Goal: Task Accomplishment & Management: Use online tool/utility

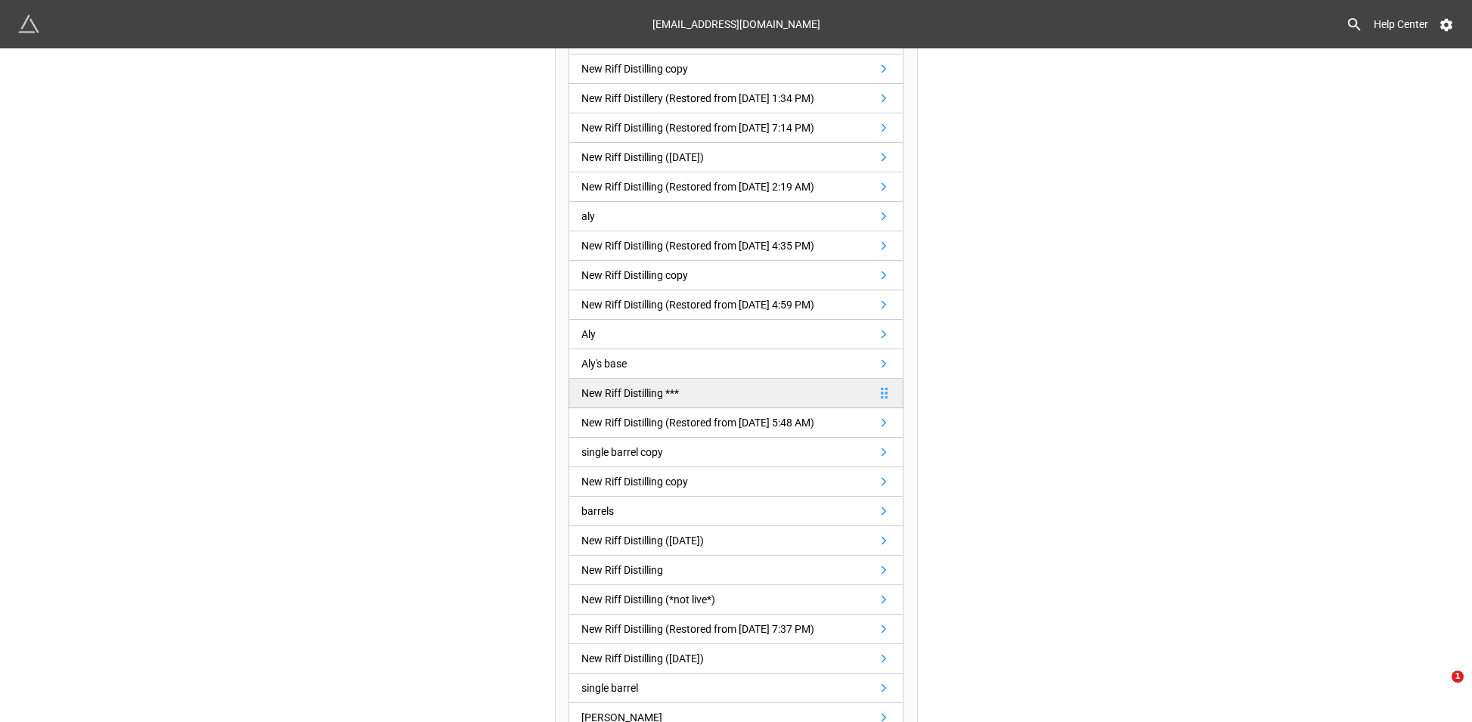
scroll to position [236, 0]
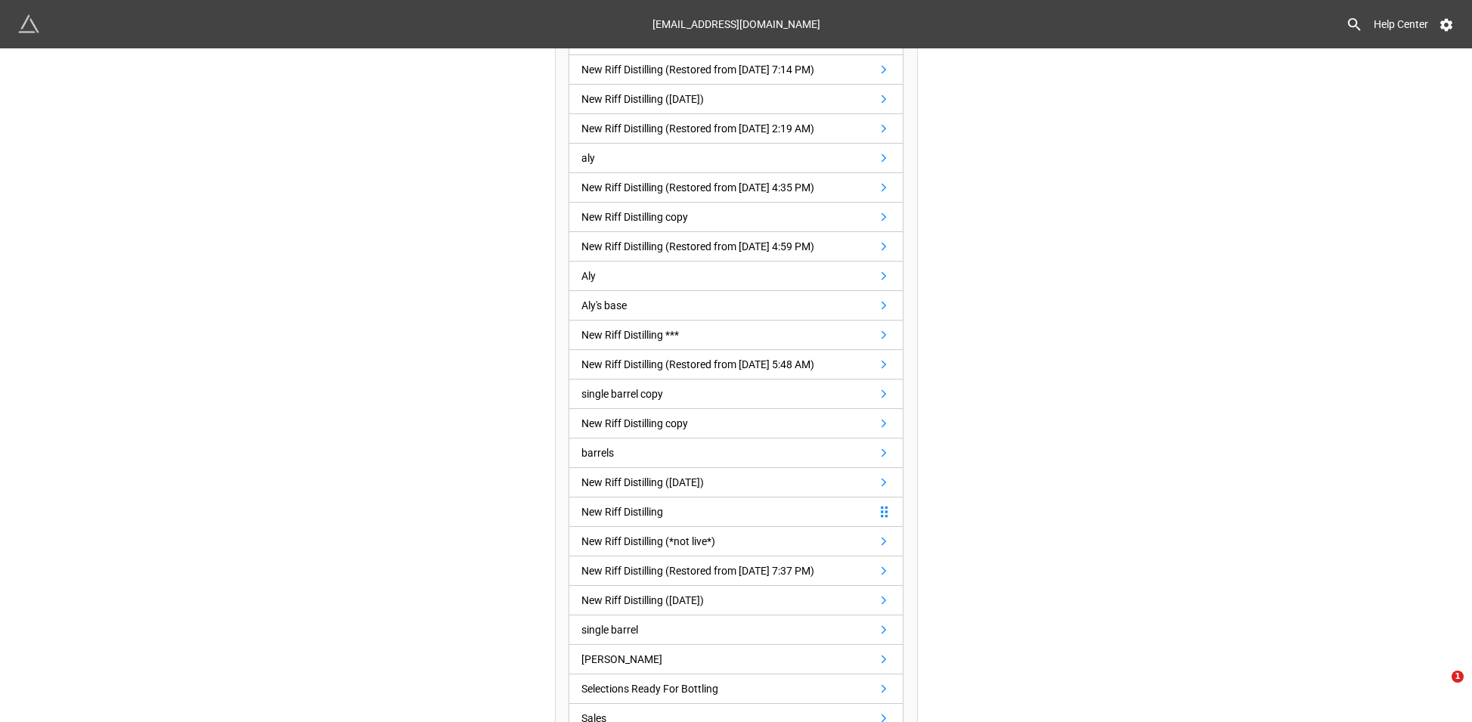
click at [793, 507] on link "New Riff Distilling" at bounding box center [736, 512] width 335 height 29
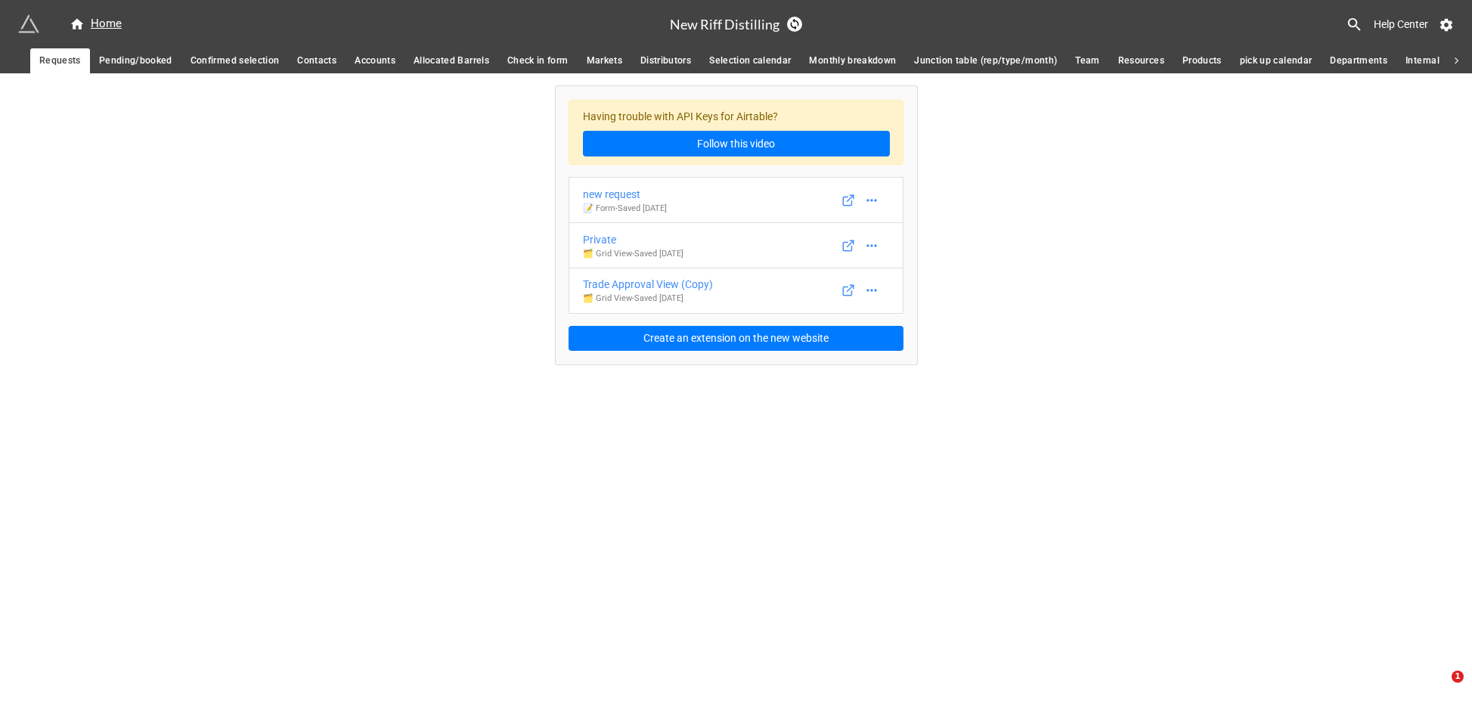
click at [148, 62] on span "Pending/booked" at bounding box center [135, 61] width 73 height 16
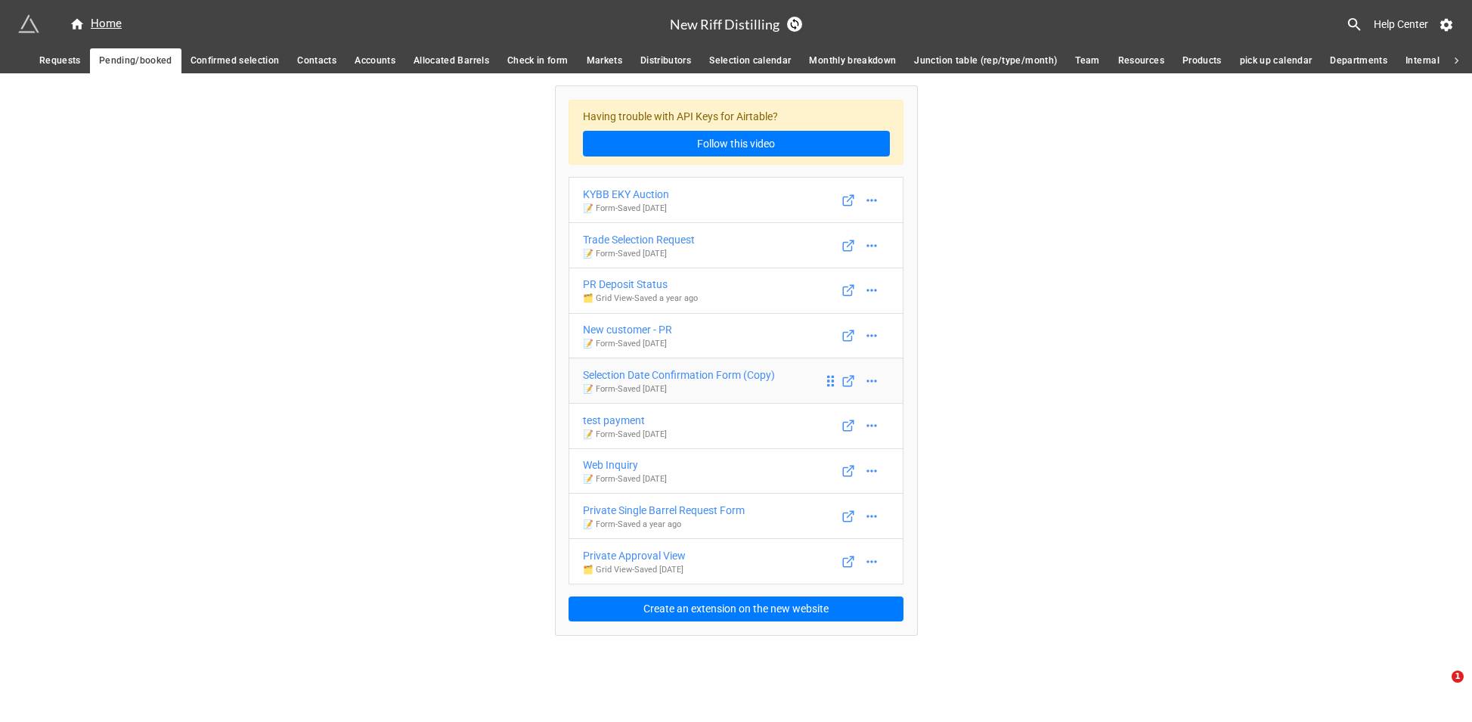
click at [752, 377] on div "Selection Date Confirmation Form (Copy)" at bounding box center [679, 375] width 192 height 17
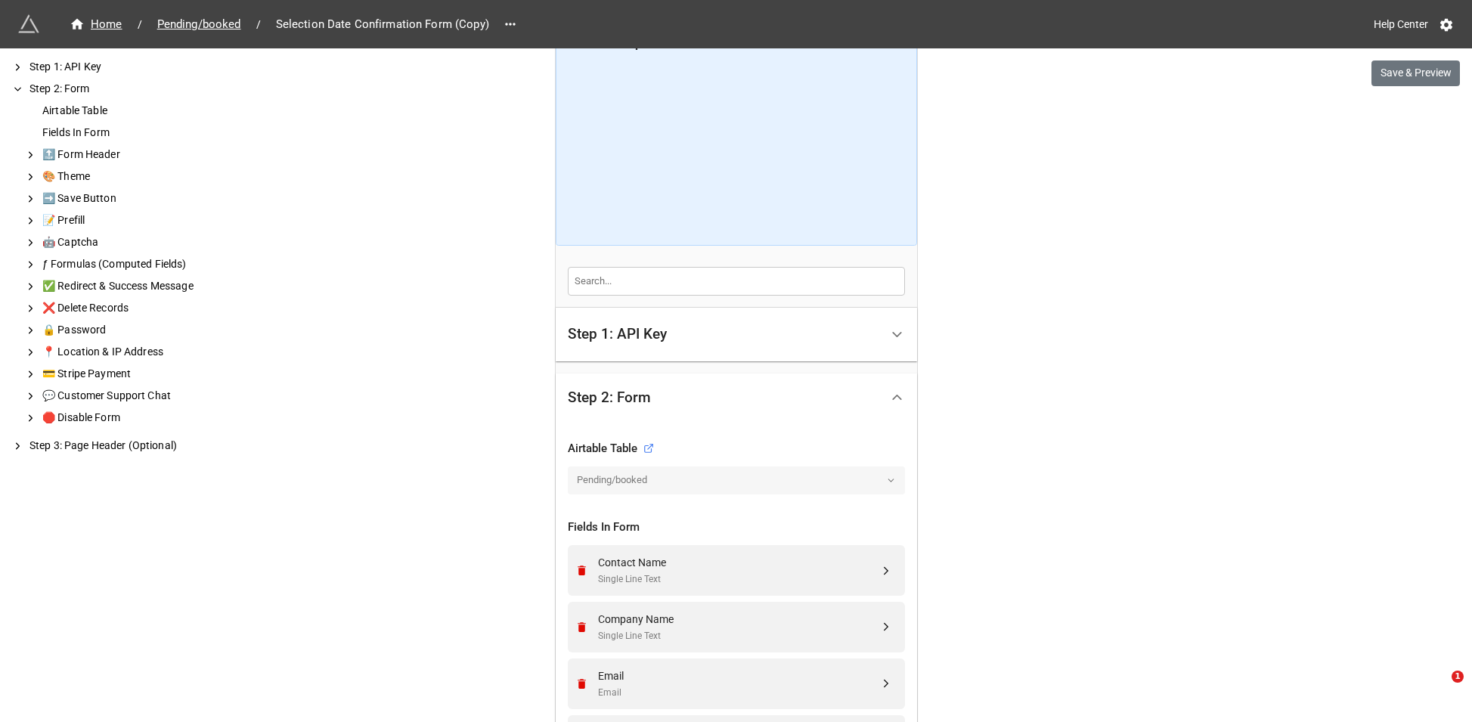
scroll to position [144, 0]
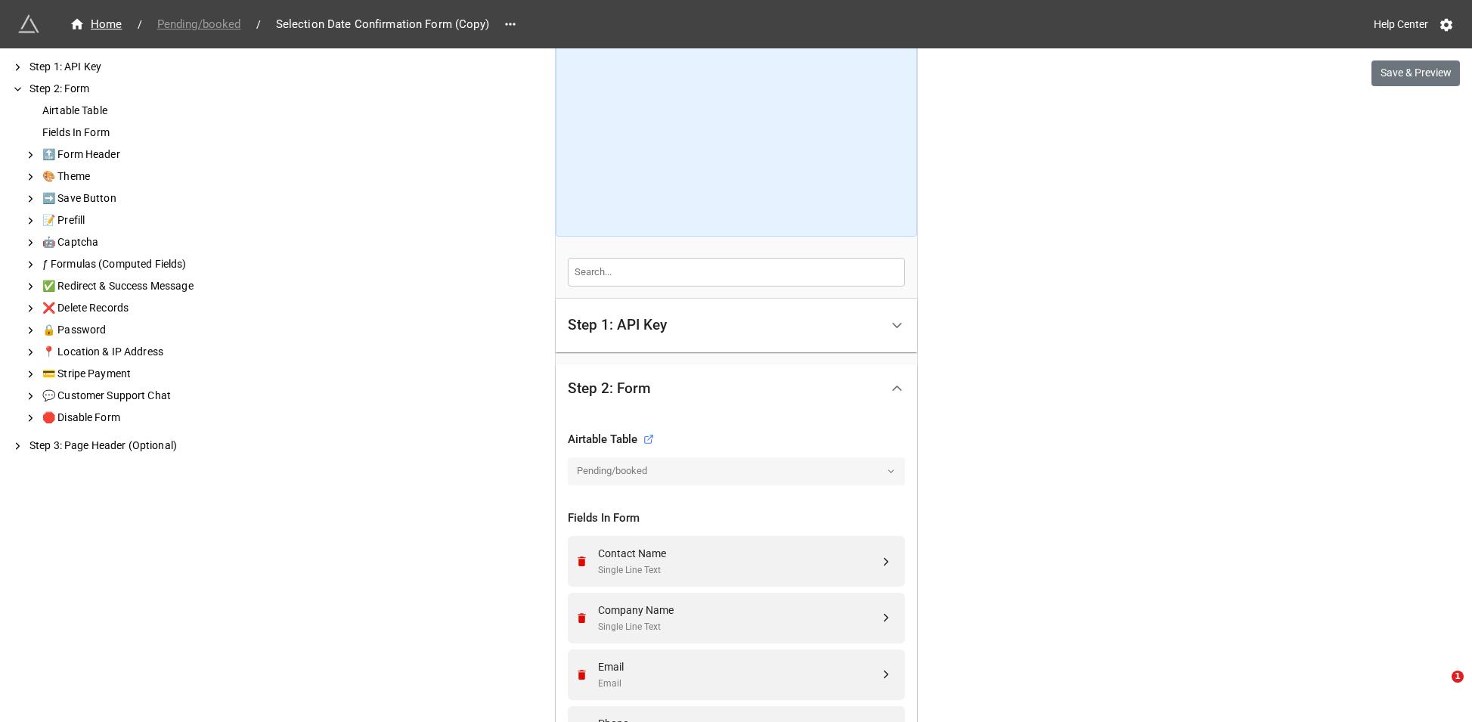
click at [205, 29] on span "Pending/booked" at bounding box center [199, 24] width 102 height 17
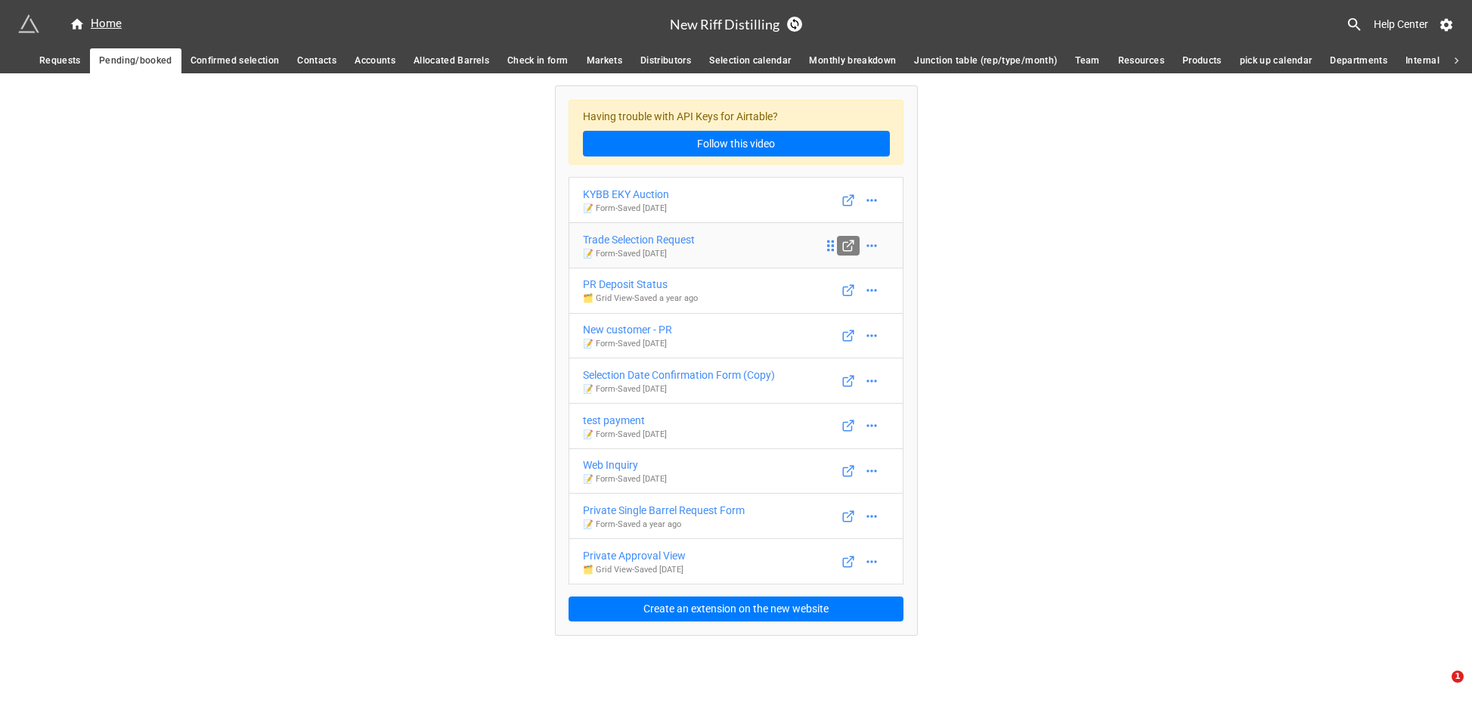
click at [848, 244] on icon at bounding box center [849, 246] width 14 height 14
click at [669, 242] on div "Trade Selection Request" at bounding box center [639, 239] width 112 height 17
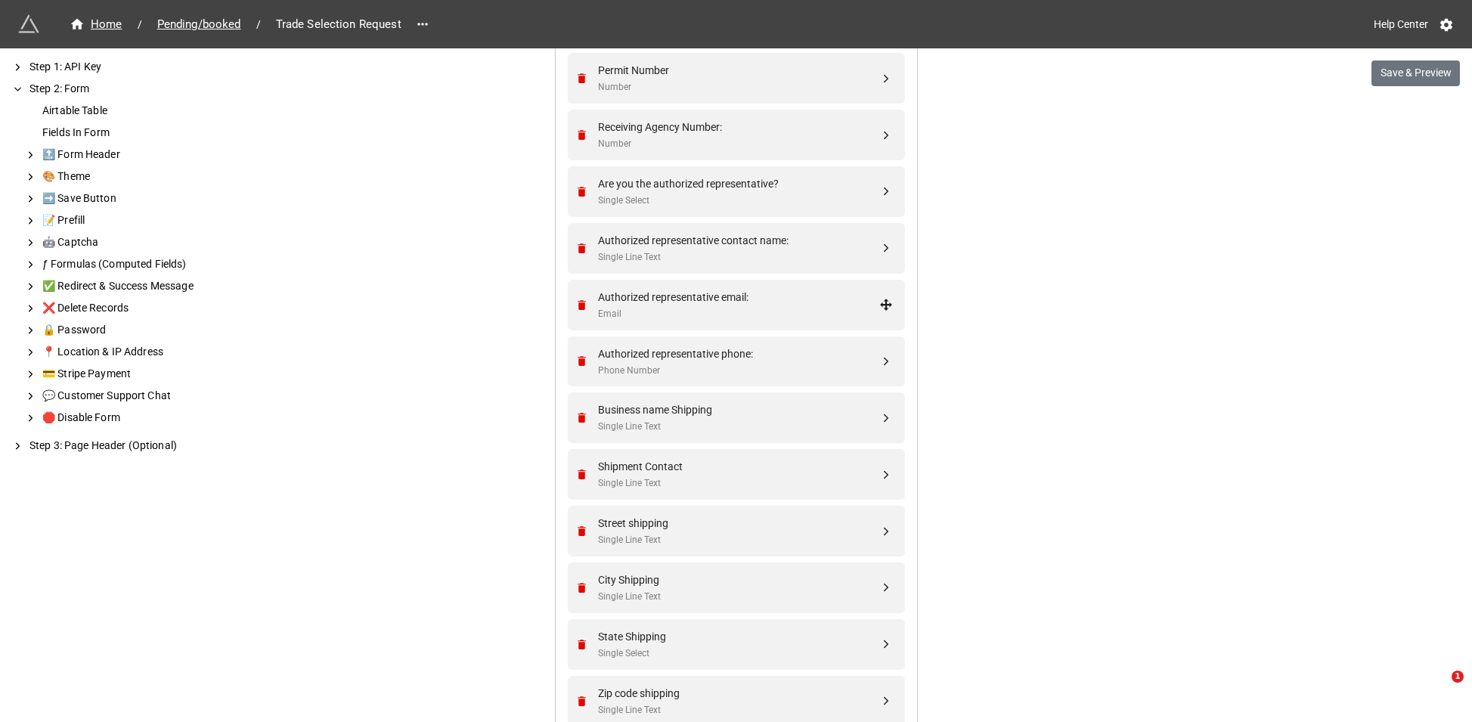
scroll to position [1308, 0]
click at [701, 464] on div "Shipment Contact" at bounding box center [738, 465] width 281 height 17
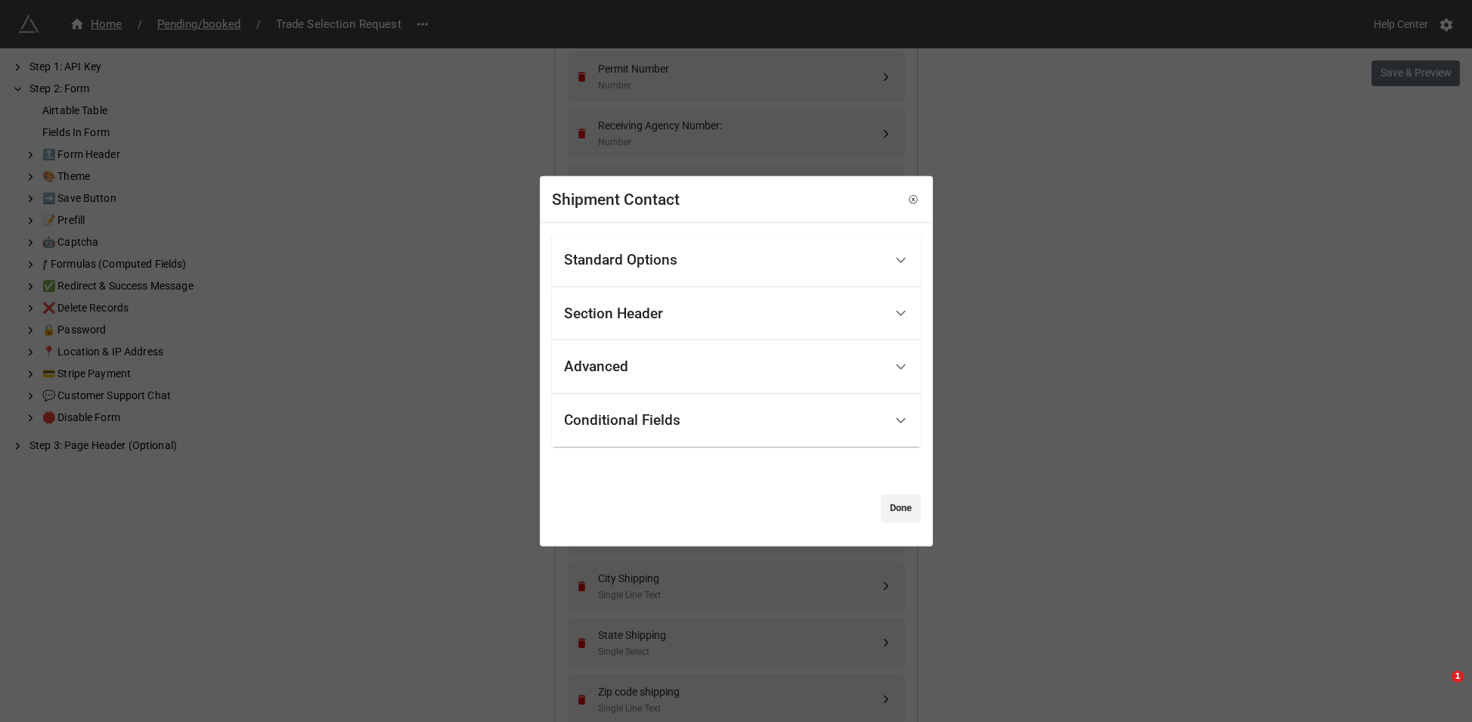
click at [684, 404] on div "Conditional Fields" at bounding box center [724, 421] width 320 height 36
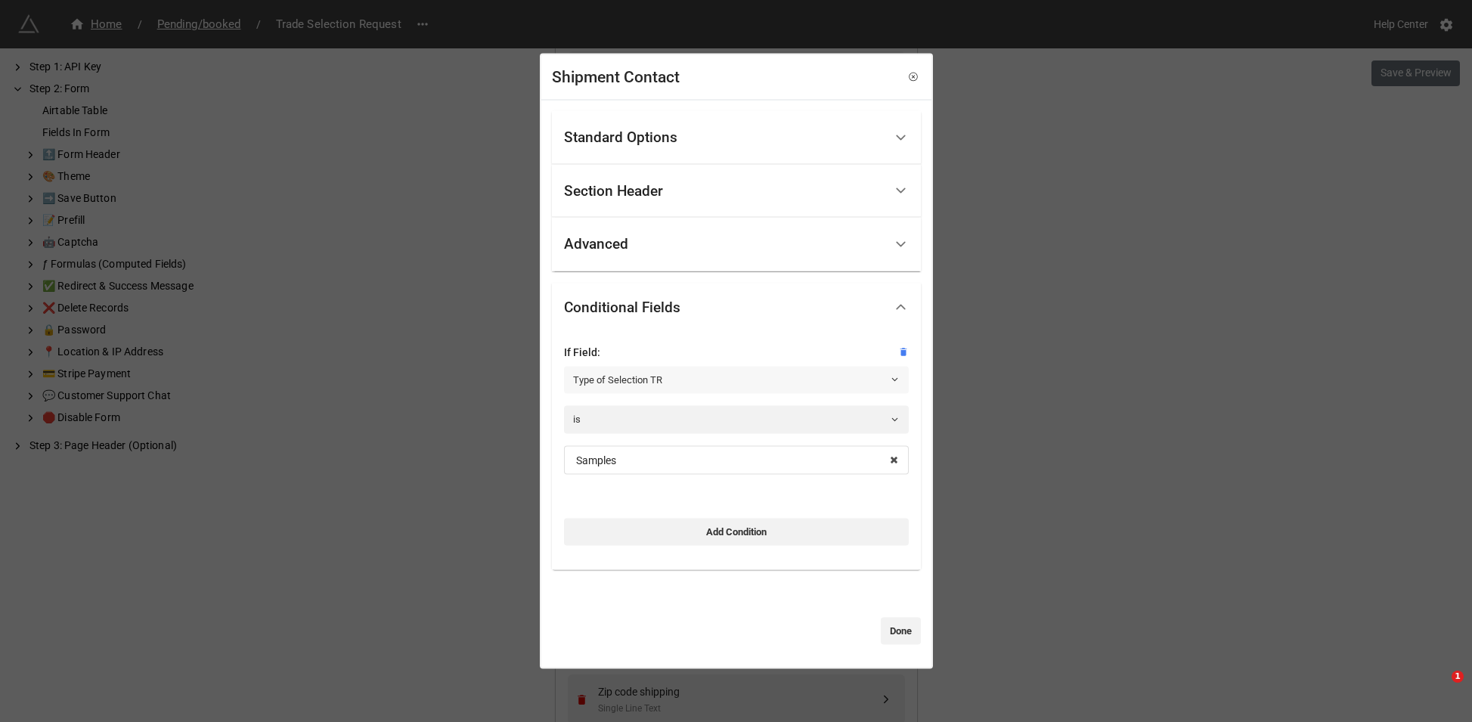
click at [689, 378] on link "Type of Selection TR" at bounding box center [736, 379] width 345 height 27
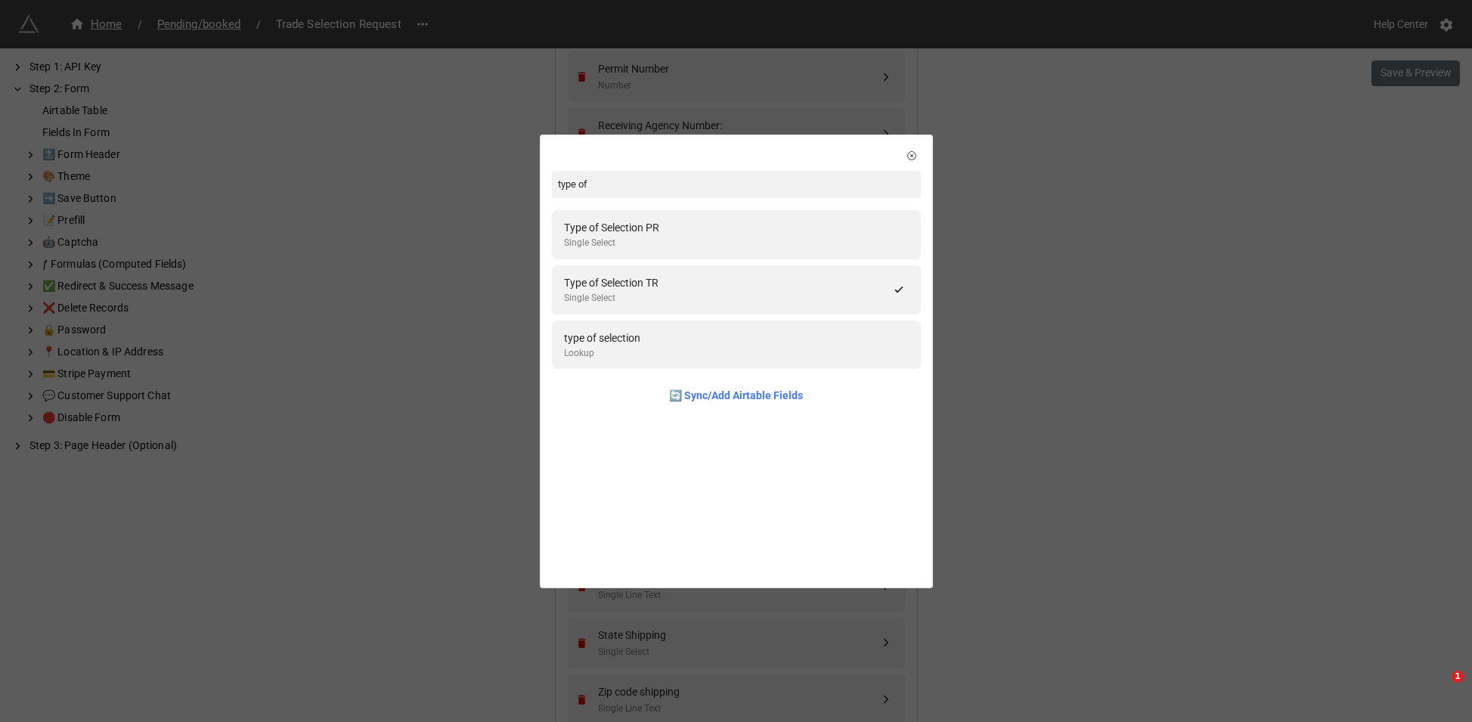
type input "type of"
click at [645, 284] on div "Type of Selection TR" at bounding box center [611, 283] width 95 height 17
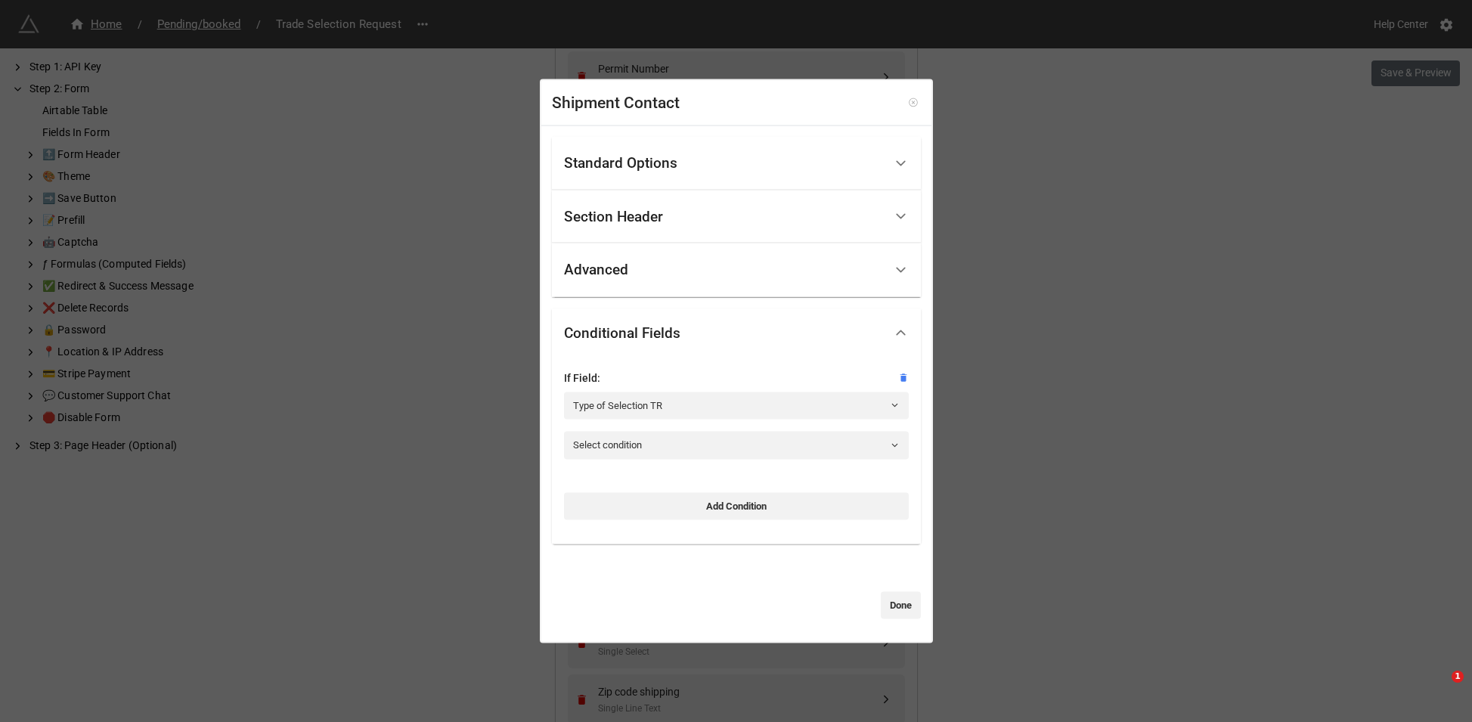
click at [908, 100] on icon at bounding box center [913, 103] width 11 height 11
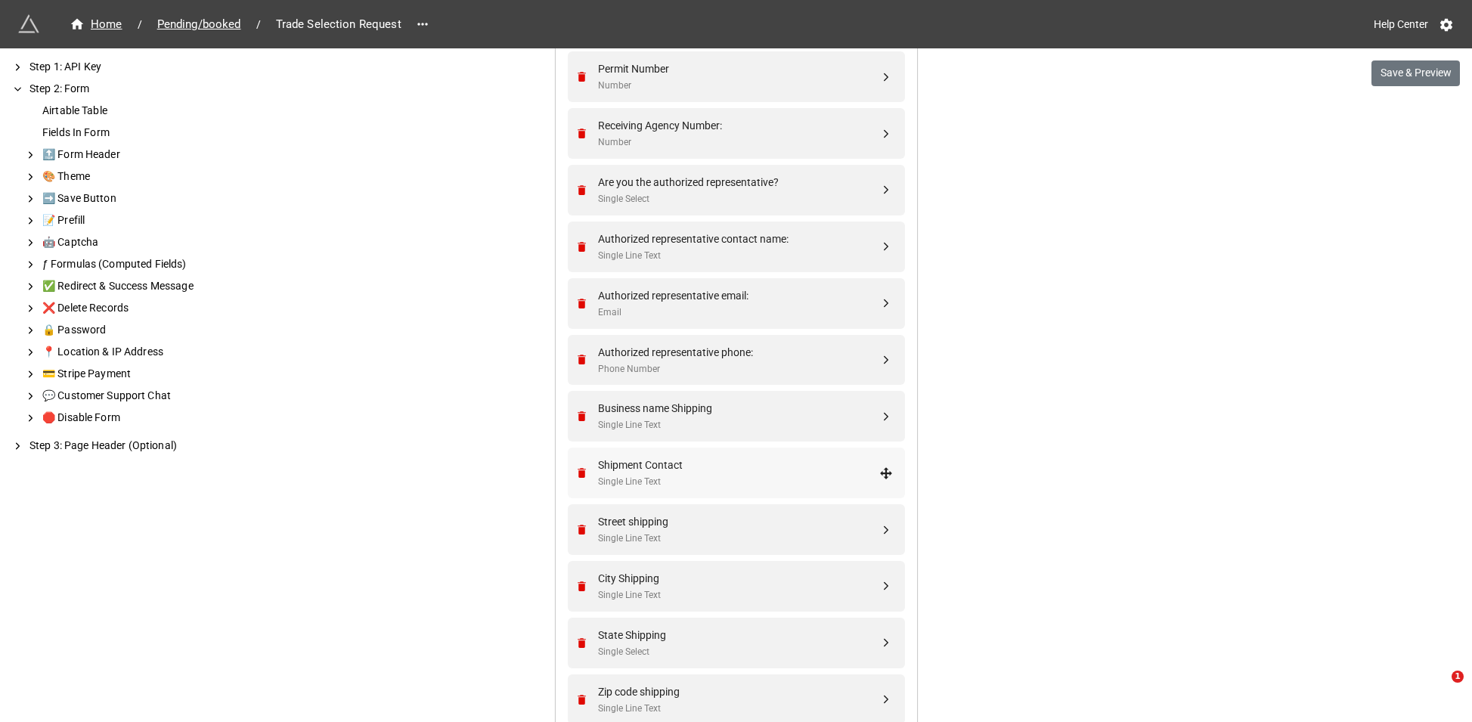
click at [690, 470] on div "Shipment Contact" at bounding box center [738, 465] width 281 height 17
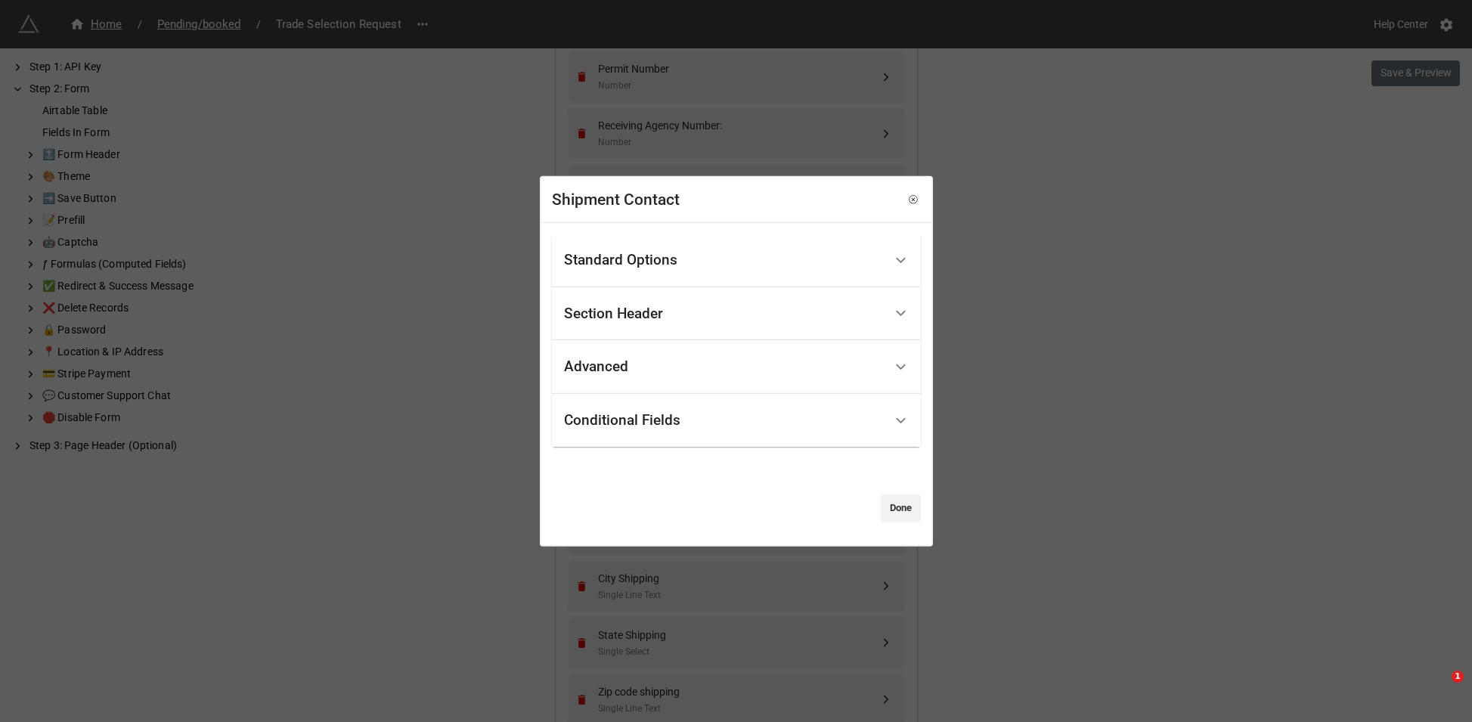
click at [667, 413] on div "Conditional Fields" at bounding box center [622, 420] width 116 height 15
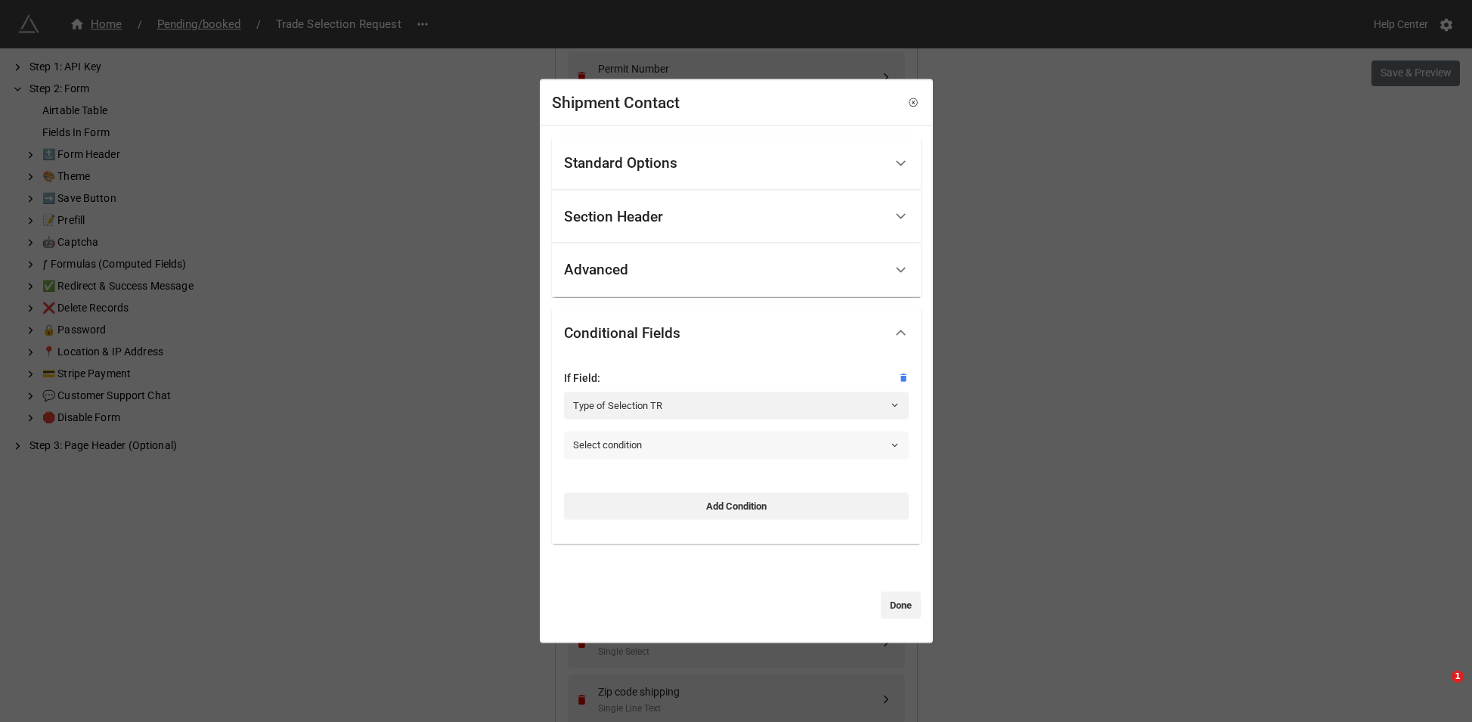
click at [654, 448] on link "Select condition" at bounding box center [736, 445] width 345 height 27
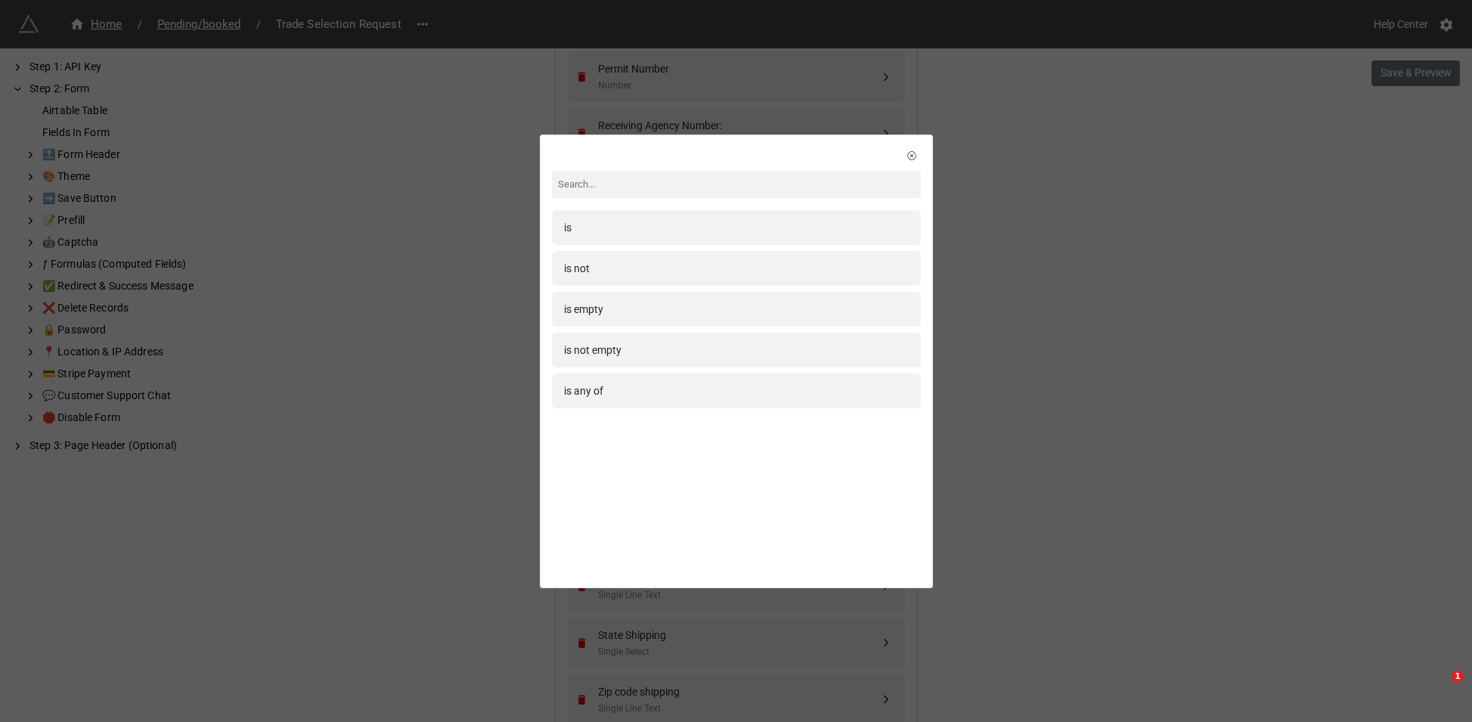
click at [607, 223] on div "is" at bounding box center [736, 227] width 345 height 17
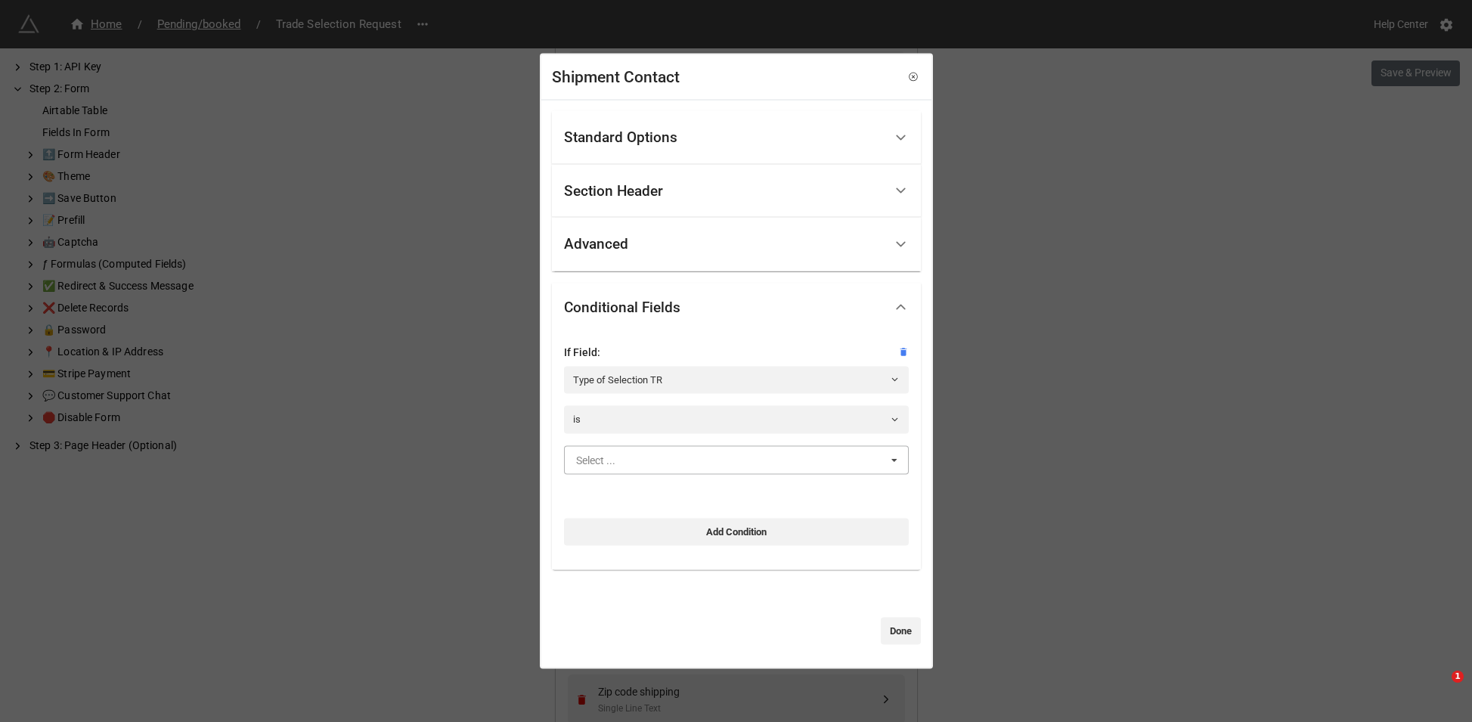
click at [659, 470] on input "text" at bounding box center [737, 459] width 343 height 27
click at [659, 532] on div "Samples" at bounding box center [736, 543] width 343 height 28
click at [902, 625] on link "Done" at bounding box center [901, 631] width 40 height 27
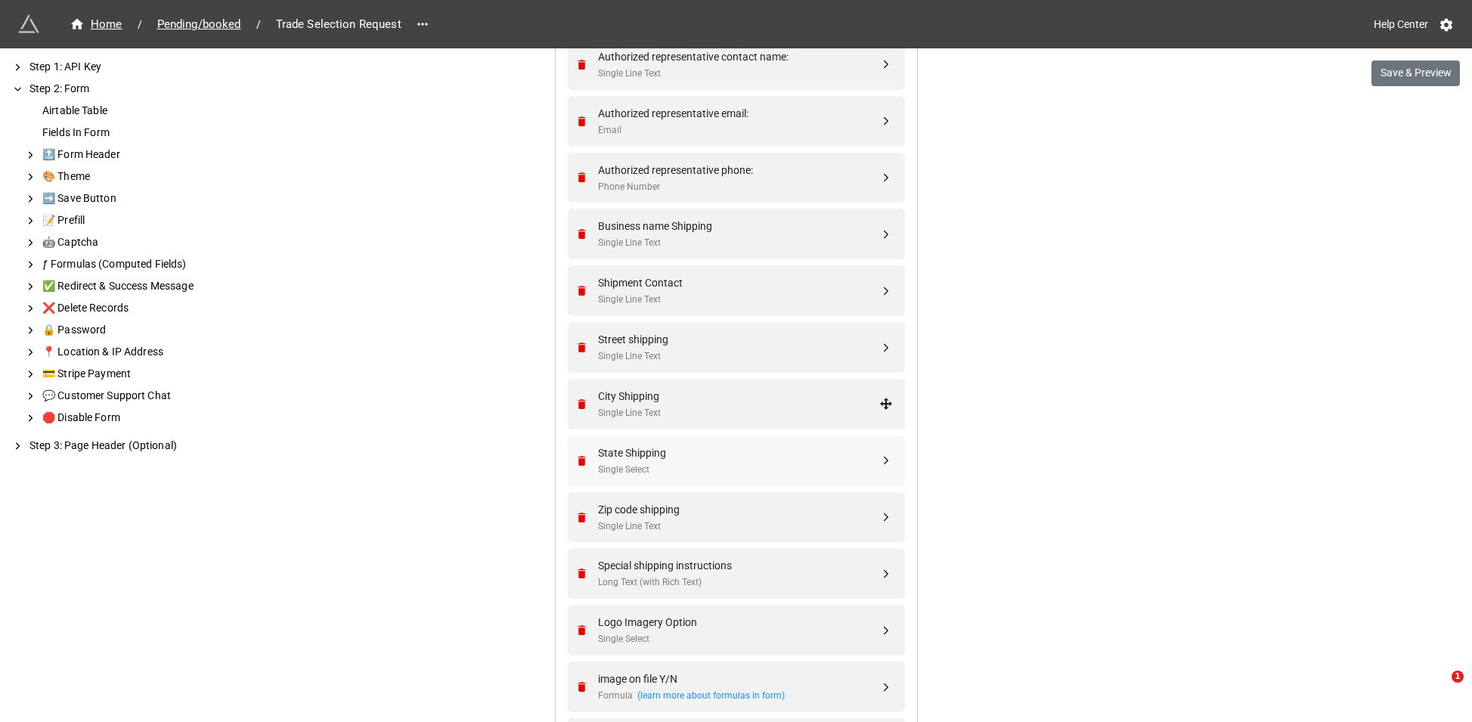
scroll to position [1491, 0]
click at [677, 461] on div "State Shipping Single Select" at bounding box center [738, 459] width 281 height 33
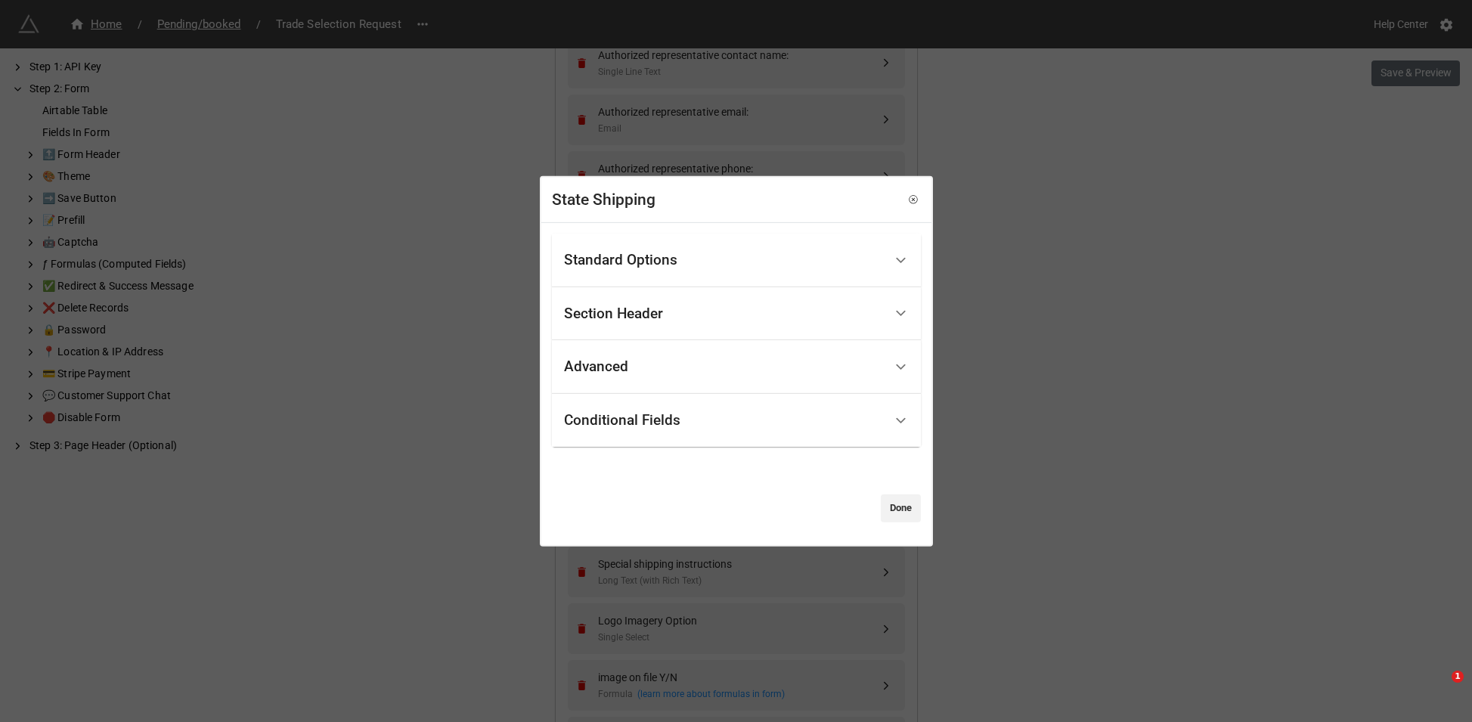
click at [676, 435] on div "Conditional Fields" at bounding box center [724, 421] width 320 height 36
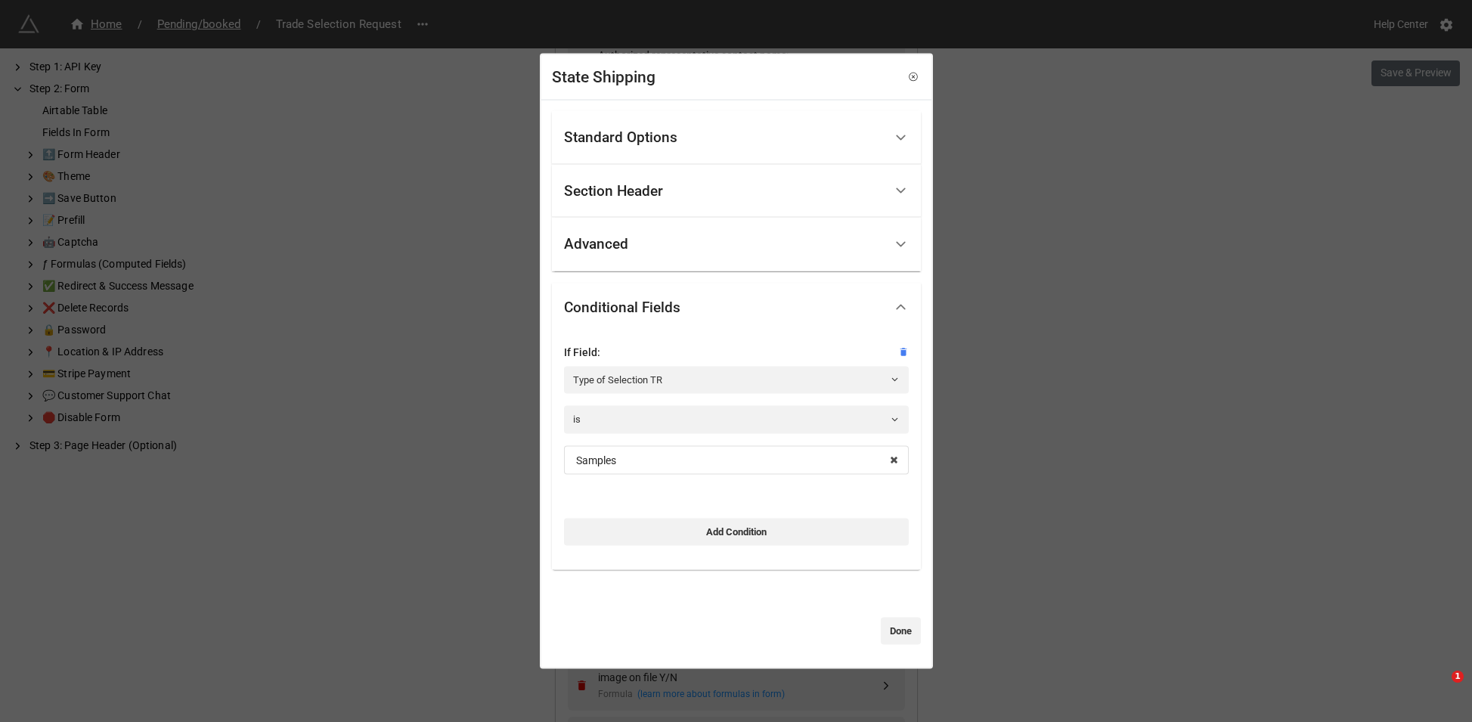
click at [1103, 441] on div "State Shipping Standard Options Title (Optional) Description (Optional) Normal …" at bounding box center [736, 361] width 1472 height 722
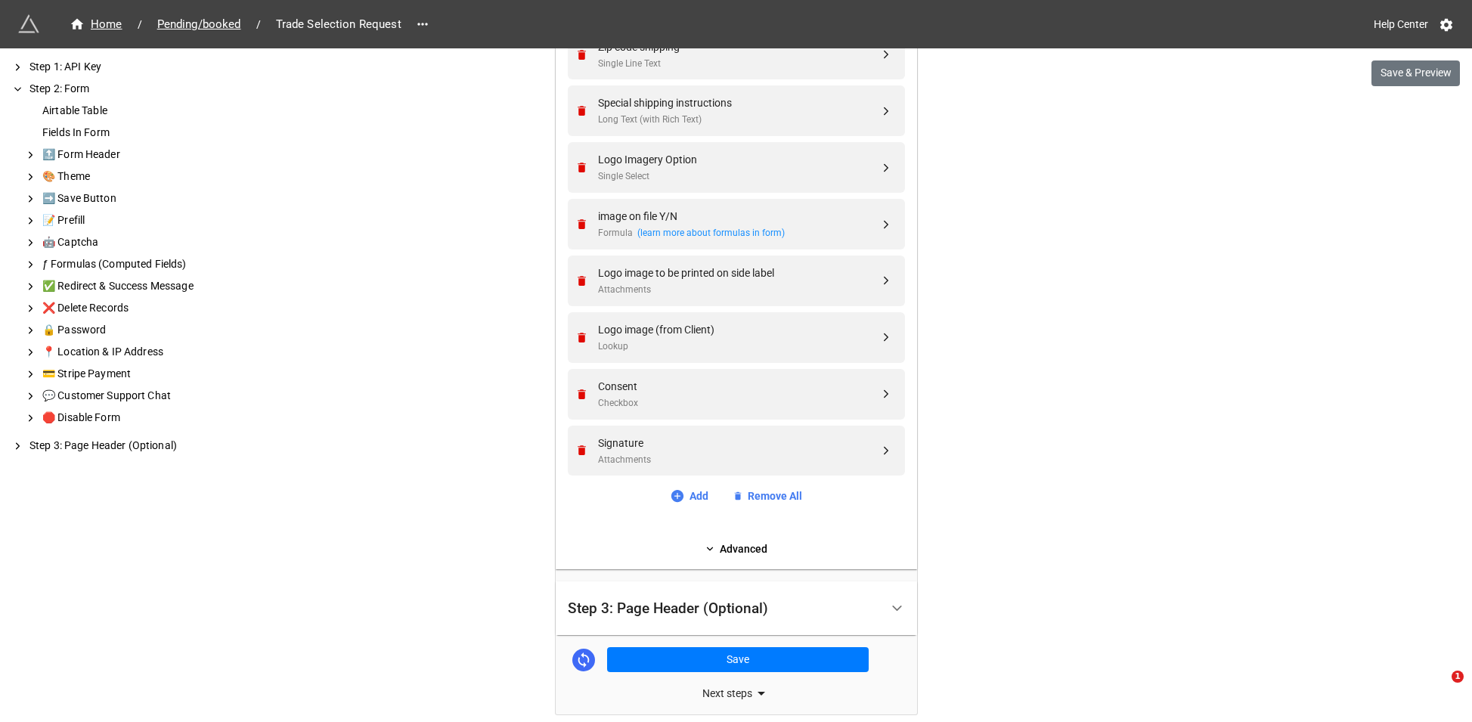
scroll to position [2020, 0]
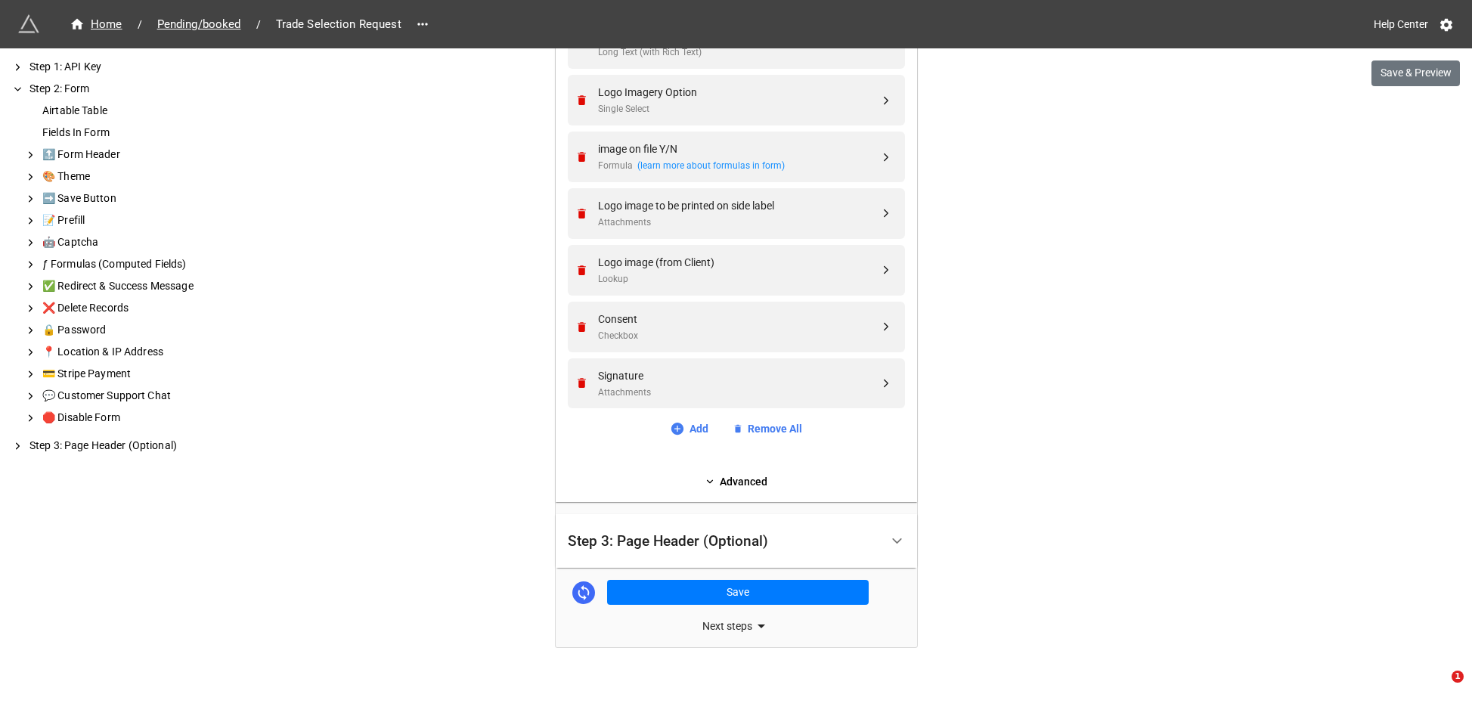
click at [583, 594] on icon at bounding box center [583, 592] width 11 height 15
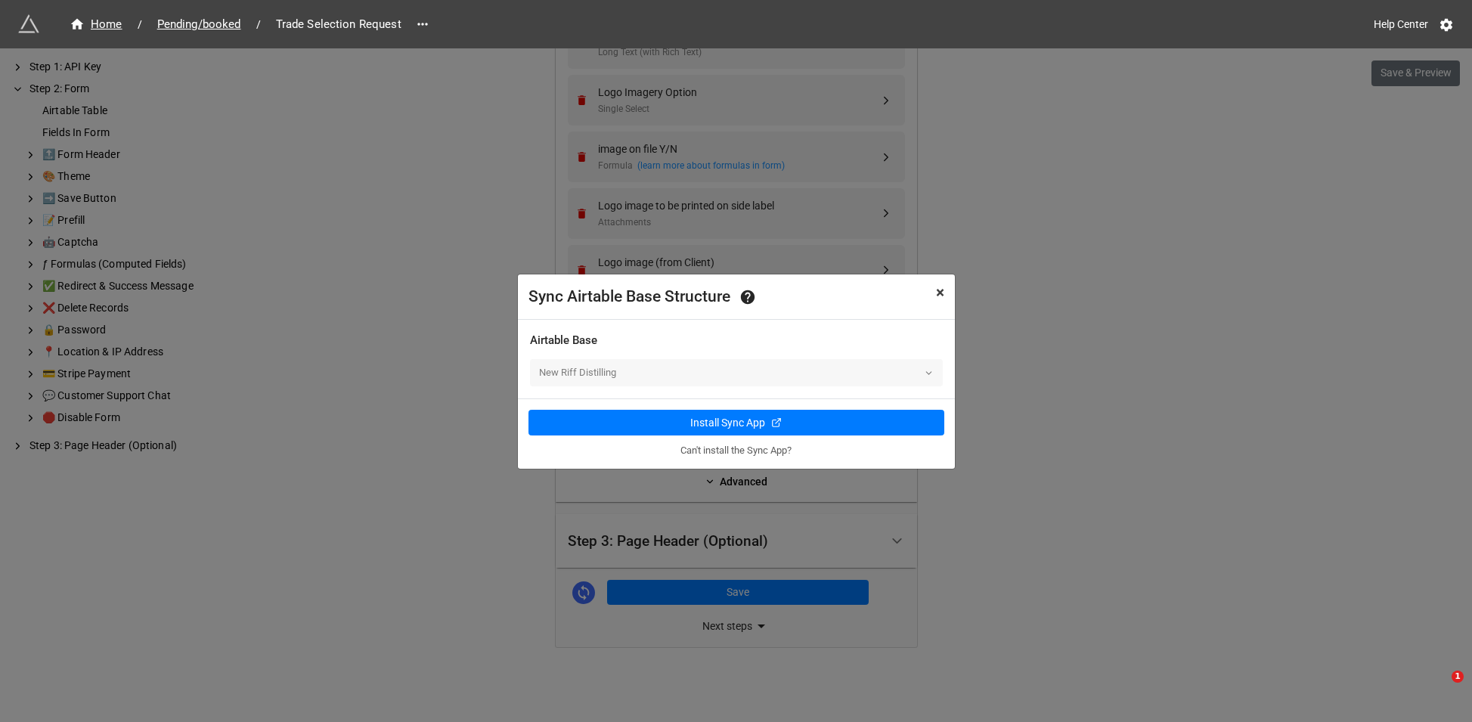
click at [937, 290] on span "×" at bounding box center [940, 293] width 8 height 18
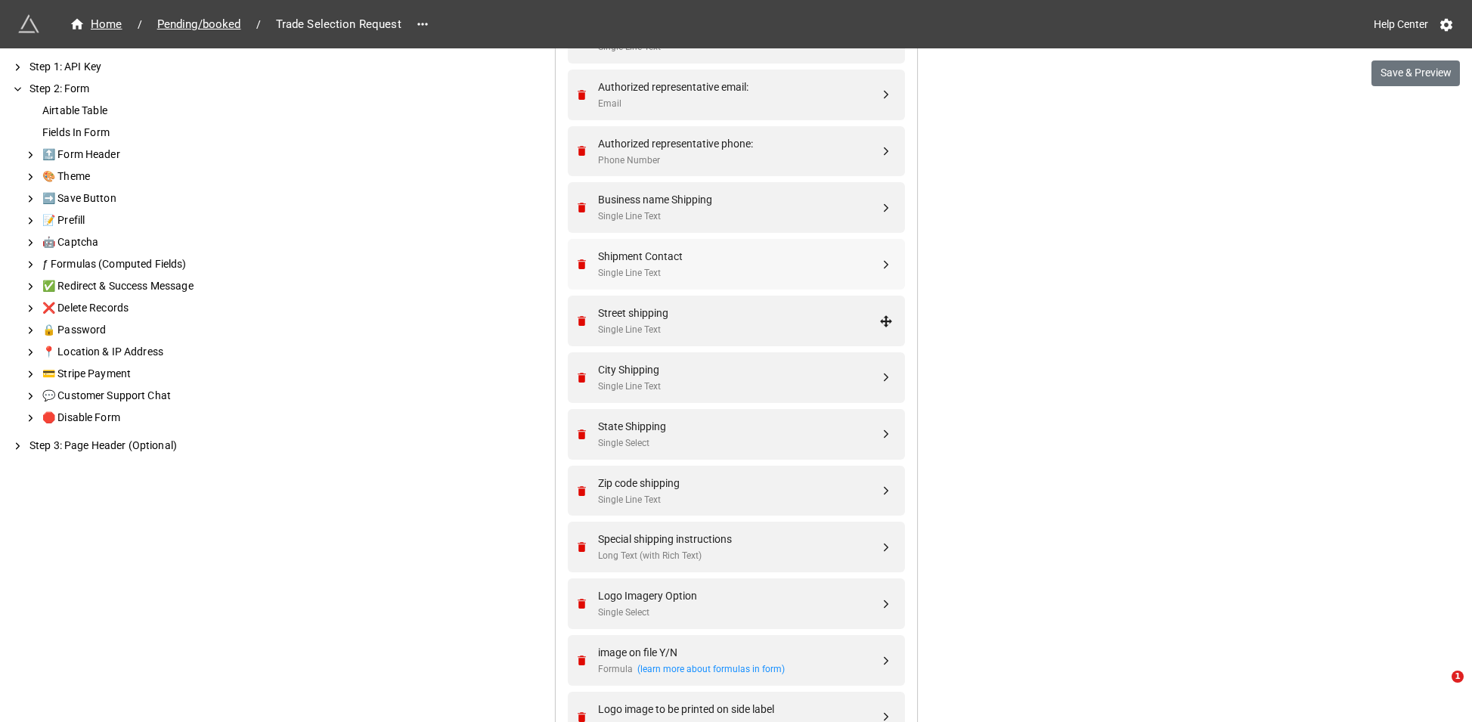
scroll to position [1521, 0]
click at [676, 257] on div "Shipment Contact" at bounding box center [738, 252] width 281 height 17
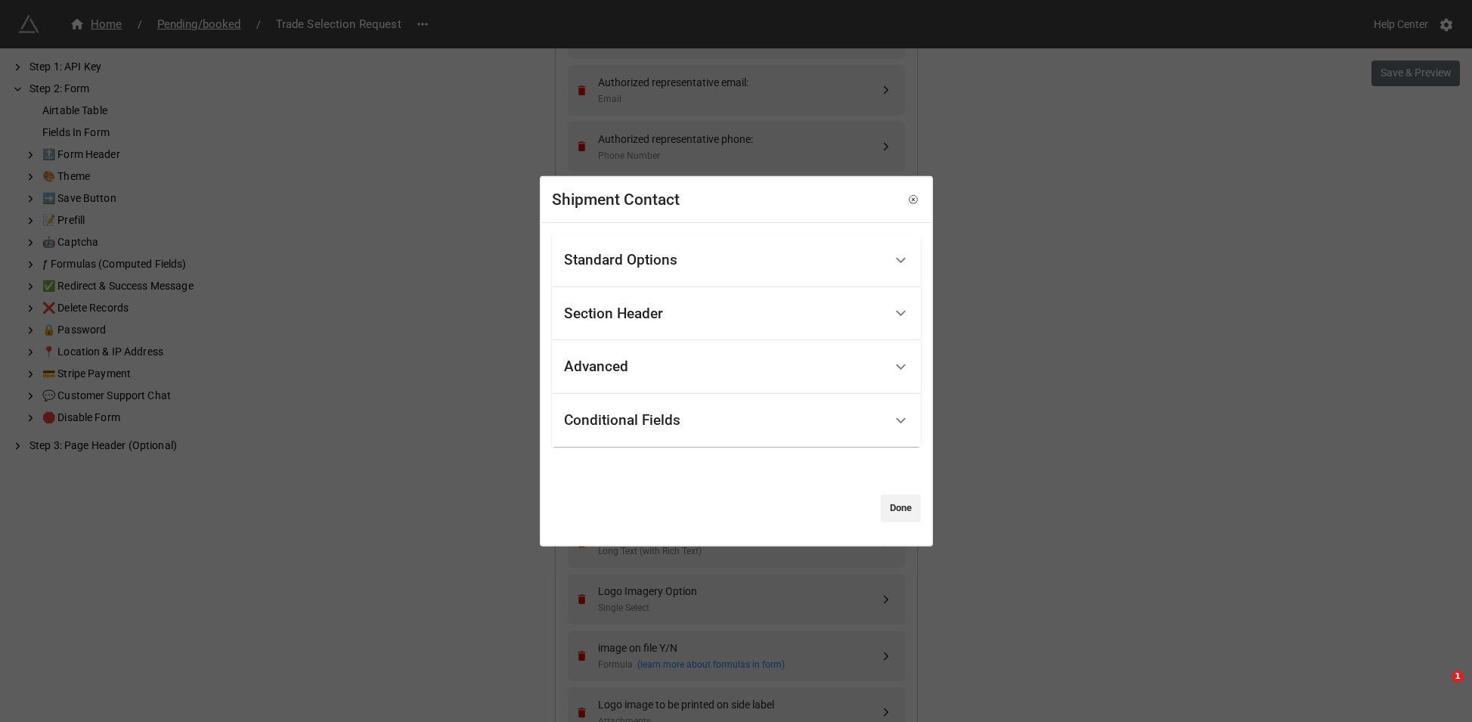
click at [682, 417] on div "Conditional Fields" at bounding box center [724, 421] width 320 height 36
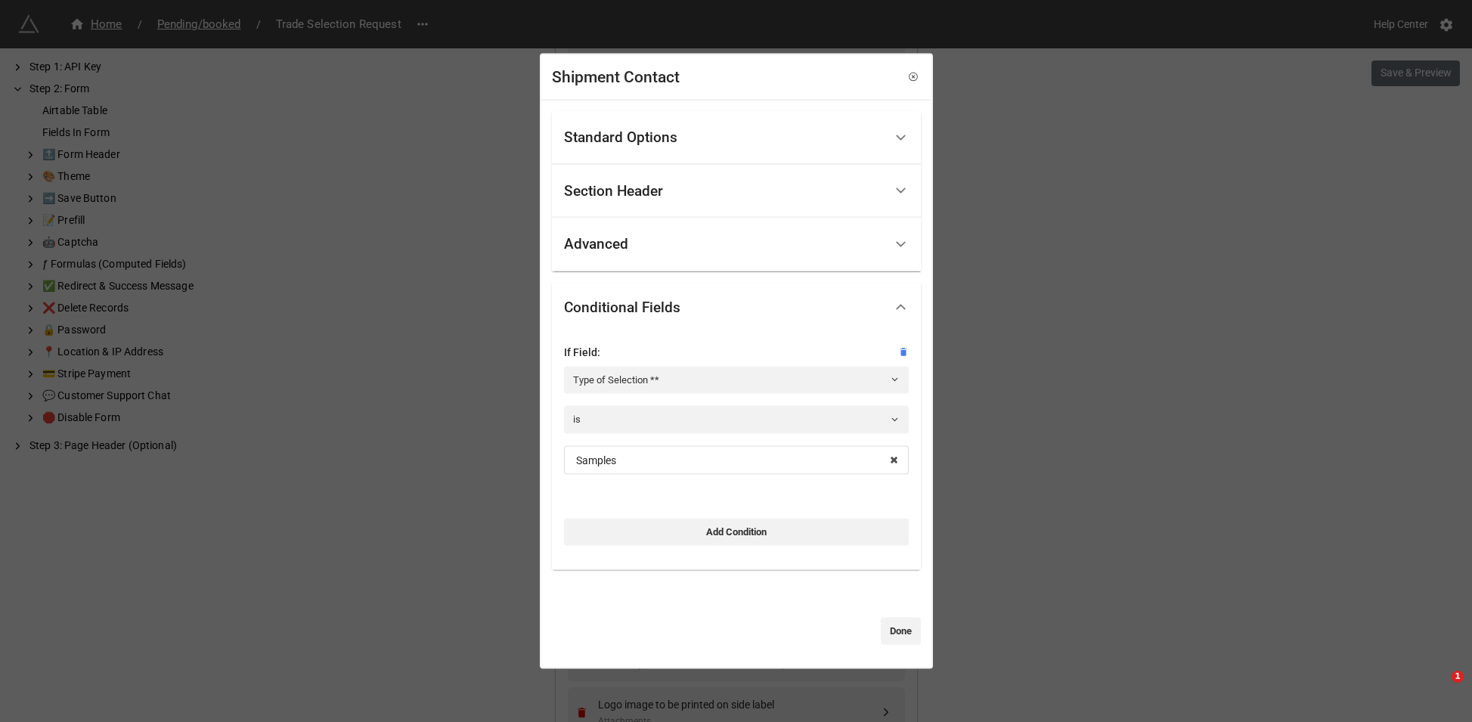
click at [1020, 428] on div "Shipment Contact Standard Options Title (Optional) Description (Optional) Norma…" at bounding box center [736, 361] width 1472 height 722
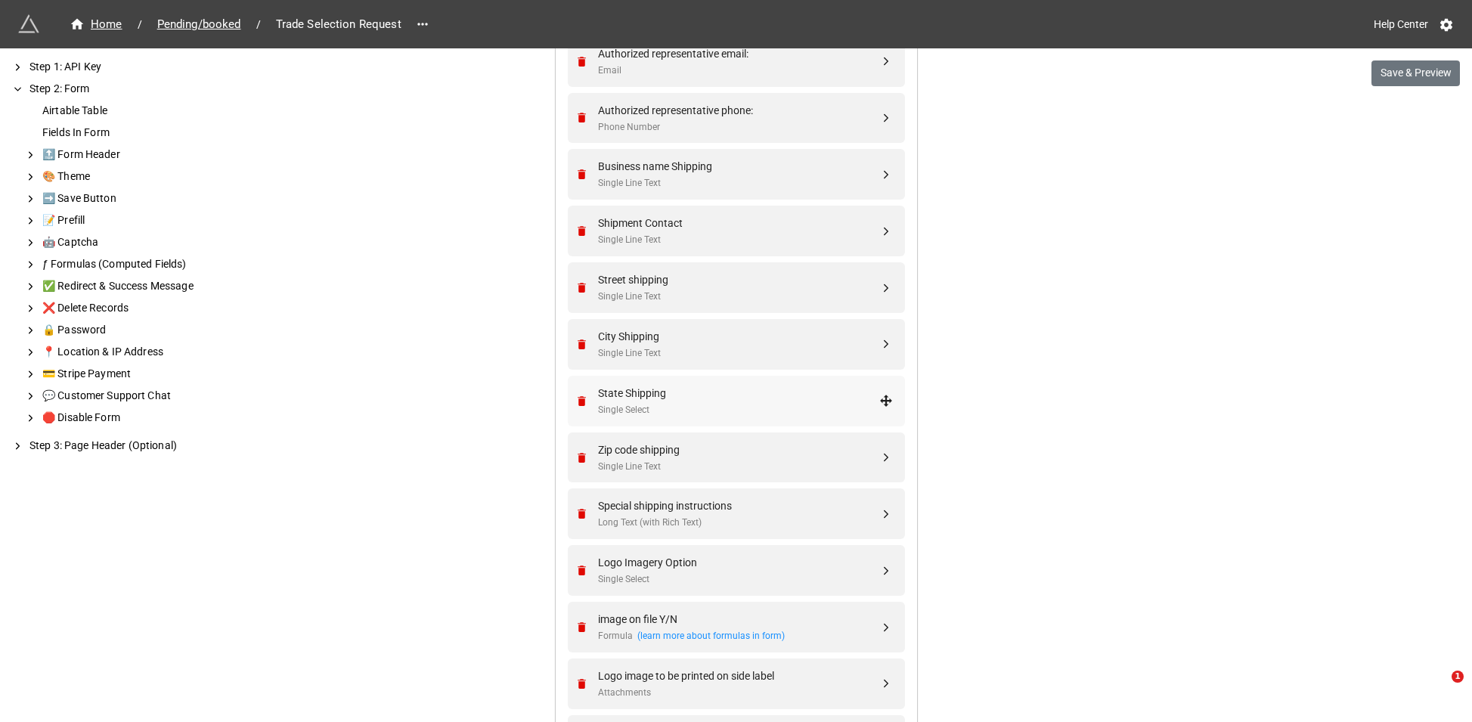
scroll to position [1557, 0]
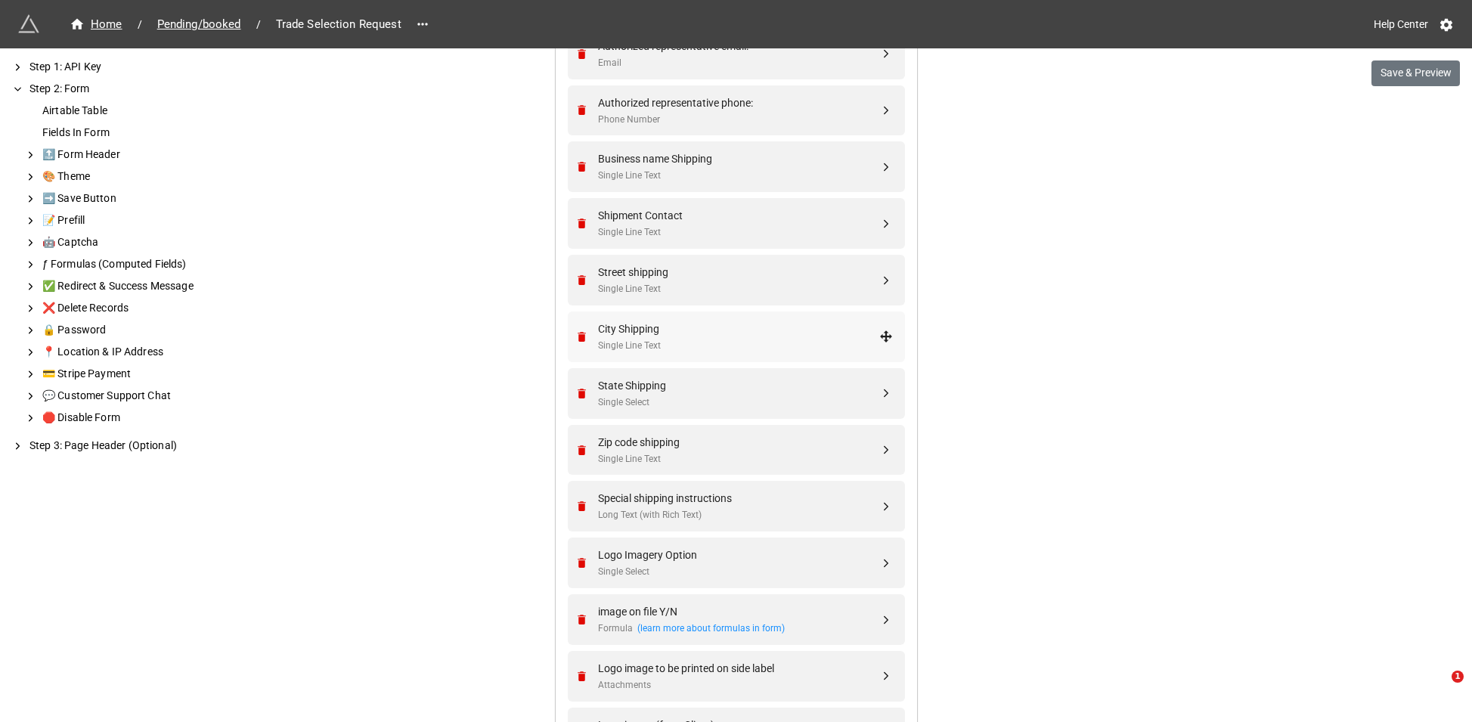
click at [659, 344] on div "Single Line Text" at bounding box center [738, 346] width 281 height 14
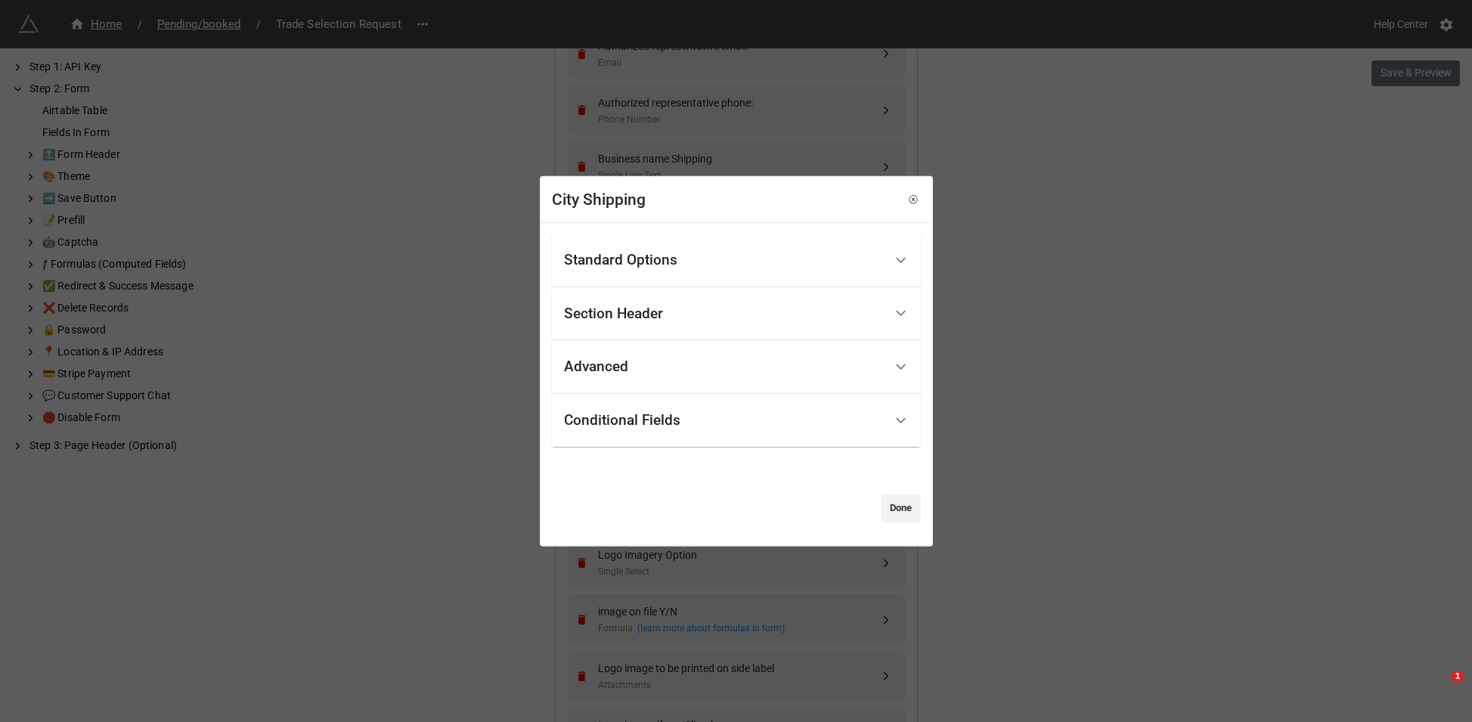
click at [668, 420] on div "Conditional Fields" at bounding box center [622, 420] width 116 height 15
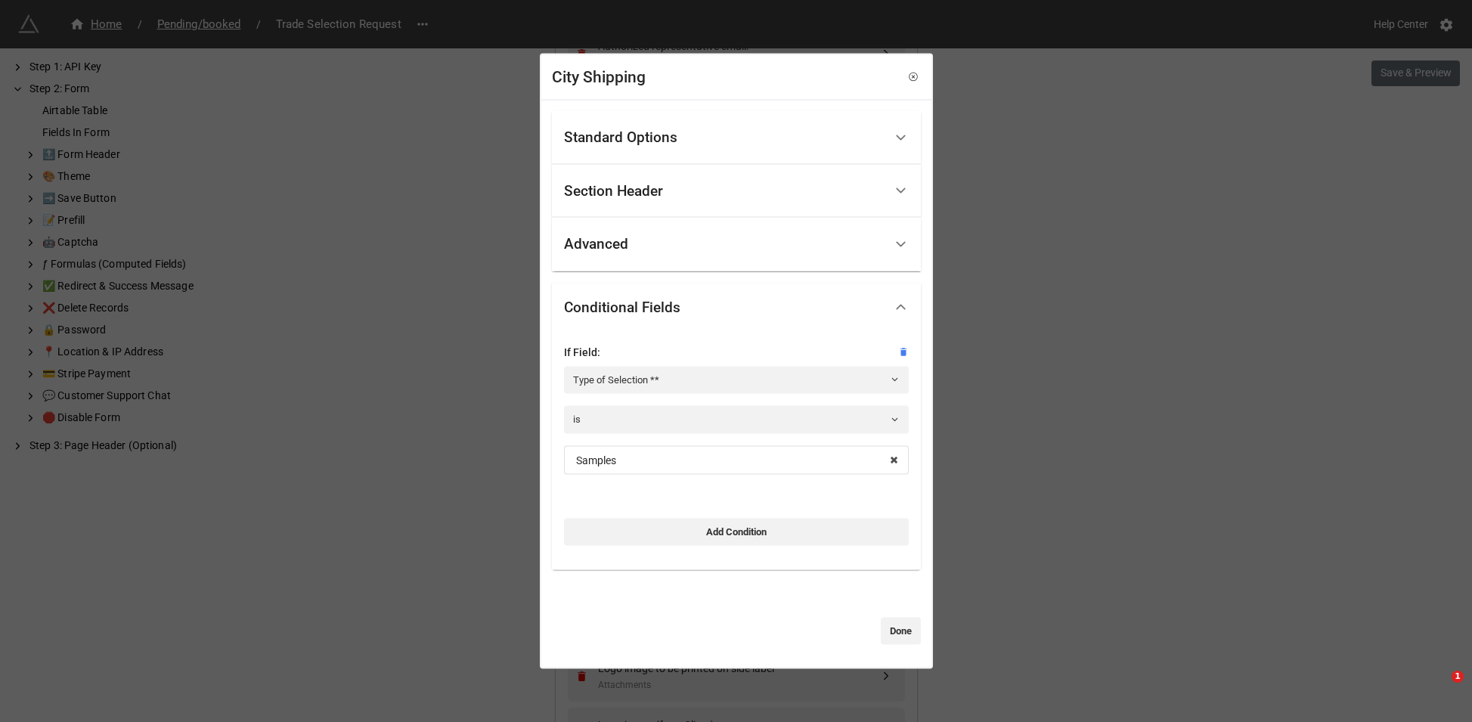
click at [1106, 408] on div "City Shipping Standard Options Title (Optional) Description (Optional) Normal I…" at bounding box center [736, 361] width 1472 height 722
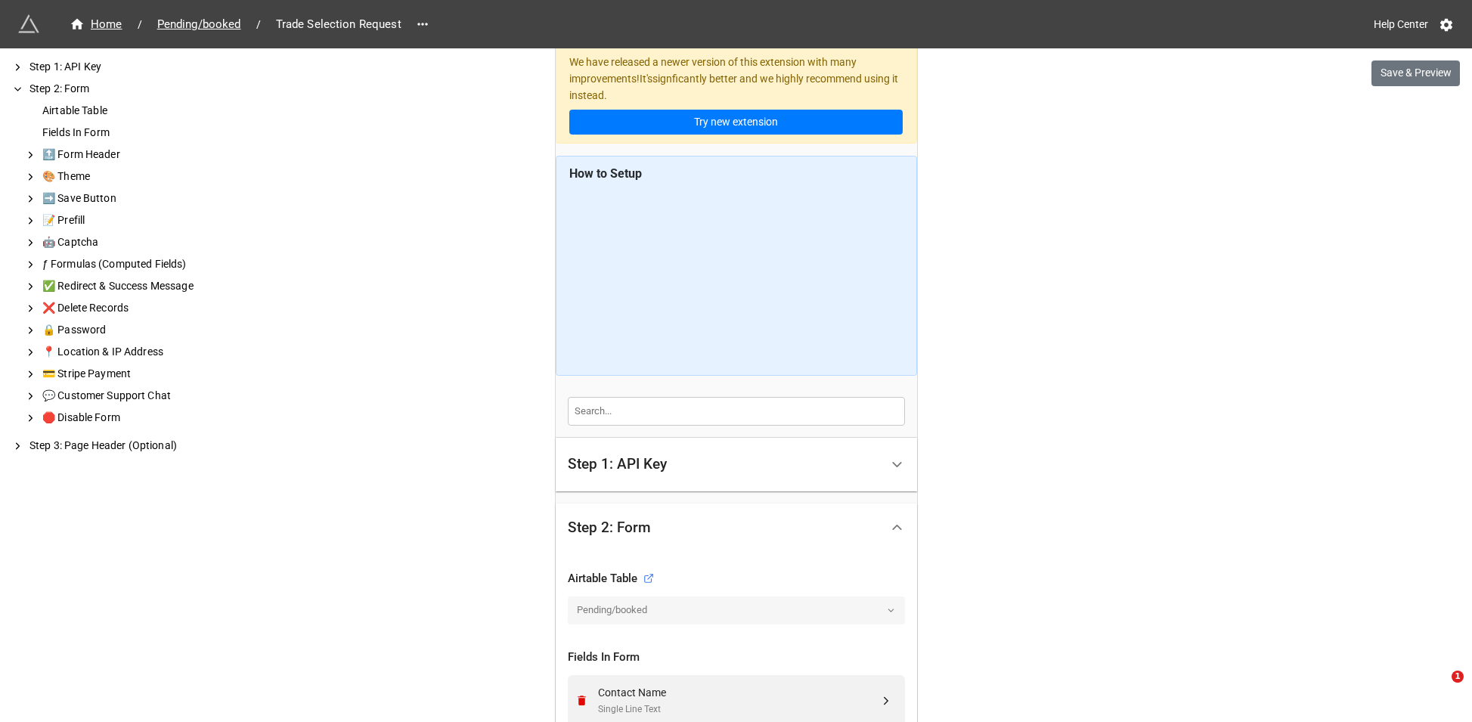
scroll to position [0, 0]
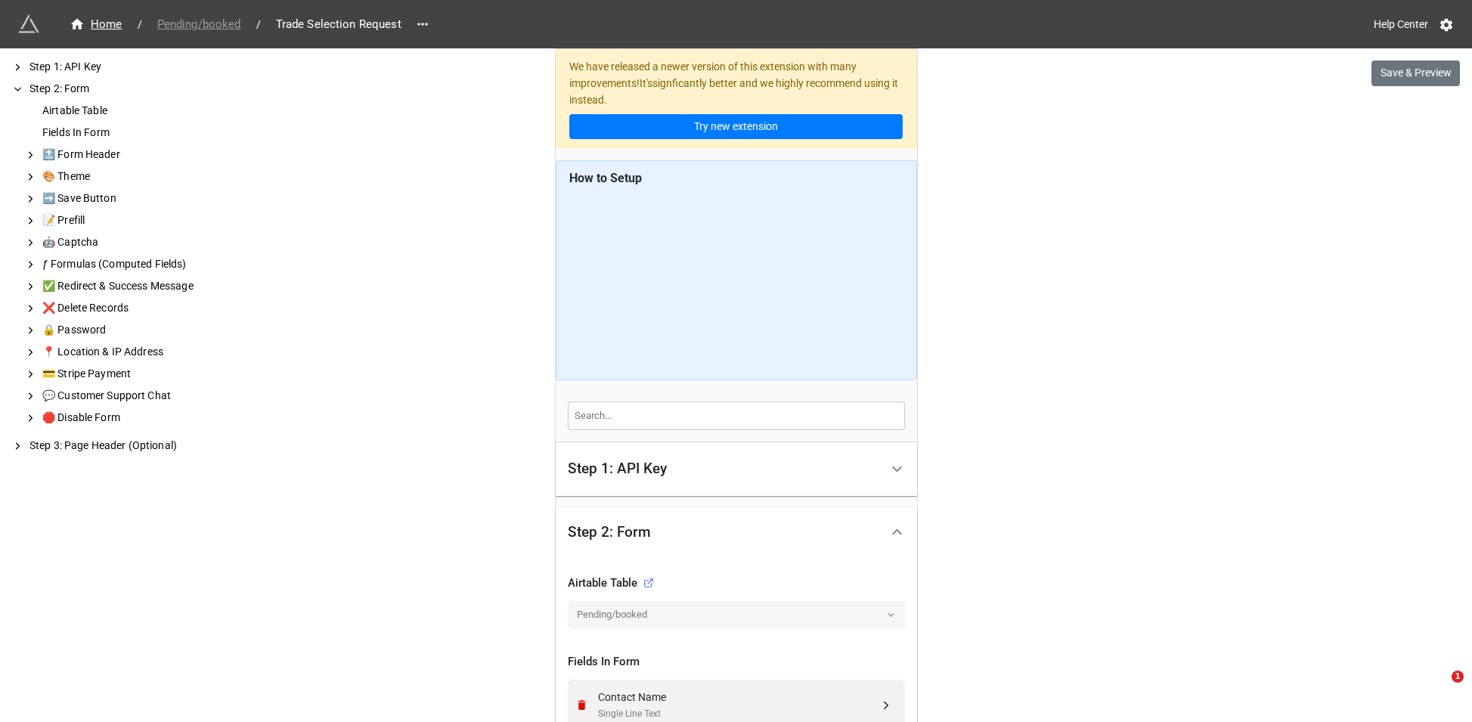
click at [184, 23] on span "Pending/booked" at bounding box center [199, 24] width 102 height 17
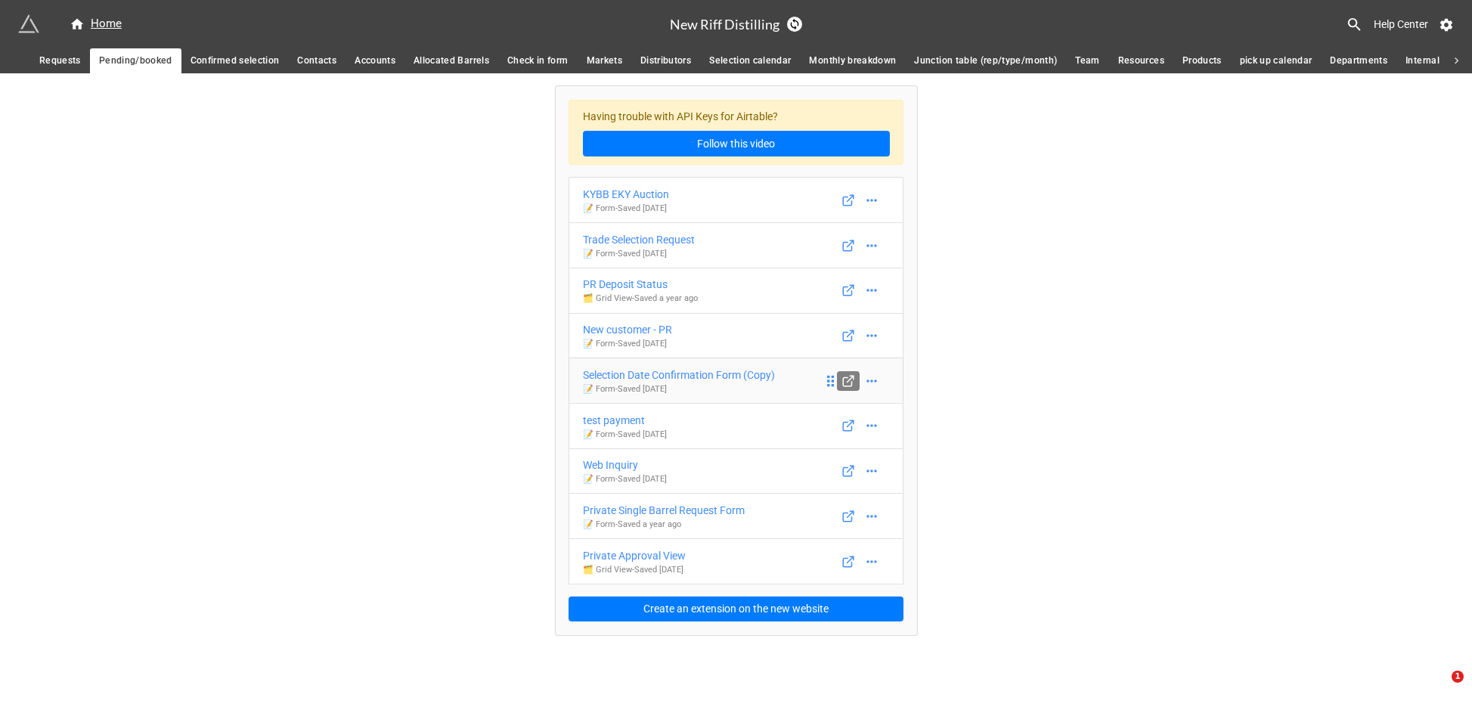
click at [847, 380] on icon at bounding box center [849, 381] width 14 height 14
click at [721, 374] on div "Selection Date Confirmation Form (Copy)" at bounding box center [679, 375] width 192 height 17
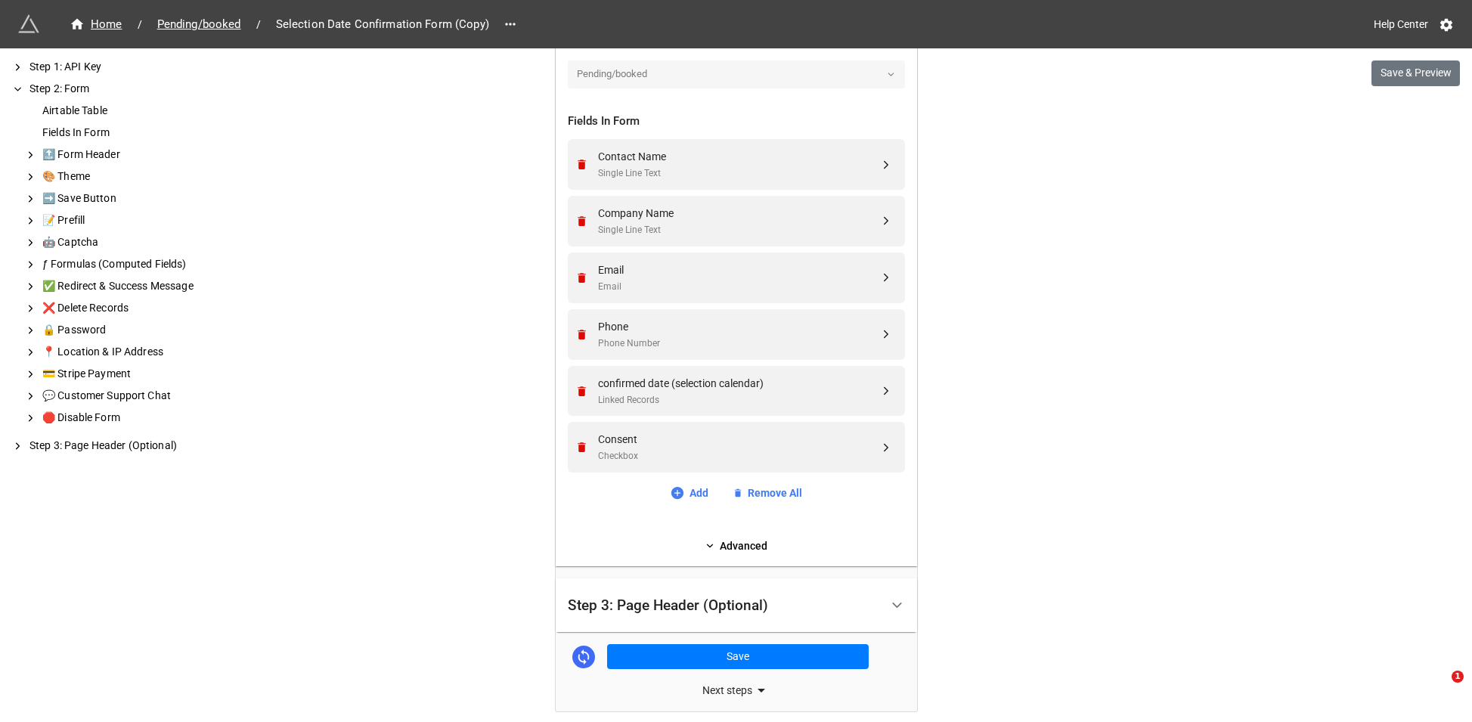
scroll to position [533, 0]
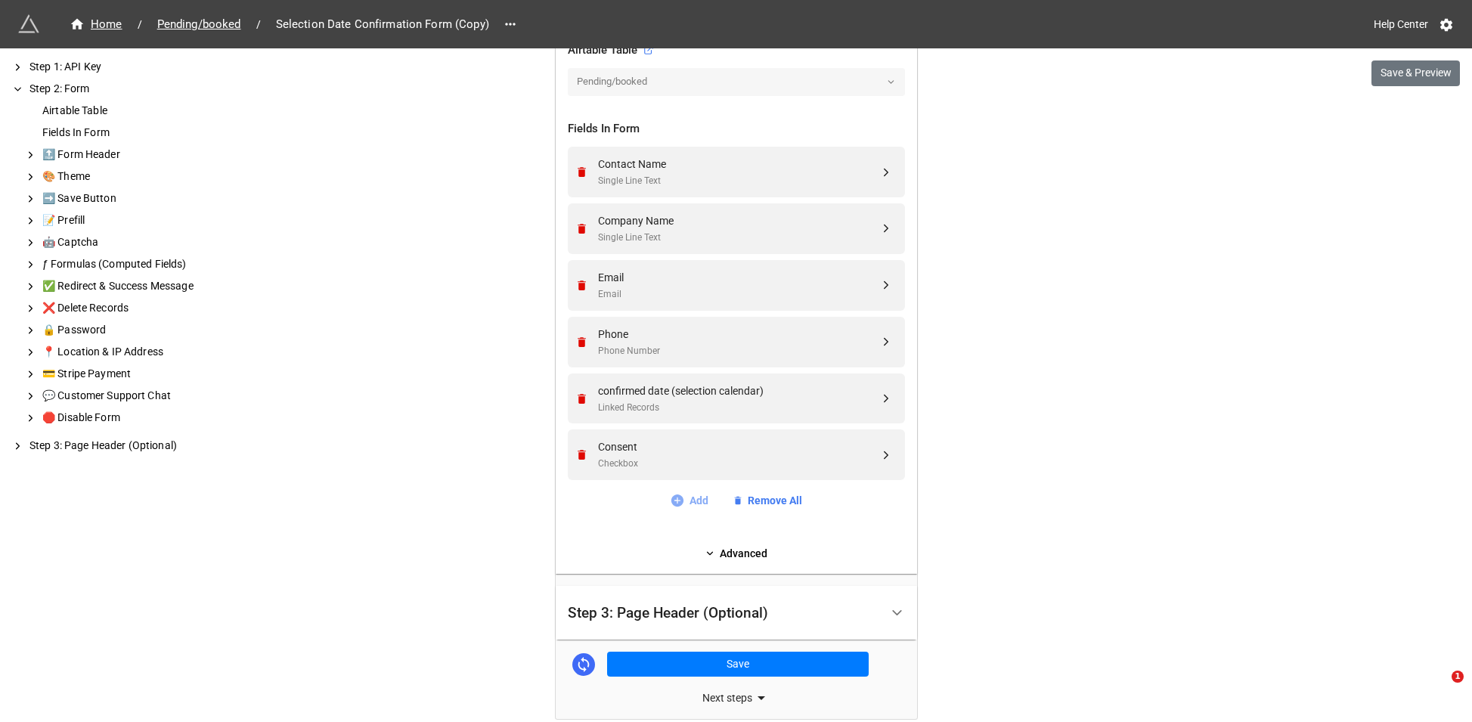
click at [689, 503] on link "Add" at bounding box center [689, 500] width 39 height 17
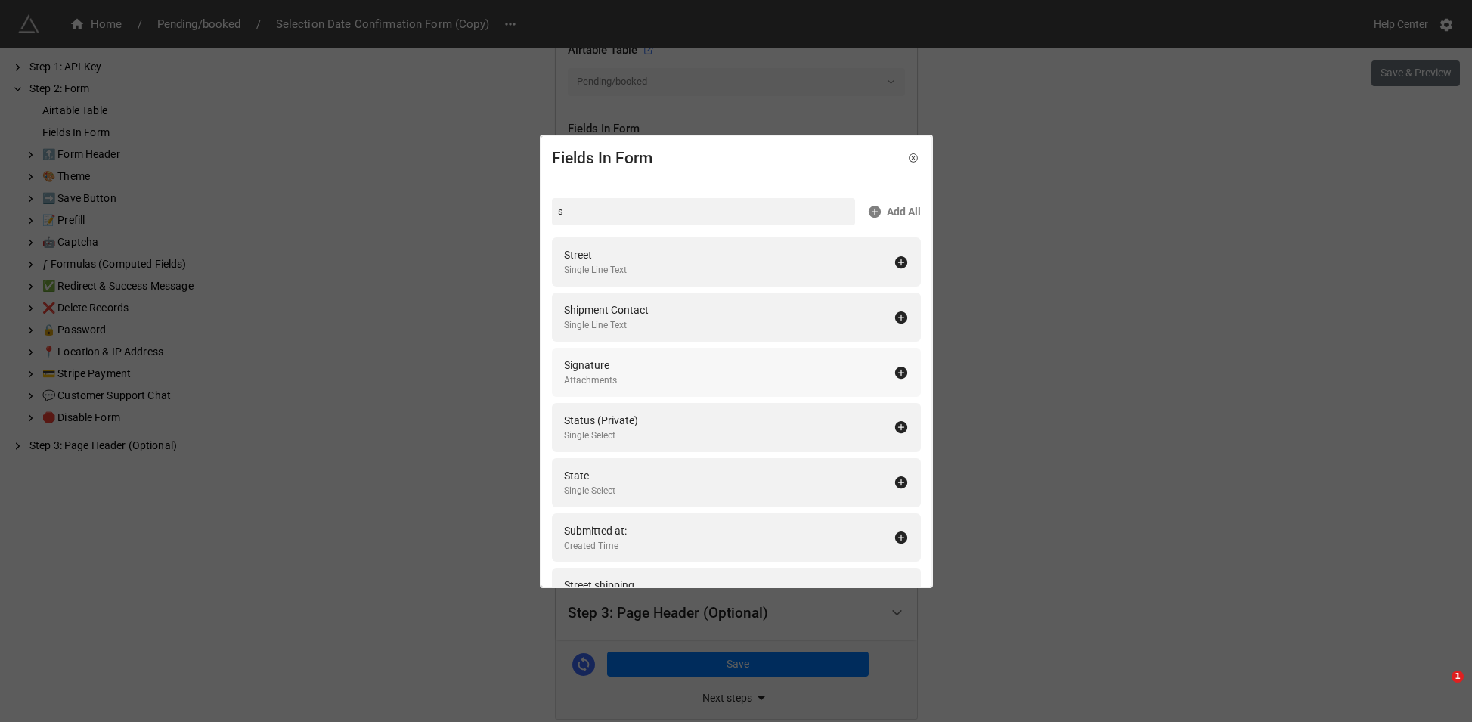
click at [630, 313] on div "Shipment Contact" at bounding box center [606, 310] width 85 height 17
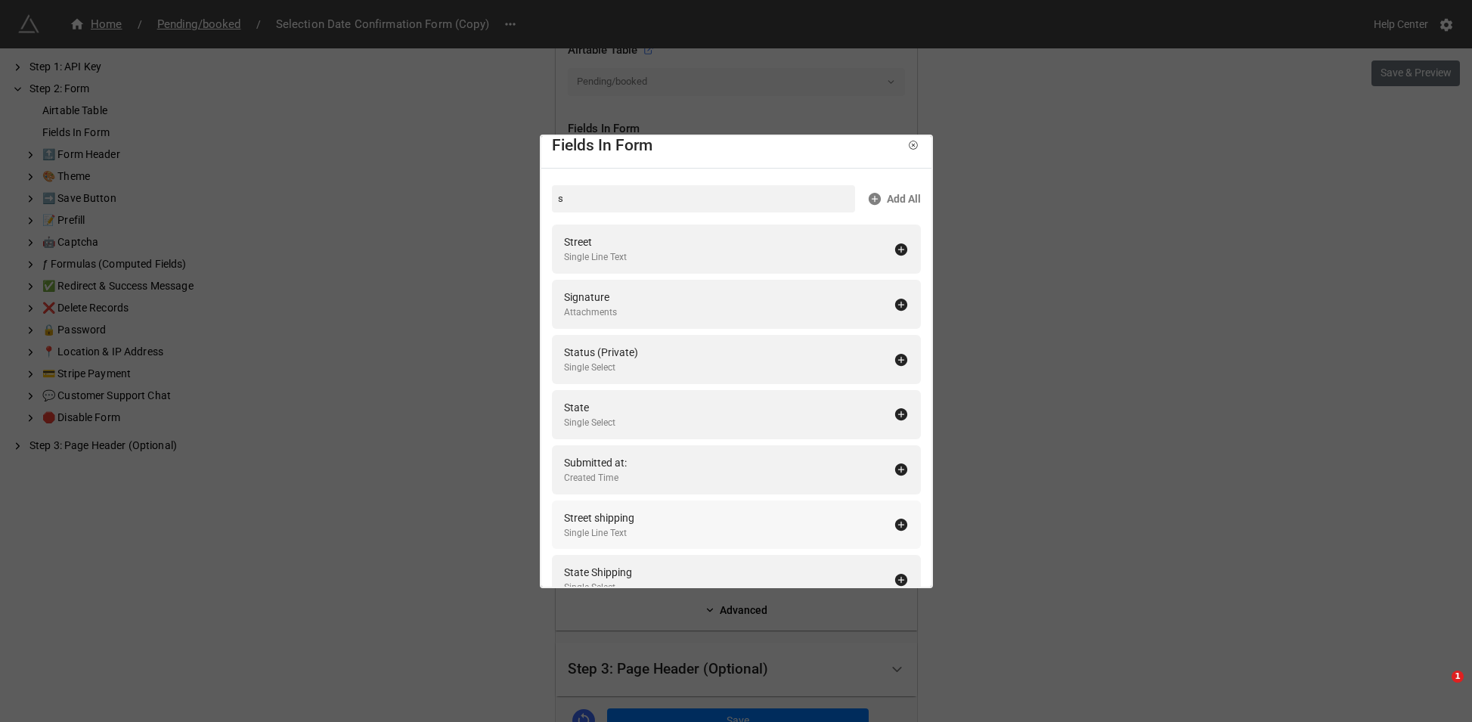
scroll to position [20, 0]
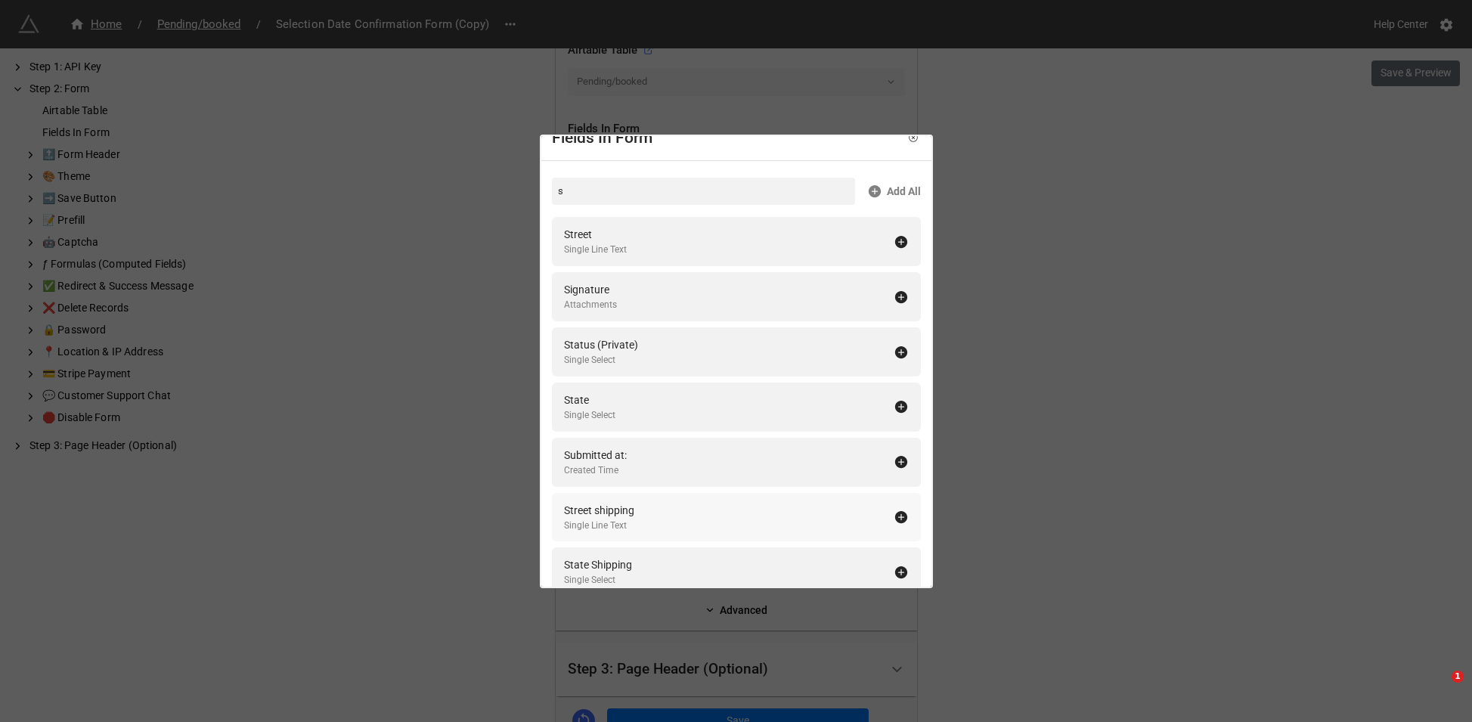
click at [628, 514] on div "Street shipping" at bounding box center [599, 510] width 70 height 17
click at [625, 520] on div "Single Select" at bounding box center [598, 526] width 68 height 14
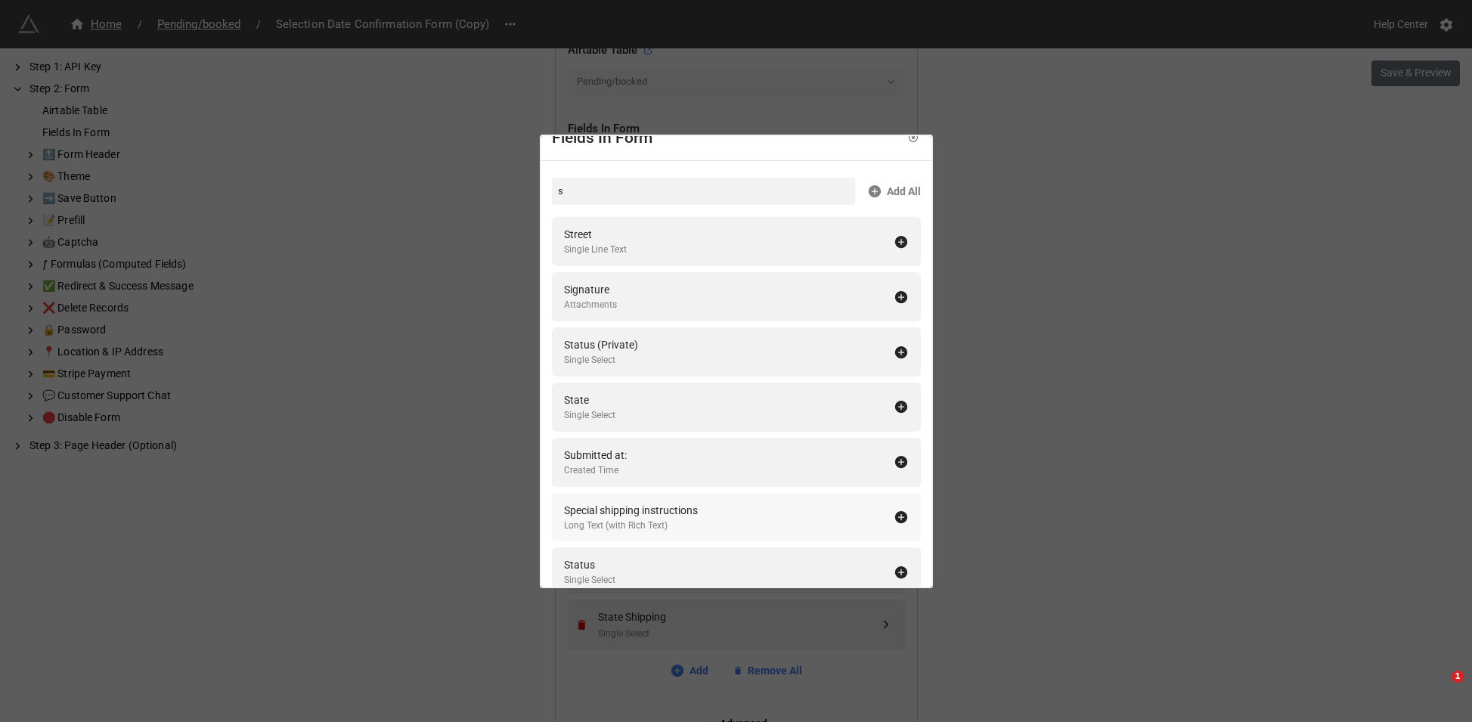
click at [626, 520] on div "Long Text (with Rich Text)" at bounding box center [631, 526] width 134 height 14
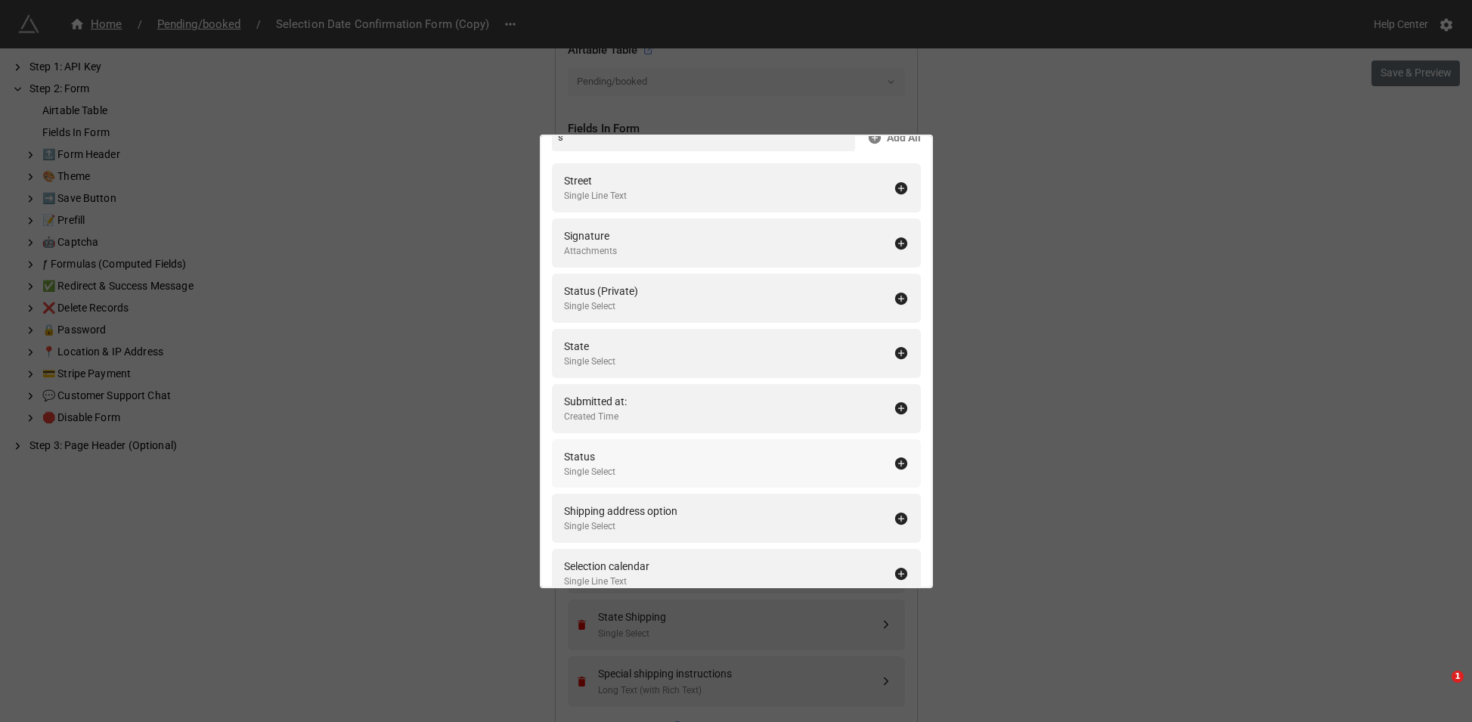
scroll to position [0, 0]
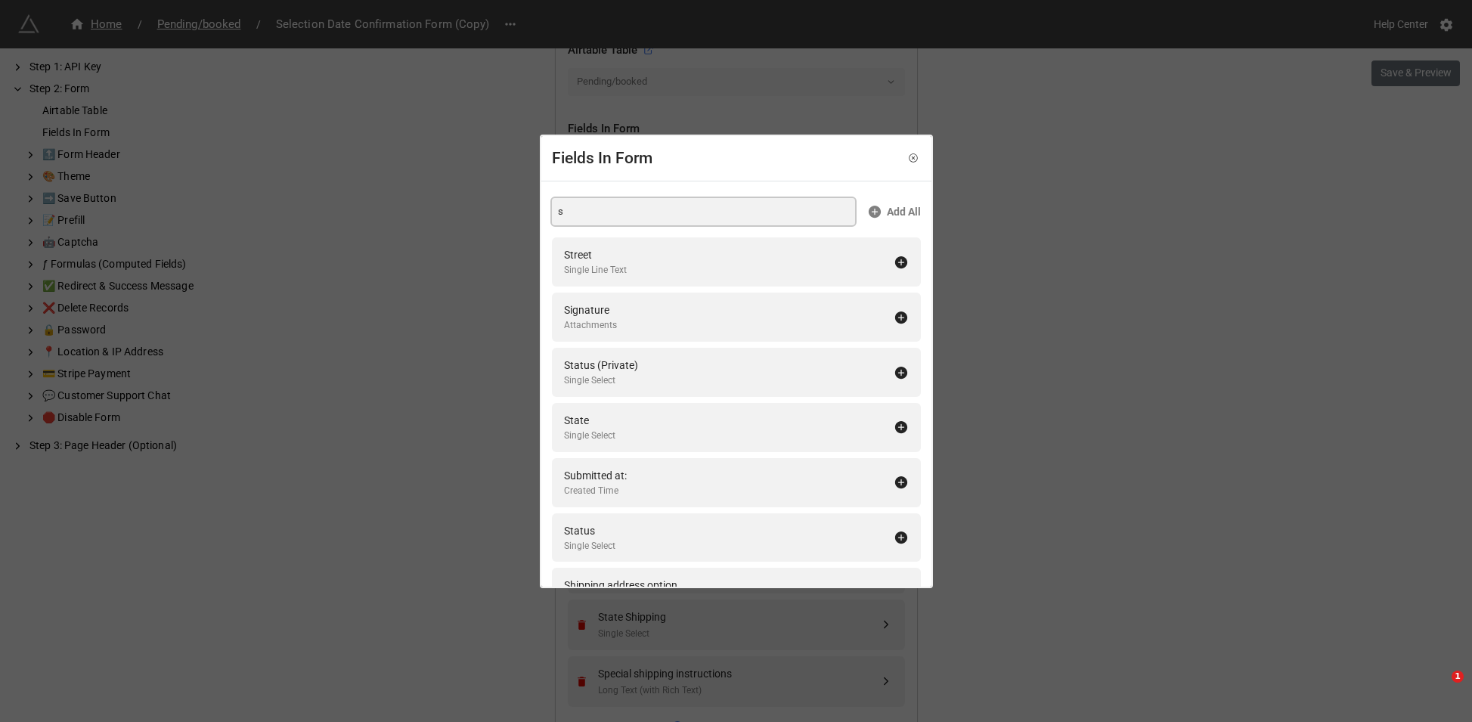
click at [621, 215] on input "s" at bounding box center [703, 211] width 303 height 27
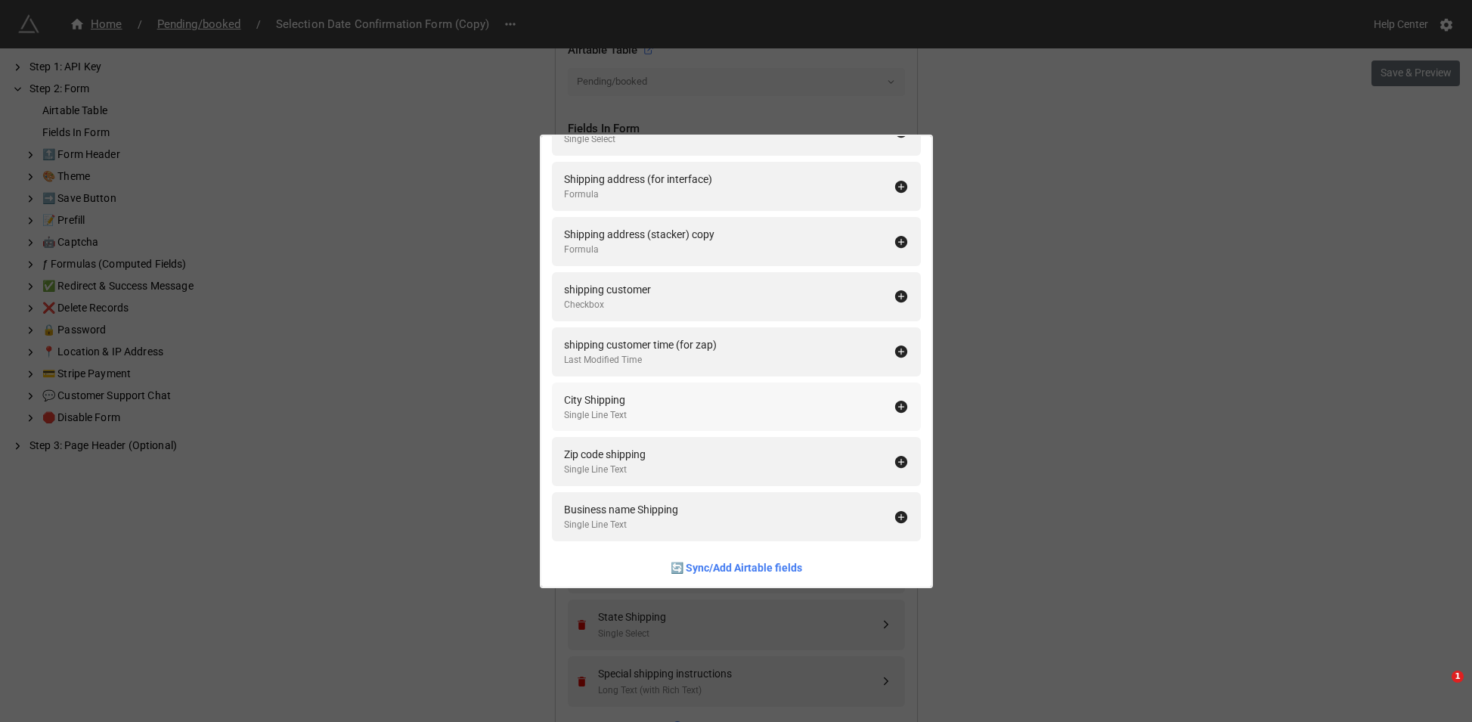
type input "[PERSON_NAME]"
click at [674, 410] on div "City Shipping Single Line Text" at bounding box center [729, 405] width 330 height 31
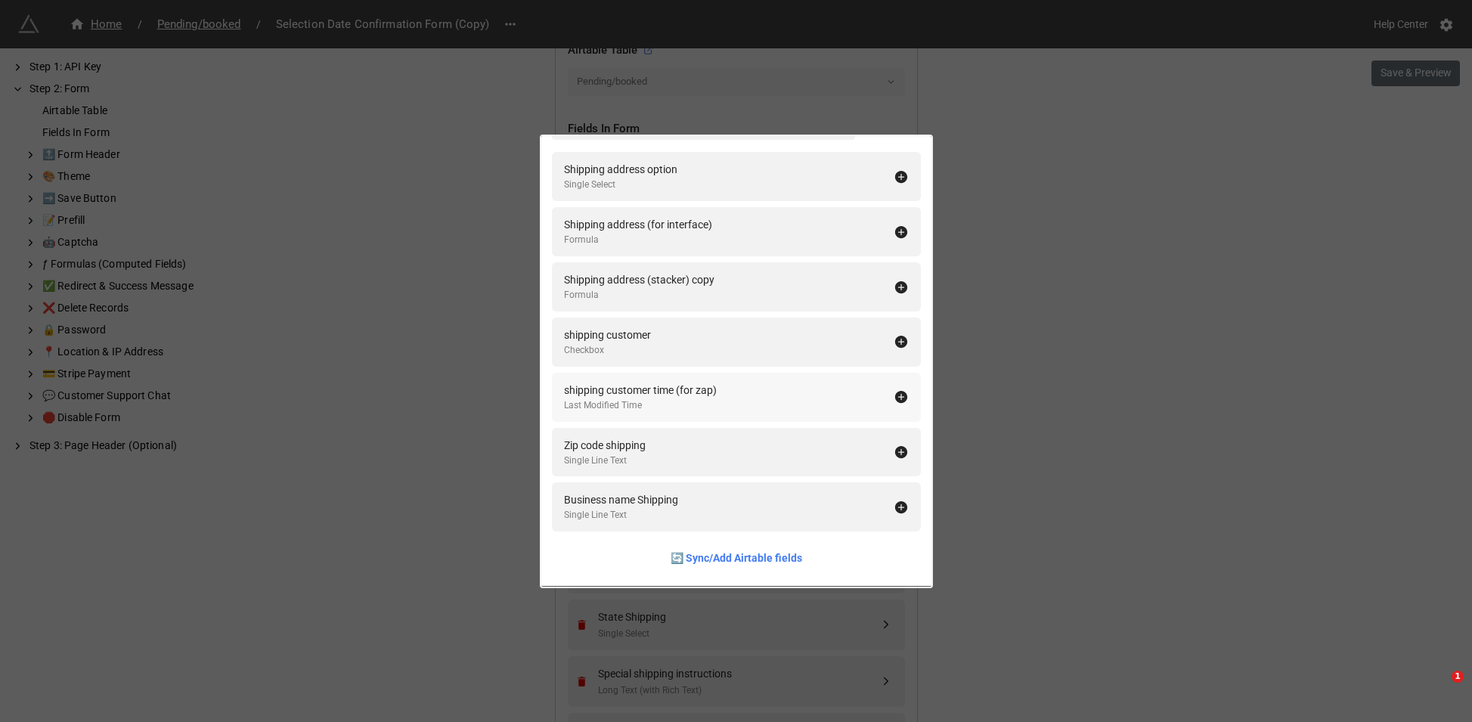
click at [657, 446] on div "Zip code shipping Single Line Text" at bounding box center [729, 452] width 330 height 31
click at [660, 501] on div "Business name Shipping" at bounding box center [621, 500] width 114 height 17
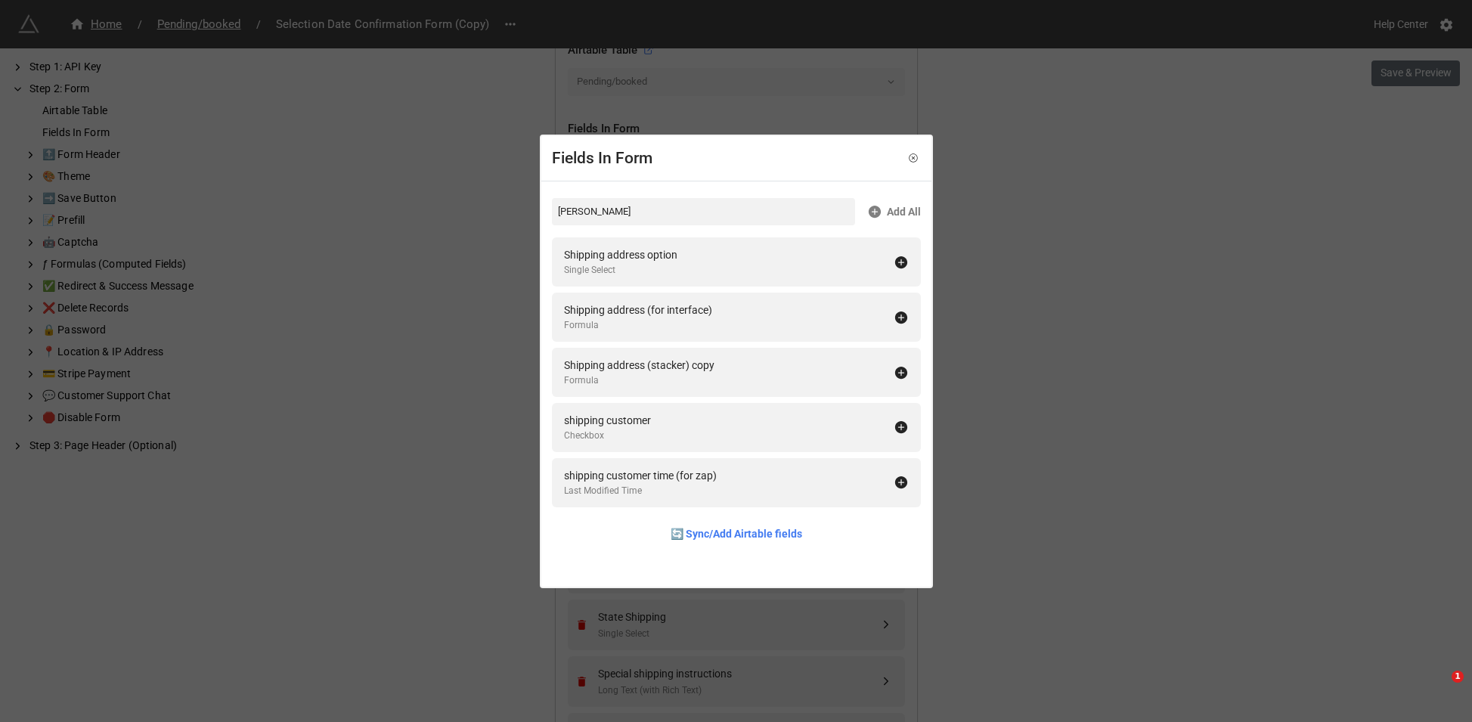
click at [1109, 487] on div "Fields In Form [PERSON_NAME] Add All Shipping address option Single Select Ship…" at bounding box center [736, 361] width 1472 height 722
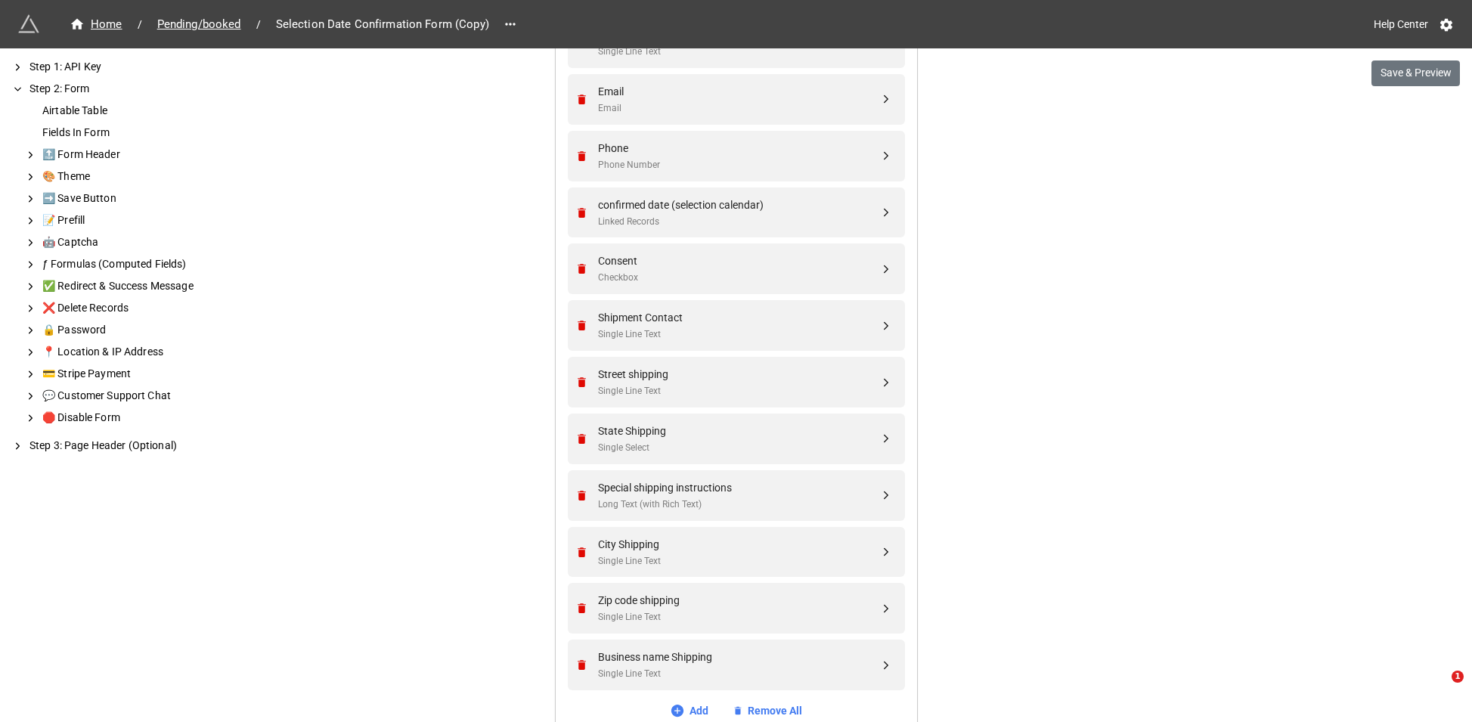
scroll to position [686, 0]
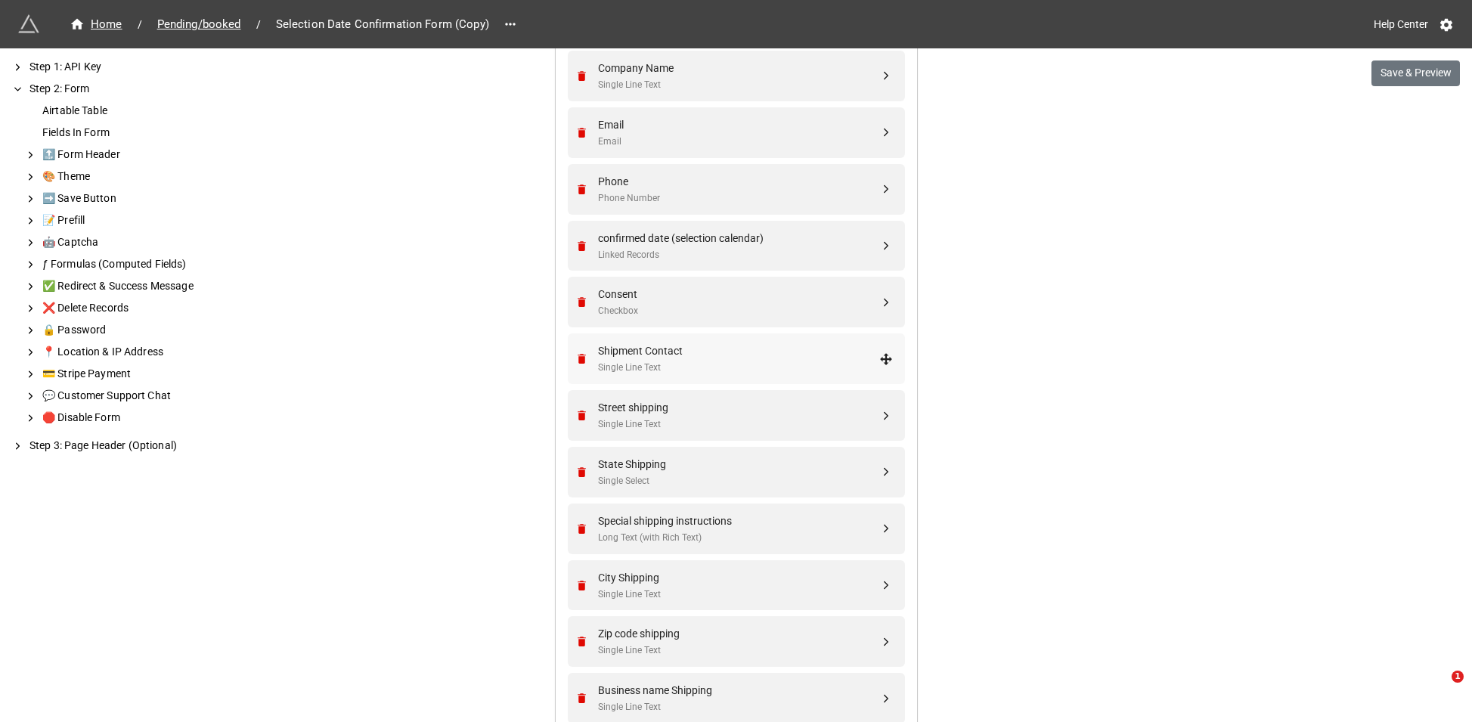
click at [619, 356] on div "Shipment Contact" at bounding box center [738, 351] width 281 height 17
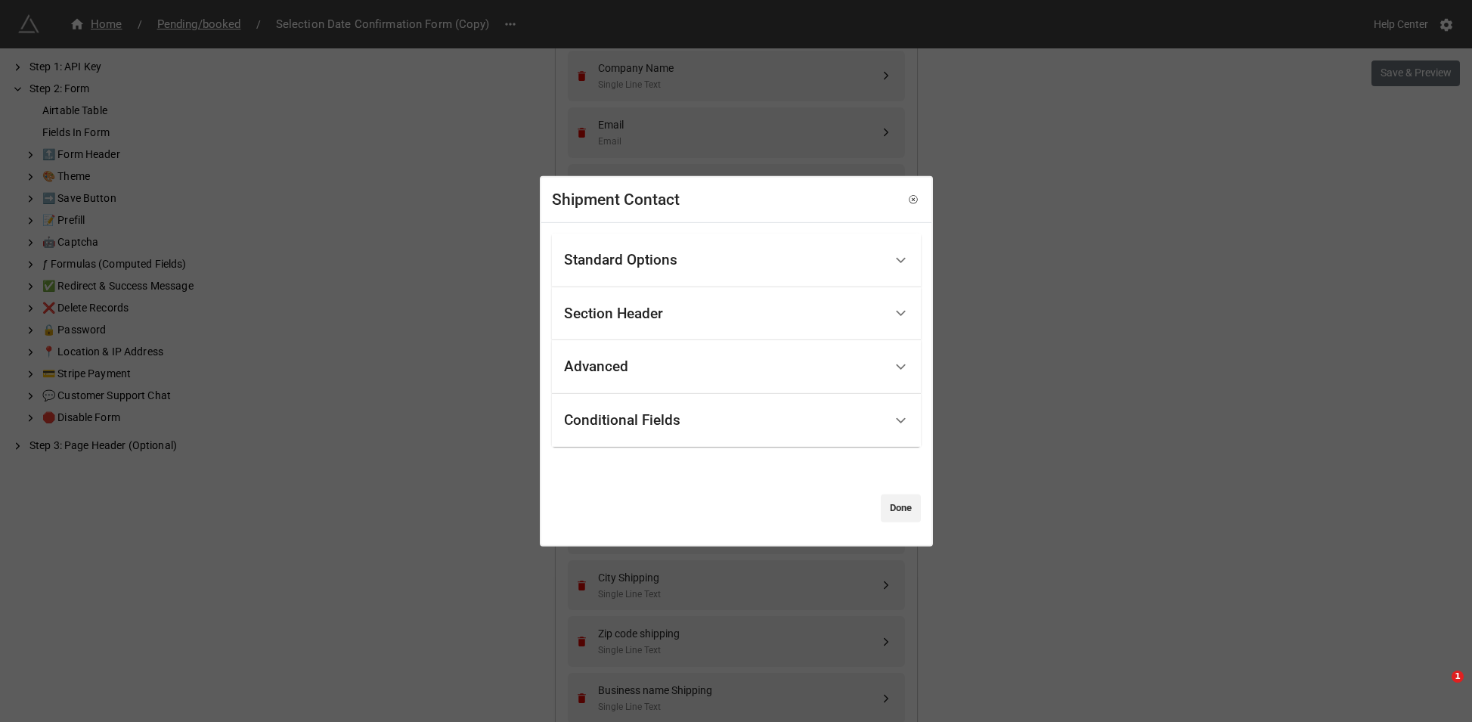
click at [669, 417] on div "Conditional Fields" at bounding box center [622, 420] width 116 height 15
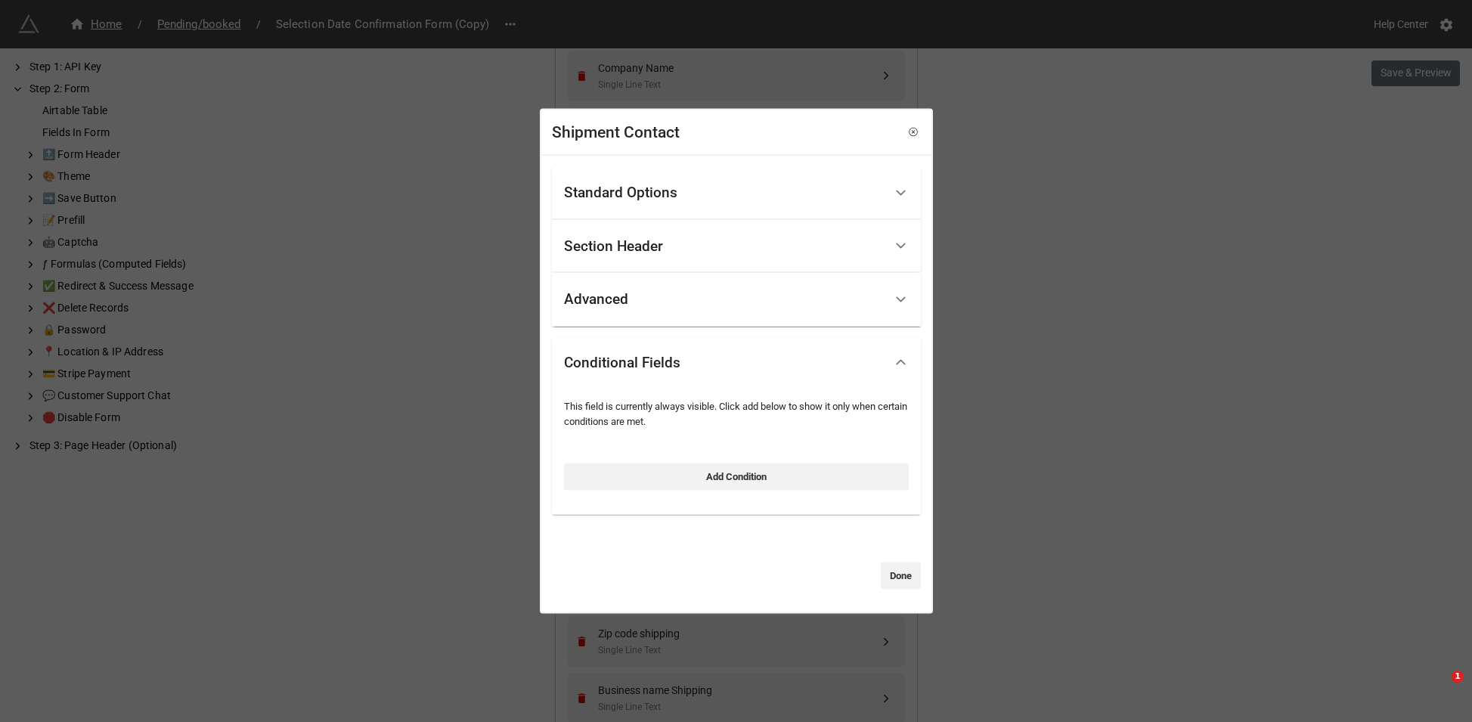
drag, startPoint x: 672, startPoint y: 472, endPoint x: 684, endPoint y: 476, distance: 12.9
click at [672, 472] on link "Add Condition" at bounding box center [736, 476] width 345 height 27
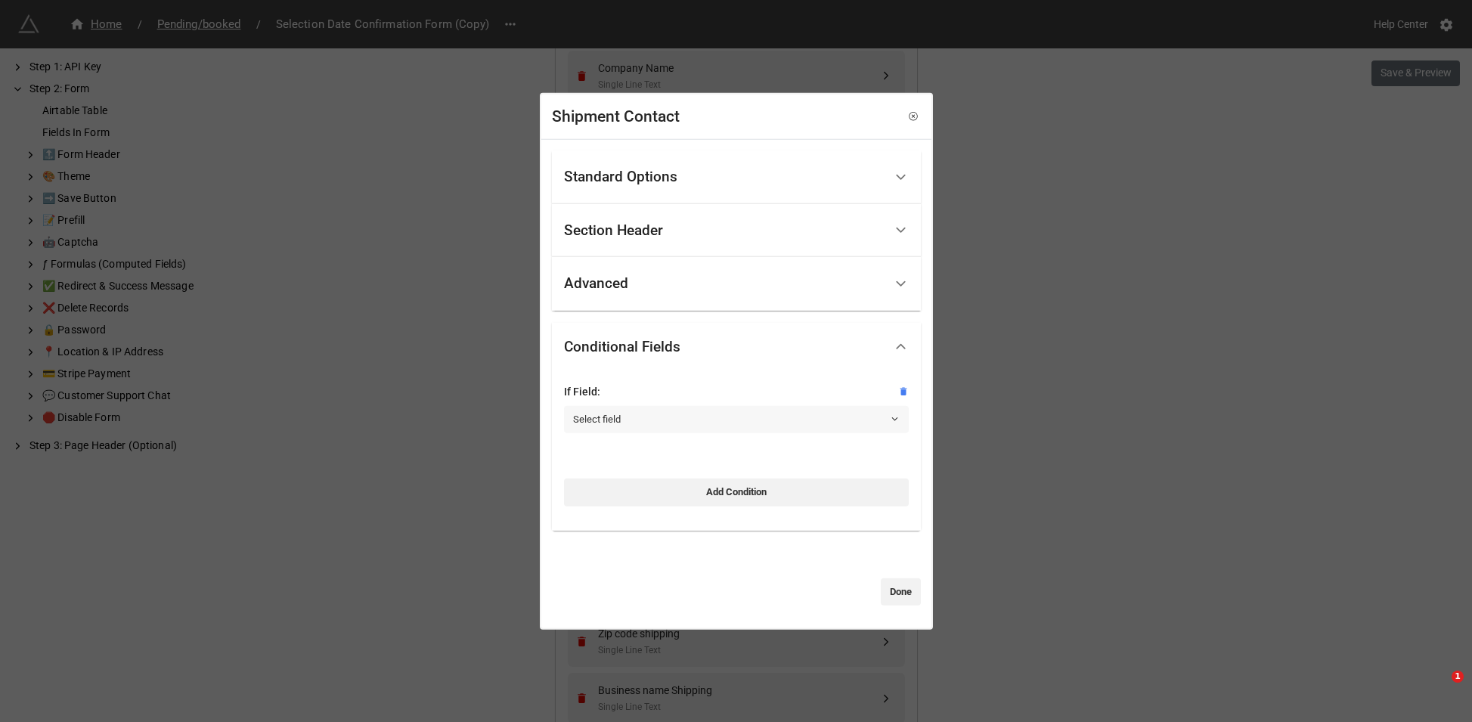
click at [670, 427] on link "Select field" at bounding box center [736, 419] width 345 height 27
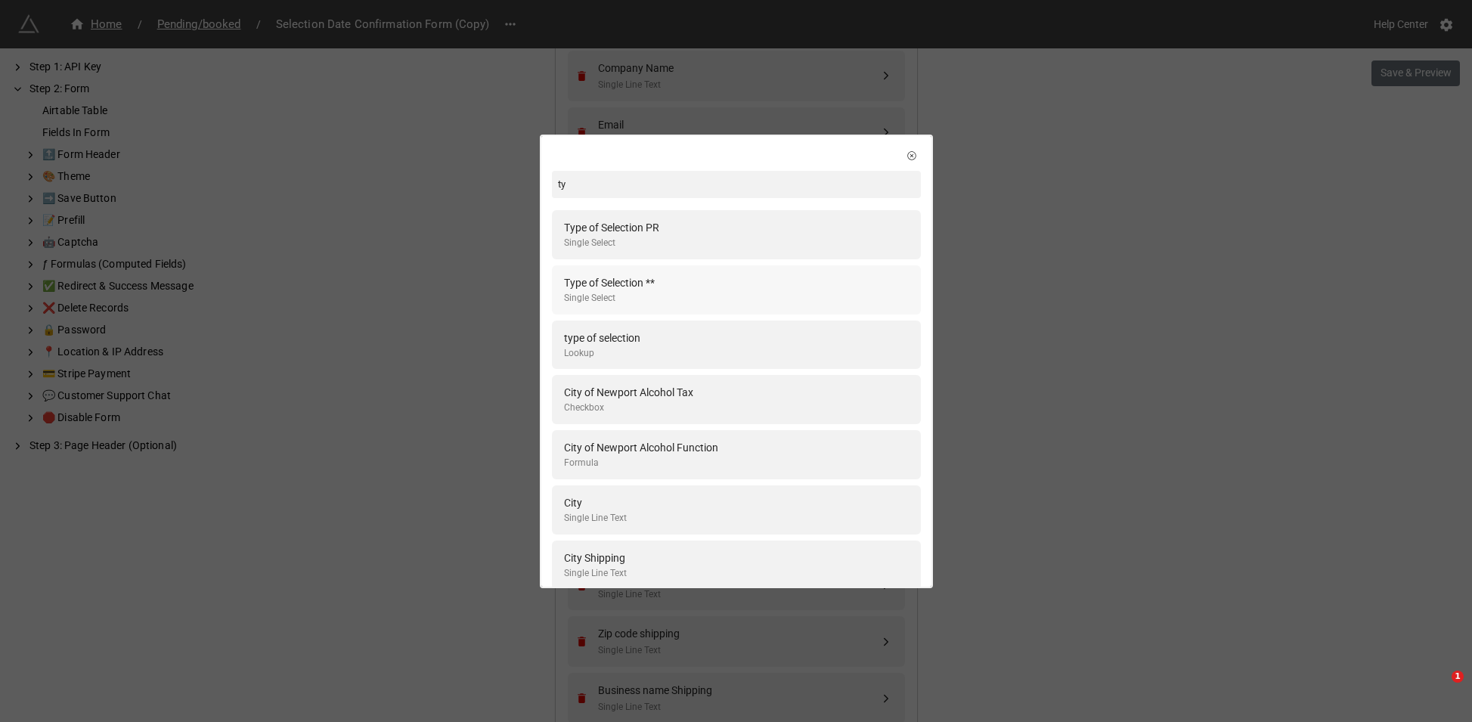
type input "ty"
drag, startPoint x: 669, startPoint y: 290, endPoint x: 690, endPoint y: 357, distance: 70.1
click at [669, 290] on div "Type of Selection ** Single Select" at bounding box center [736, 290] width 345 height 31
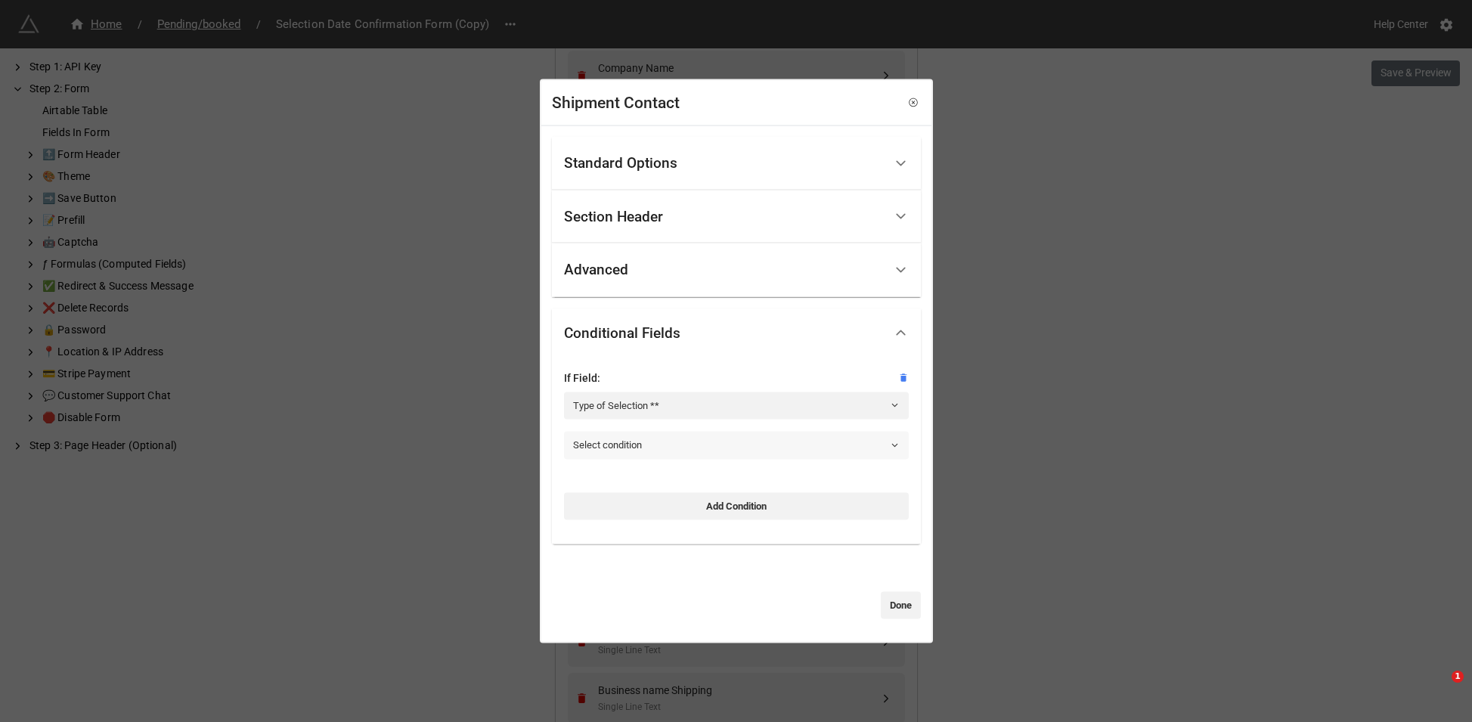
click at [694, 453] on link "Select condition" at bounding box center [736, 445] width 345 height 27
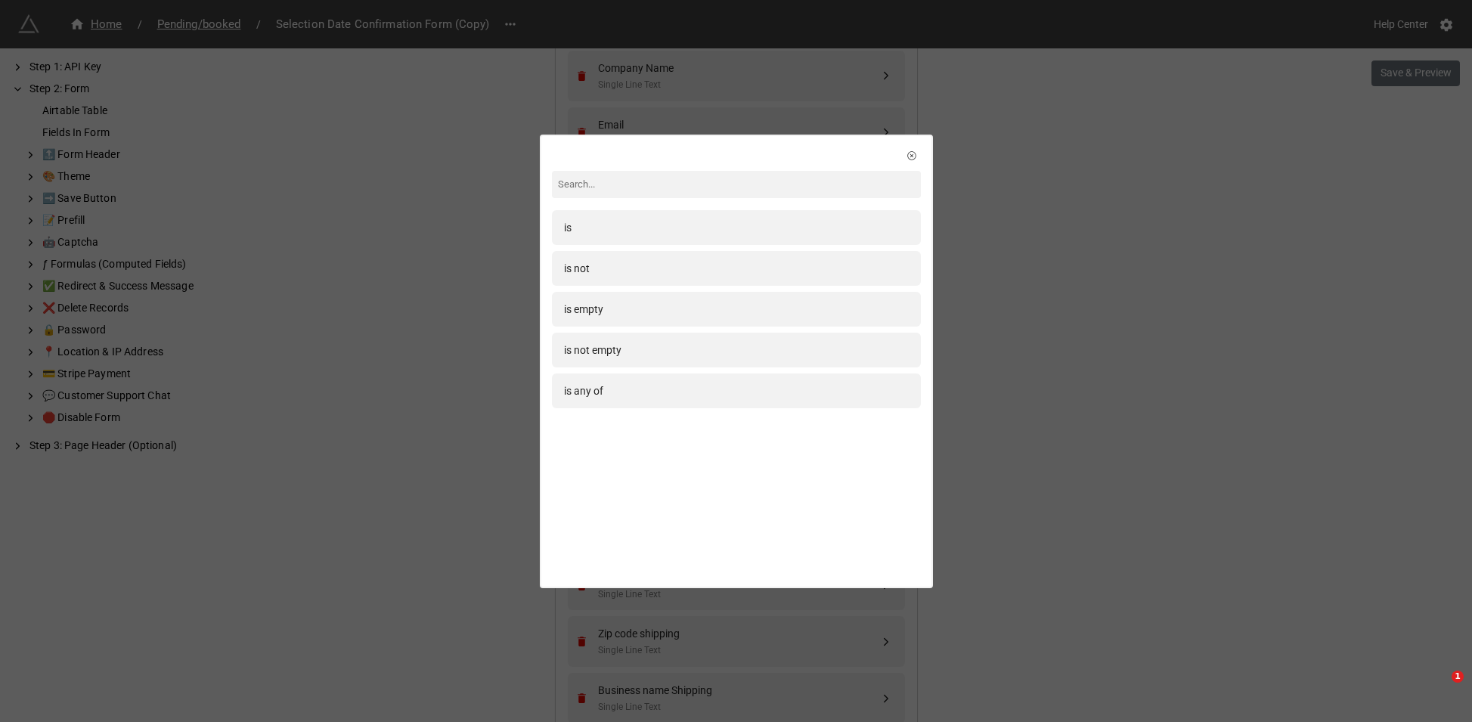
drag, startPoint x: 637, startPoint y: 224, endPoint x: 658, endPoint y: 301, distance: 80.0
click at [637, 224] on div "is" at bounding box center [736, 227] width 345 height 17
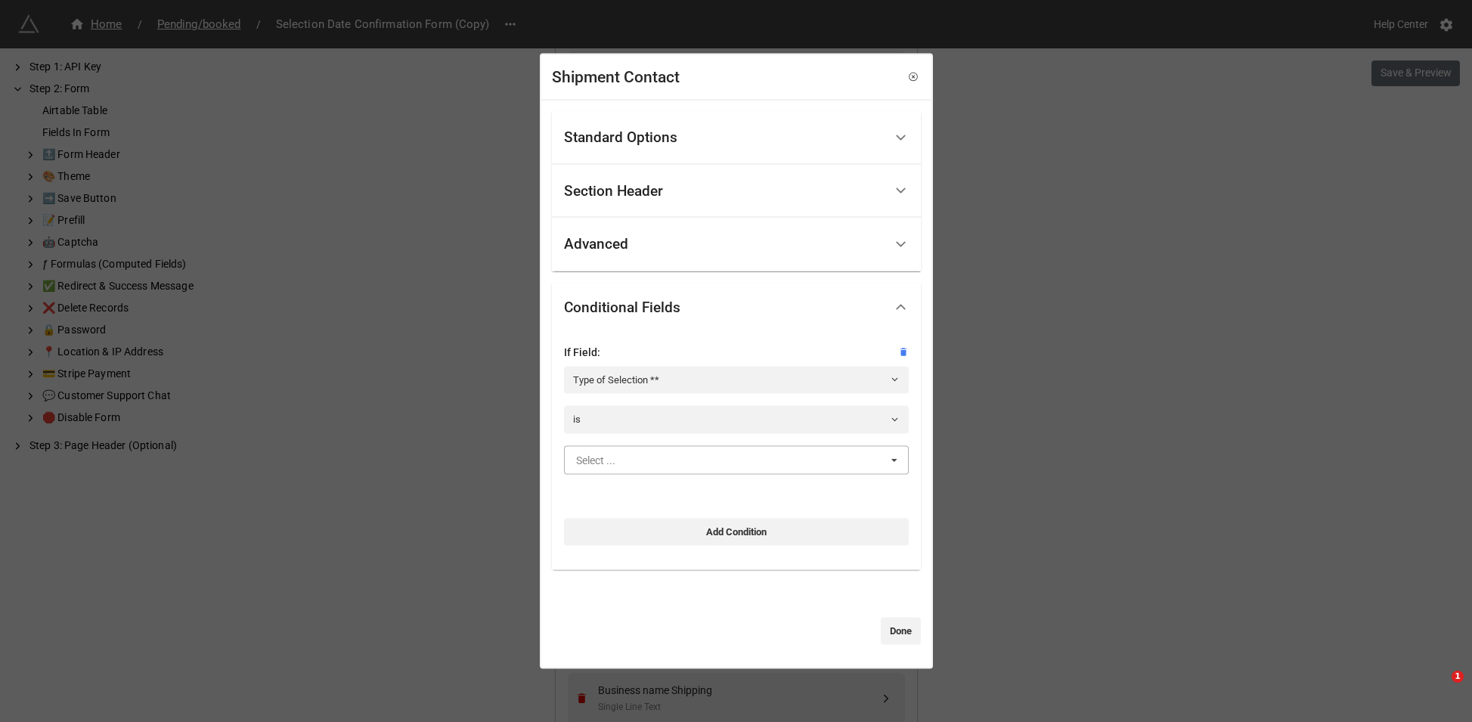
click at [669, 461] on input "text" at bounding box center [737, 459] width 343 height 27
type input "sa"
click at [662, 492] on div "Samples" at bounding box center [736, 487] width 343 height 28
click at [891, 629] on link "Done" at bounding box center [901, 631] width 40 height 27
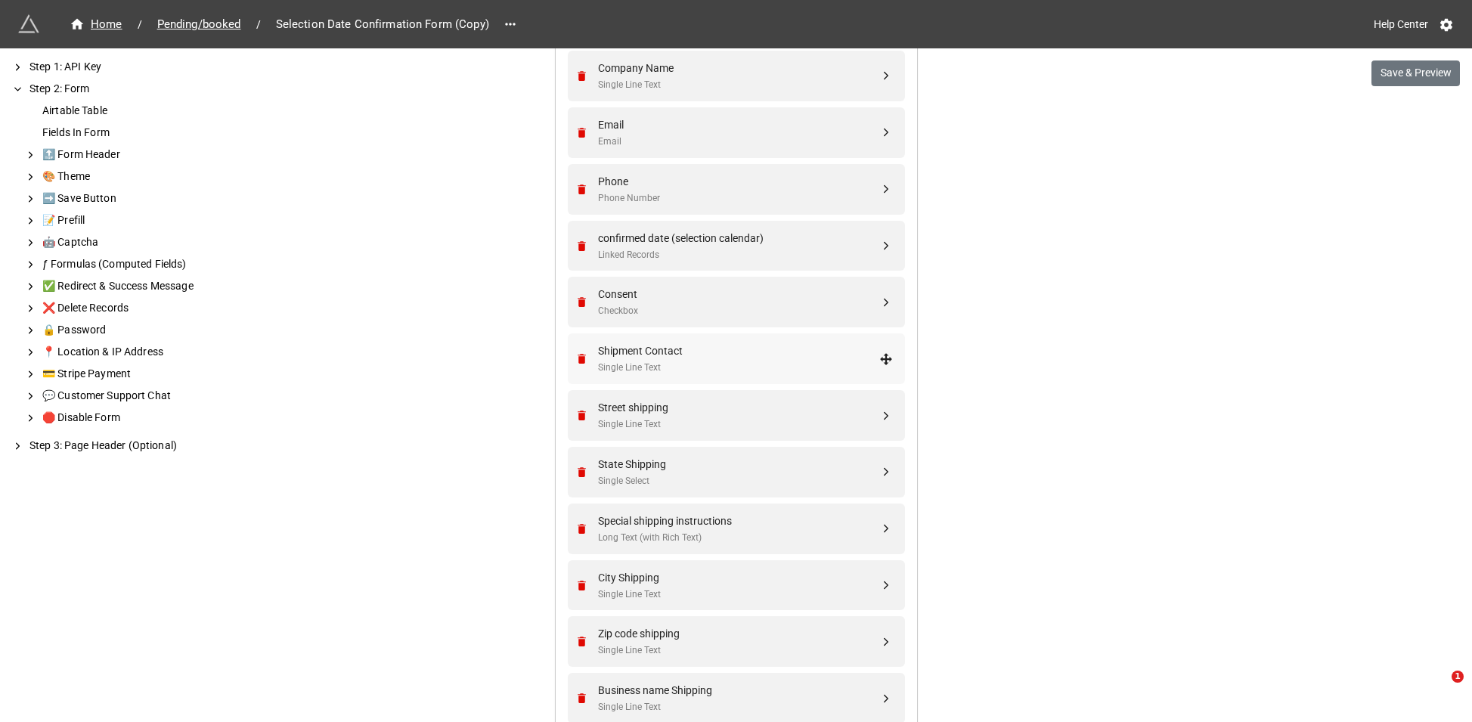
click at [672, 359] on div "Shipment Contact Single Line Text" at bounding box center [738, 359] width 281 height 33
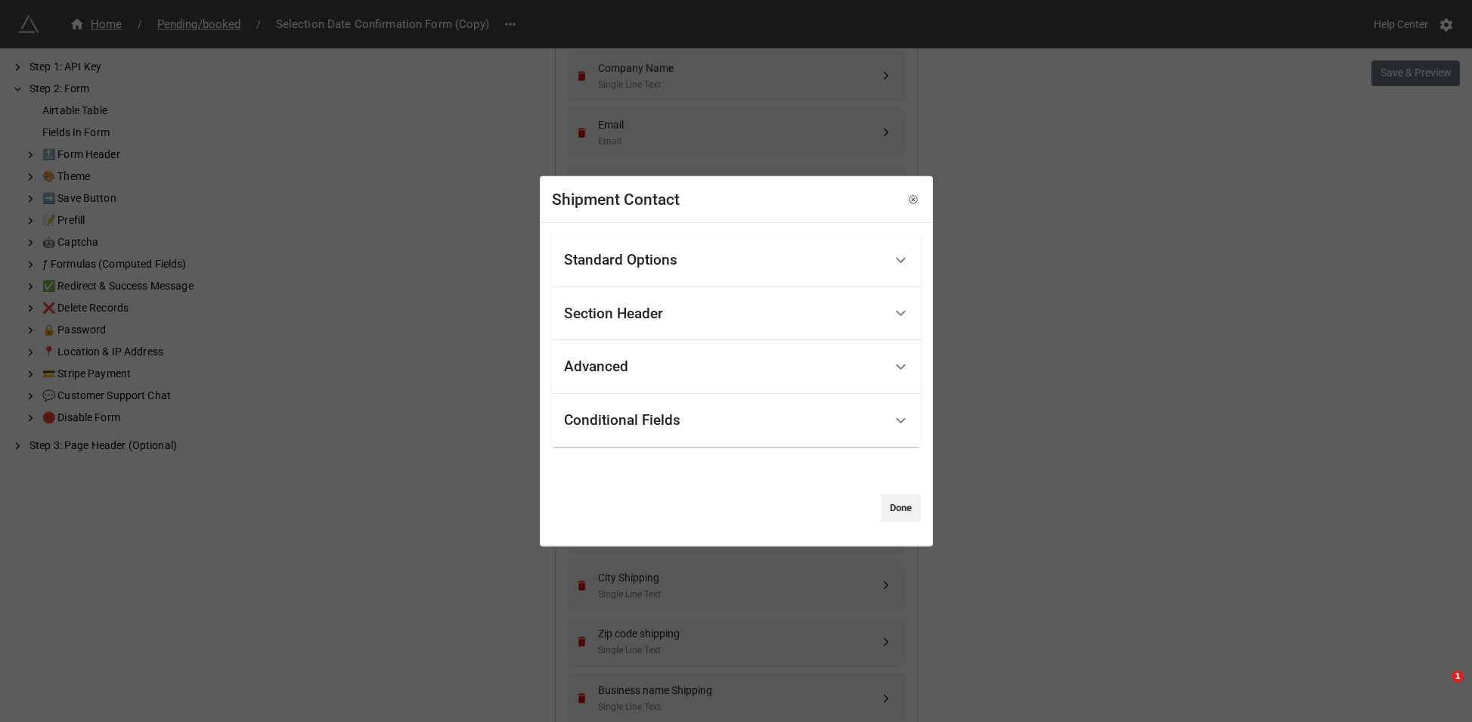
click at [669, 253] on div "Standard Options" at bounding box center [620, 260] width 113 height 15
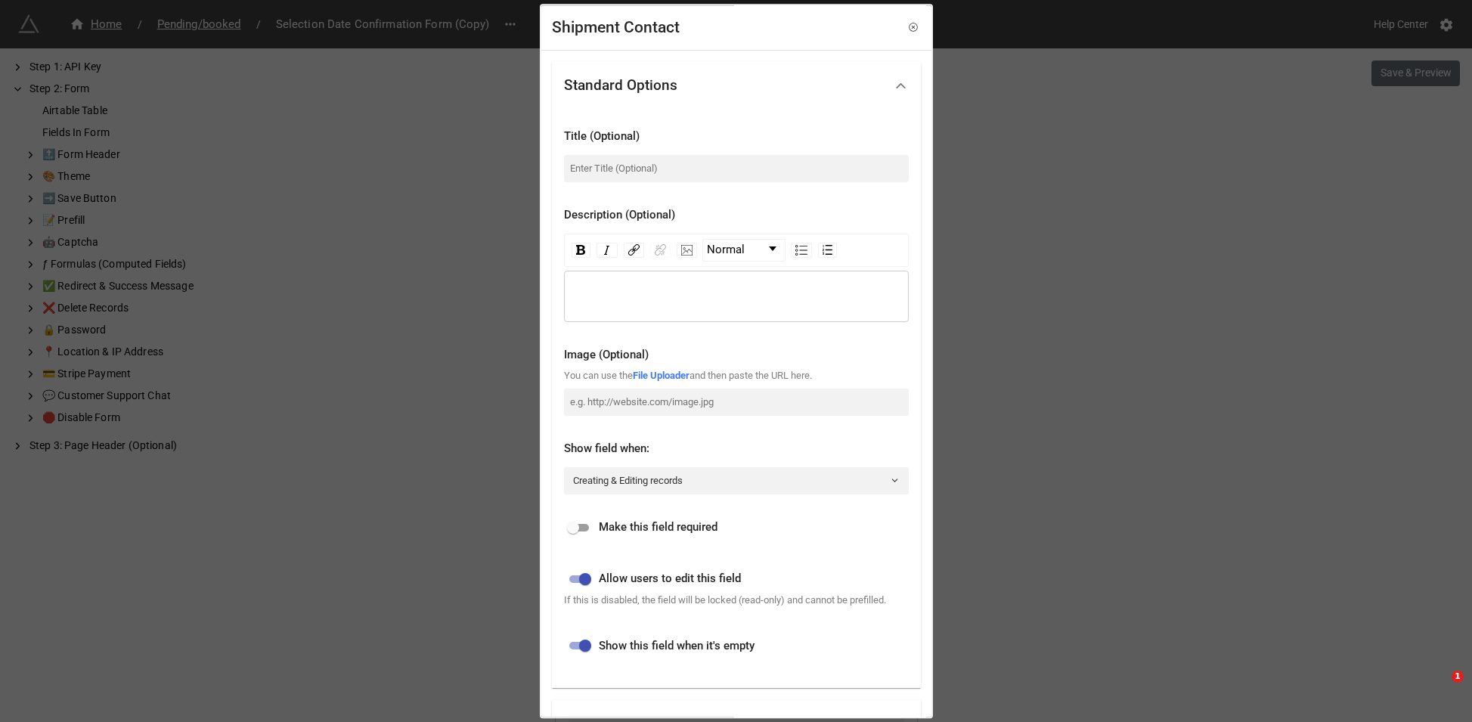
drag, startPoint x: 1111, startPoint y: 403, endPoint x: 860, endPoint y: 447, distance: 254.9
click at [1106, 403] on div "Shipment Contact Standard Options Title (Optional) Description (Optional) Norma…" at bounding box center [736, 361] width 1472 height 722
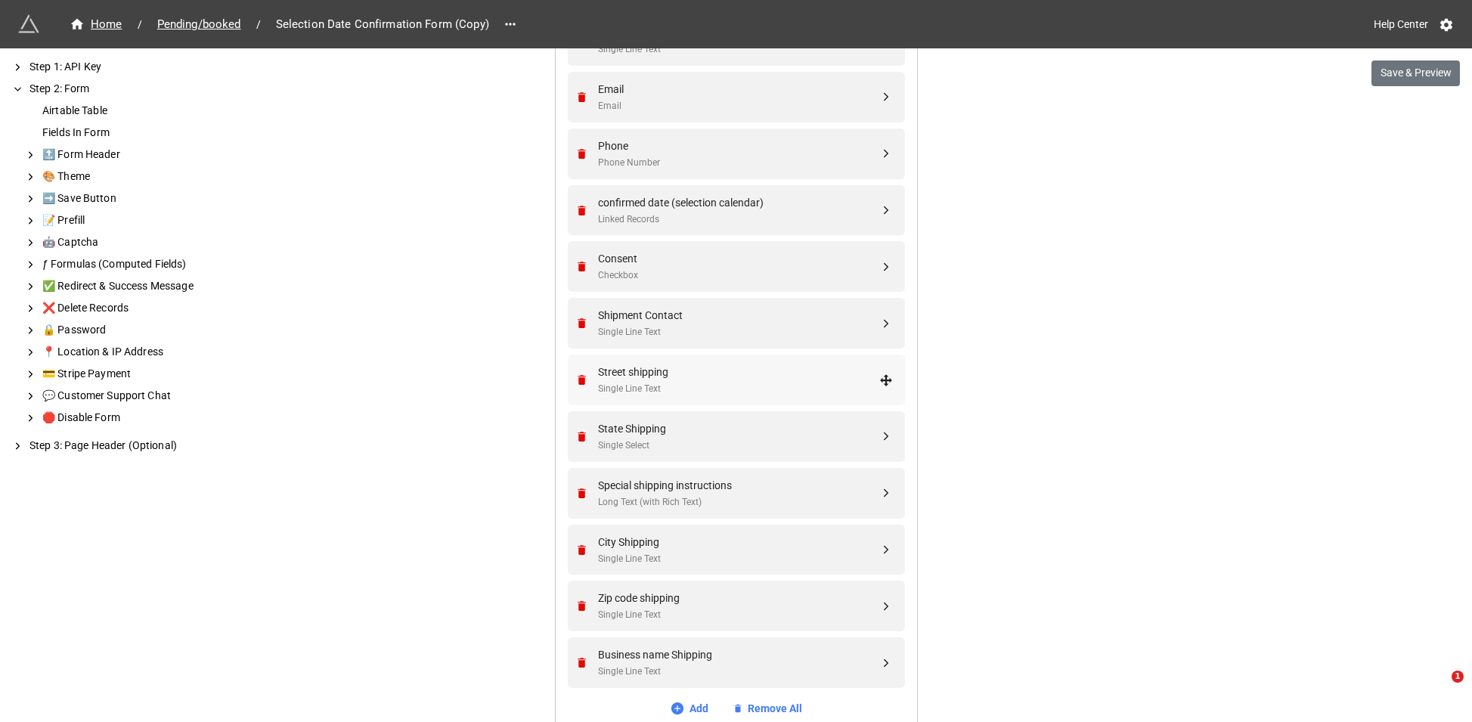
scroll to position [747, 0]
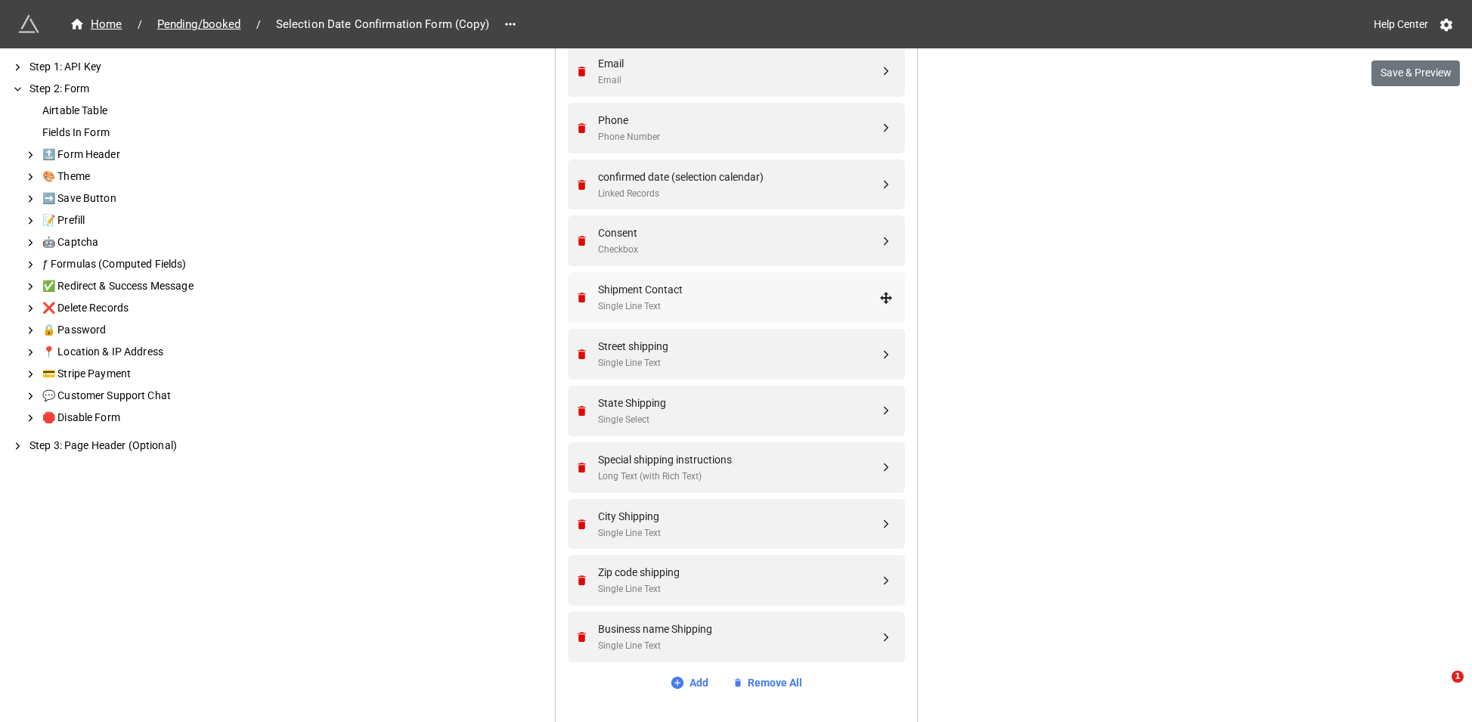
click at [669, 289] on div "Shipment Contact" at bounding box center [738, 289] width 281 height 17
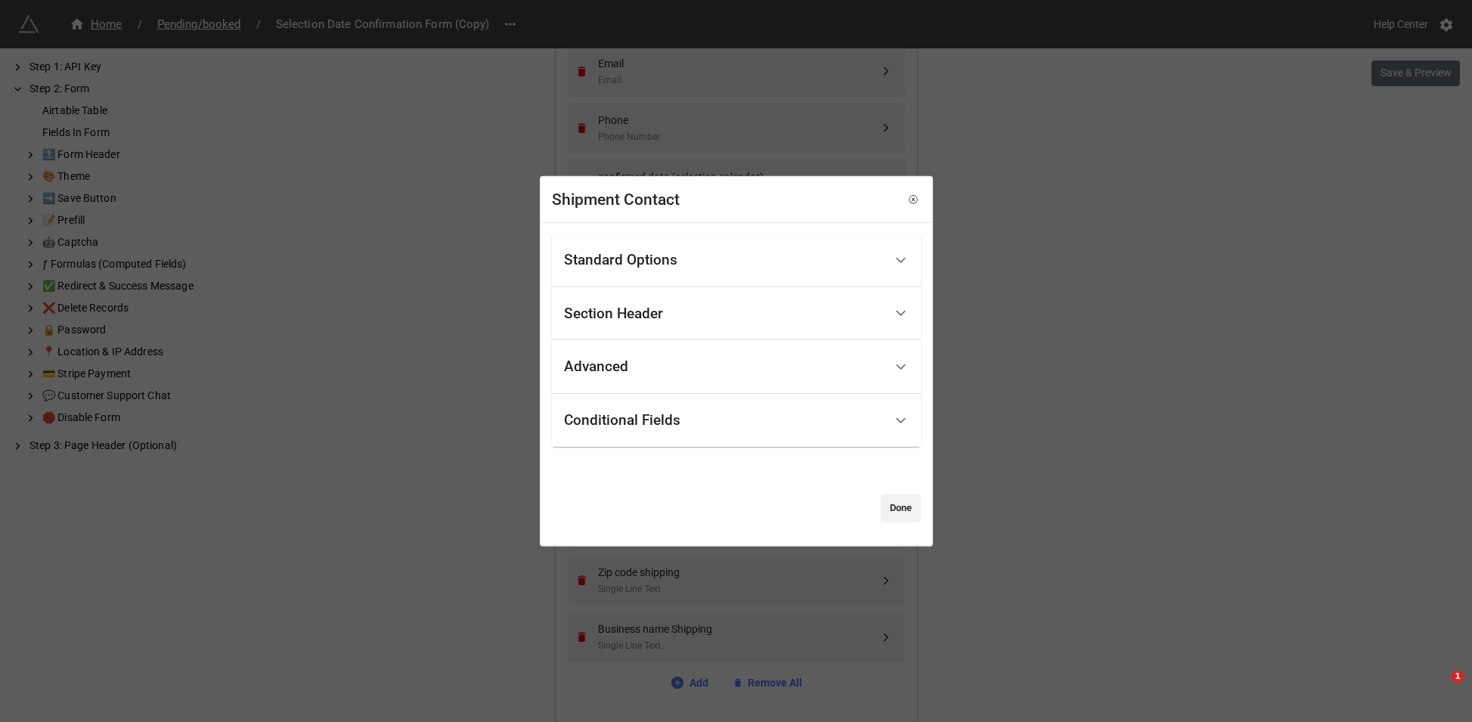
click at [685, 448] on div "Standard Options Title (Optional) Description (Optional) Normal Image (Optional…" at bounding box center [736, 378] width 369 height 289
click at [686, 408] on div "Conditional Fields" at bounding box center [724, 421] width 320 height 36
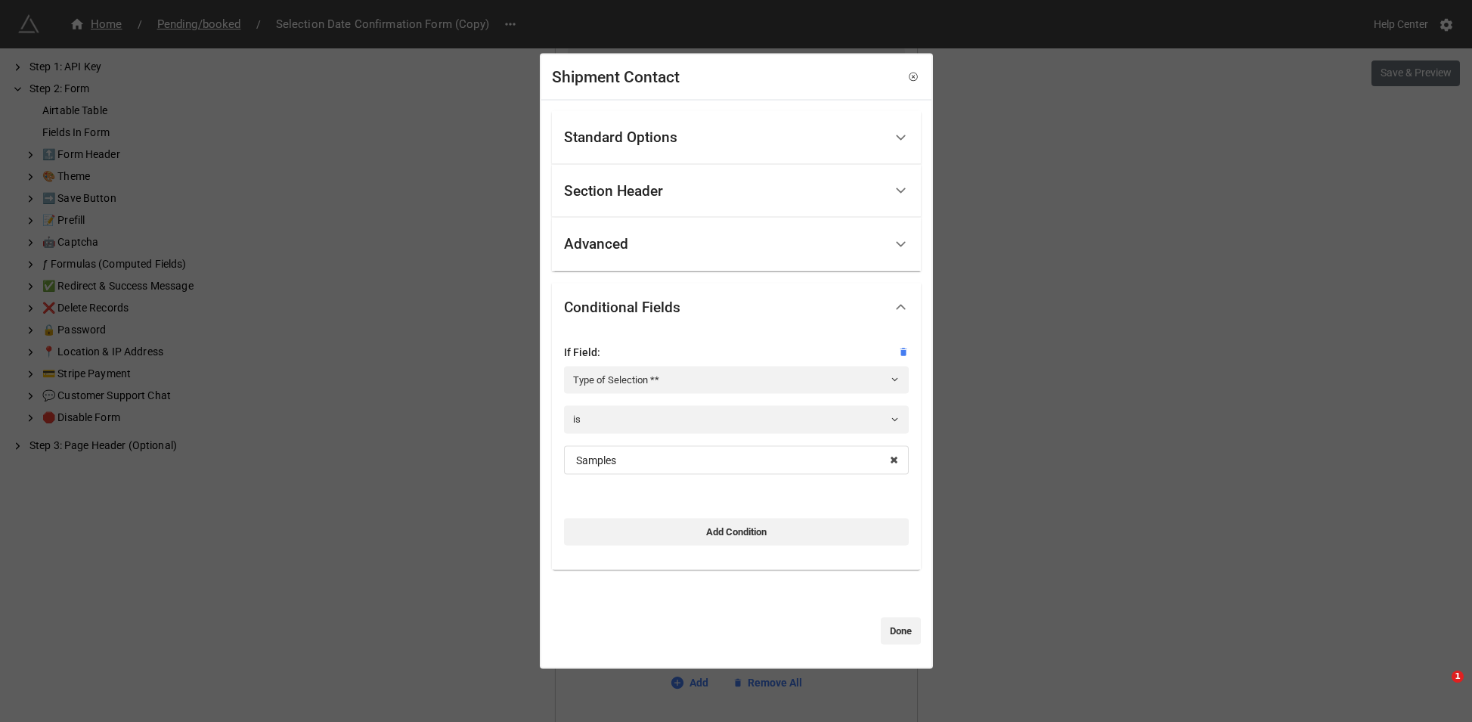
drag, startPoint x: 1032, startPoint y: 430, endPoint x: 914, endPoint y: 384, distance: 127.4
click at [1029, 429] on div "Shipment Contact Standard Options Title (Optional) Description (Optional) Norma…" at bounding box center [736, 361] width 1472 height 722
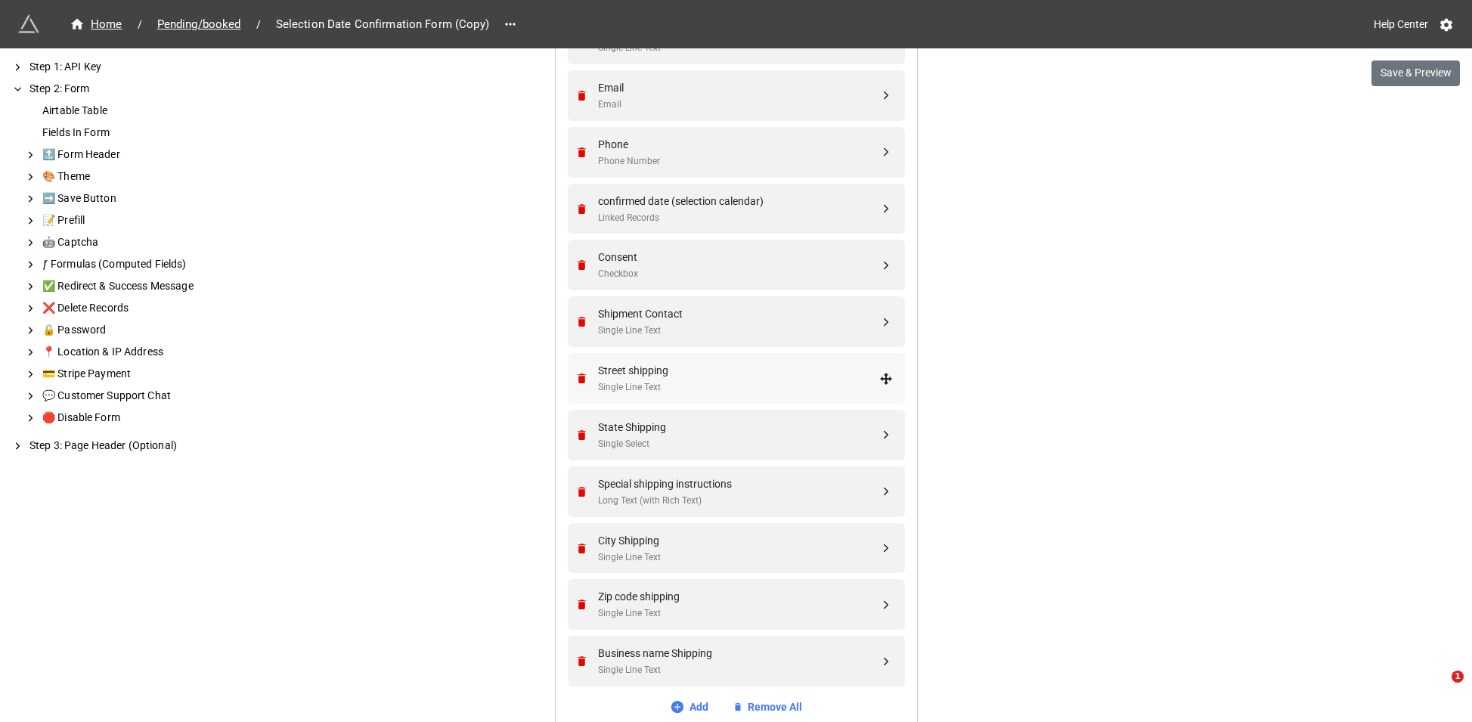
scroll to position [725, 0]
click at [636, 366] on div "Street shipping" at bounding box center [738, 368] width 281 height 17
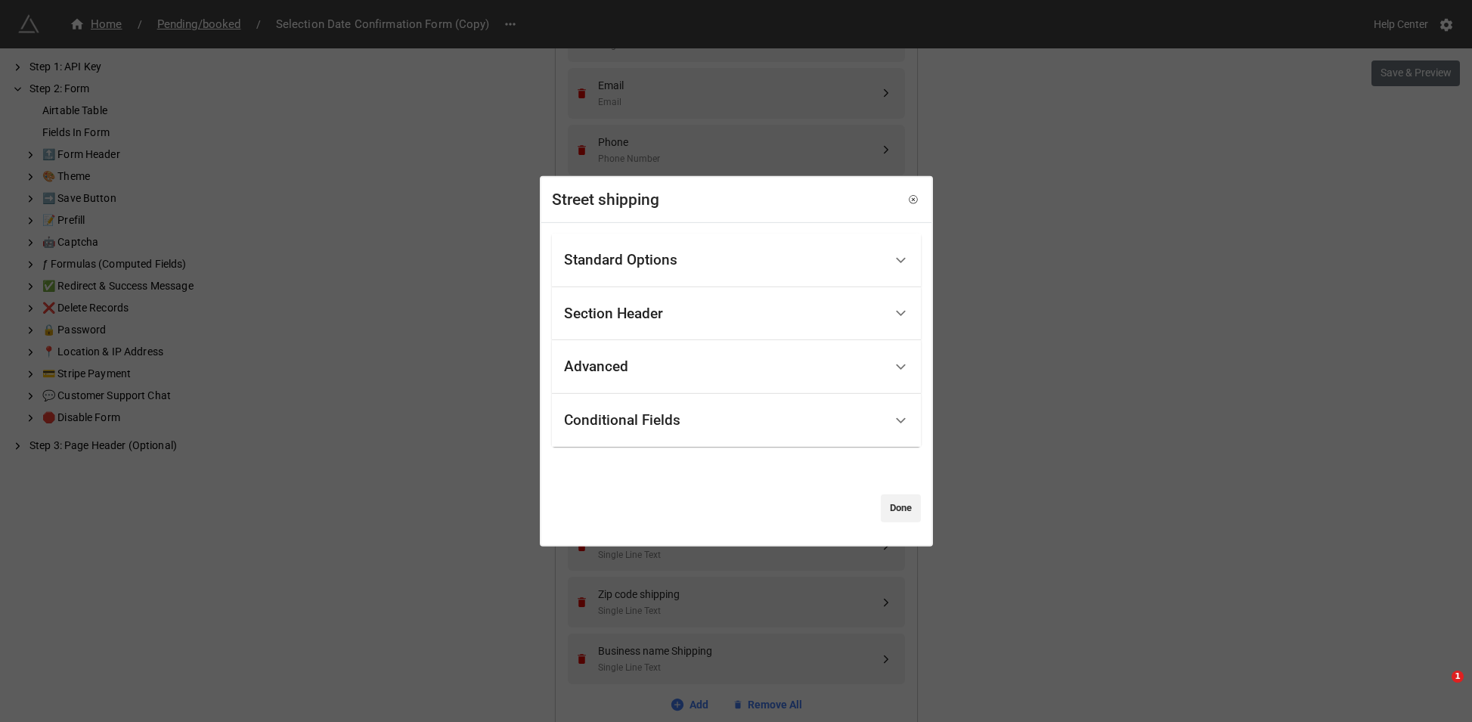
click at [654, 427] on div "Conditional Fields" at bounding box center [622, 420] width 116 height 15
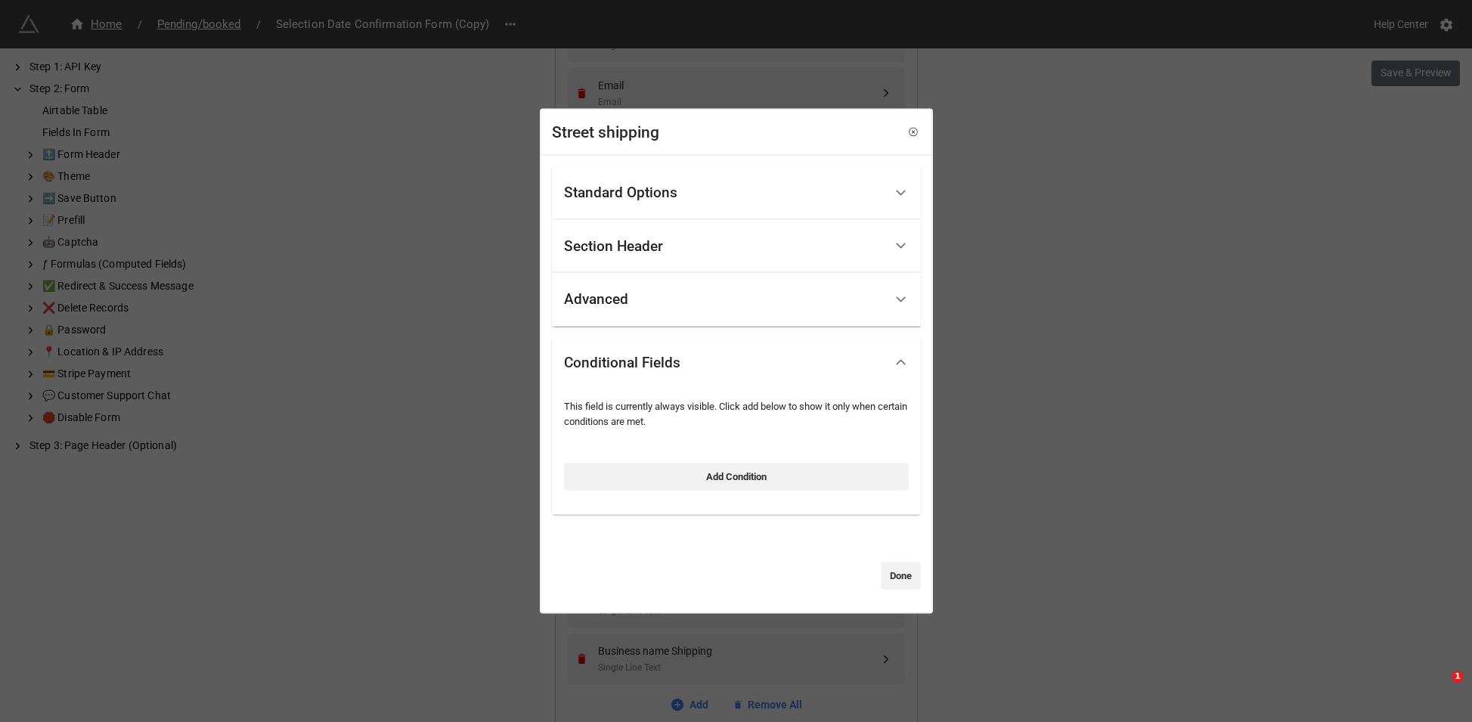
click at [675, 467] on link "Add Condition" at bounding box center [736, 476] width 345 height 27
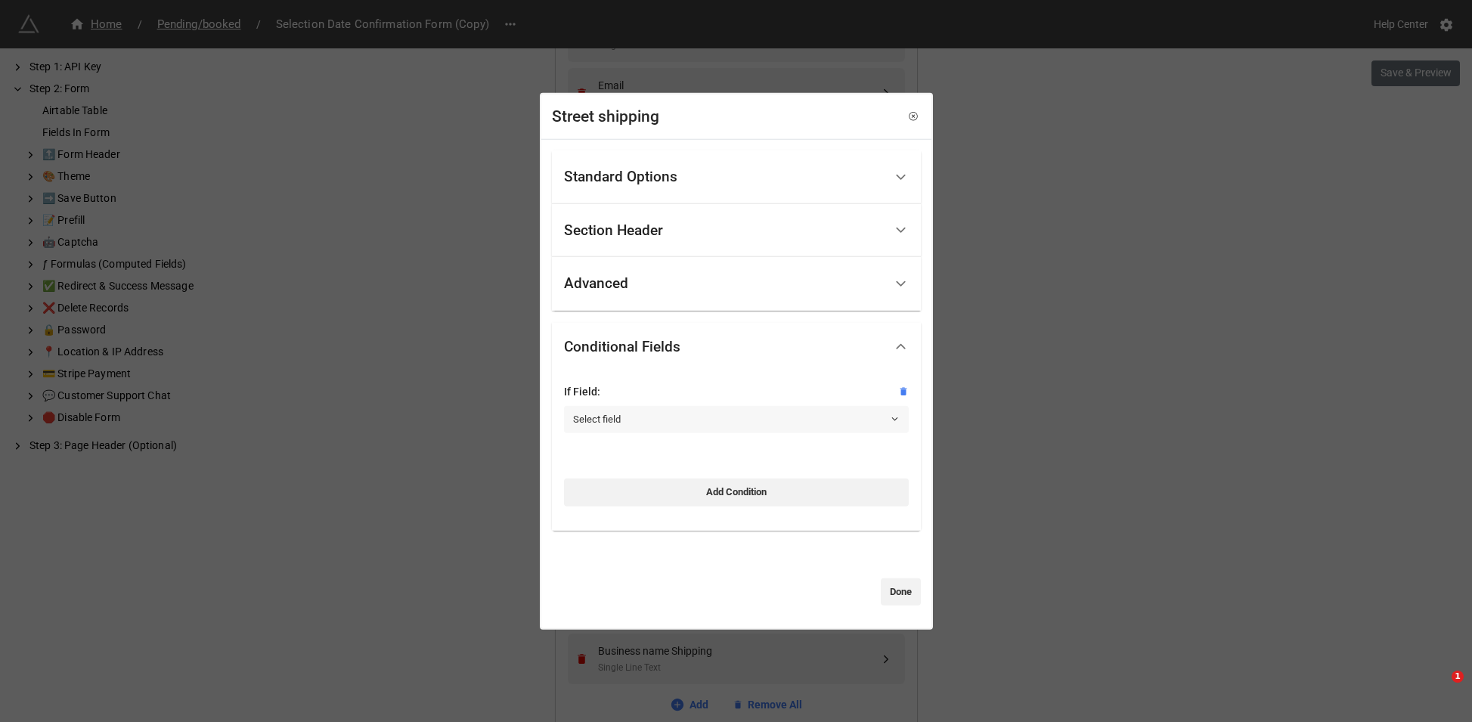
click at [674, 431] on link "Select field" at bounding box center [736, 419] width 345 height 27
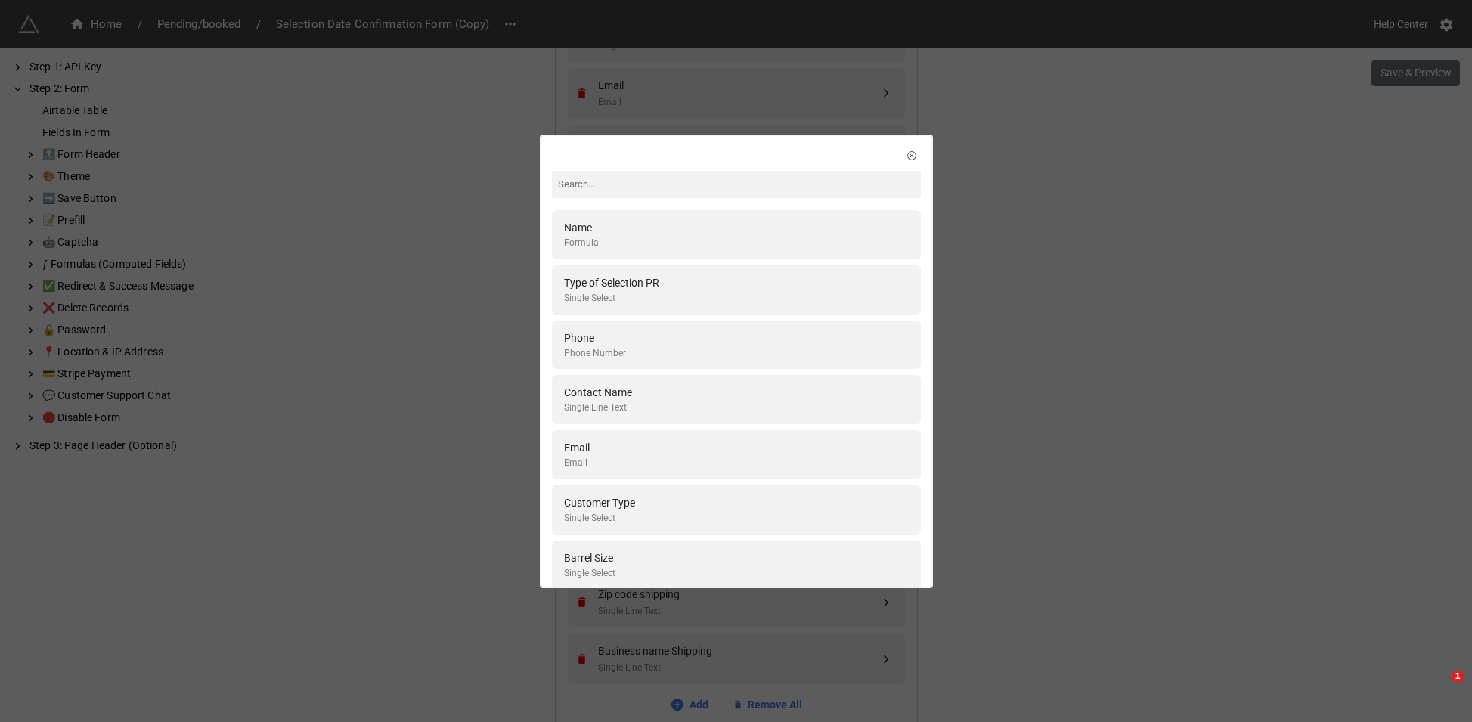
click at [672, 419] on div "Contact Name Single Line Text" at bounding box center [736, 399] width 369 height 49
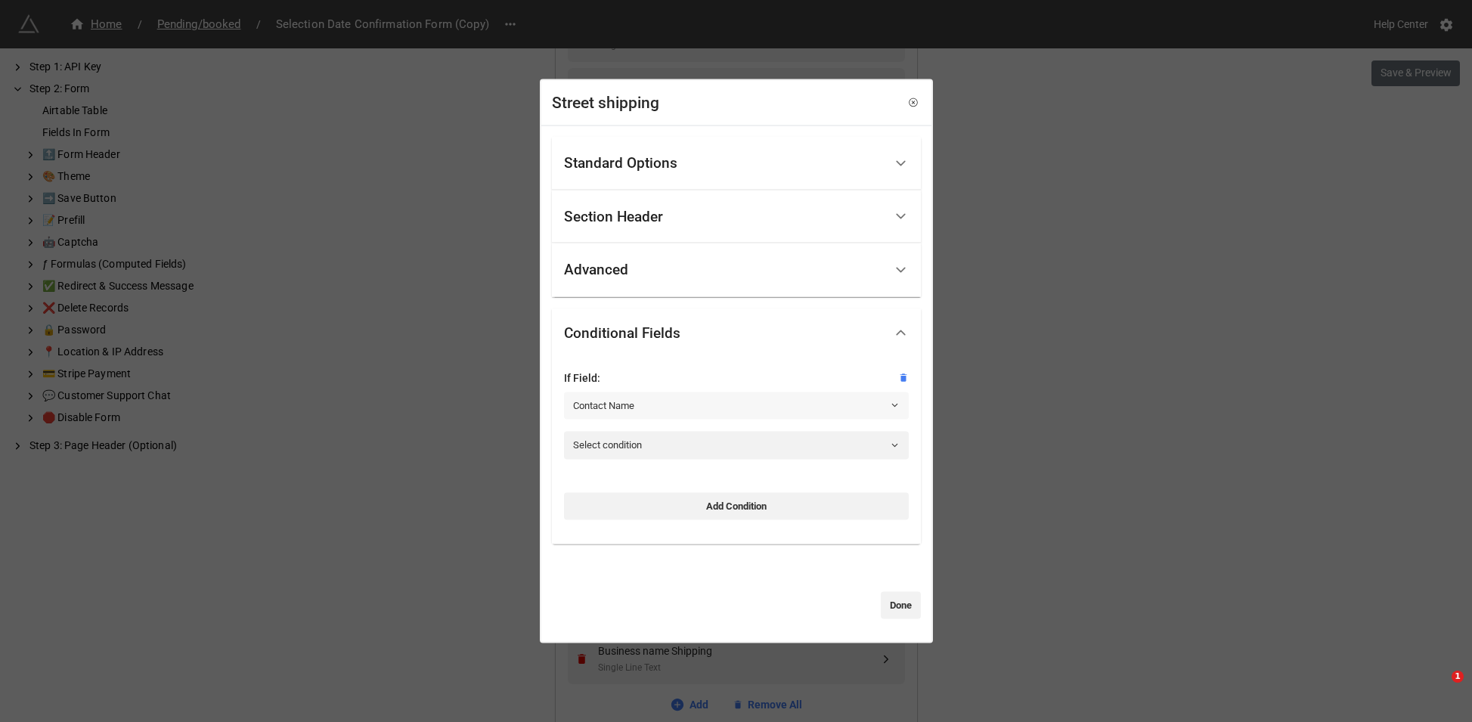
click at [675, 407] on link "Contact Name" at bounding box center [736, 405] width 345 height 27
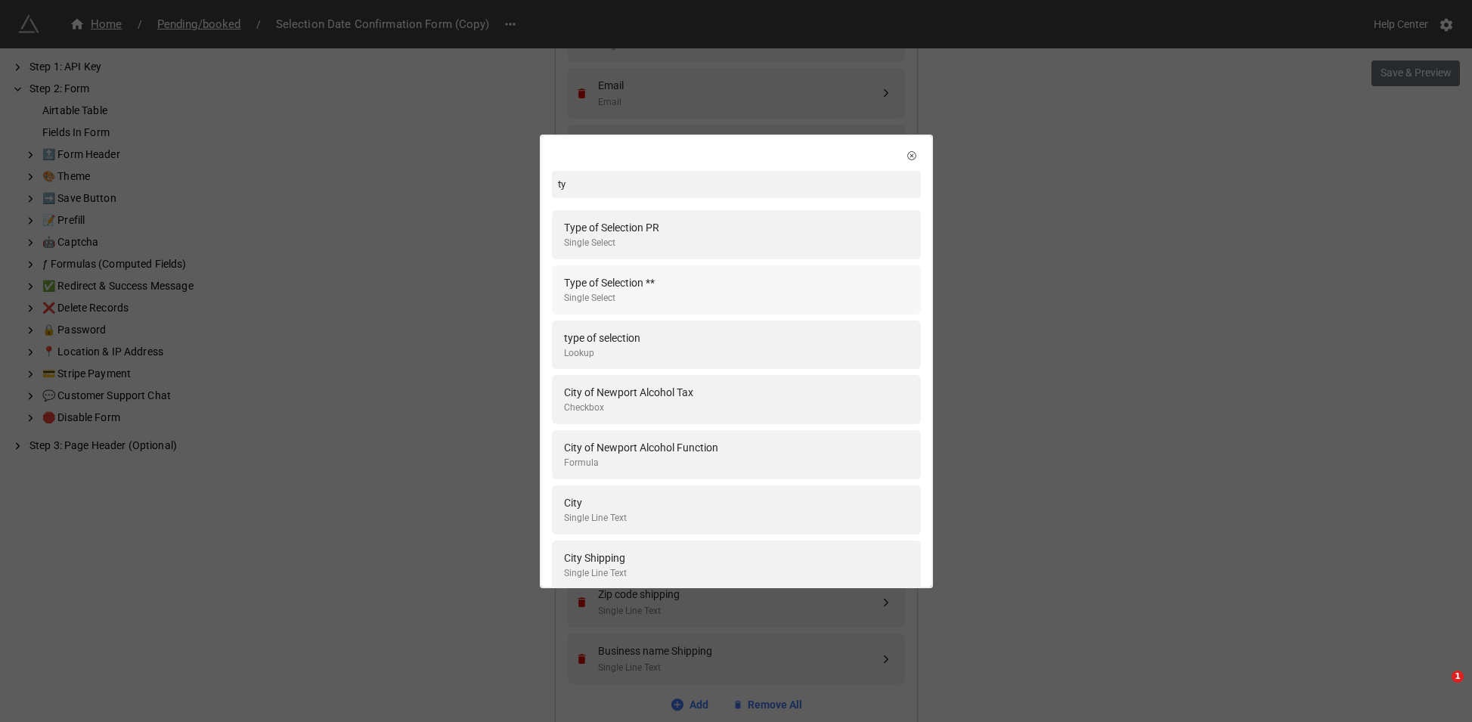
type input "ty"
drag, startPoint x: 668, startPoint y: 287, endPoint x: 669, endPoint y: 303, distance: 15.2
click at [668, 287] on div "Type of Selection ** Single Select" at bounding box center [736, 290] width 345 height 31
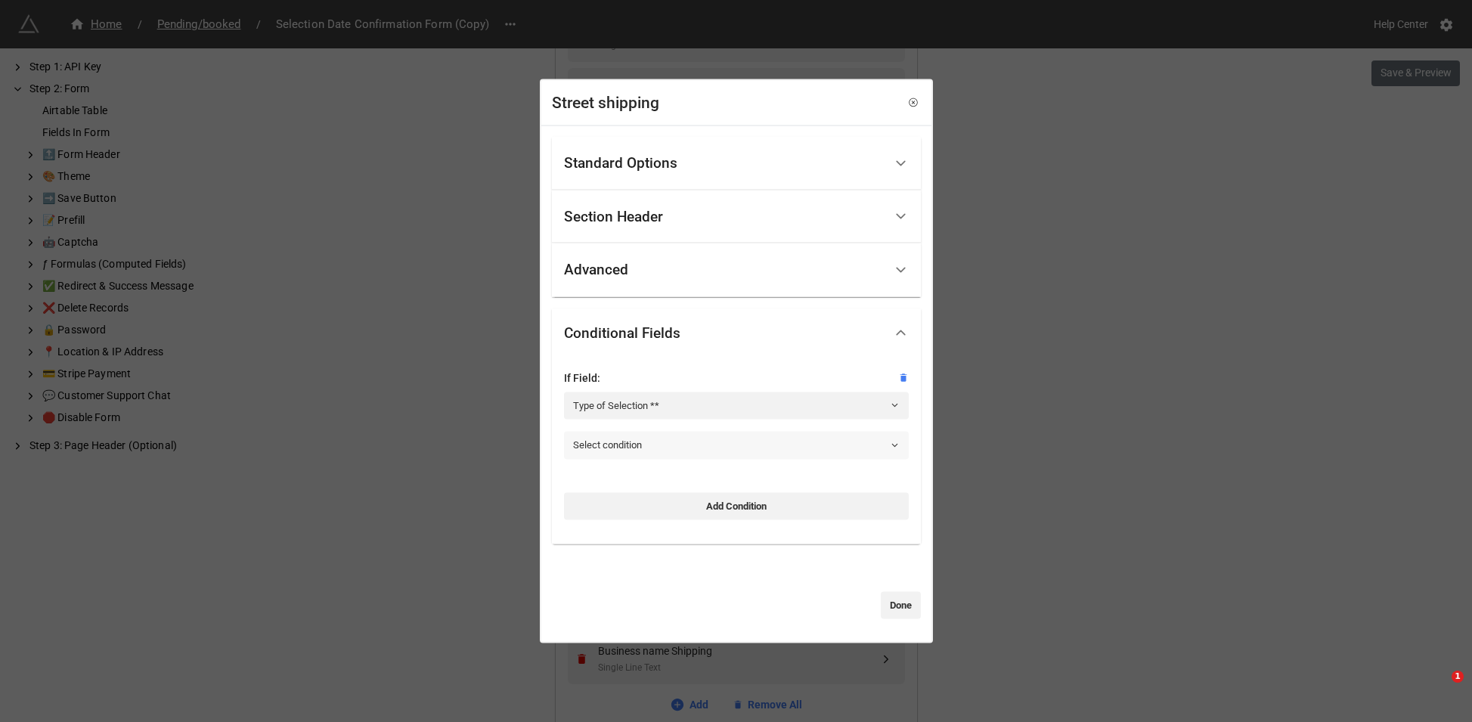
click at [654, 446] on link "Select condition" at bounding box center [736, 445] width 345 height 27
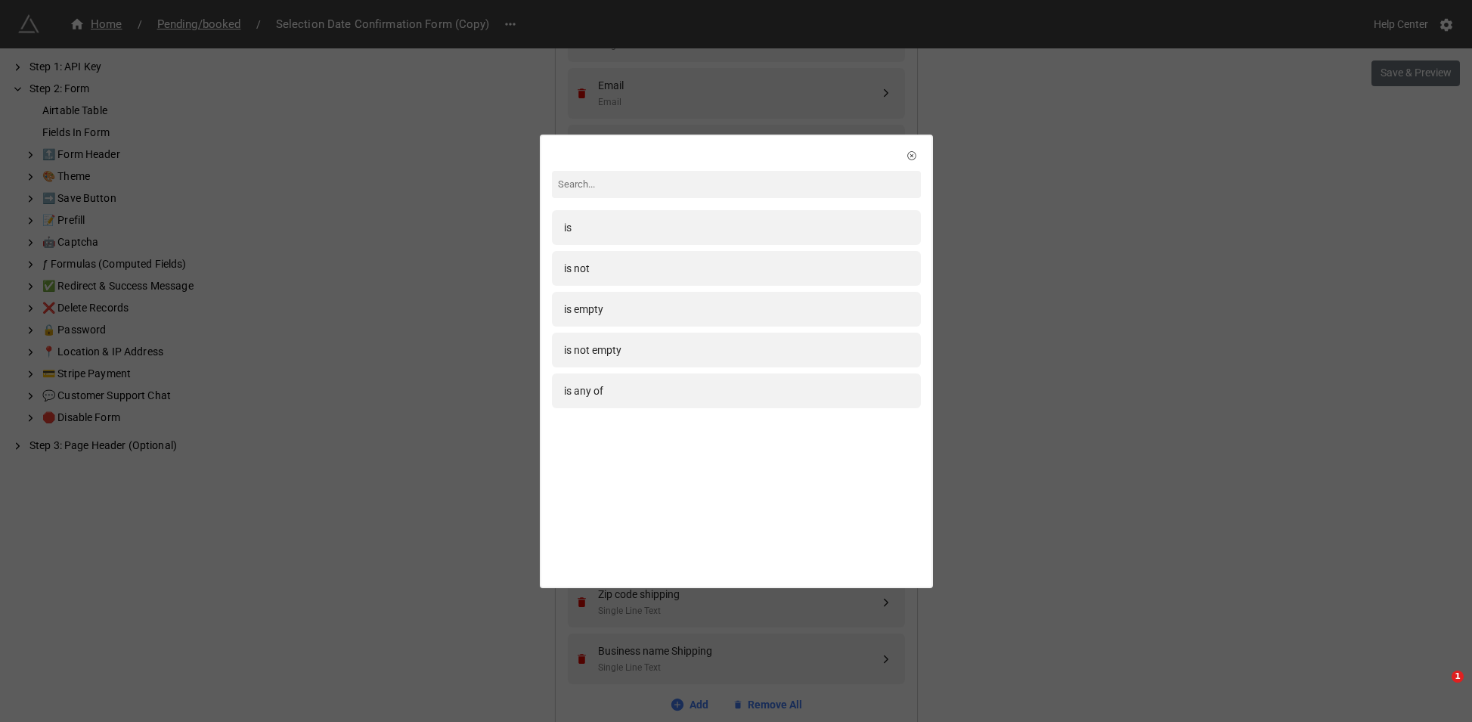
click at [594, 220] on div "is" at bounding box center [736, 227] width 345 height 17
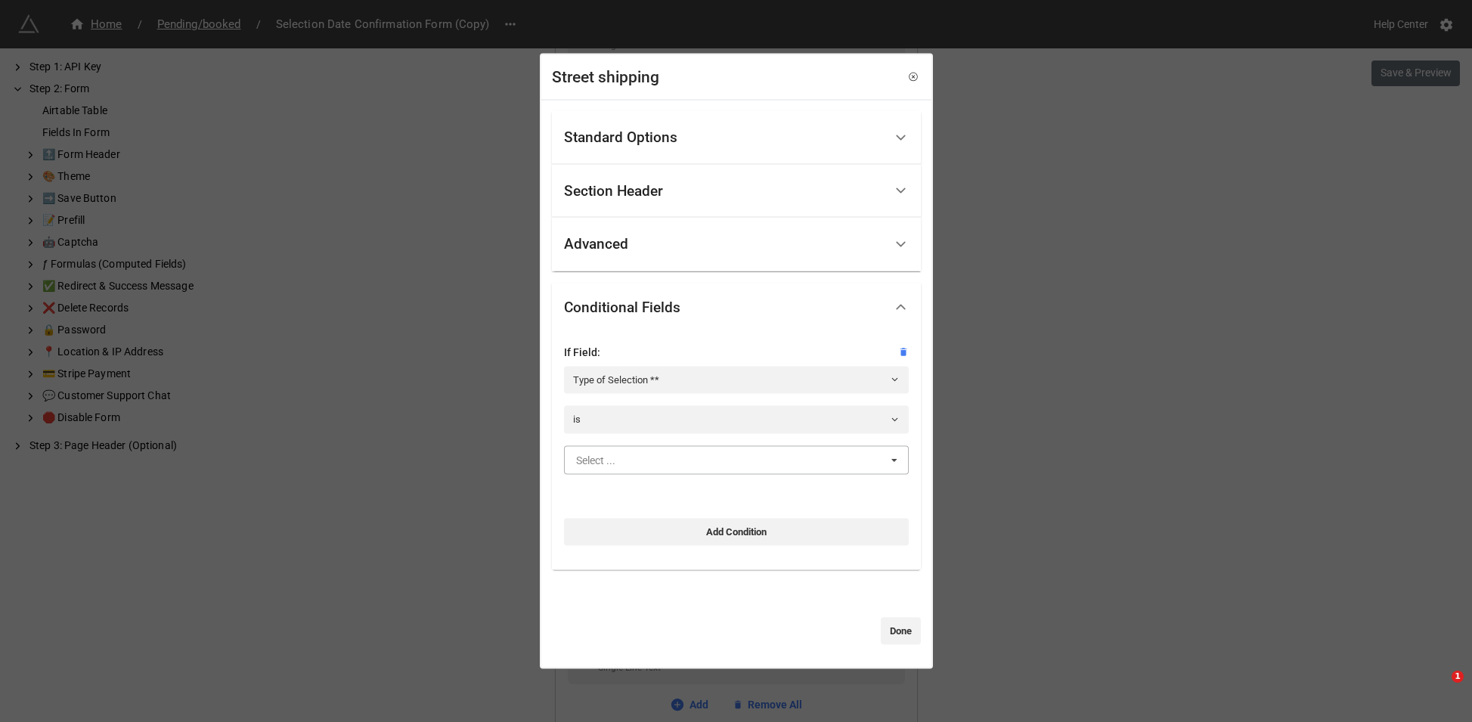
click at [626, 458] on input "text" at bounding box center [737, 459] width 343 height 27
type input "s"
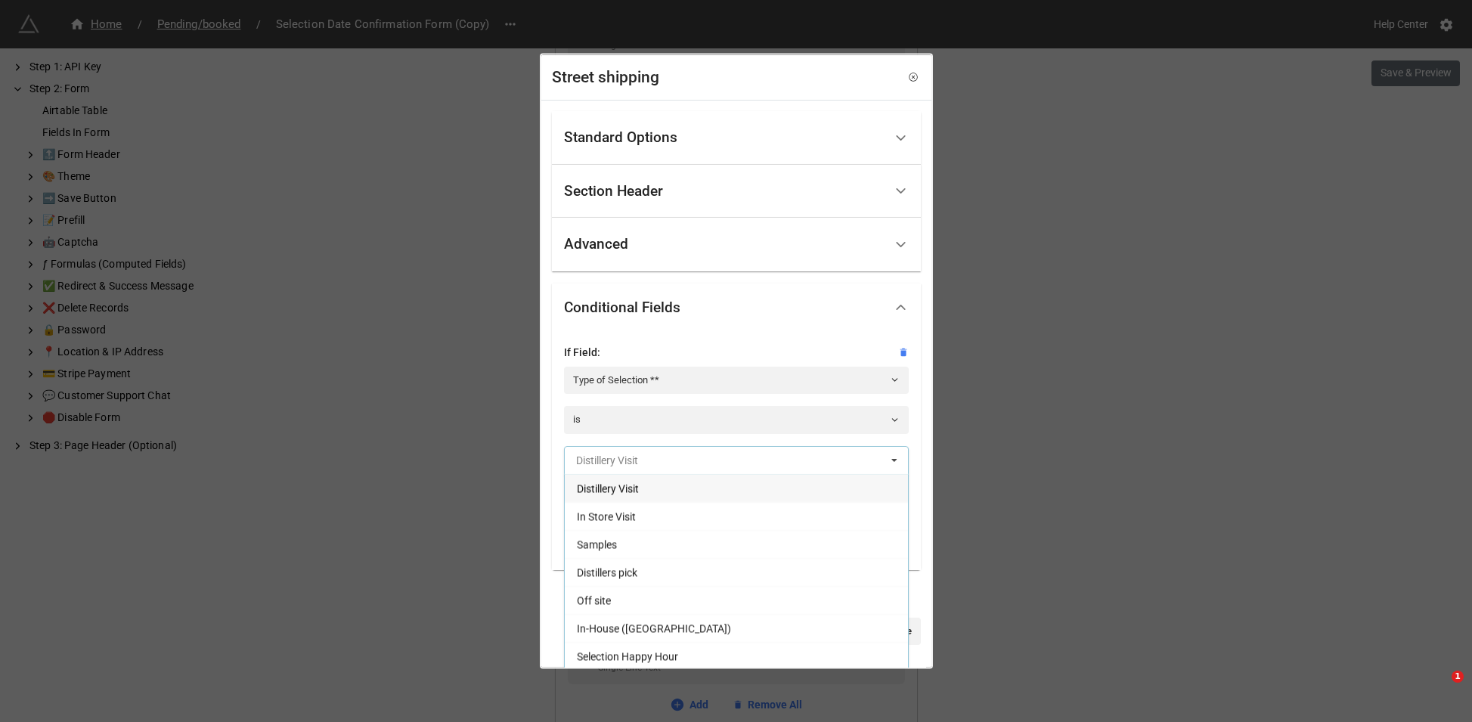
scroll to position [30, 0]
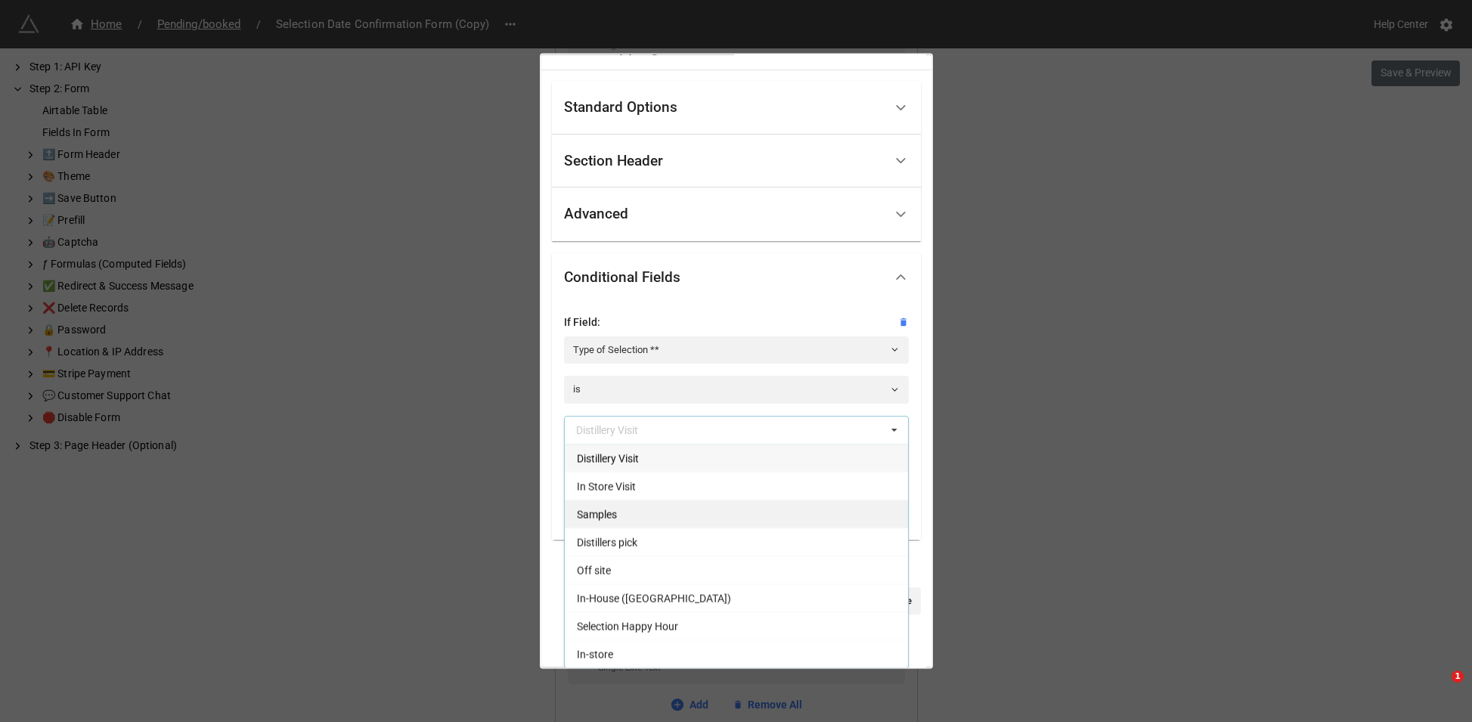
click at [641, 505] on div "Samples" at bounding box center [736, 513] width 343 height 28
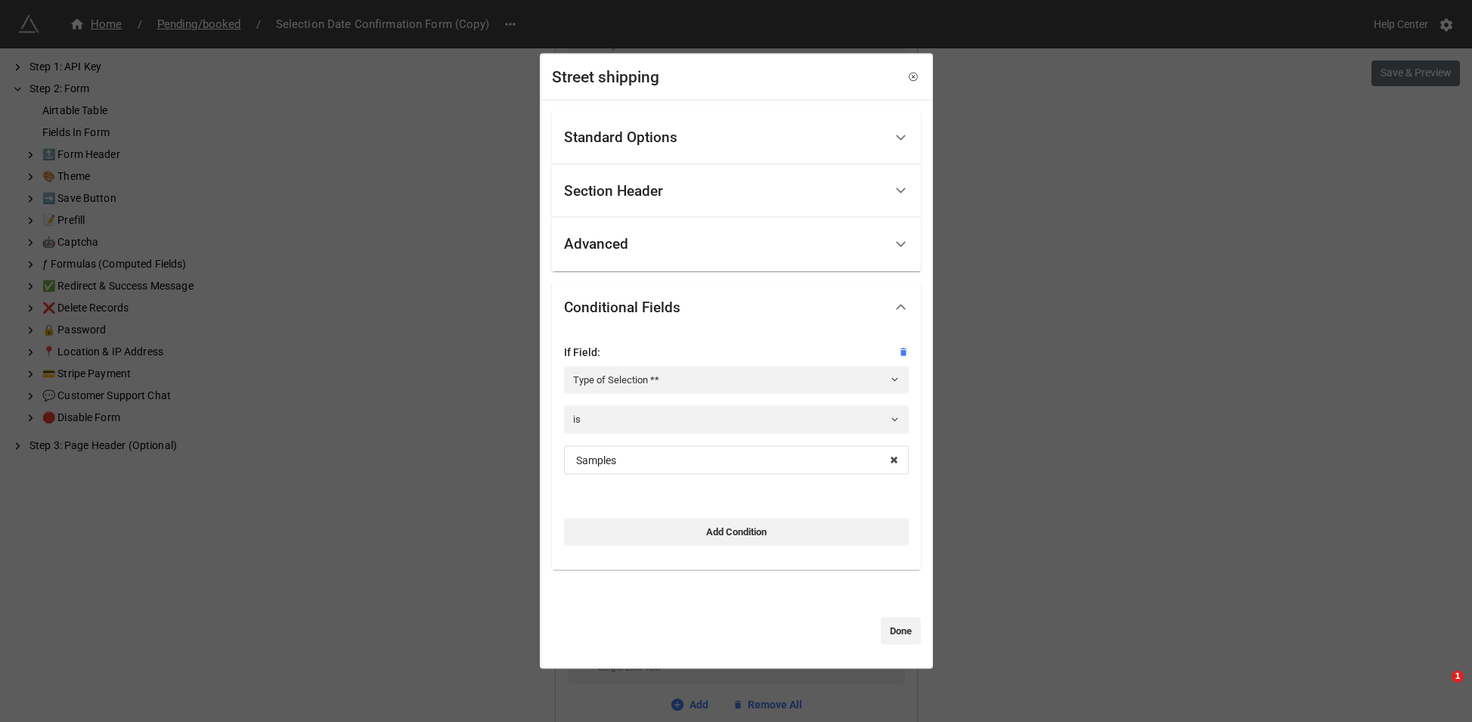
click at [681, 119] on div "Standard Options" at bounding box center [736, 138] width 369 height 54
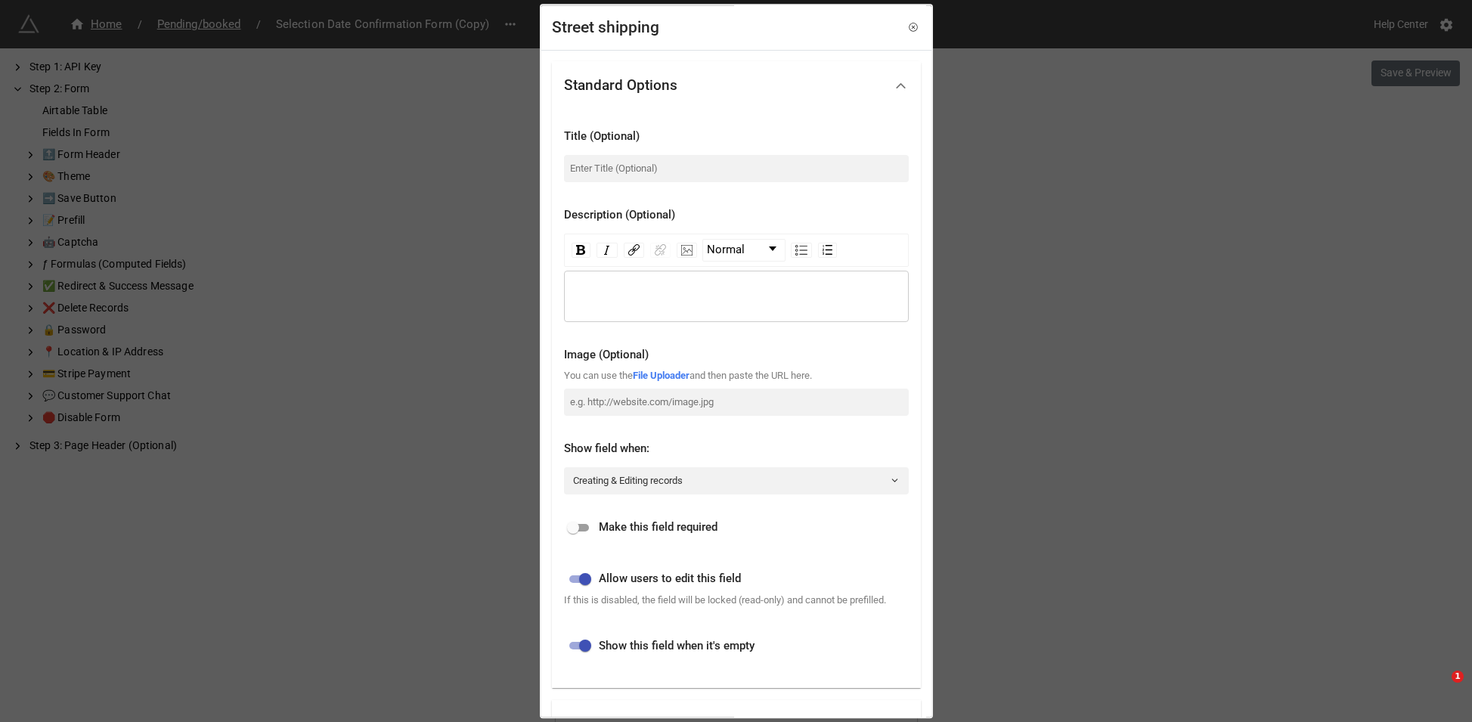
drag, startPoint x: 638, startPoint y: 526, endPoint x: 756, endPoint y: 575, distance: 127.5
click at [638, 526] on span "Make this field required" at bounding box center [658, 528] width 119 height 18
drag, startPoint x: 578, startPoint y: 529, endPoint x: 742, endPoint y: 587, distance: 174.1
click at [581, 529] on input "checkbox" at bounding box center [573, 528] width 54 height 18
checkbox input "true"
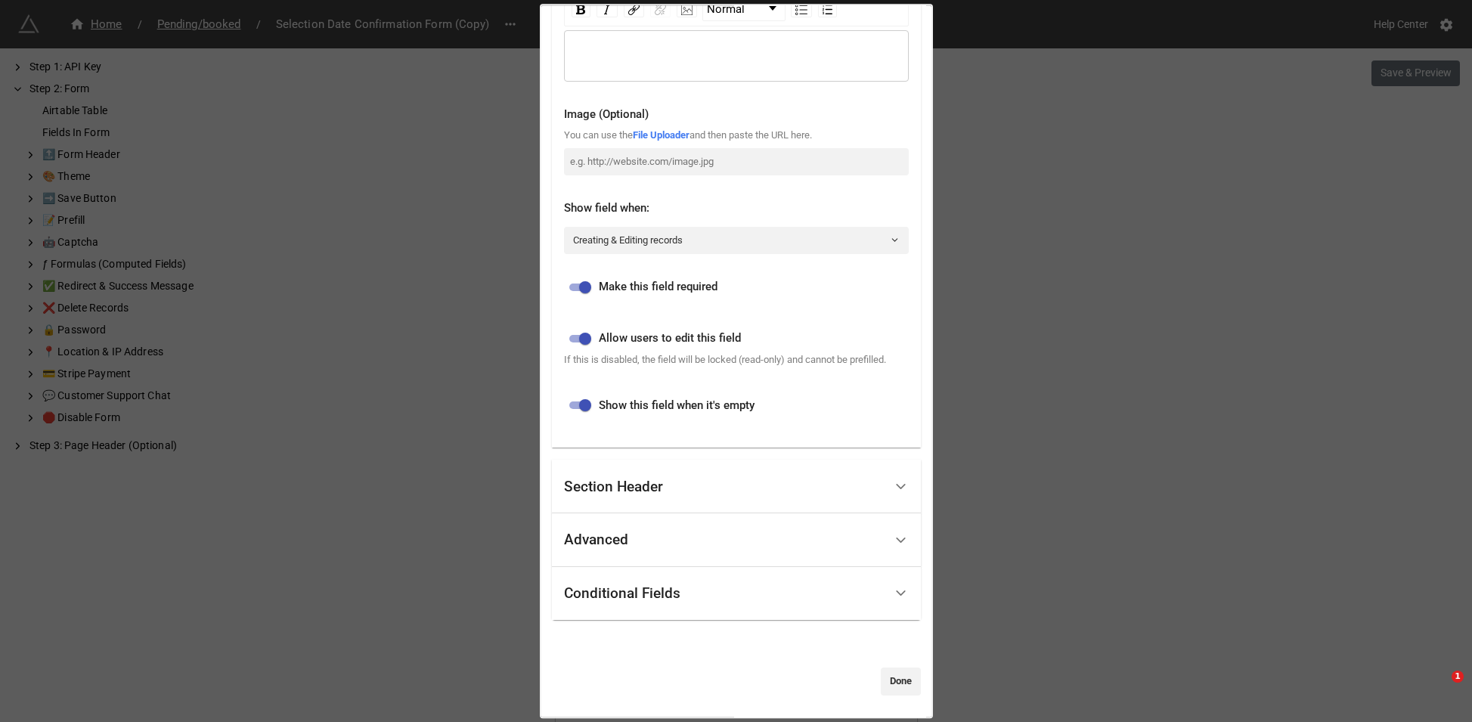
scroll to position [257, 0]
click at [889, 684] on link "Done" at bounding box center [901, 679] width 40 height 27
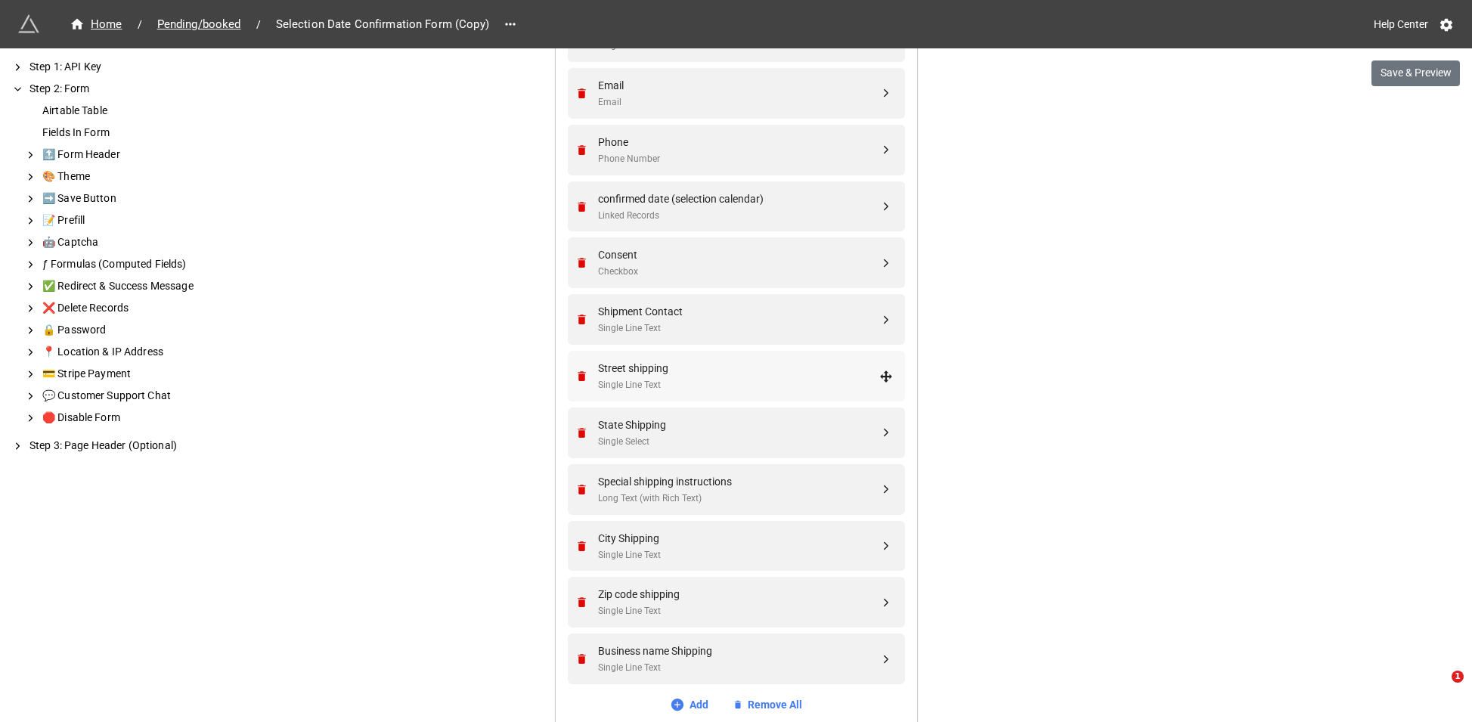
click at [623, 378] on div "Single Line Text" at bounding box center [738, 385] width 281 height 14
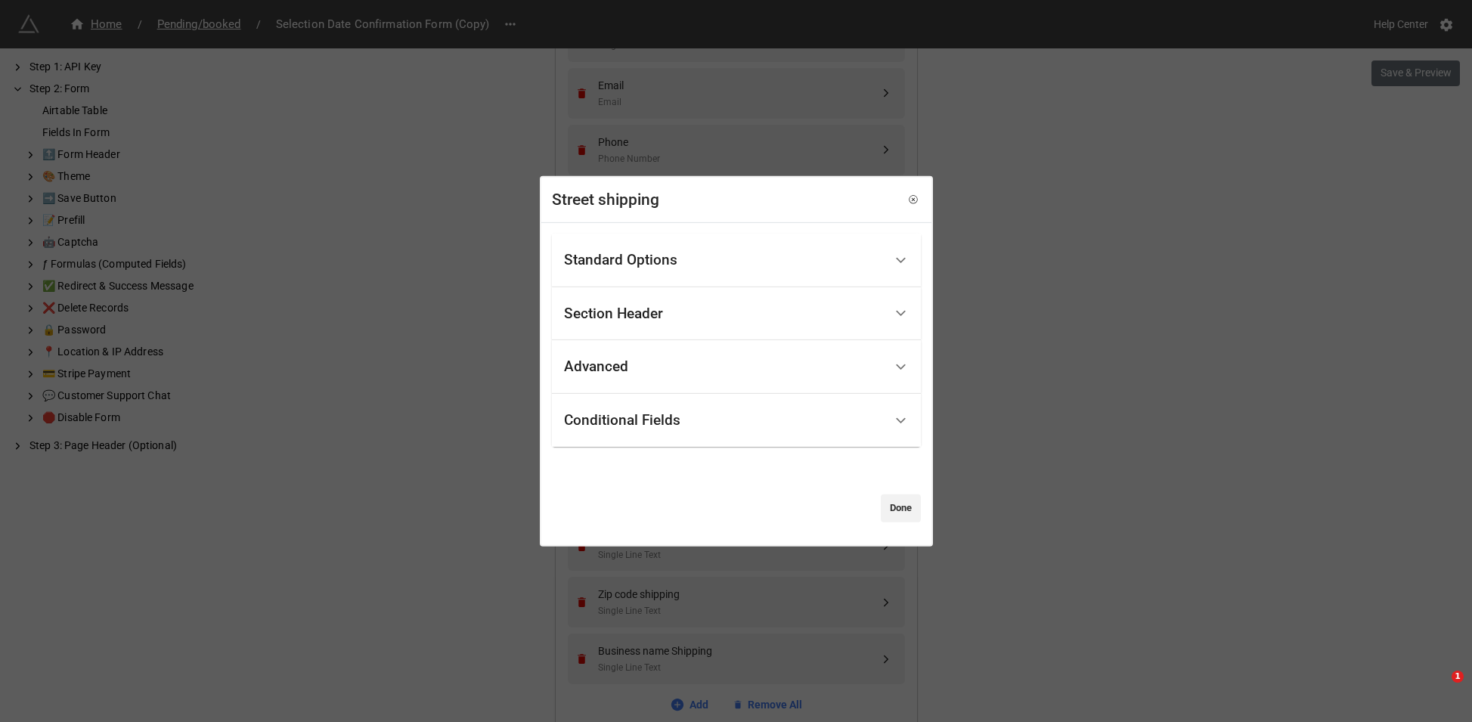
drag, startPoint x: 653, startPoint y: 241, endPoint x: 641, endPoint y: 321, distance: 81.1
click at [653, 242] on div "Standard Options" at bounding box center [736, 261] width 369 height 54
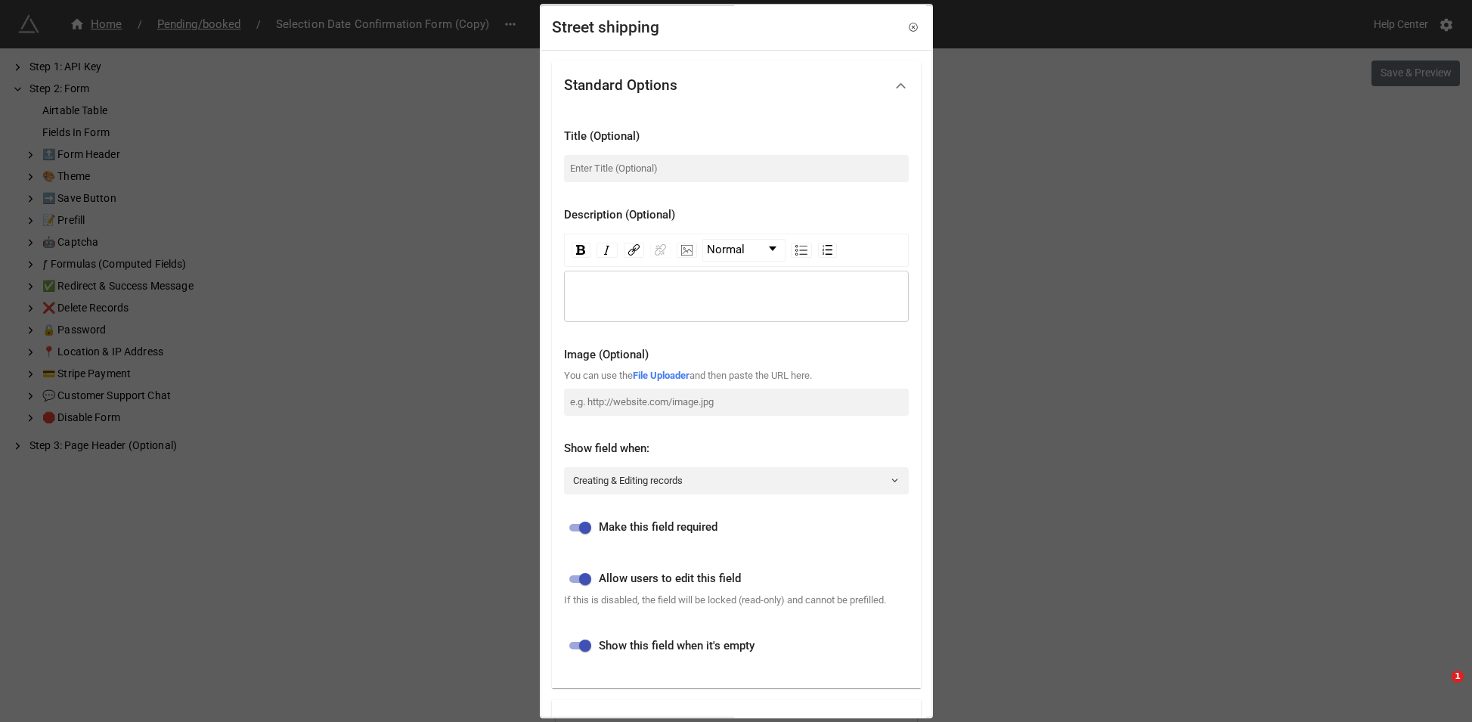
click at [979, 514] on div "Street shipping Standard Options Title (Optional) Description (Optional) Normal…" at bounding box center [736, 361] width 1472 height 722
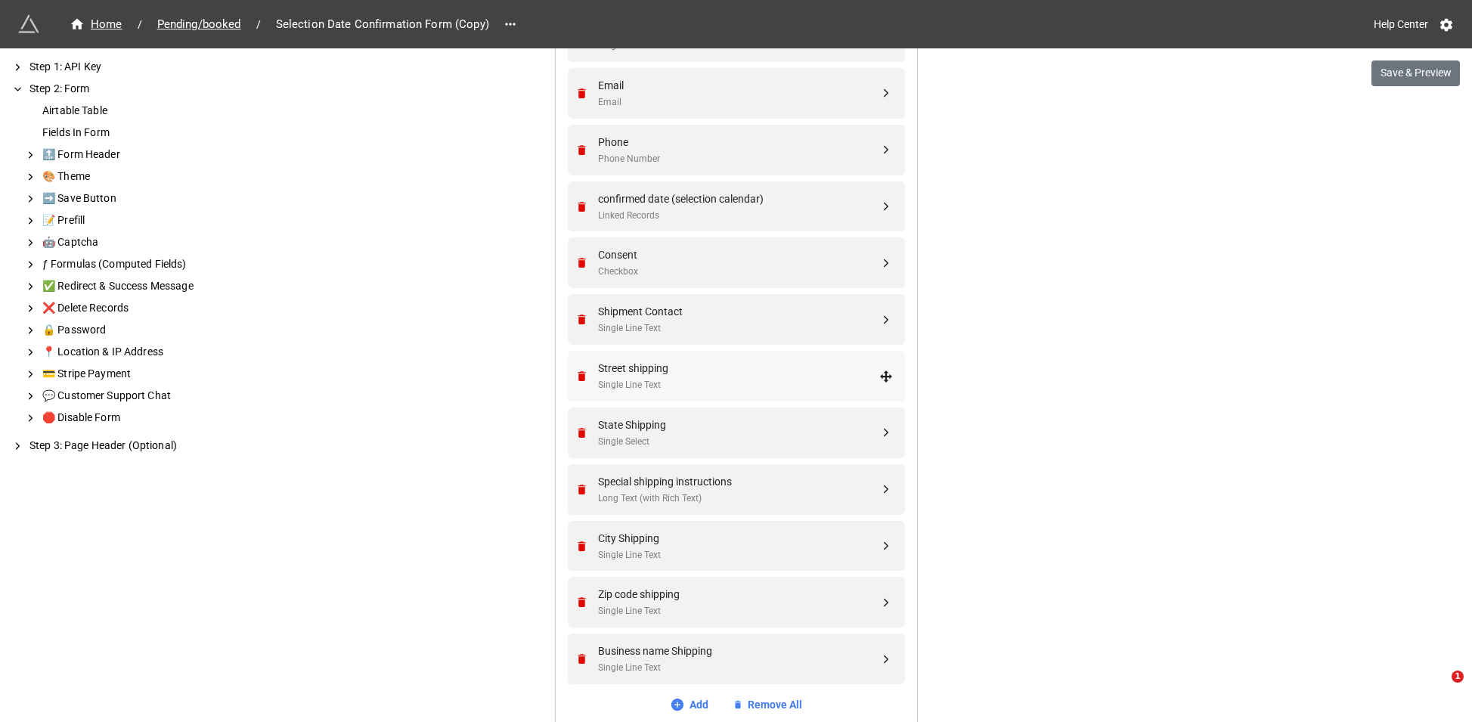
click at [641, 377] on div "Street shipping Single Line Text" at bounding box center [738, 376] width 281 height 33
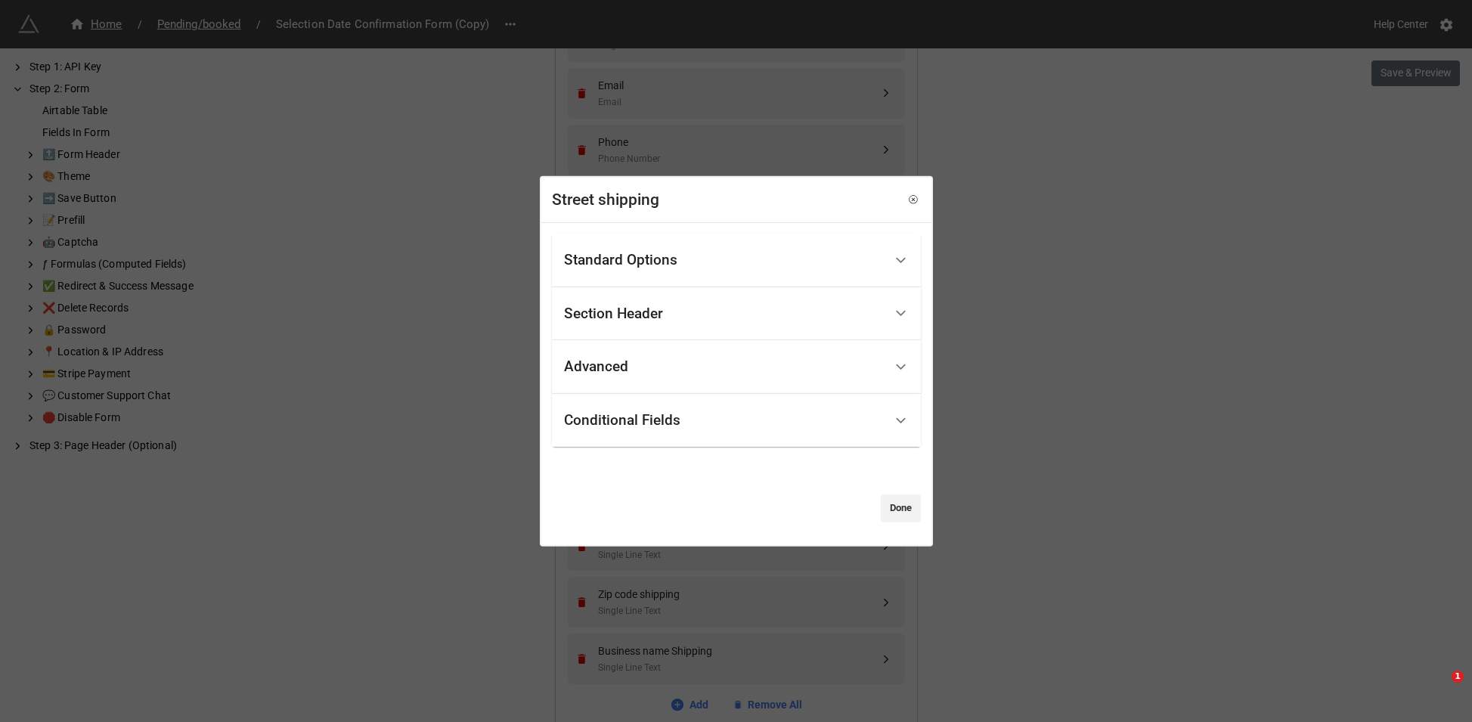
click at [658, 267] on div "Standard Options" at bounding box center [620, 260] width 113 height 15
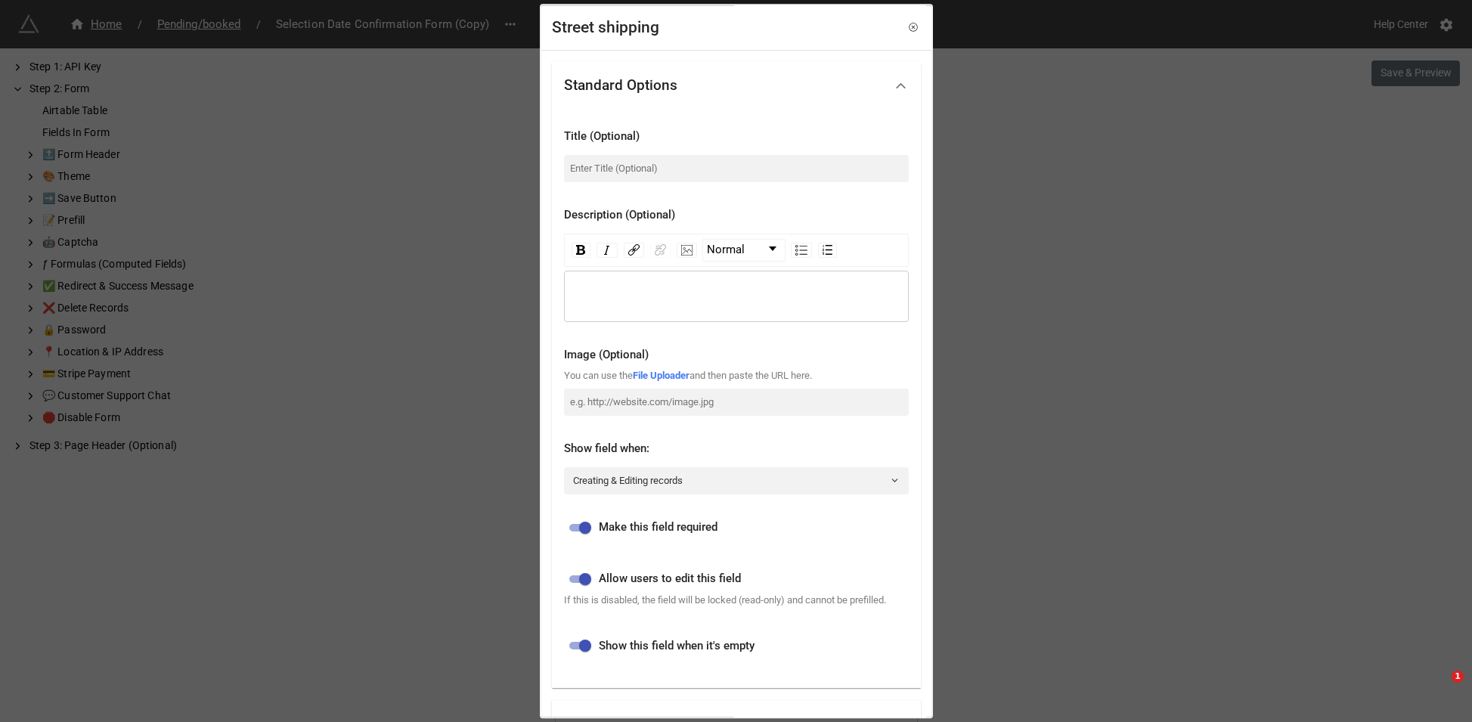
click at [936, 411] on div "Street shipping Standard Options Title (Optional) Description (Optional) Normal…" at bounding box center [736, 361] width 1472 height 722
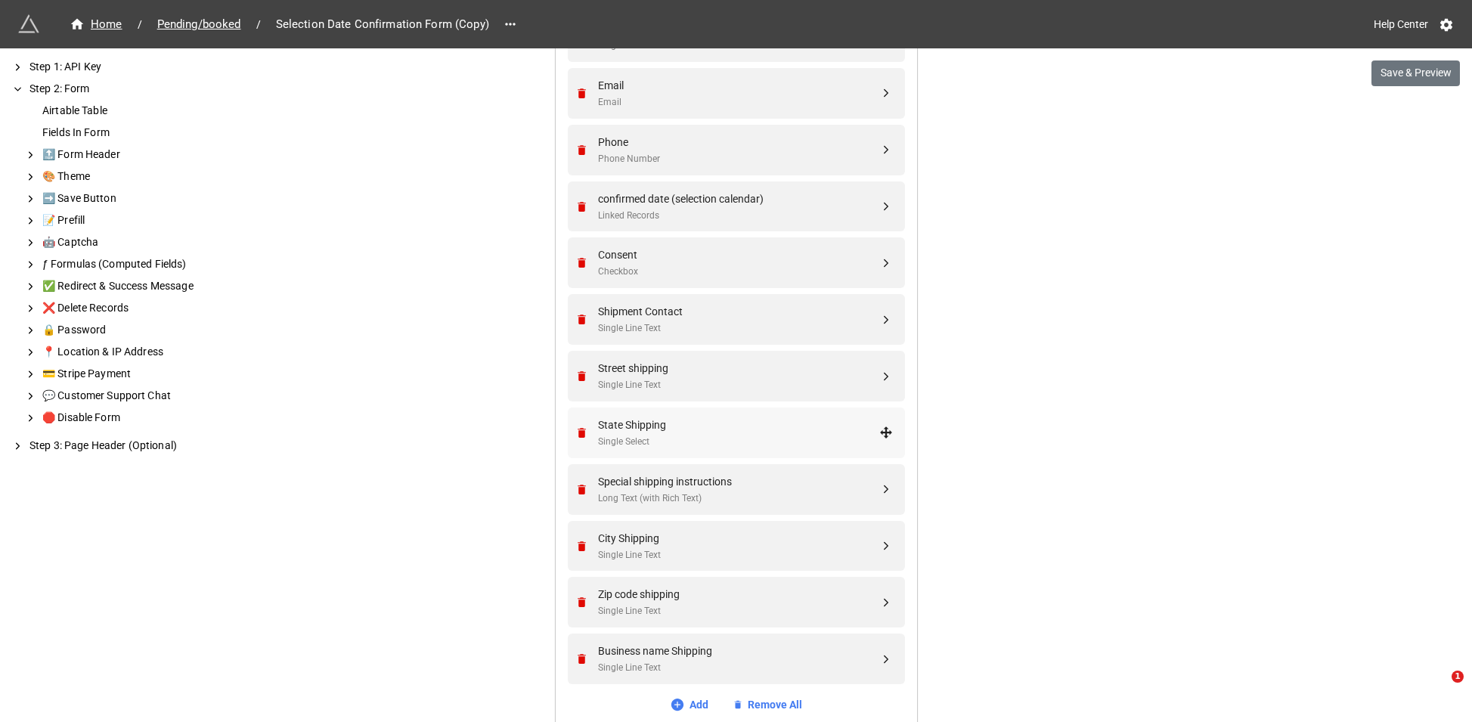
click at [660, 428] on div "State Shipping" at bounding box center [738, 425] width 281 height 17
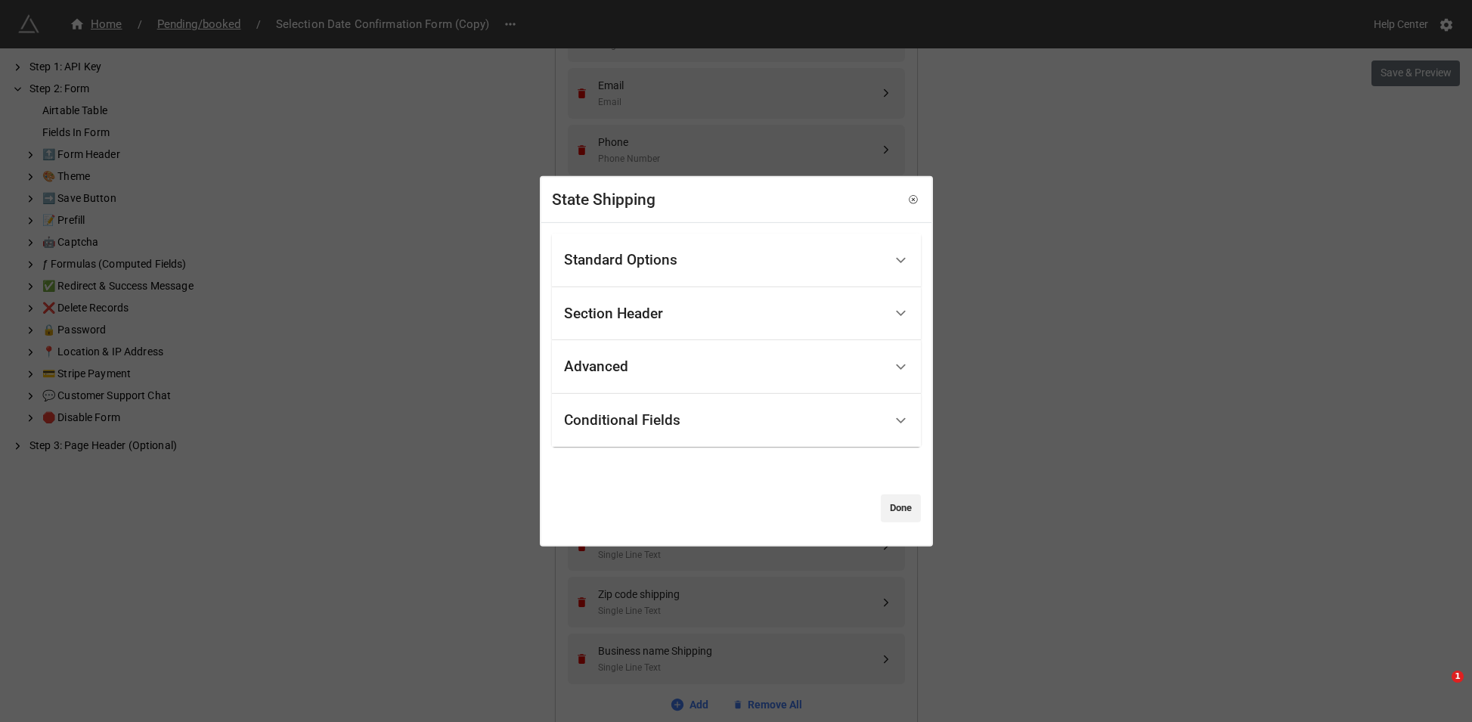
click at [665, 427] on div "Conditional Fields" at bounding box center [622, 420] width 116 height 15
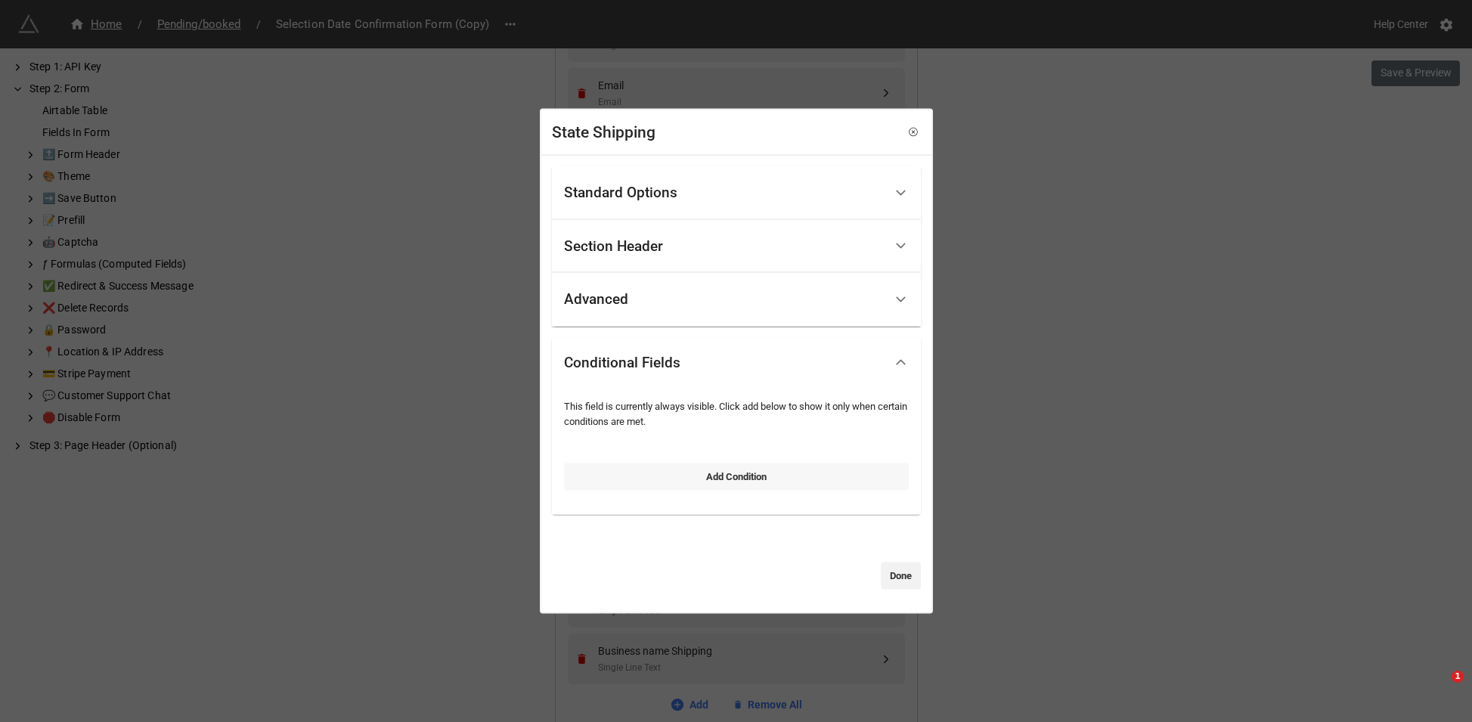
click at [662, 484] on link "Add Condition" at bounding box center [736, 476] width 345 height 27
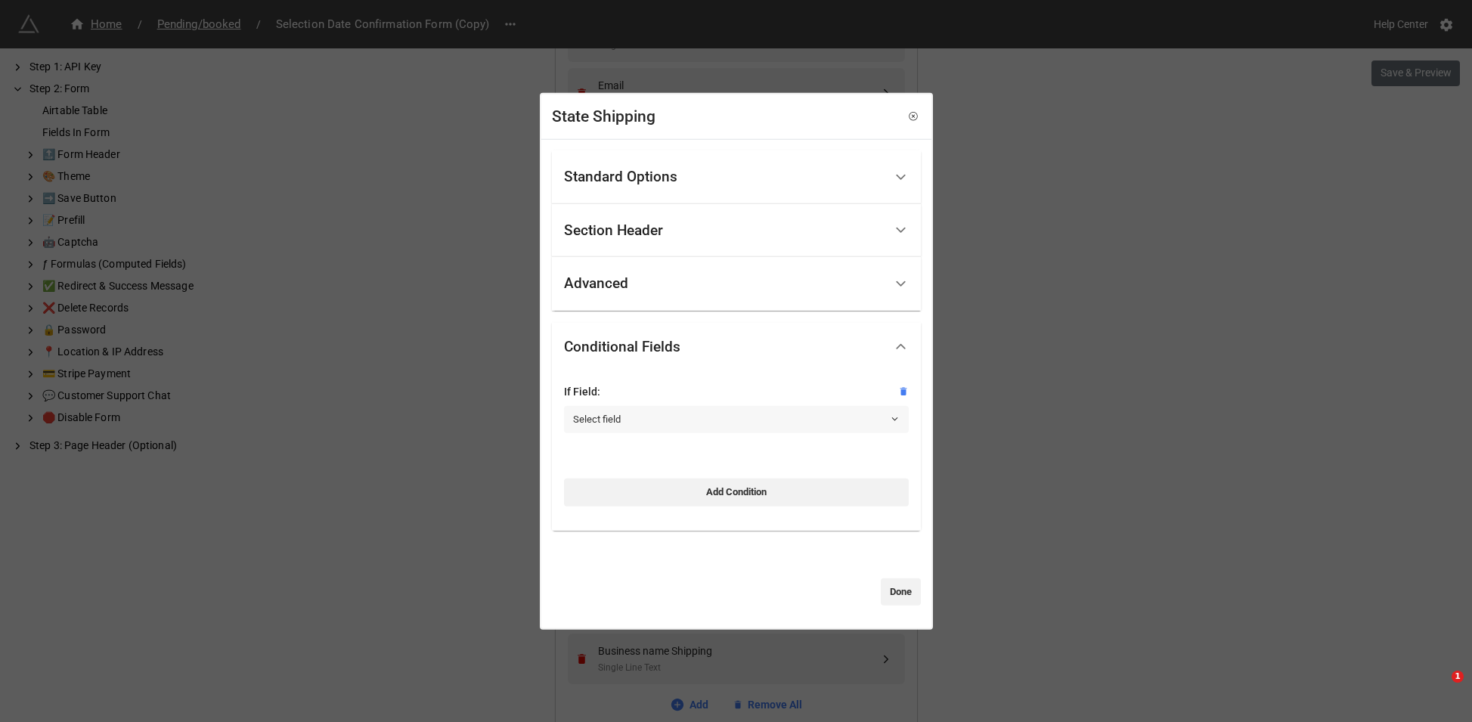
click at [636, 431] on link "Select field" at bounding box center [736, 419] width 345 height 27
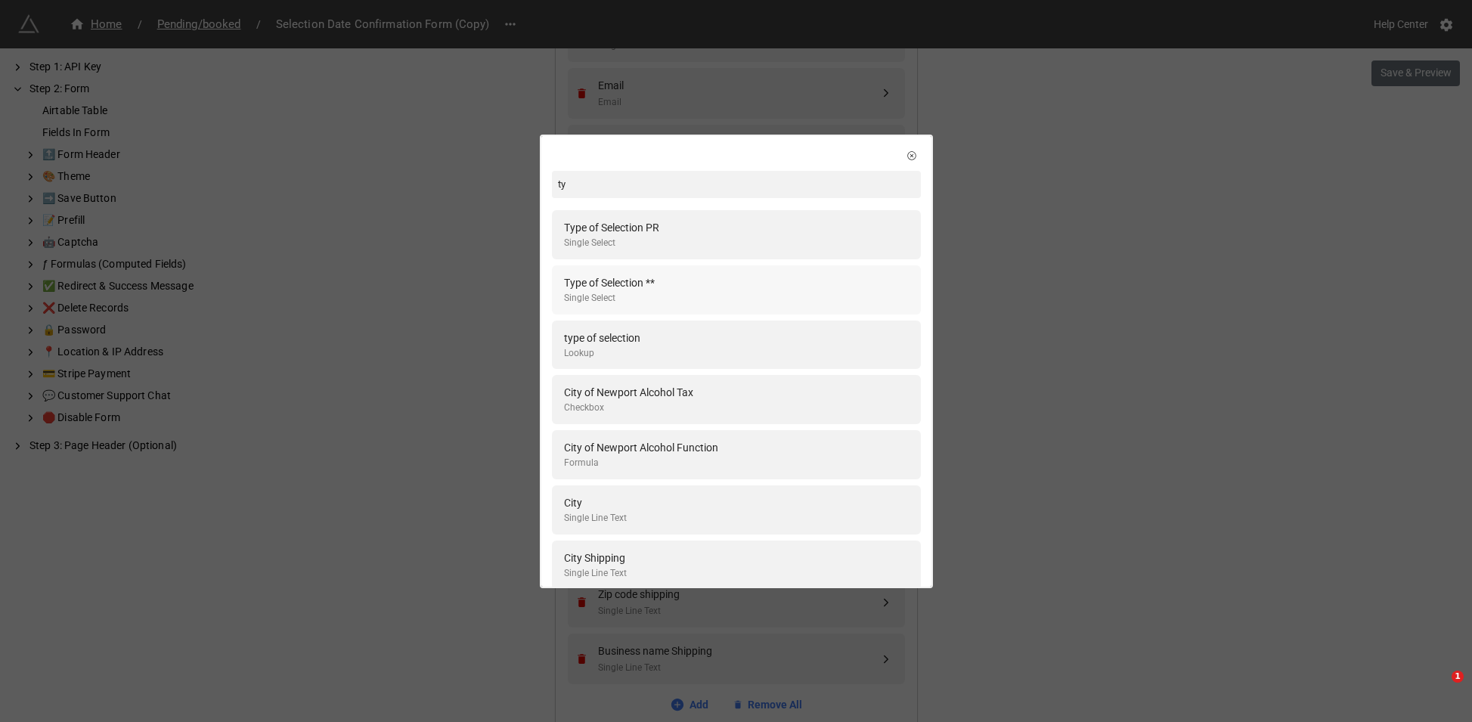
type input "ty"
click at [674, 270] on div "Type of Selection ** Single Select" at bounding box center [736, 289] width 369 height 49
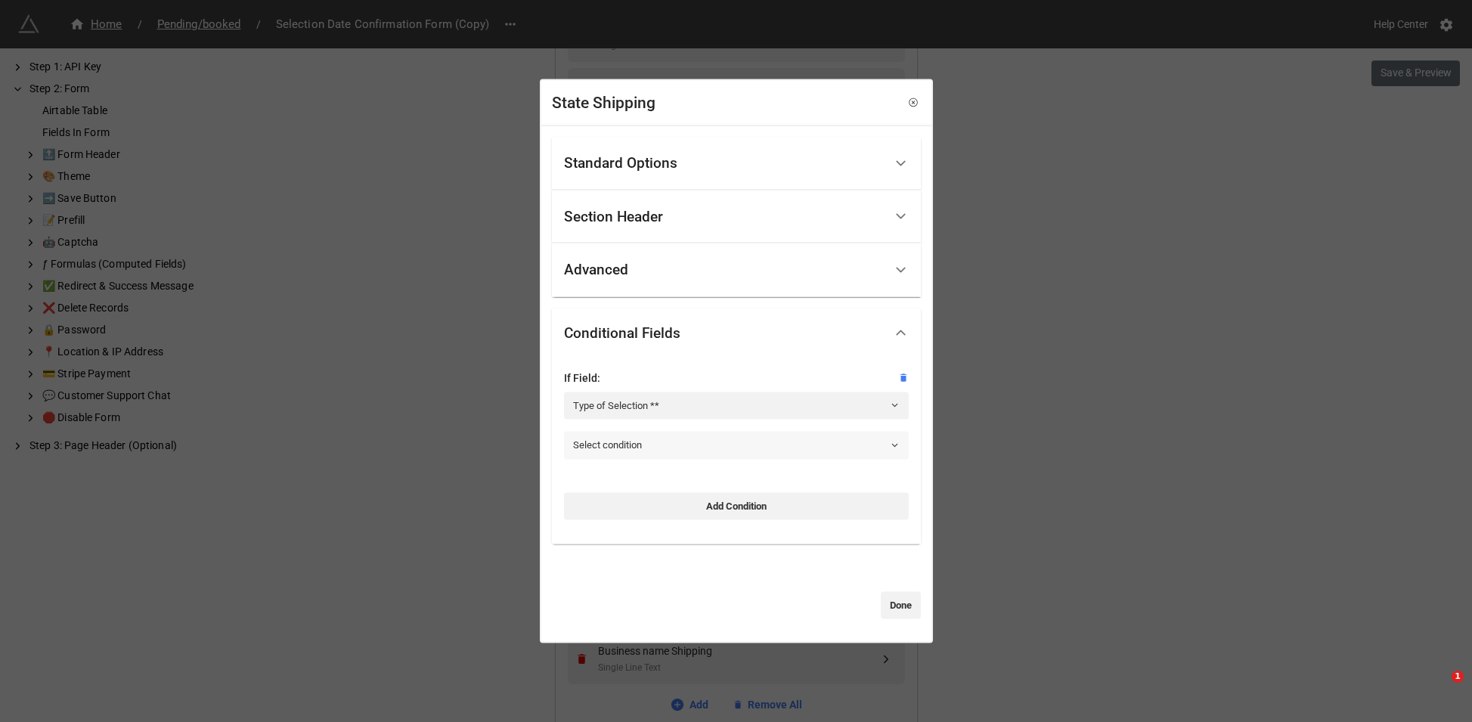
click at [666, 448] on link "Select condition" at bounding box center [736, 445] width 345 height 27
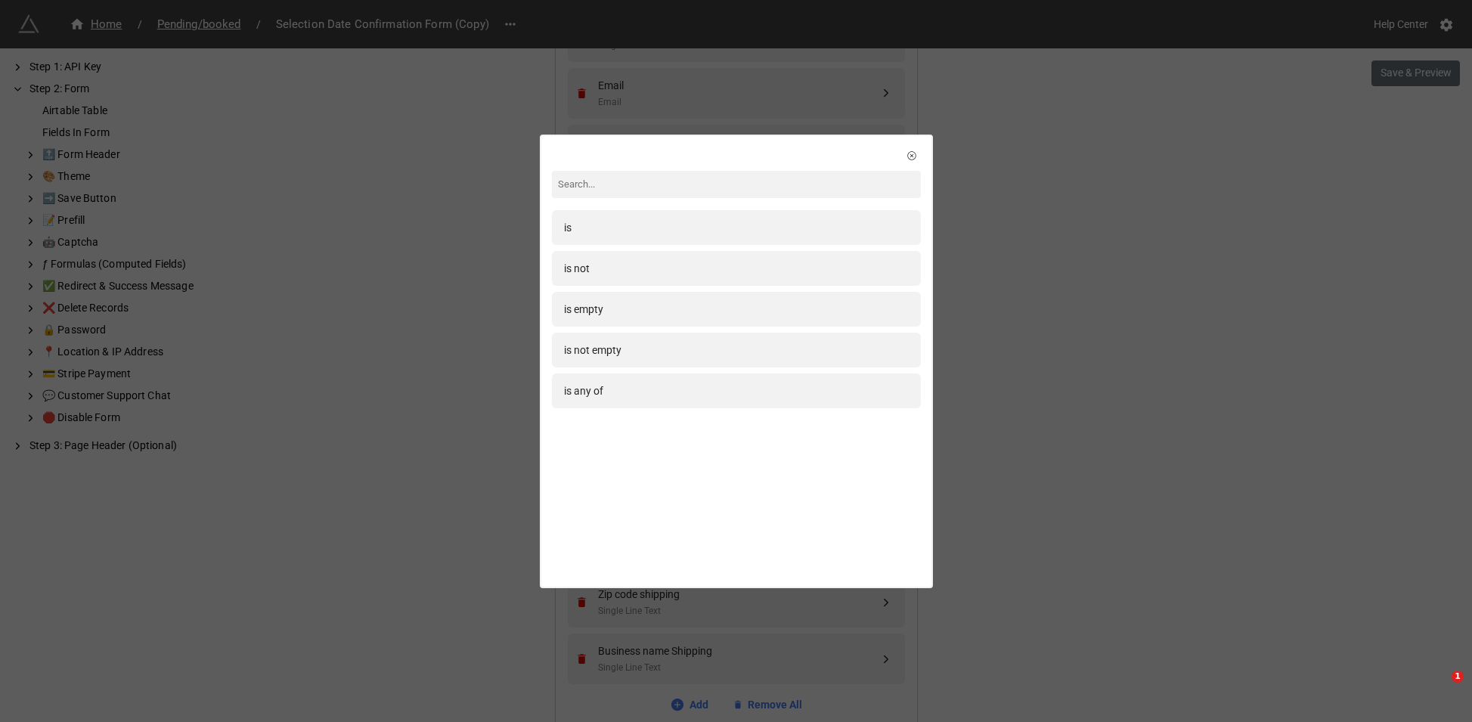
drag, startPoint x: 576, startPoint y: 218, endPoint x: 578, endPoint y: 228, distance: 10.8
click at [577, 218] on div "is" at bounding box center [736, 227] width 369 height 35
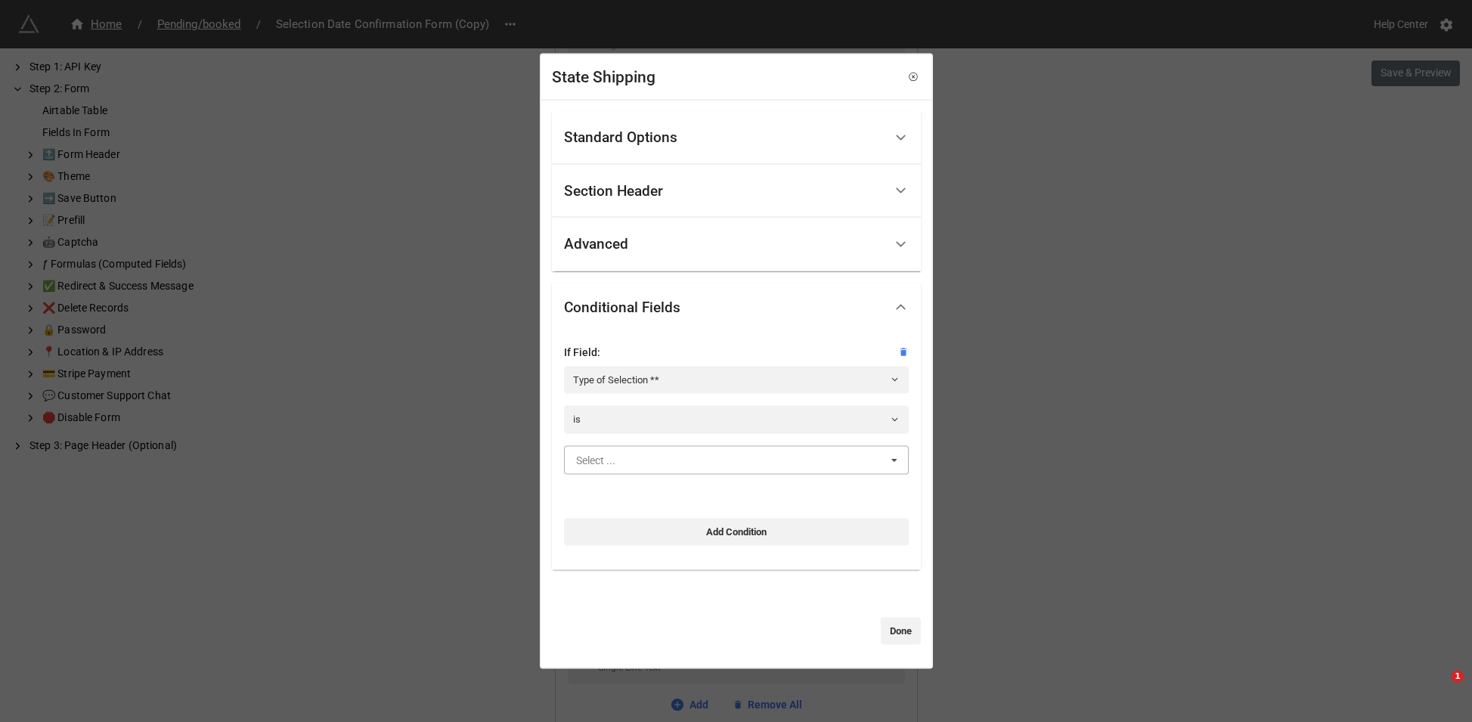
click at [641, 453] on input "text" at bounding box center [737, 459] width 343 height 27
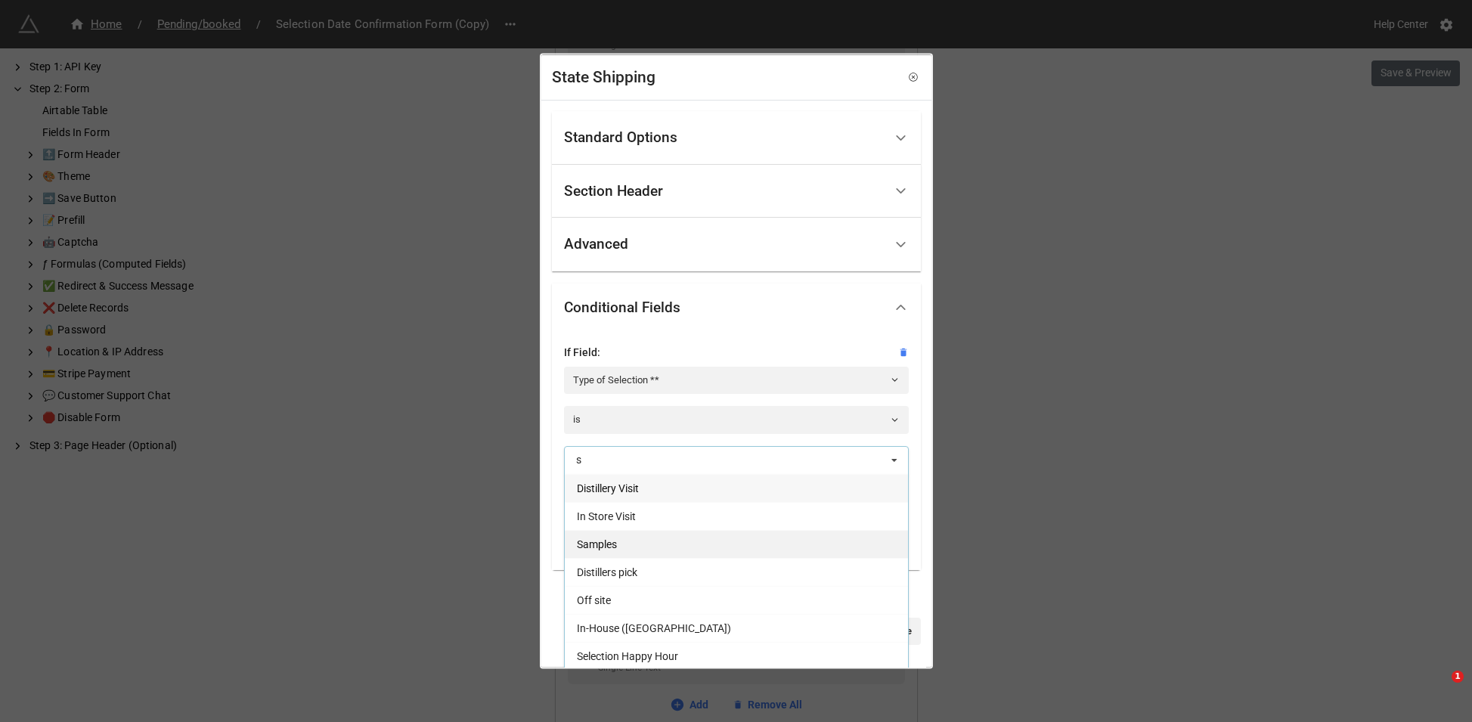
type input "s"
drag, startPoint x: 632, startPoint y: 545, endPoint x: 646, endPoint y: 545, distance: 13.6
click at [632, 545] on div "Samples" at bounding box center [736, 543] width 343 height 28
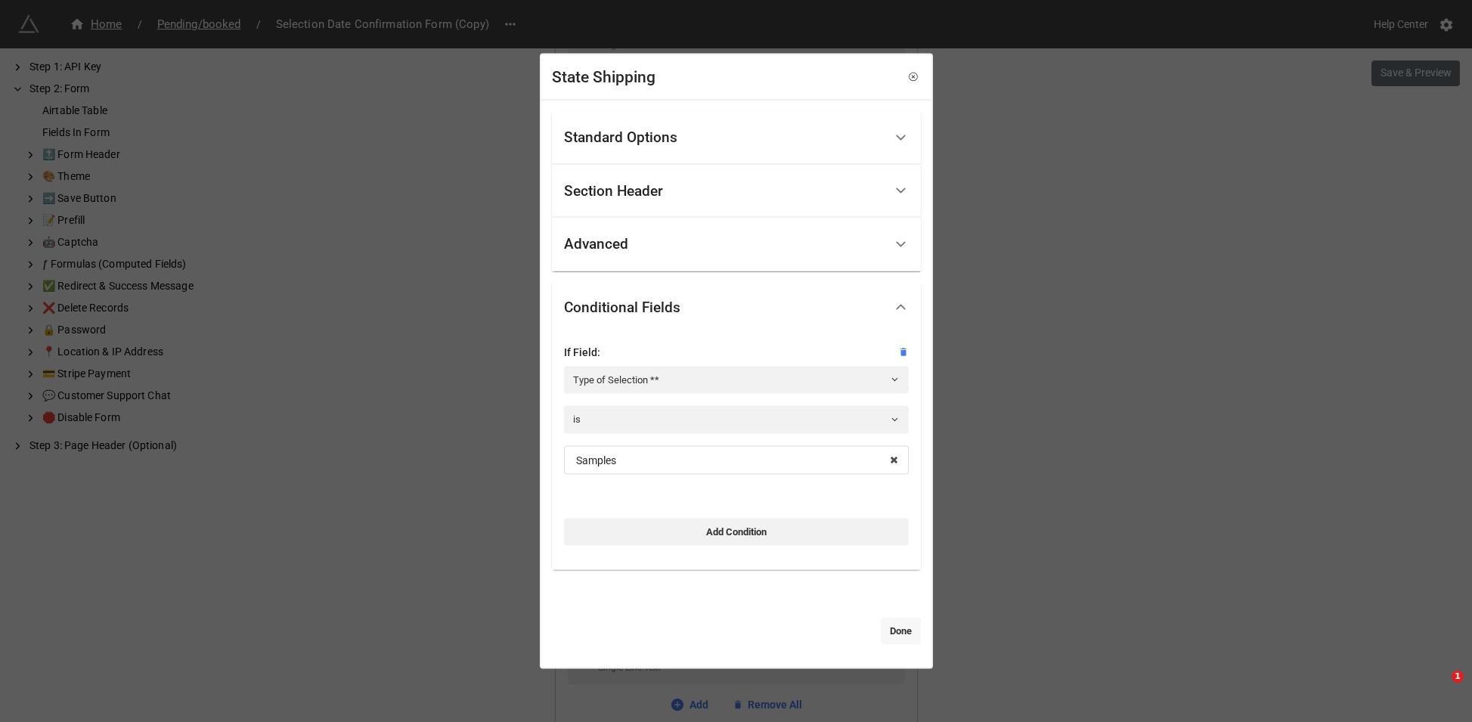
click at [903, 636] on link "Done" at bounding box center [901, 631] width 40 height 27
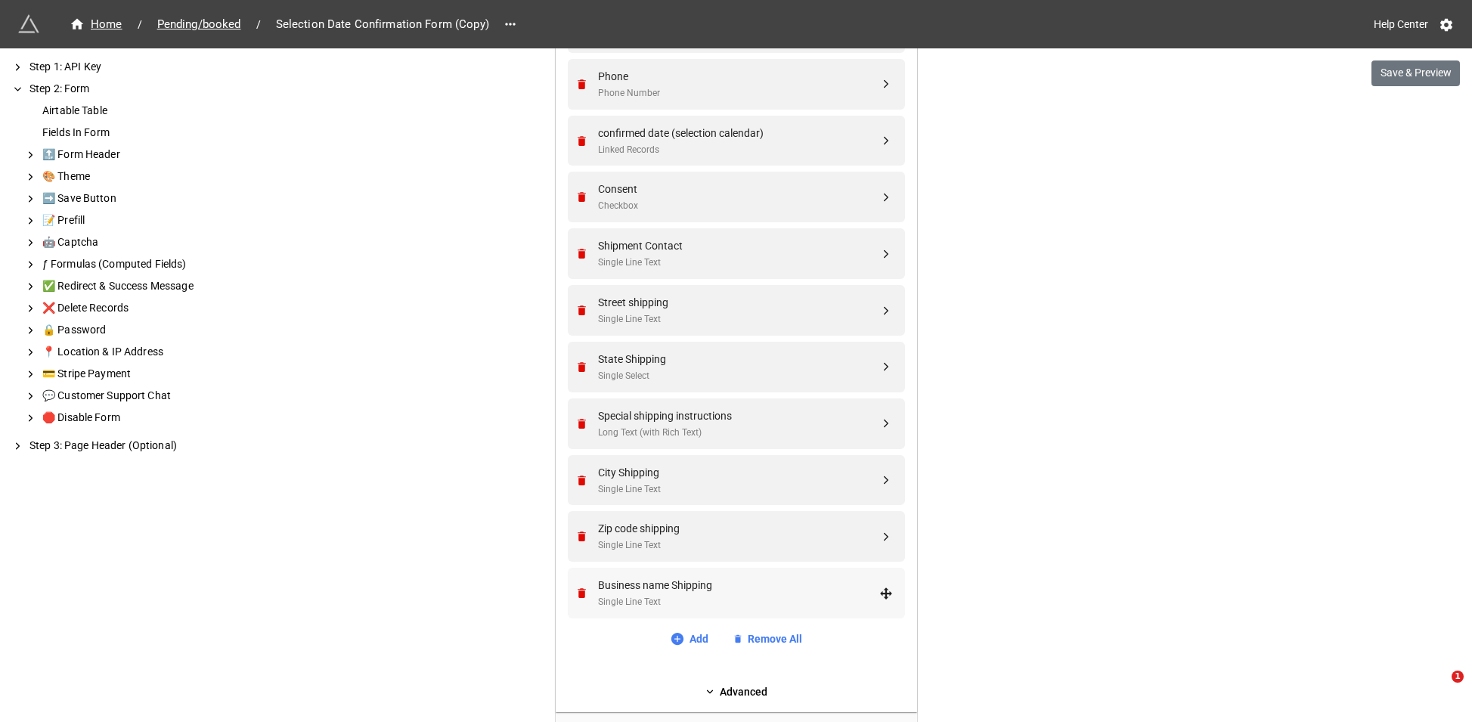
scroll to position [792, 0]
click at [690, 411] on div "Special shipping instructions" at bounding box center [738, 415] width 281 height 17
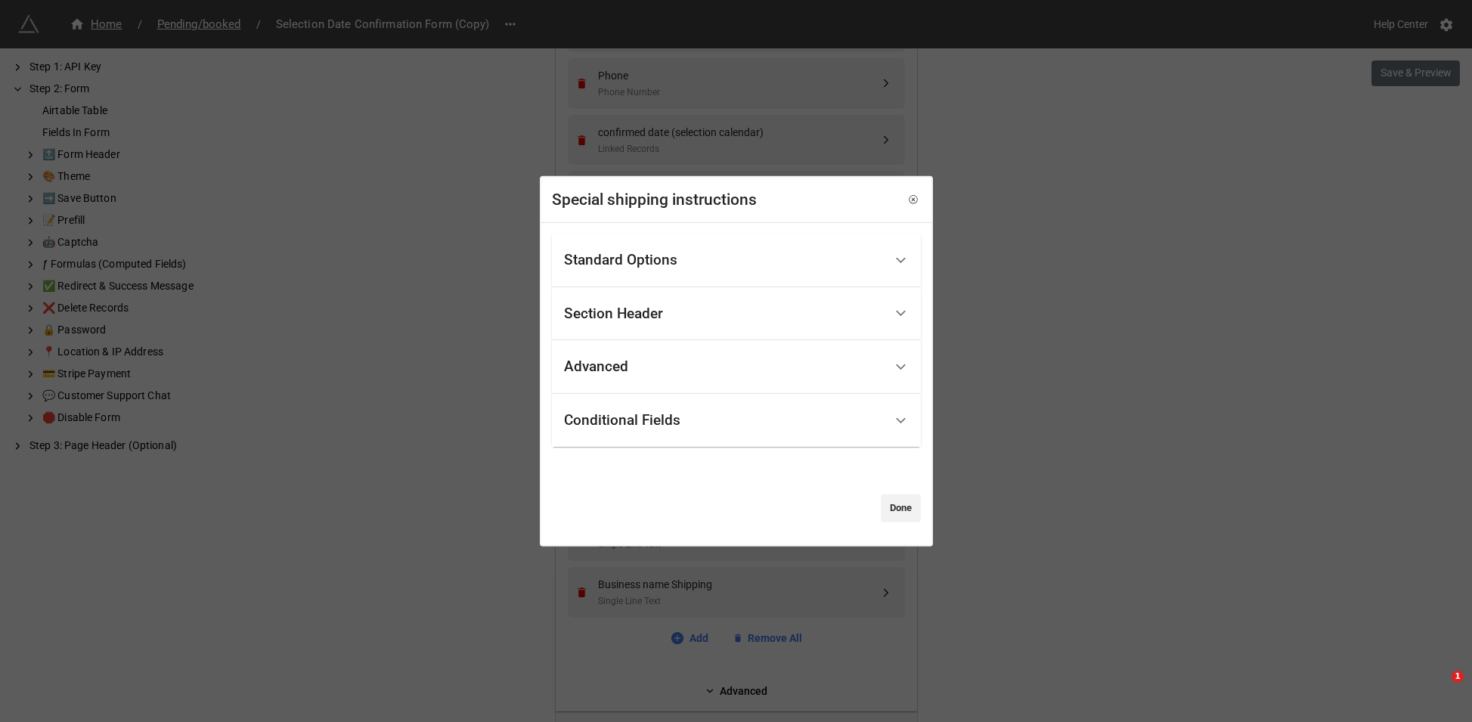
click at [653, 269] on div "Standard Options" at bounding box center [724, 261] width 320 height 36
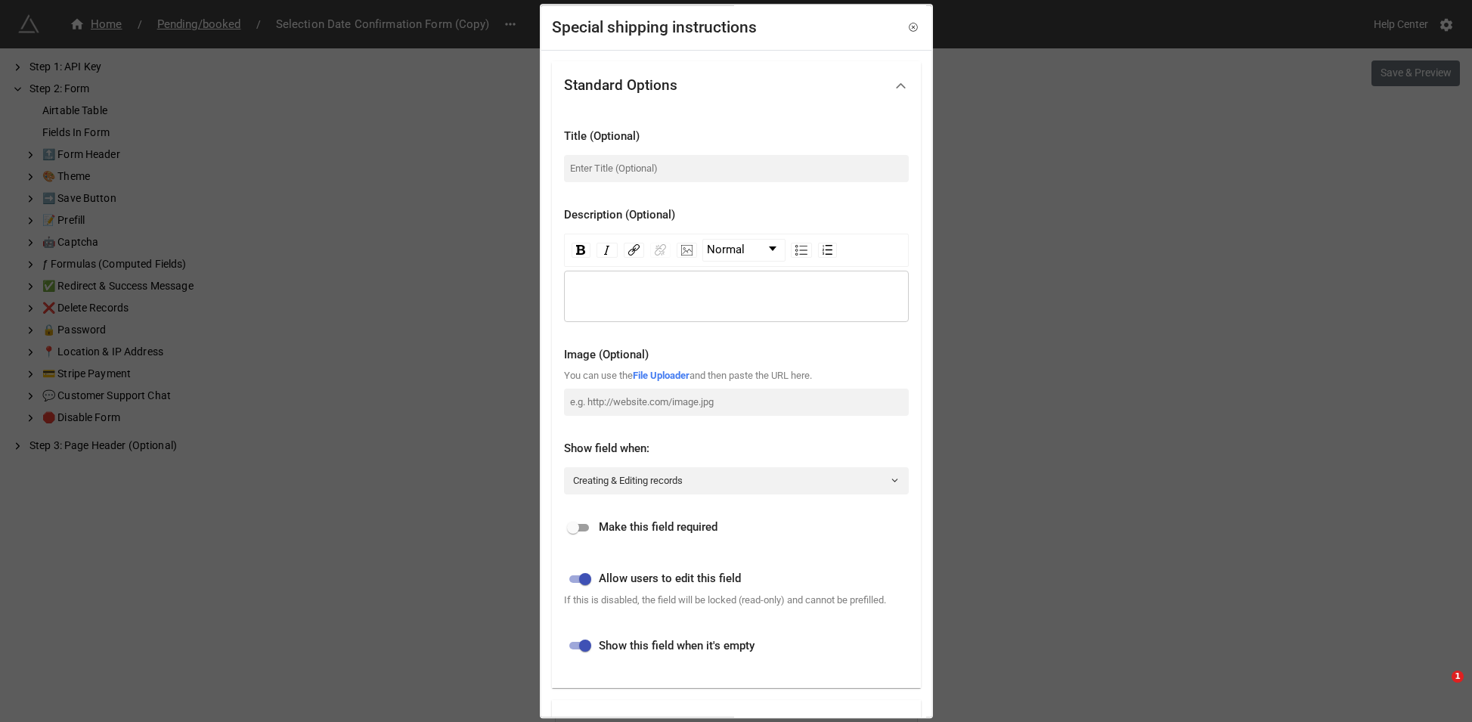
click at [619, 522] on span "Make this field required" at bounding box center [658, 528] width 119 height 18
click at [610, 535] on span "Make this field required" at bounding box center [658, 528] width 119 height 18
click at [606, 530] on span "Make this field required" at bounding box center [658, 528] width 119 height 18
drag, startPoint x: 581, startPoint y: 527, endPoint x: 762, endPoint y: 526, distance: 181.5
click at [582, 527] on input "checkbox" at bounding box center [573, 528] width 54 height 18
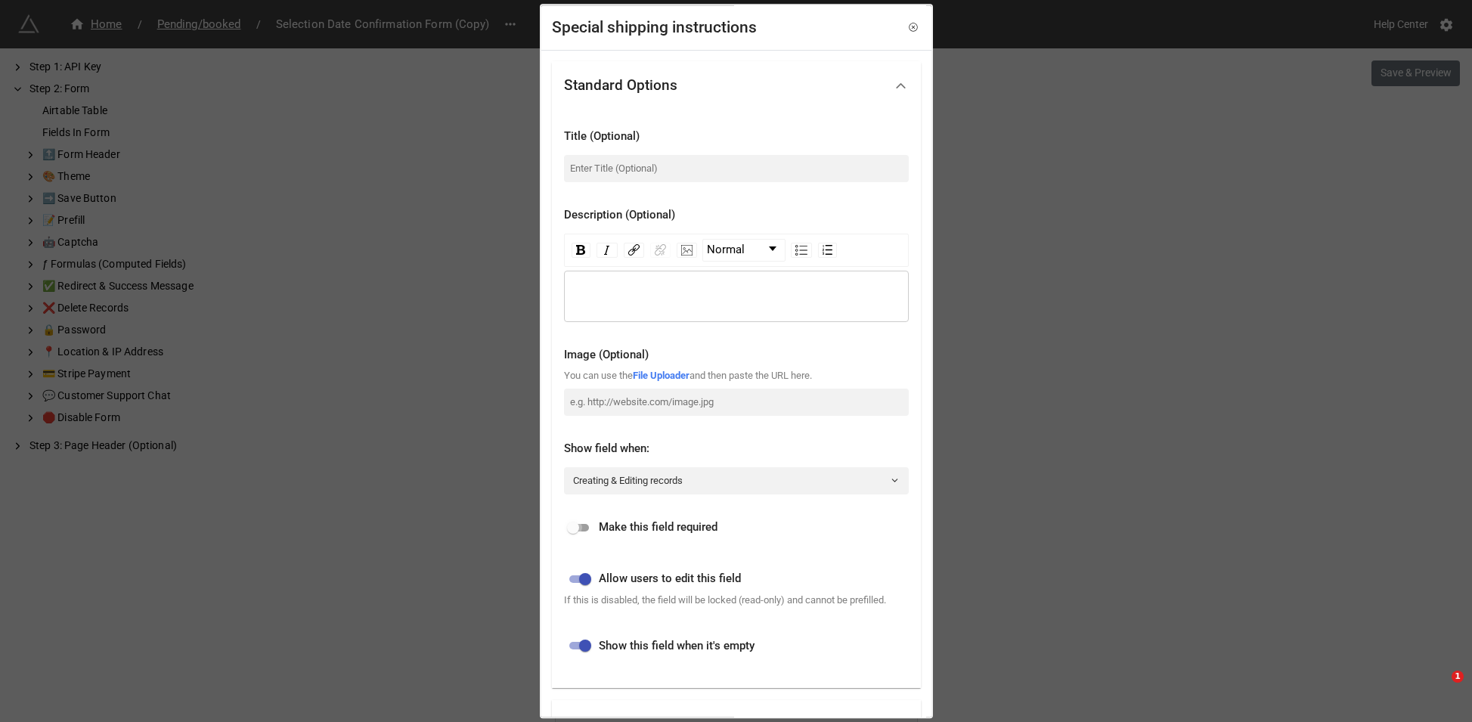
checkbox input "true"
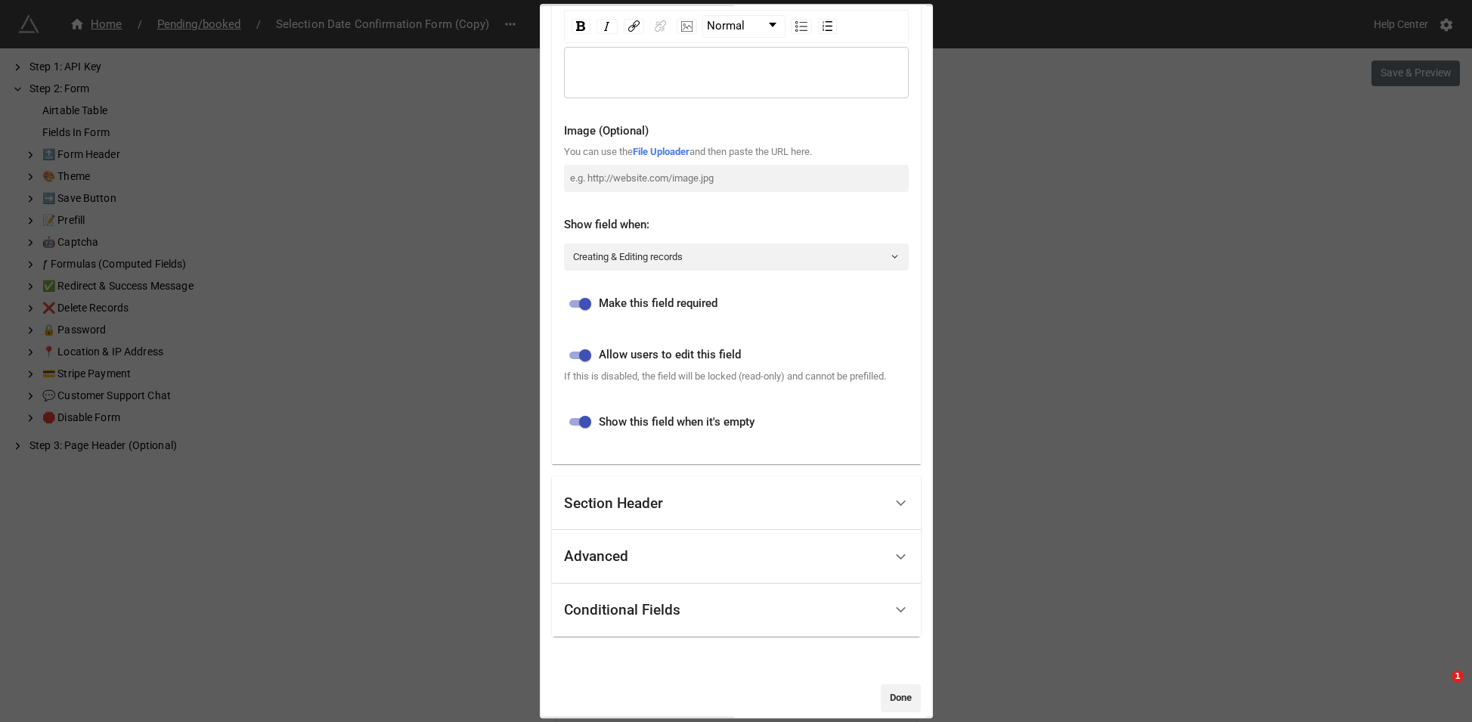
scroll to position [257, 0]
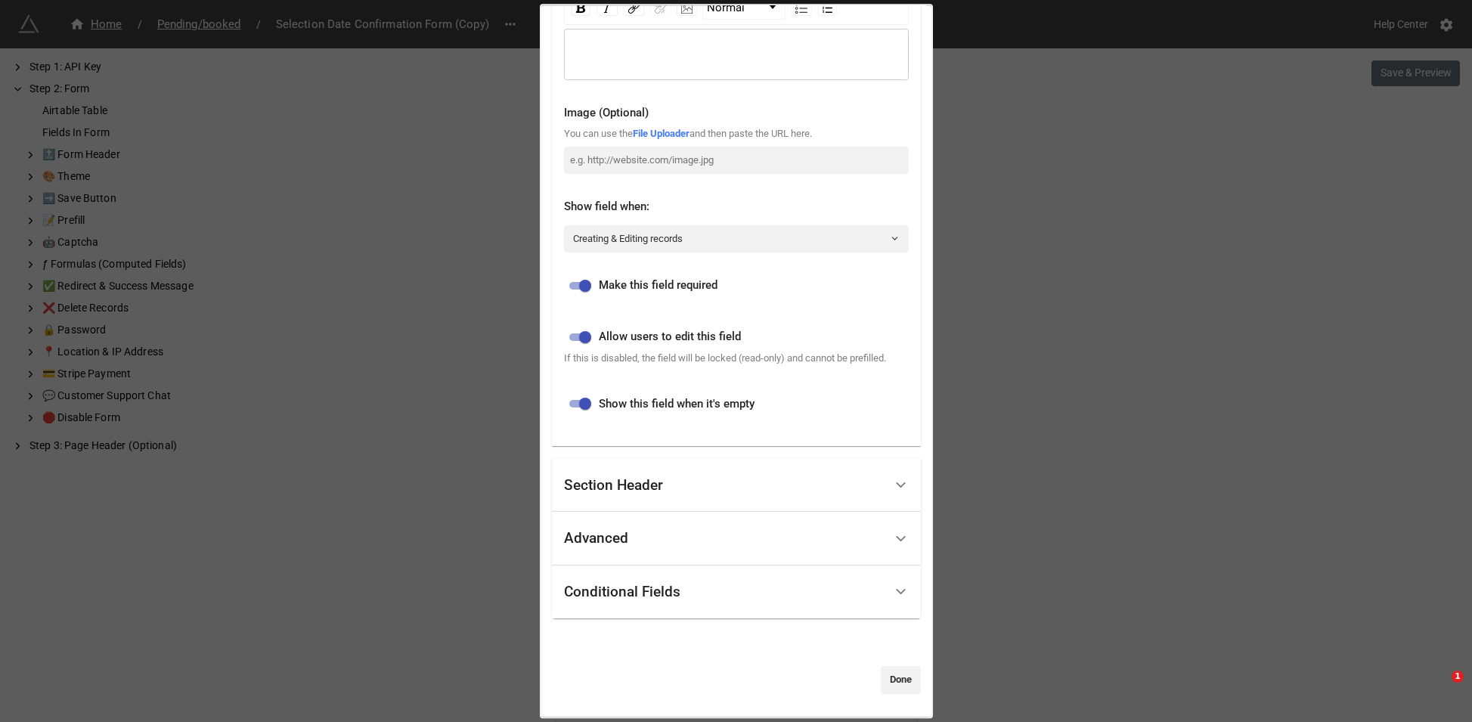
click at [688, 591] on div "Conditional Fields" at bounding box center [724, 593] width 320 height 36
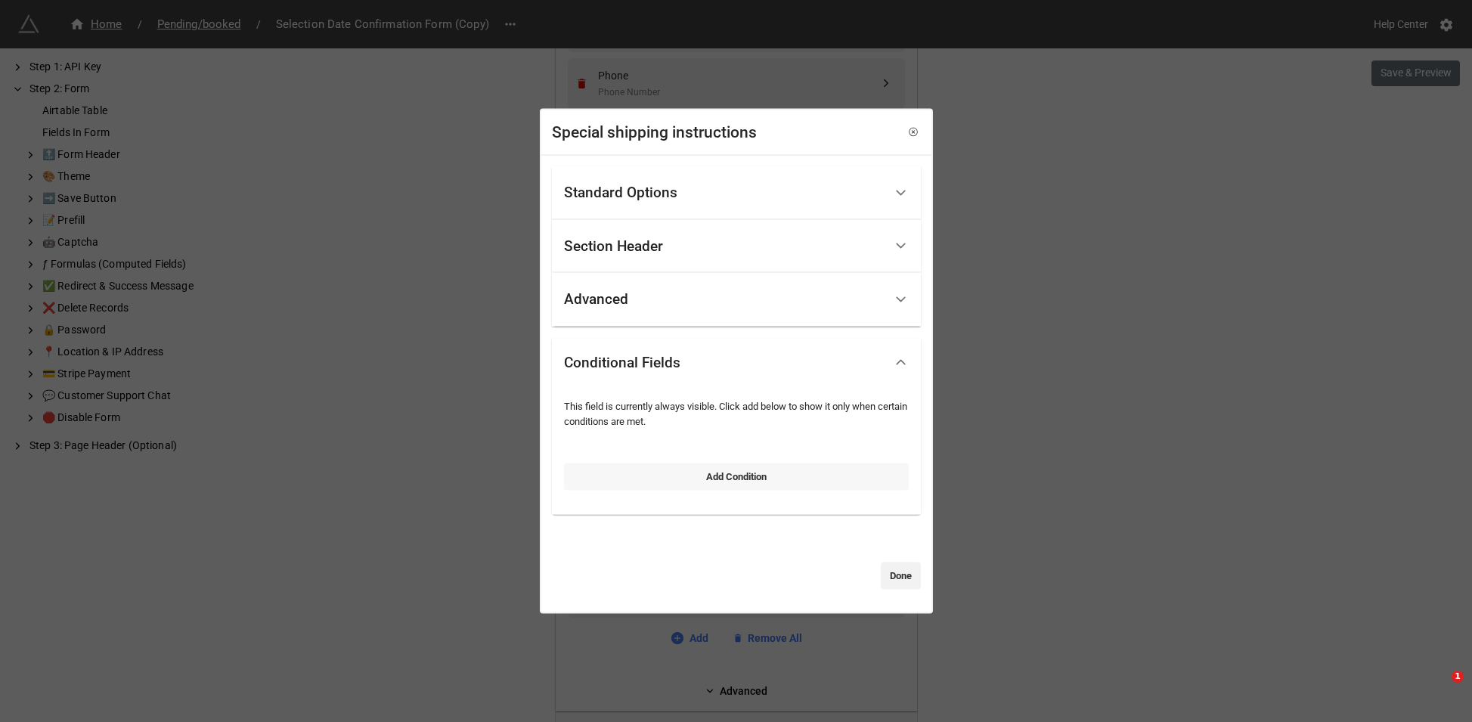
click at [680, 468] on link "Add Condition" at bounding box center [736, 476] width 345 height 27
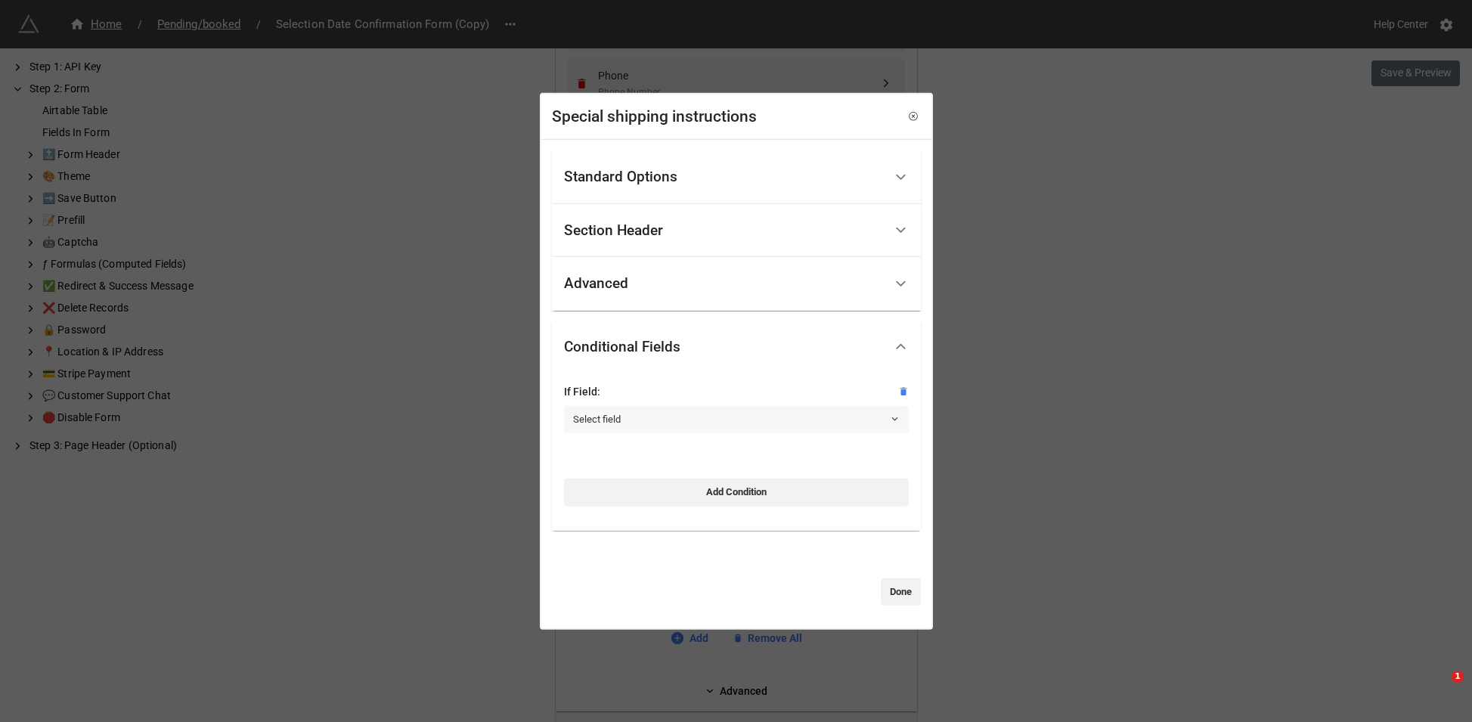
click at [656, 423] on link "Select field" at bounding box center [736, 419] width 345 height 27
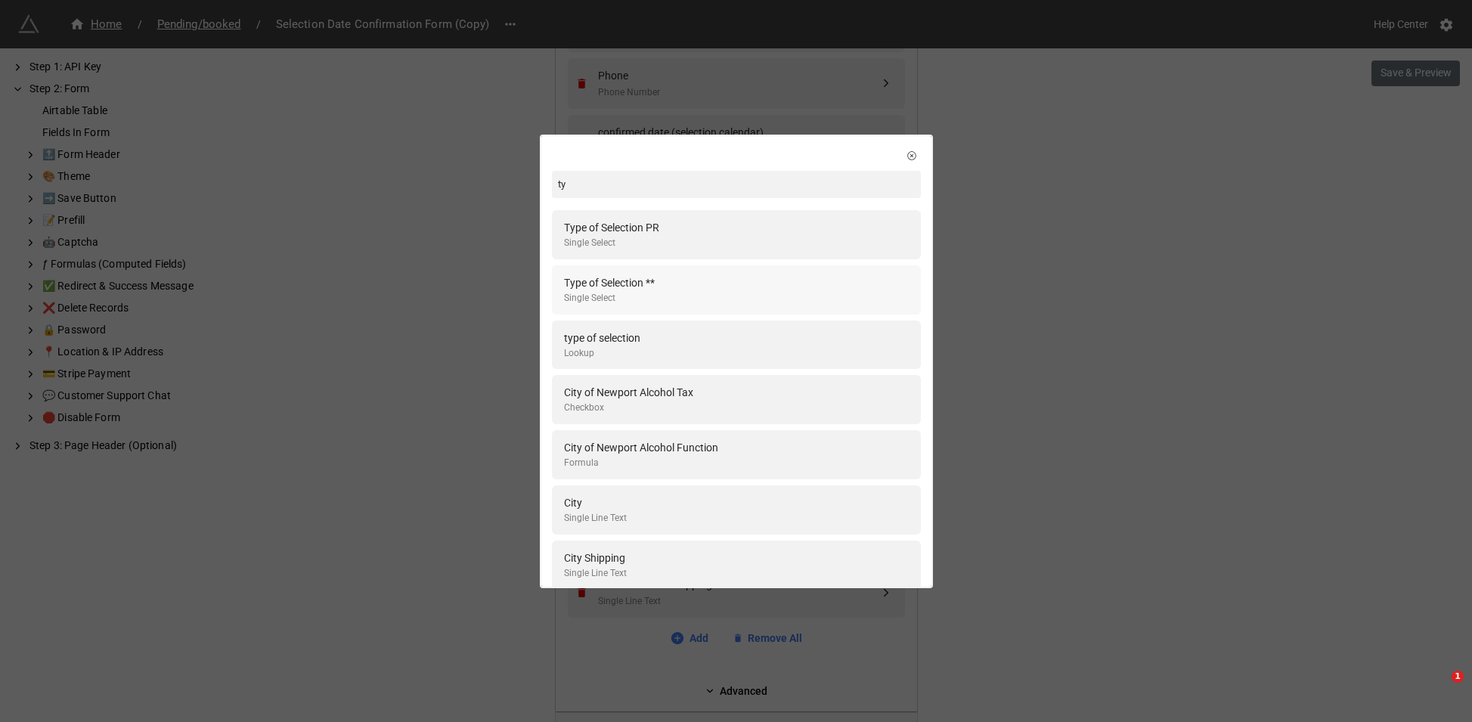
type input "ty"
drag, startPoint x: 670, startPoint y: 284, endPoint x: 671, endPoint y: 299, distance: 14.4
click at [670, 284] on div "Type of Selection ** Single Select" at bounding box center [736, 290] width 345 height 31
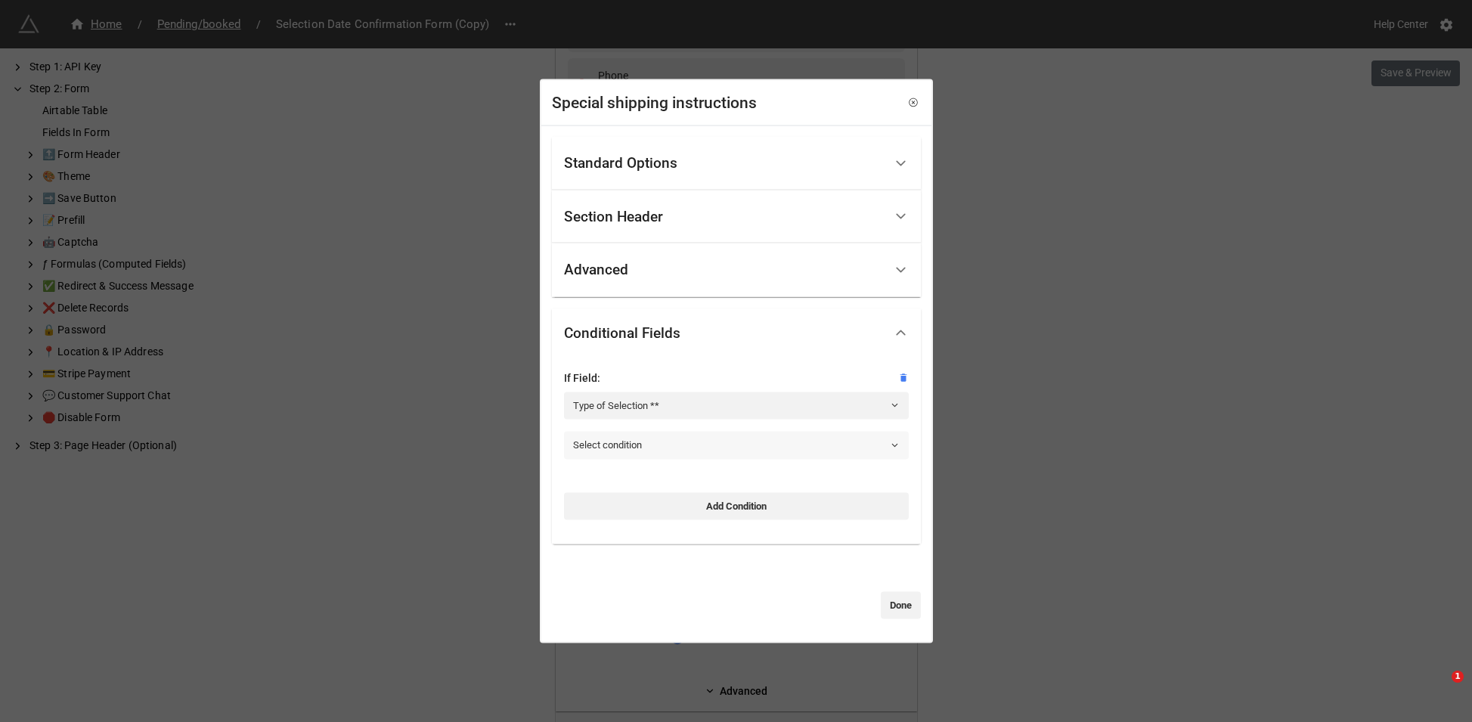
click at [653, 436] on link "Select condition" at bounding box center [736, 445] width 345 height 27
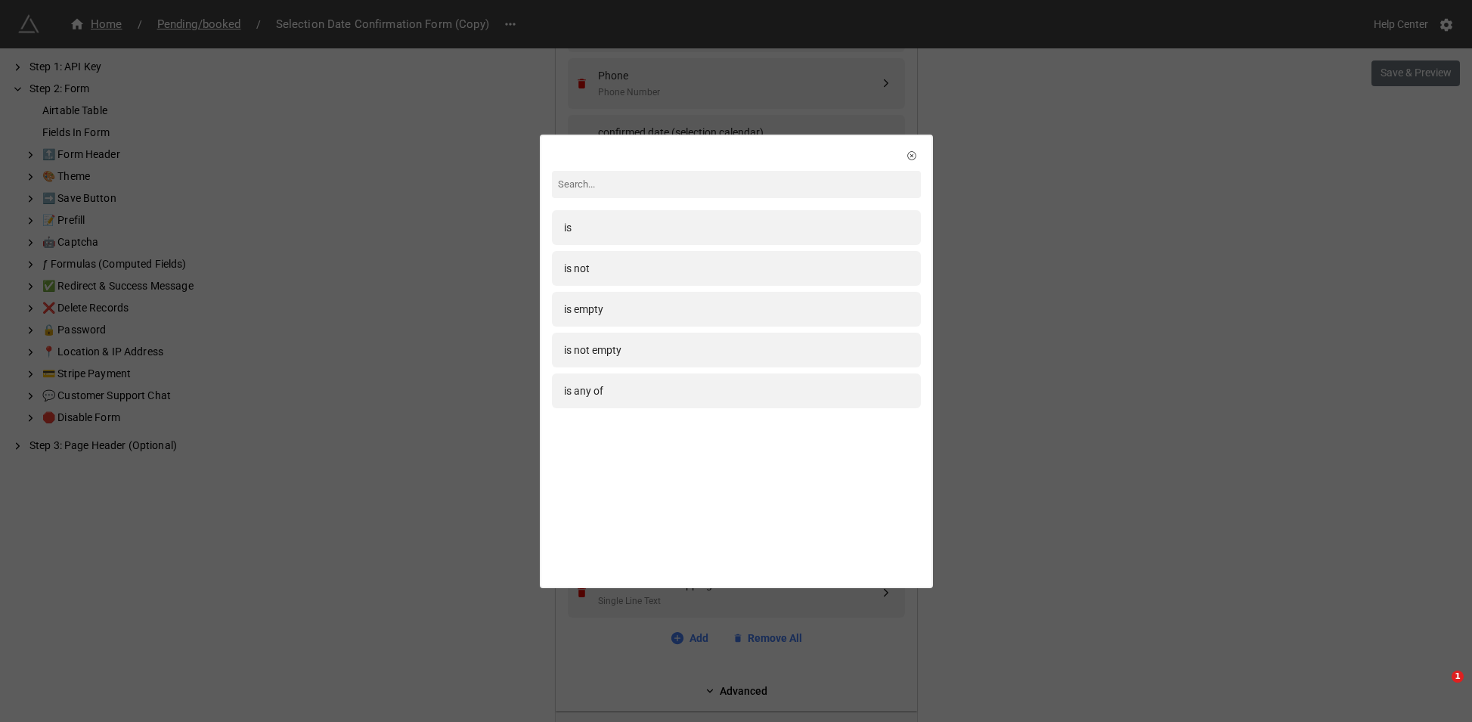
drag, startPoint x: 622, startPoint y: 237, endPoint x: 659, endPoint y: 327, distance: 98.0
click at [622, 237] on div "is" at bounding box center [736, 227] width 369 height 35
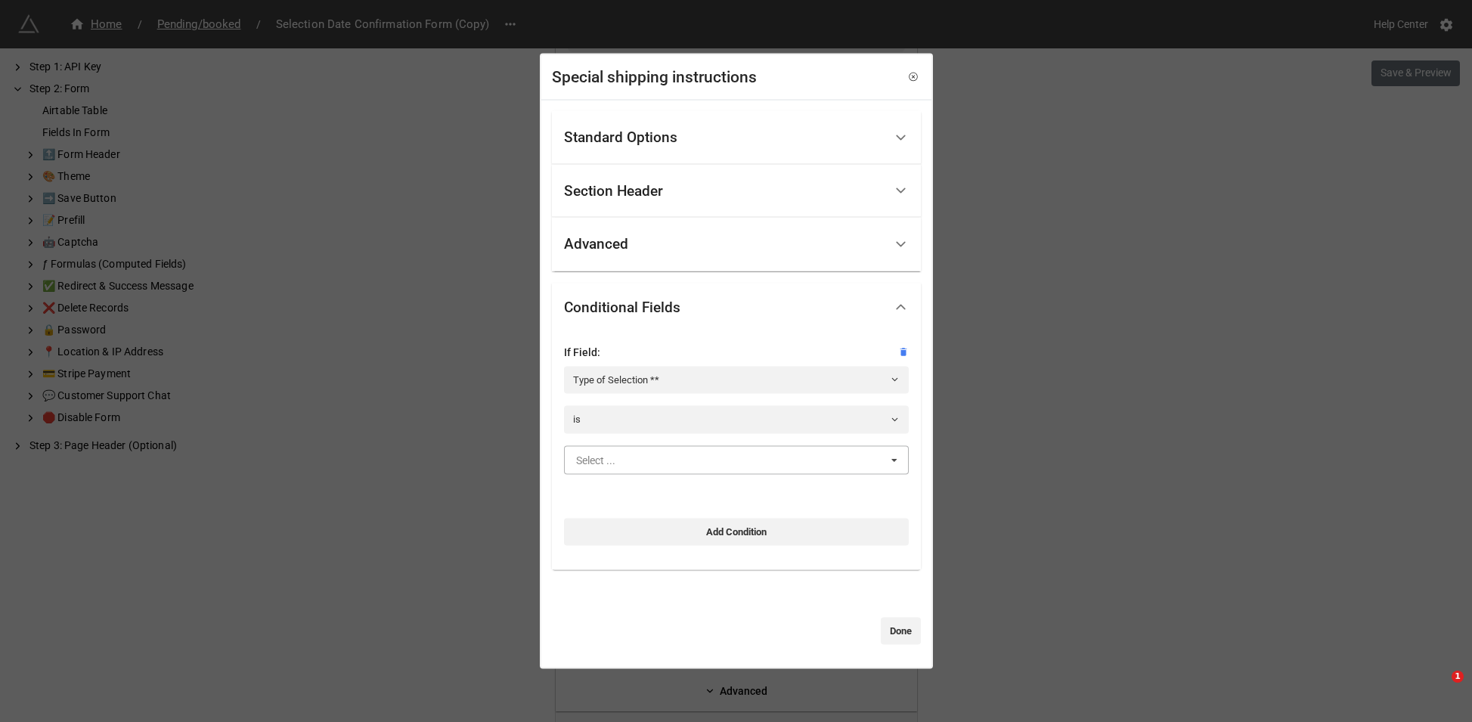
click at [687, 454] on input "text" at bounding box center [737, 459] width 343 height 27
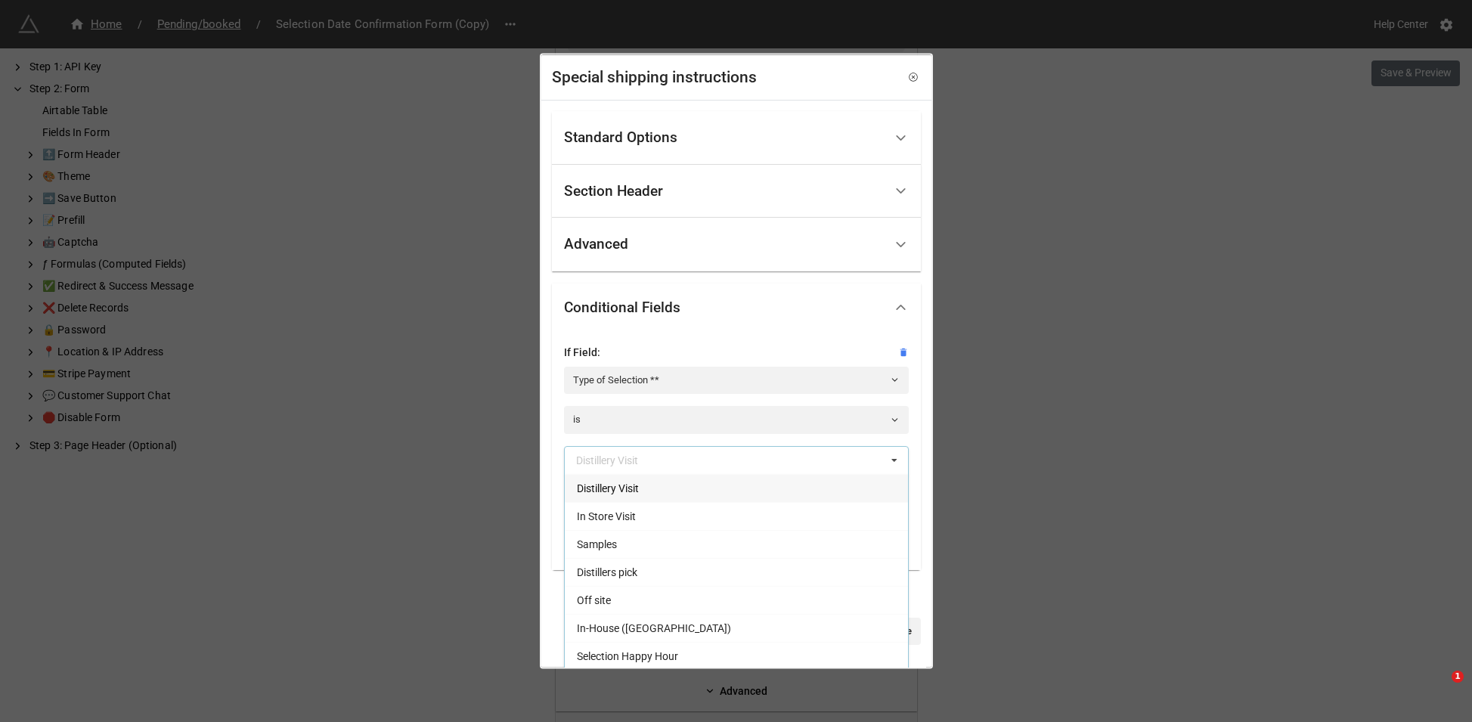
drag, startPoint x: 662, startPoint y: 546, endPoint x: 787, endPoint y: 545, distance: 124.0
click at [671, 546] on div "Samples" at bounding box center [736, 543] width 343 height 28
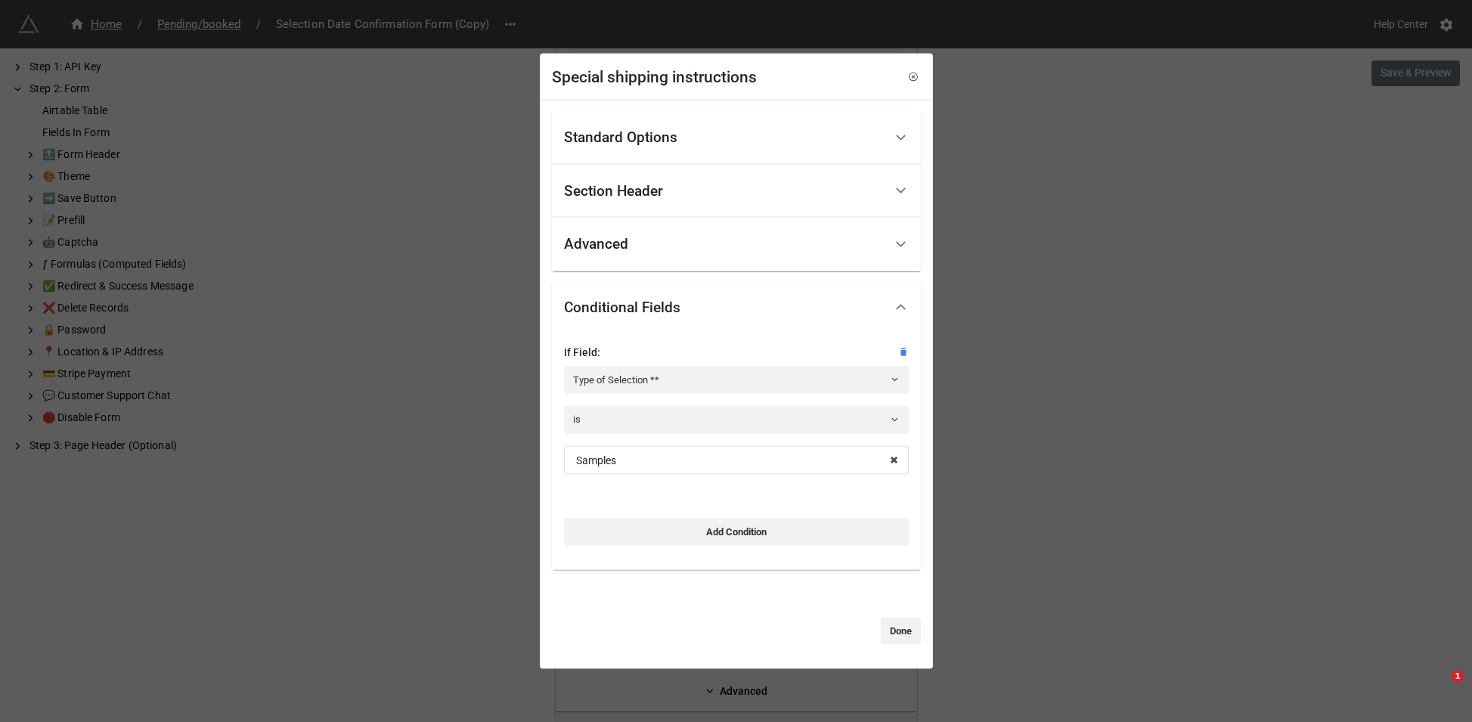
click at [899, 637] on link "Done" at bounding box center [901, 631] width 40 height 27
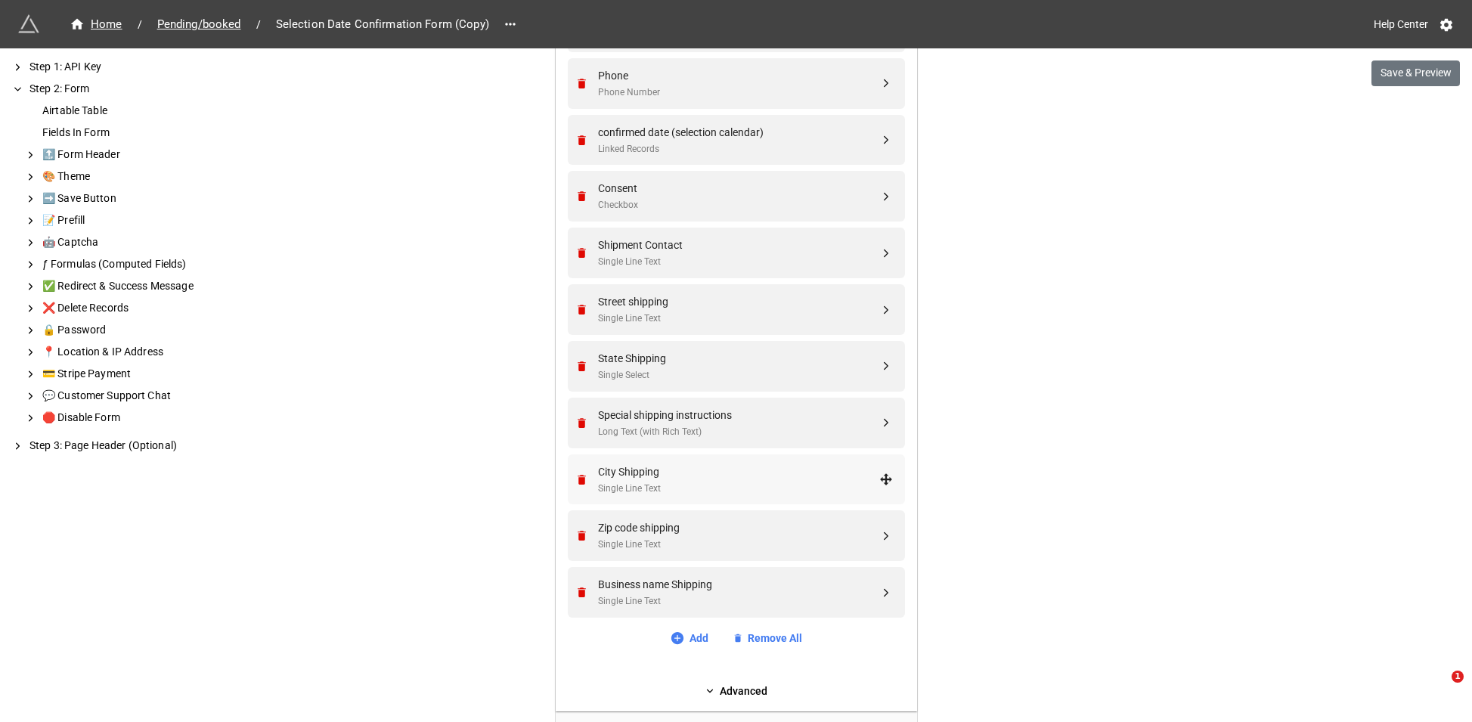
click at [730, 482] on div "Single Line Text" at bounding box center [738, 489] width 281 height 14
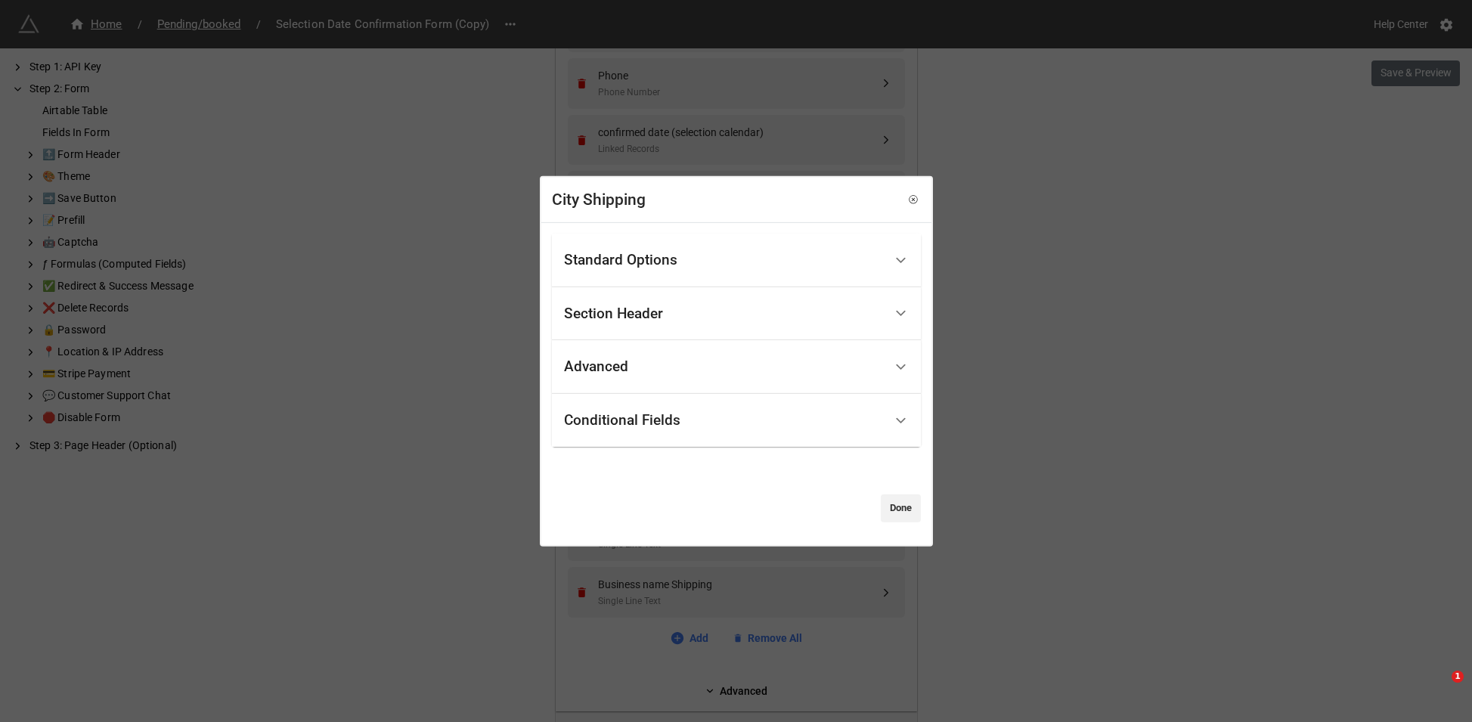
click at [672, 420] on div "Conditional Fields" at bounding box center [622, 420] width 116 height 15
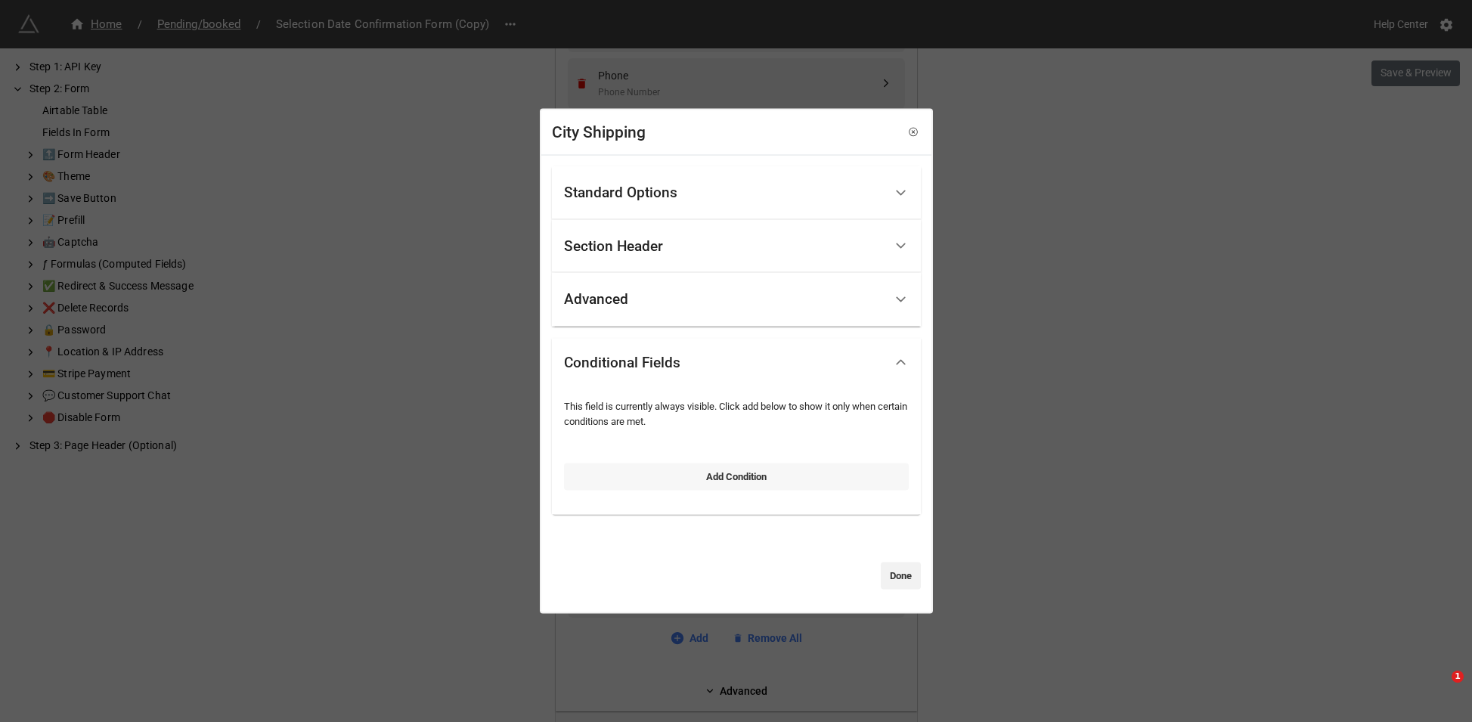
click at [657, 467] on link "Add Condition" at bounding box center [736, 476] width 345 height 27
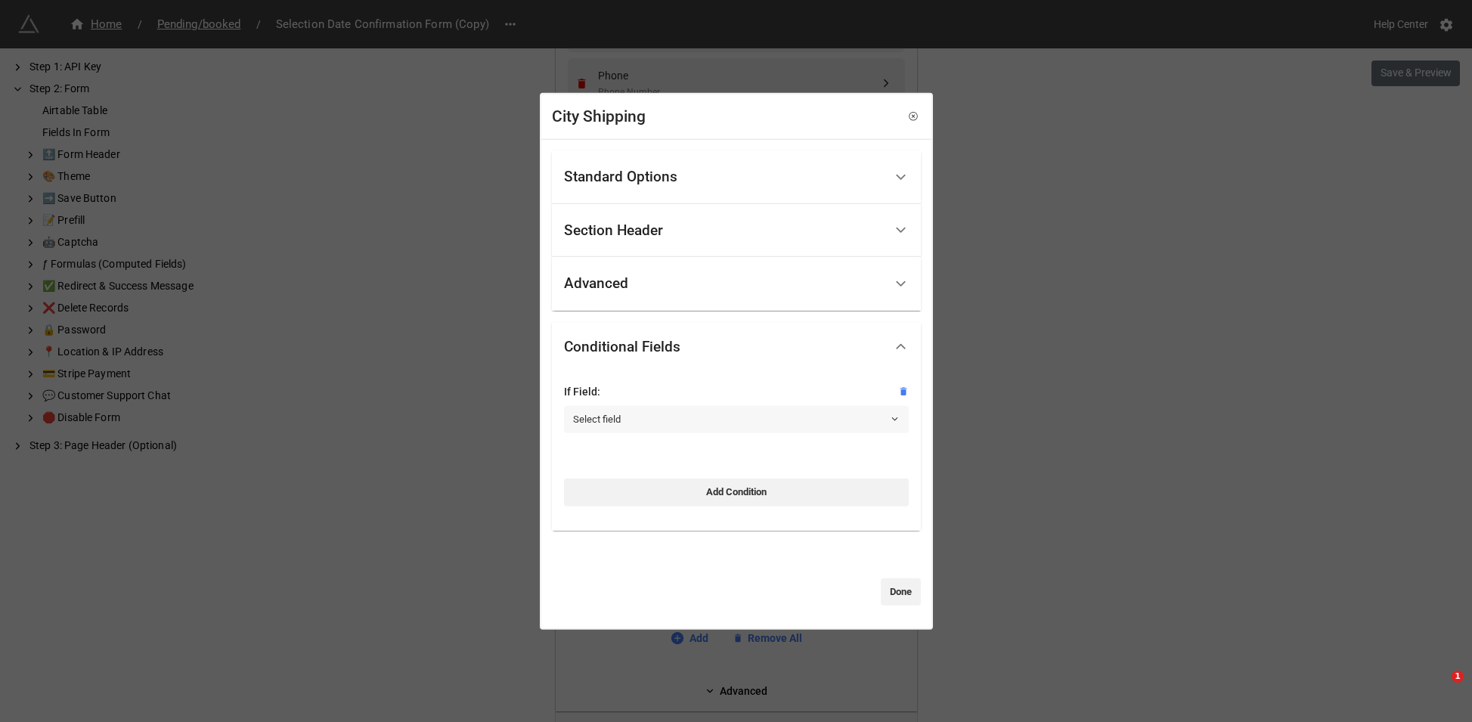
click at [644, 423] on link "Select field" at bounding box center [736, 419] width 345 height 27
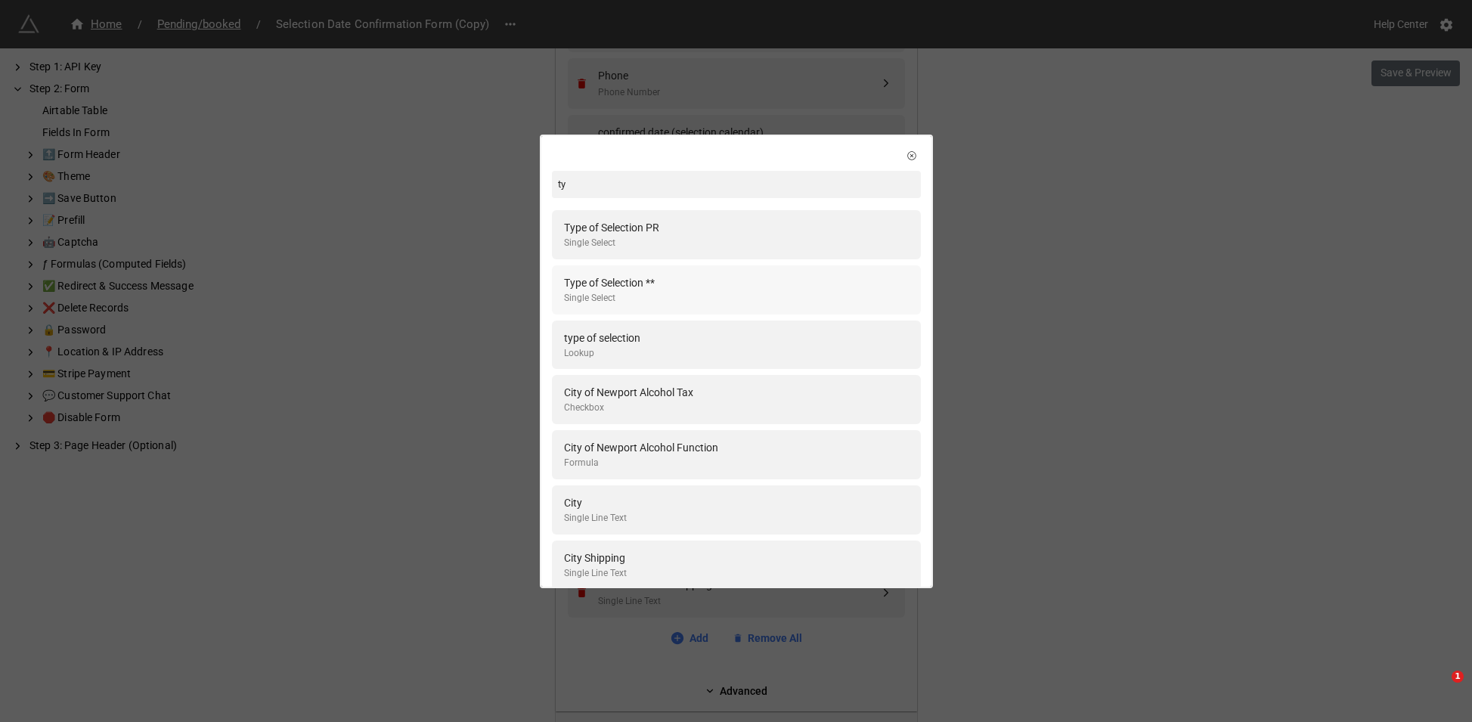
type input "ty"
drag, startPoint x: 647, startPoint y: 275, endPoint x: 661, endPoint y: 323, distance: 50.3
click at [647, 275] on div "Type of Selection **" at bounding box center [609, 283] width 91 height 17
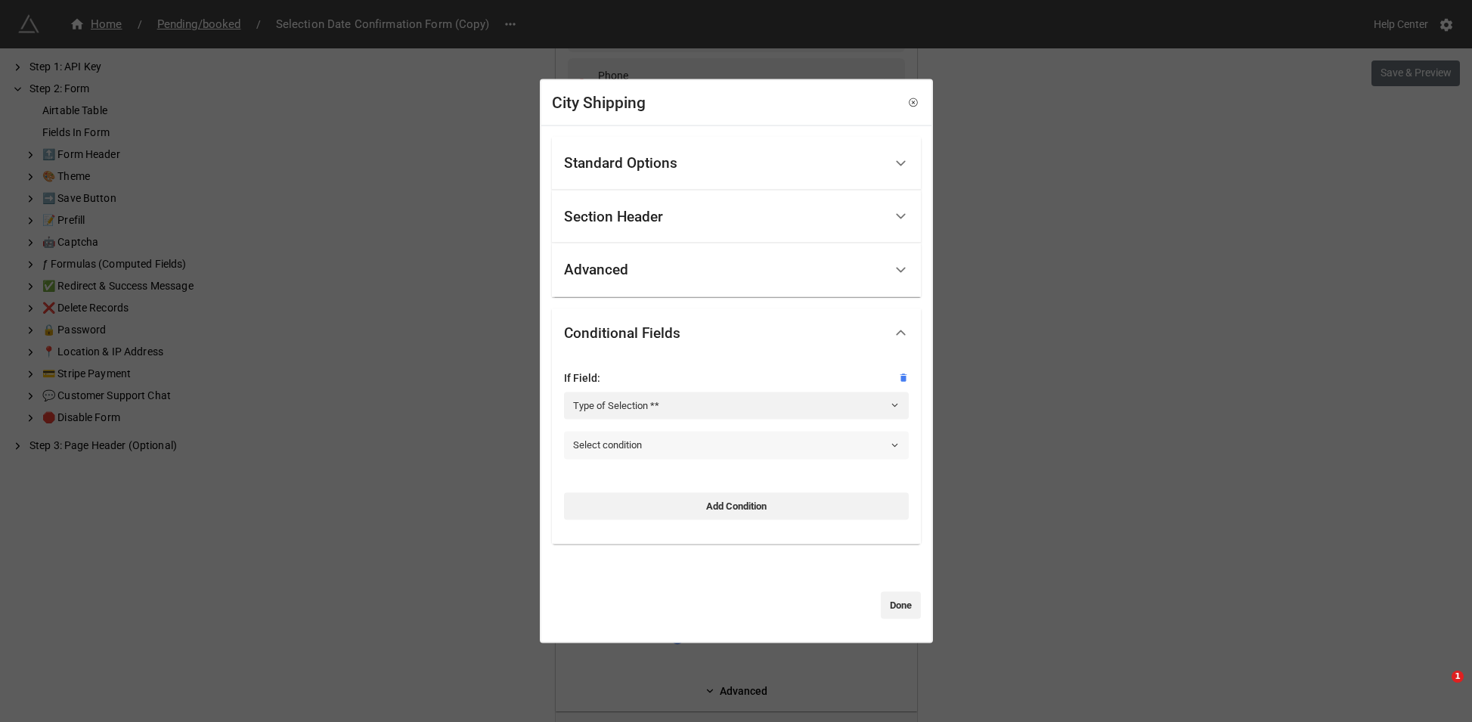
click at [666, 452] on link "Select condition" at bounding box center [736, 445] width 345 height 27
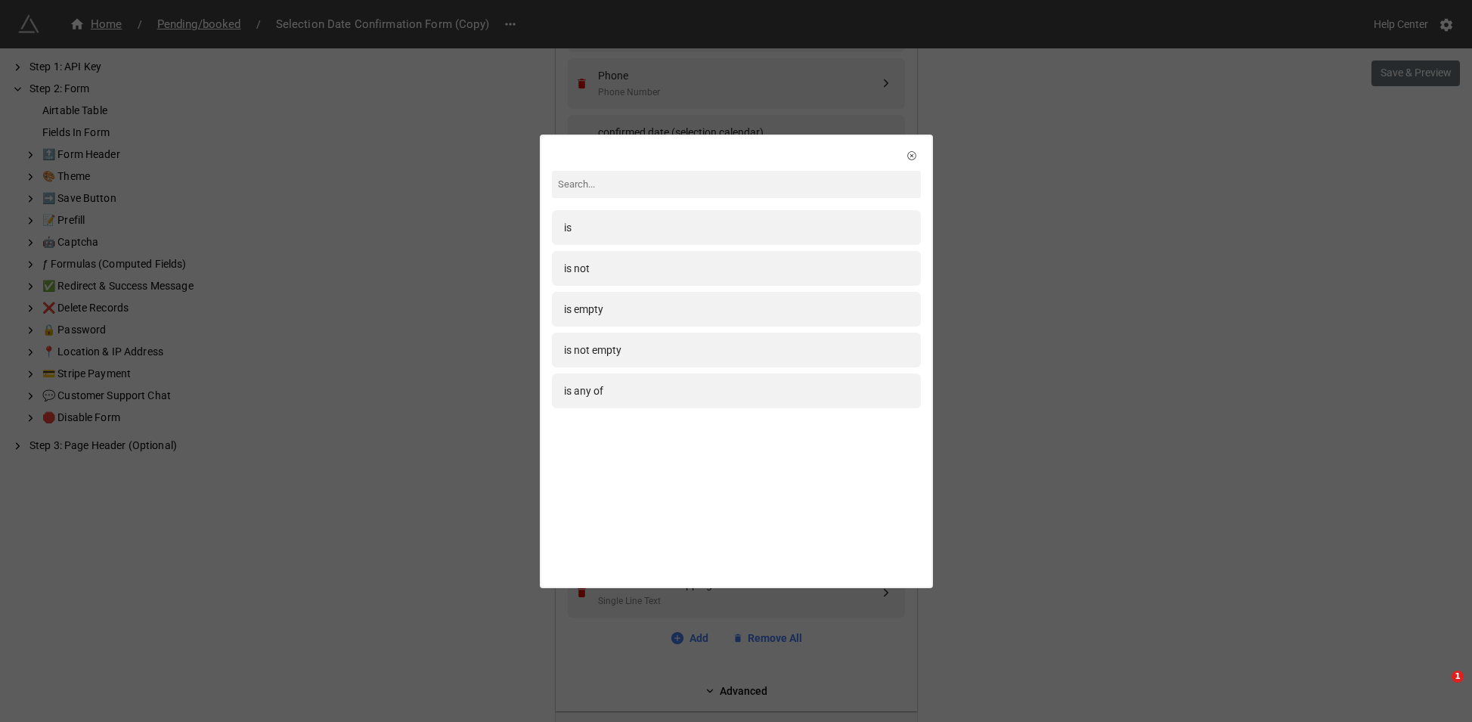
drag, startPoint x: 602, startPoint y: 231, endPoint x: 636, endPoint y: 298, distance: 75.4
click at [603, 231] on div "is" at bounding box center [736, 227] width 345 height 17
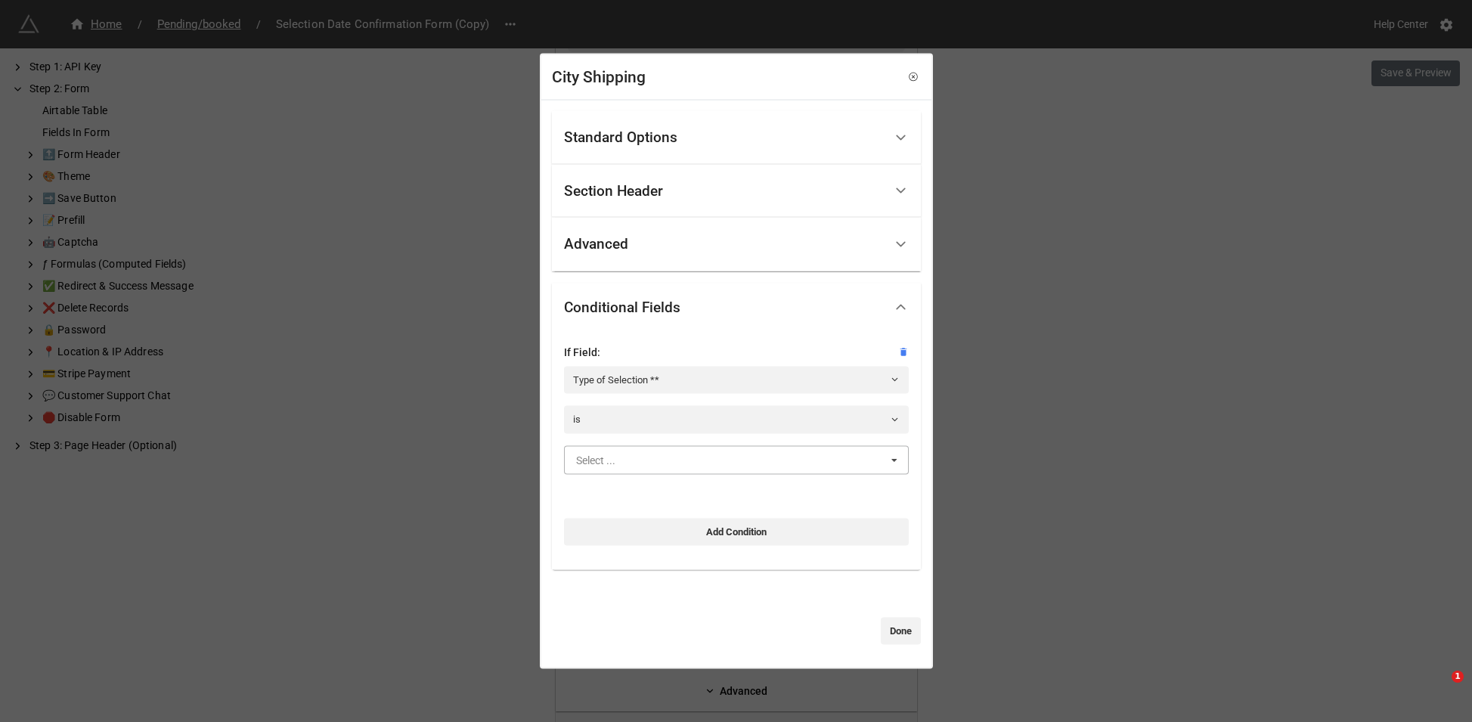
click at [656, 463] on input "text" at bounding box center [737, 459] width 343 height 27
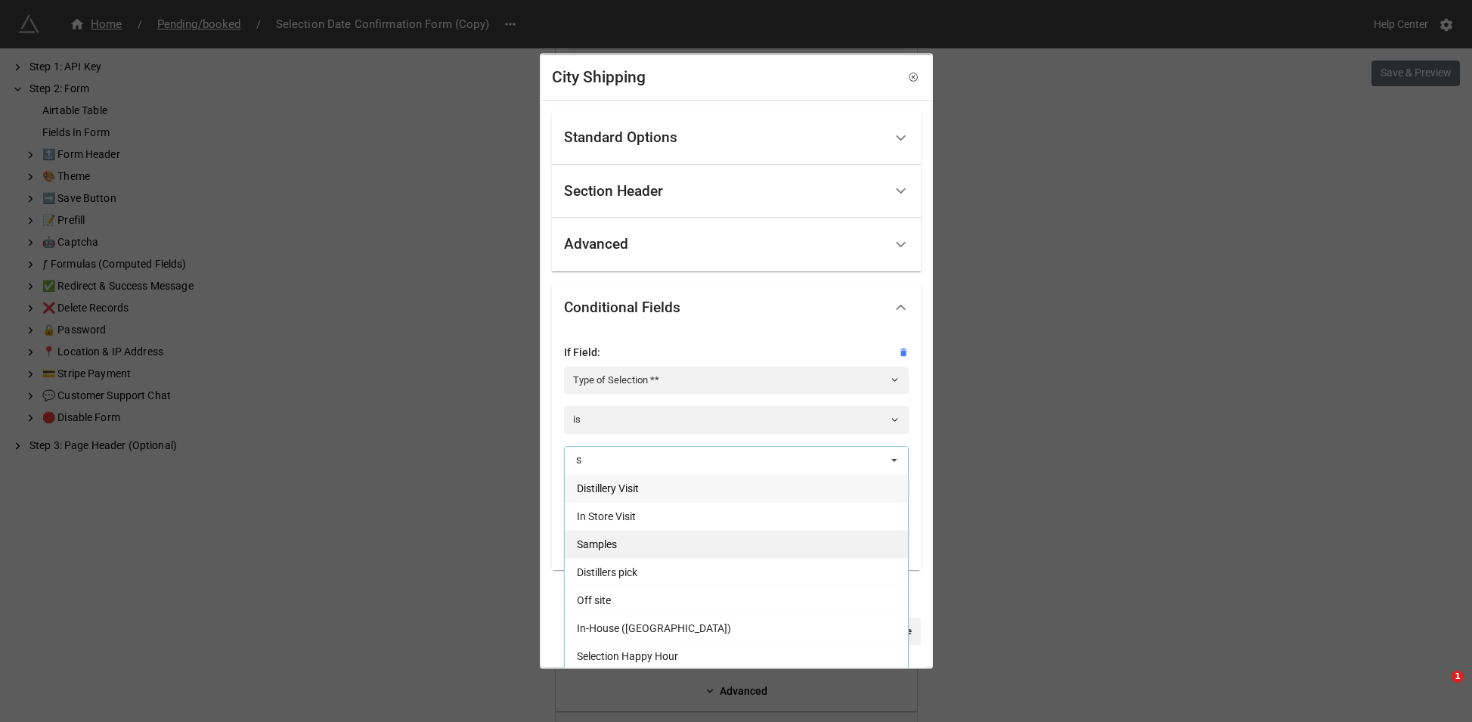
type input "s"
drag, startPoint x: 651, startPoint y: 542, endPoint x: 865, endPoint y: 551, distance: 214.2
click at [653, 542] on div "Samples" at bounding box center [736, 543] width 343 height 28
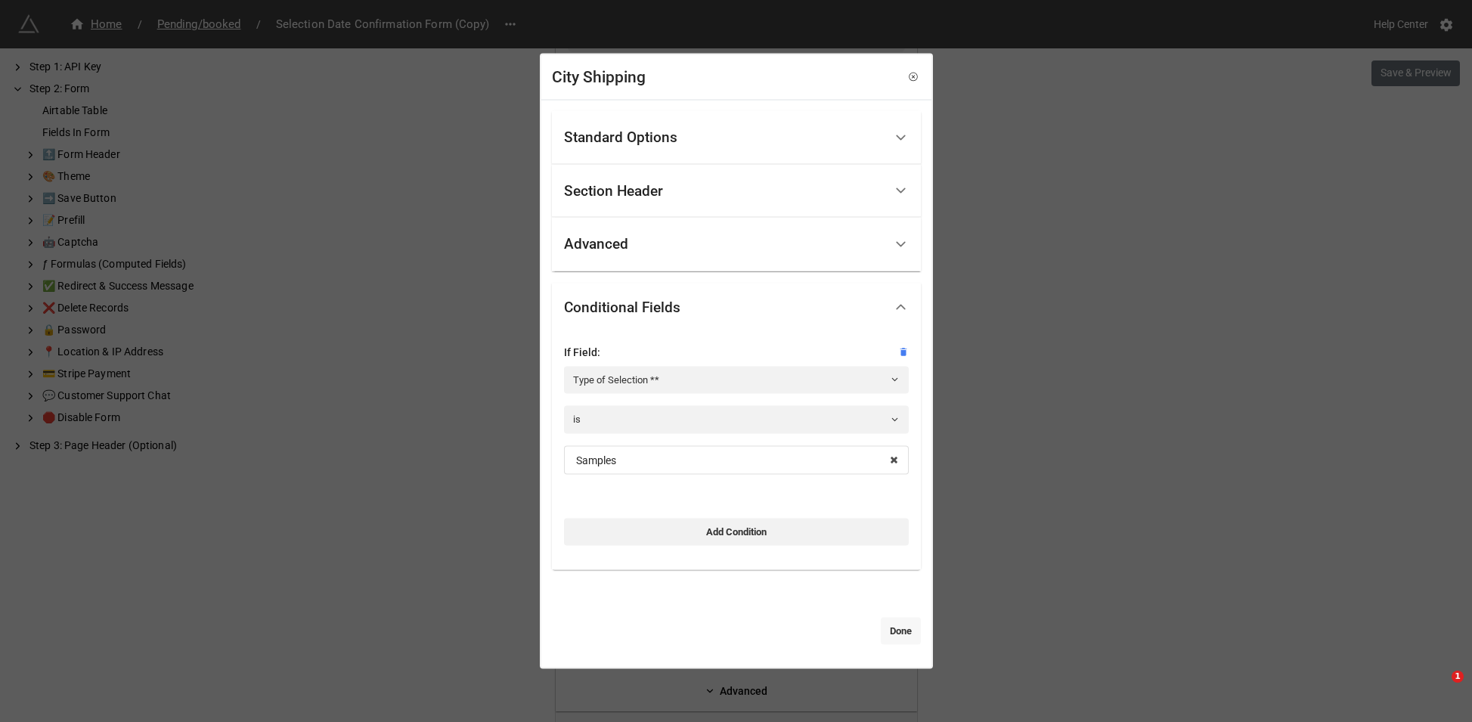
click at [890, 631] on link "Done" at bounding box center [901, 631] width 40 height 27
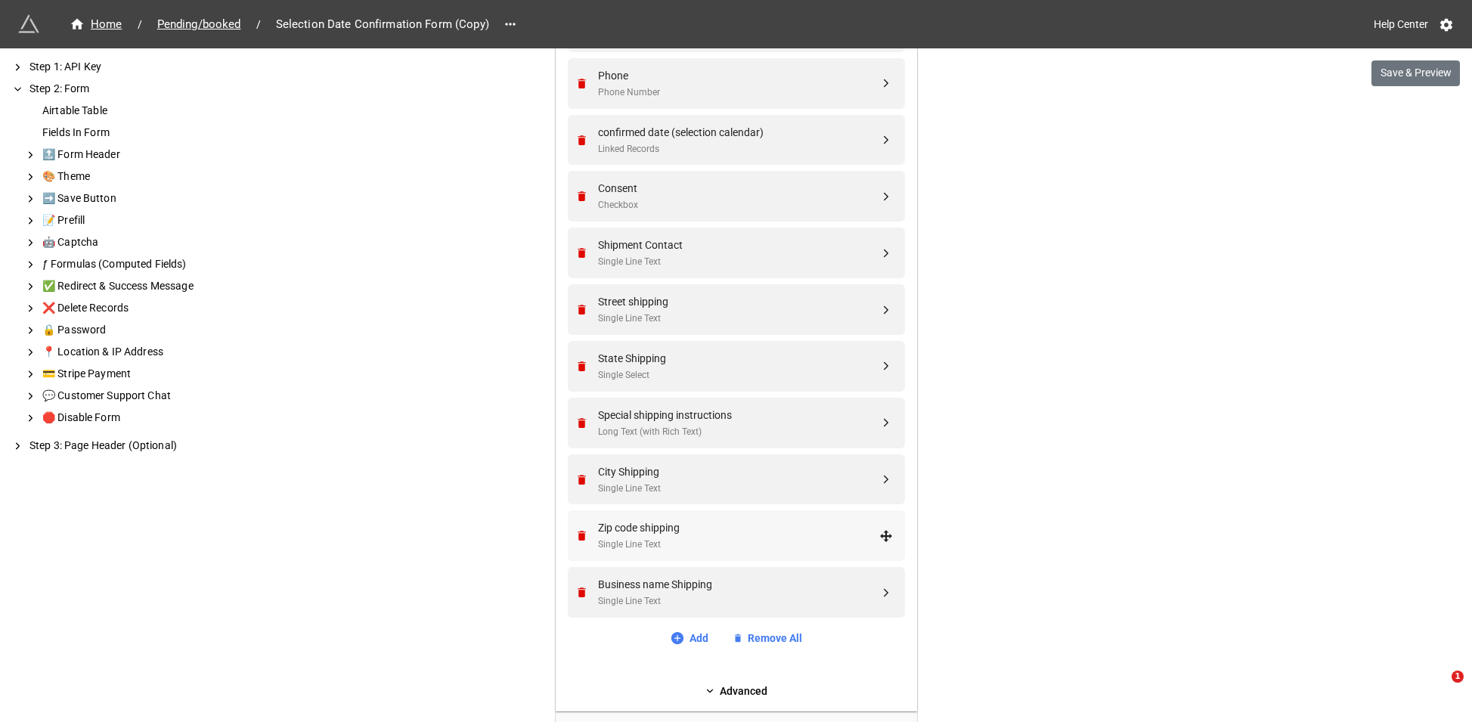
click at [769, 547] on div "Single Line Text" at bounding box center [738, 545] width 281 height 14
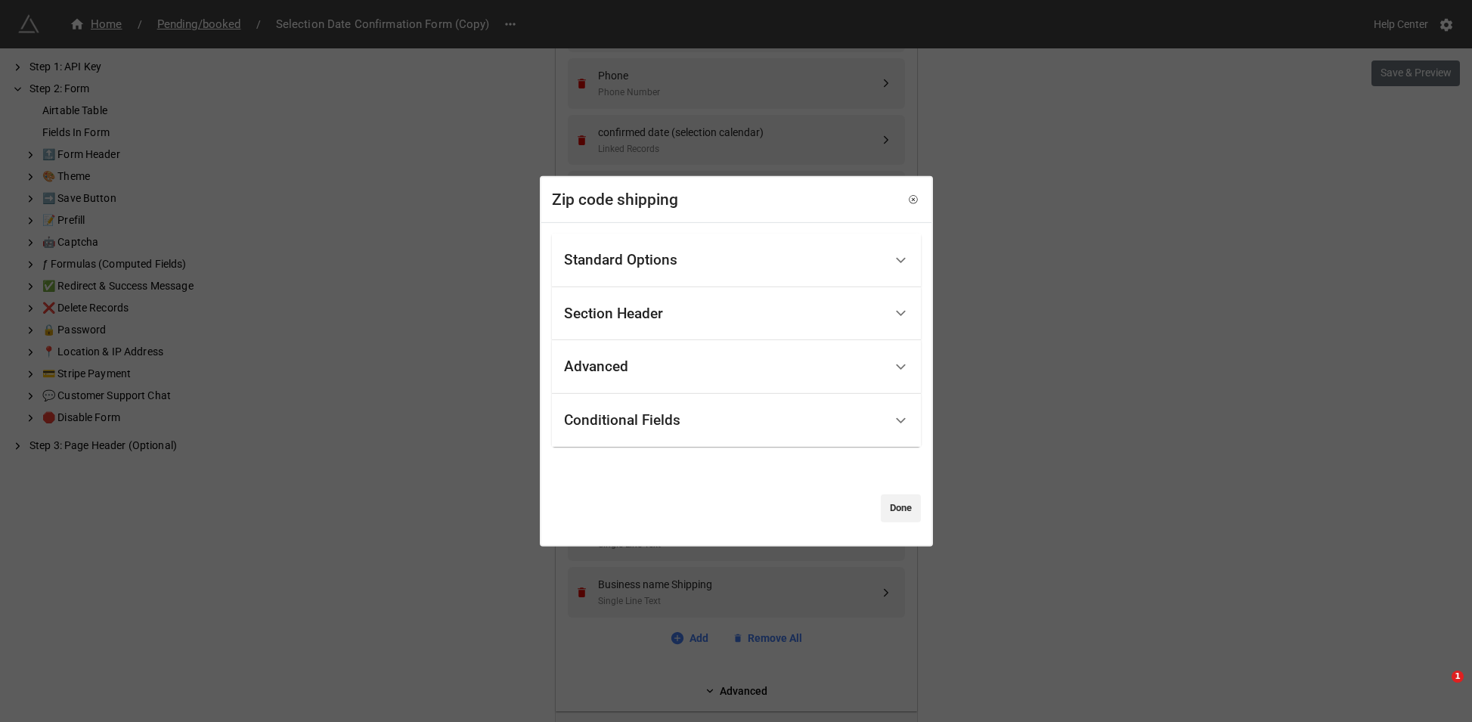
drag, startPoint x: 647, startPoint y: 410, endPoint x: 684, endPoint y: 502, distance: 99.1
click at [647, 410] on div "Conditional Fields" at bounding box center [724, 421] width 320 height 36
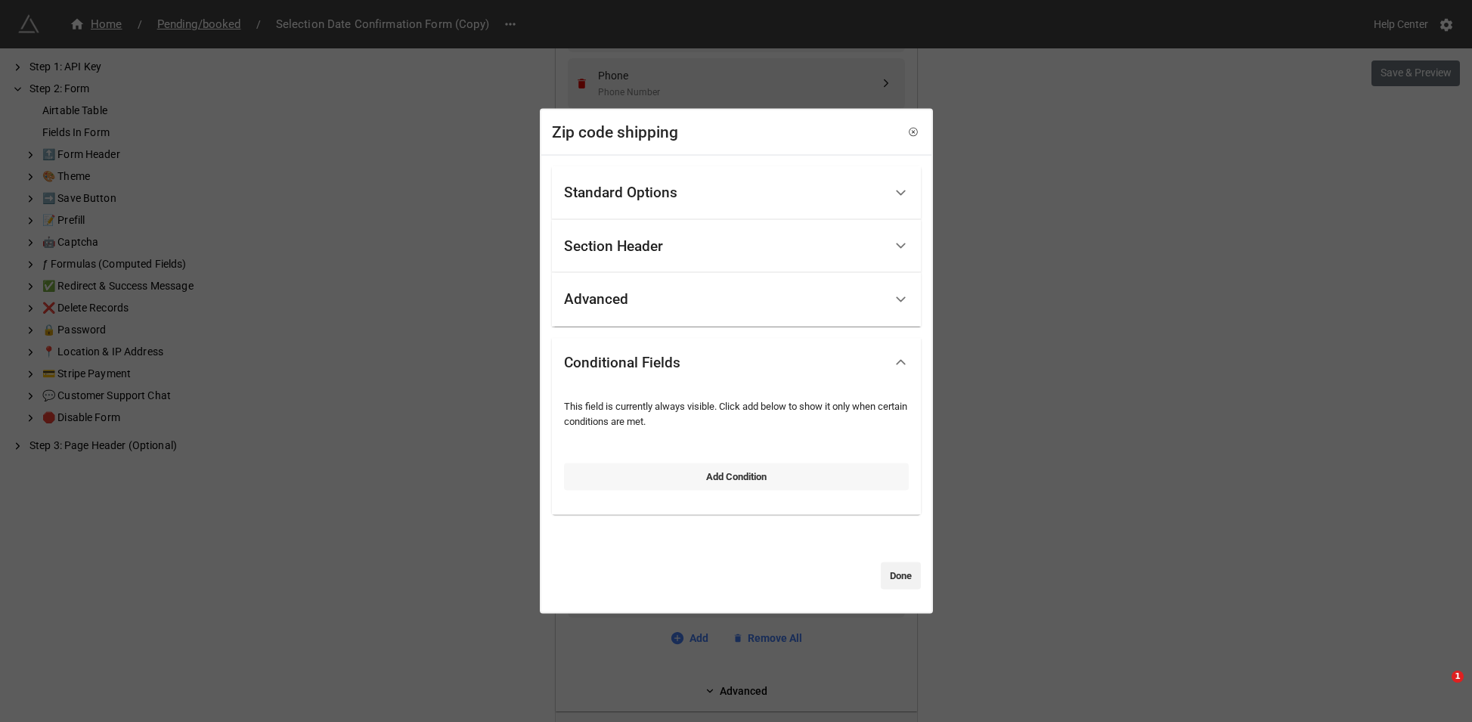
click at [681, 486] on link "Add Condition" at bounding box center [736, 476] width 345 height 27
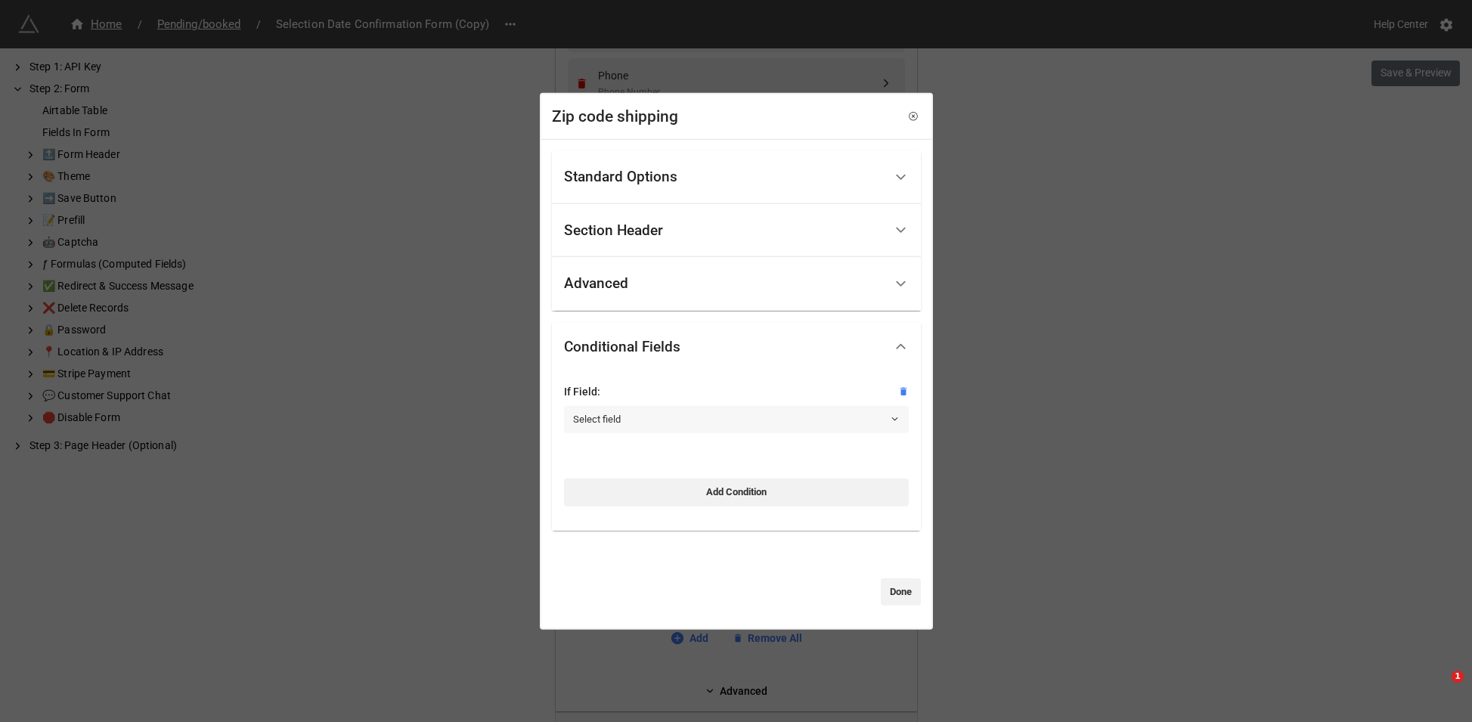
click at [641, 410] on link "Select field" at bounding box center [736, 419] width 345 height 27
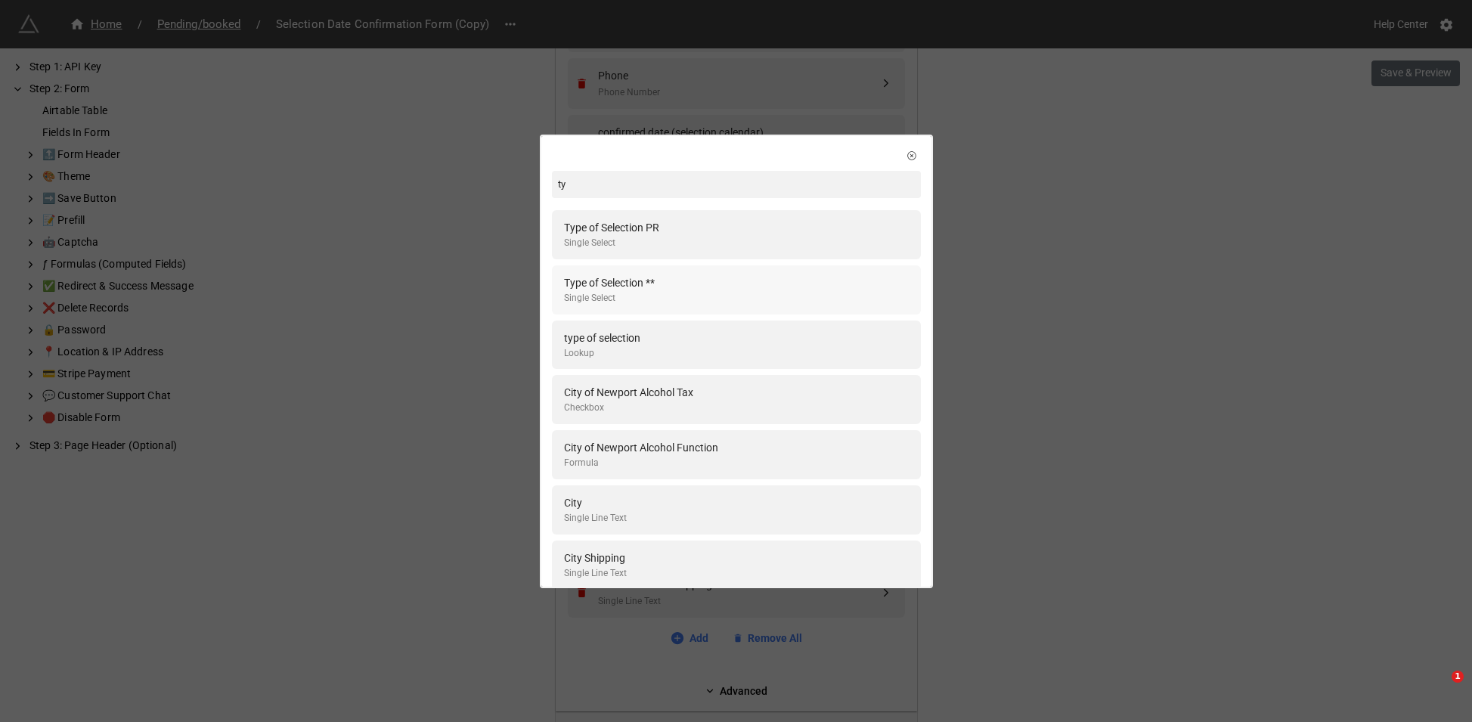
type input "ty"
click at [655, 294] on div "Single Select" at bounding box center [609, 298] width 91 height 14
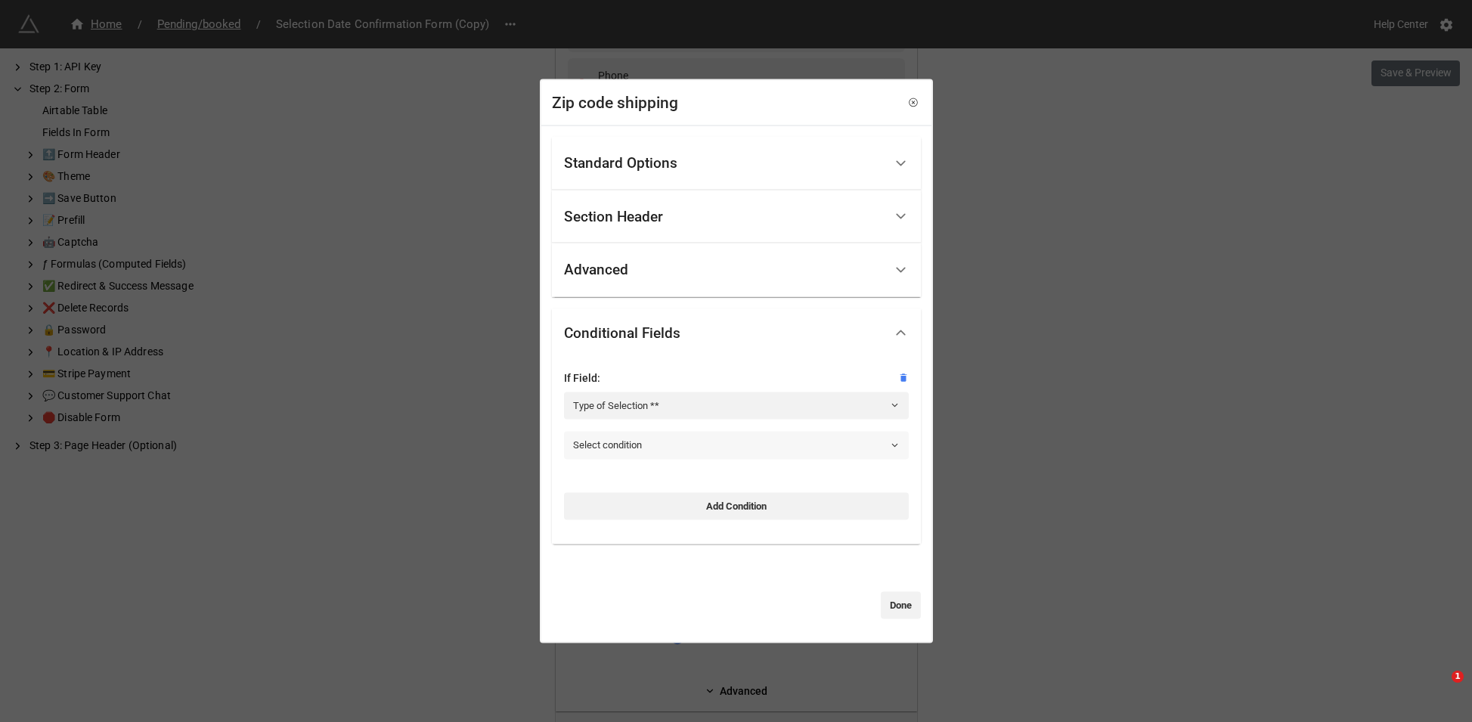
click at [645, 437] on link "Select condition" at bounding box center [736, 445] width 345 height 27
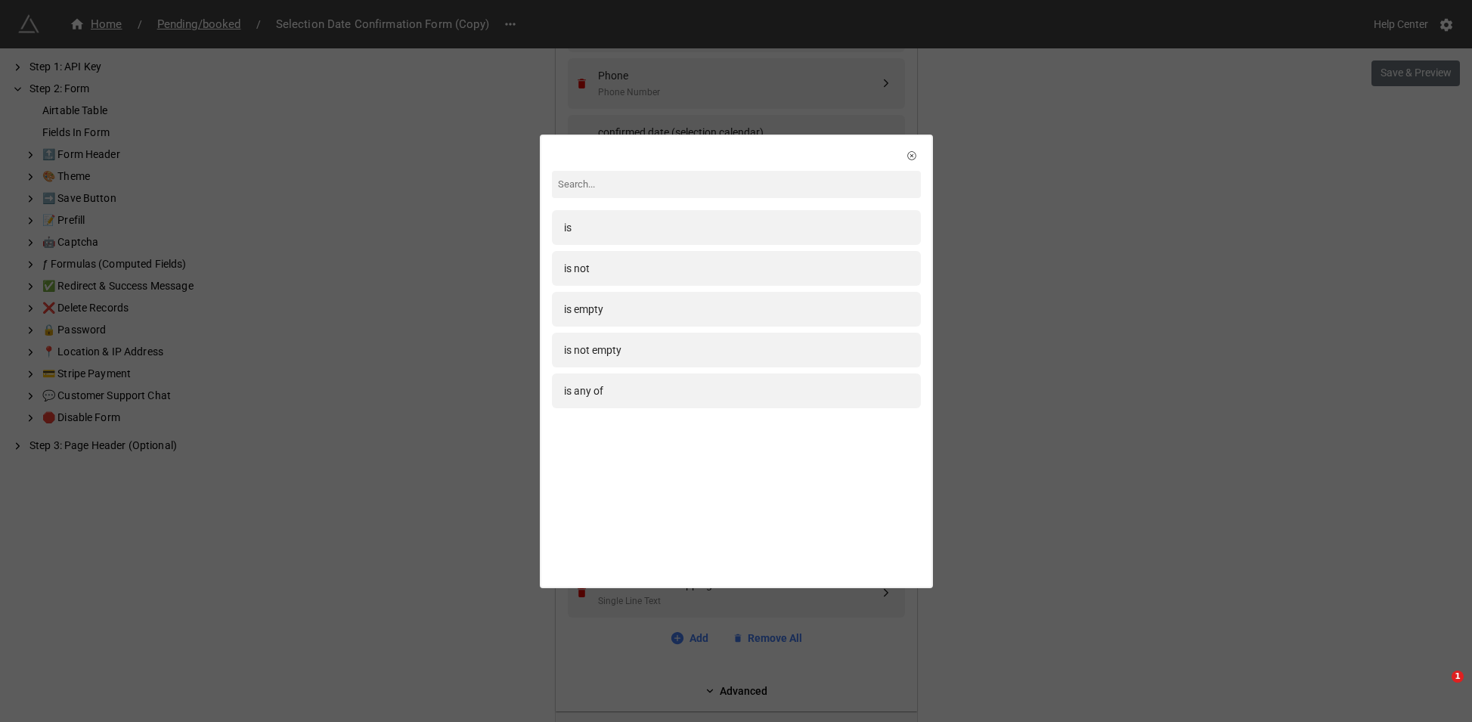
drag, startPoint x: 619, startPoint y: 223, endPoint x: 625, endPoint y: 237, distance: 15.3
click at [620, 225] on div "is" at bounding box center [736, 227] width 345 height 17
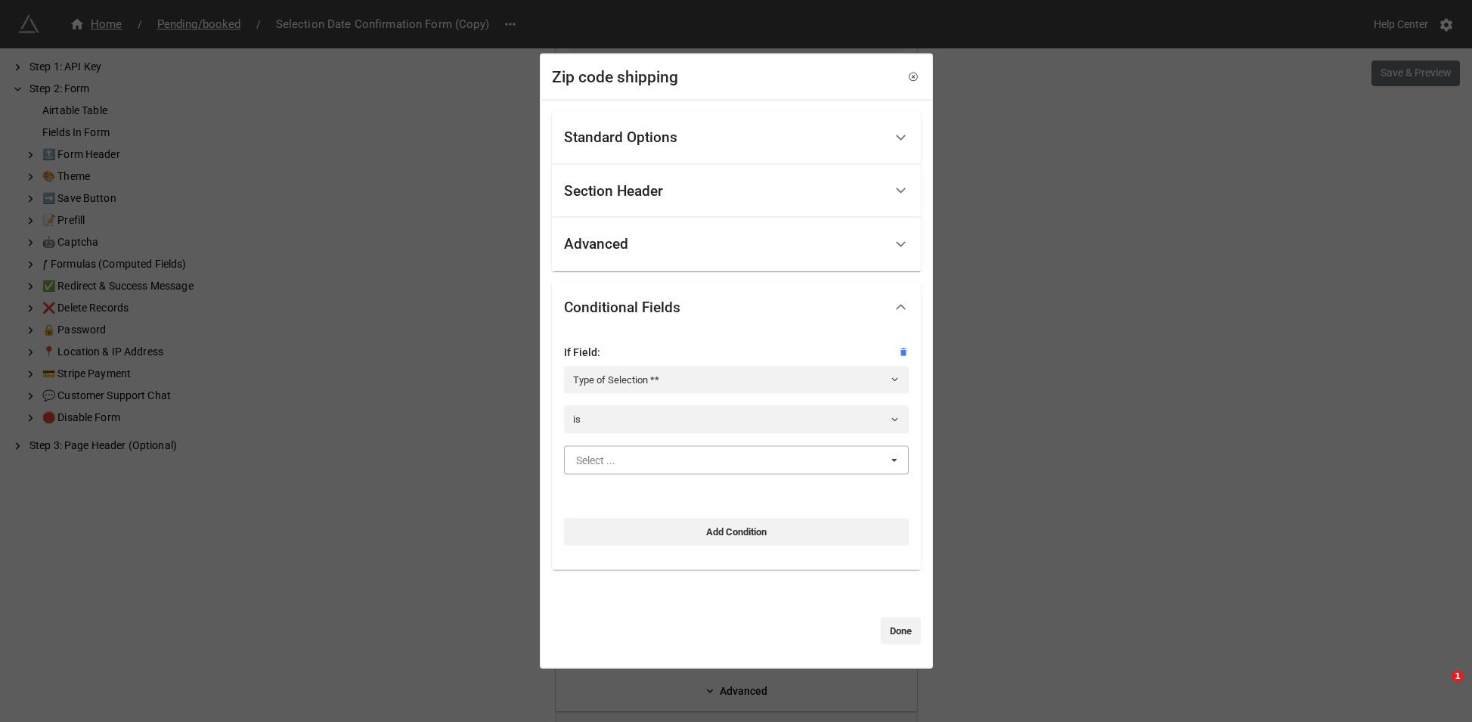
click at [671, 464] on input "text" at bounding box center [737, 459] width 343 height 27
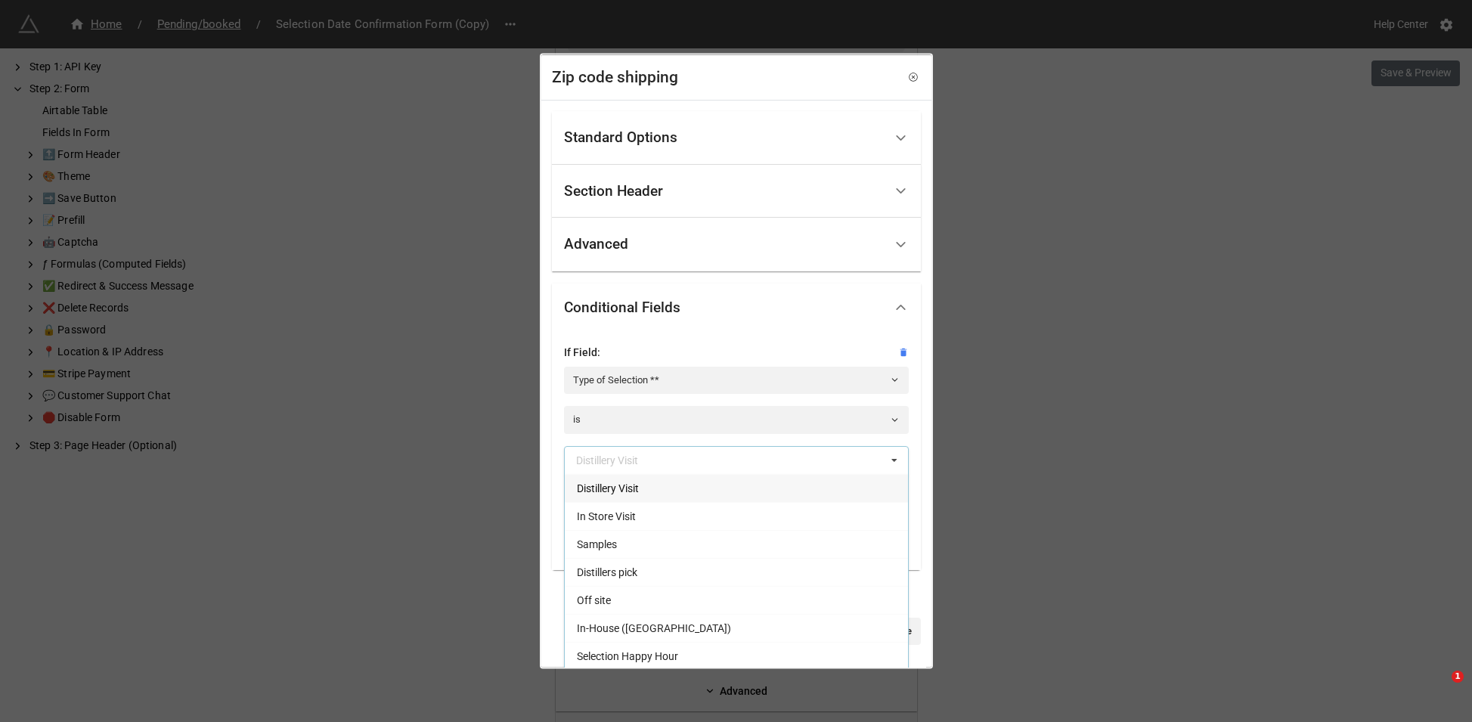
click at [666, 541] on div "Samples" at bounding box center [736, 543] width 343 height 28
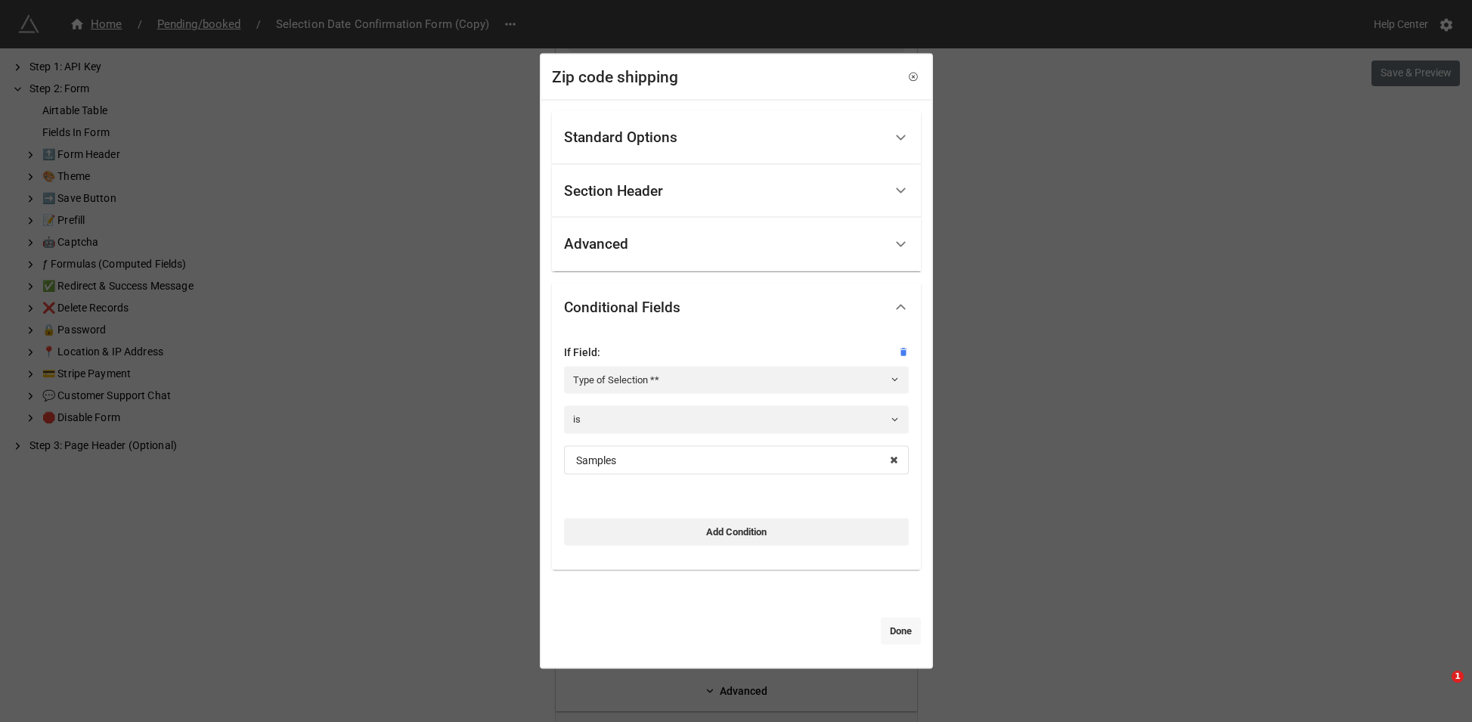
click at [892, 635] on link "Done" at bounding box center [901, 631] width 40 height 27
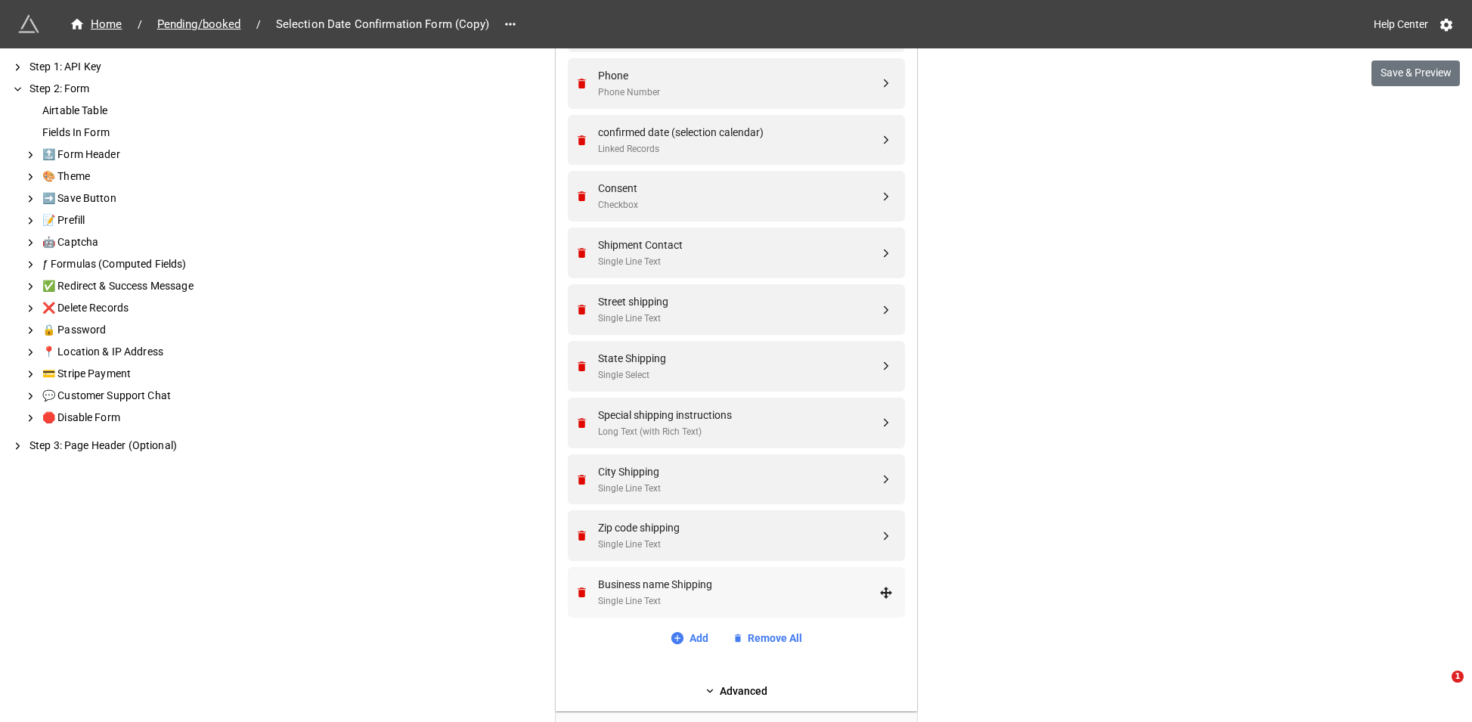
click at [651, 580] on div "Business name Shipping" at bounding box center [738, 584] width 281 height 17
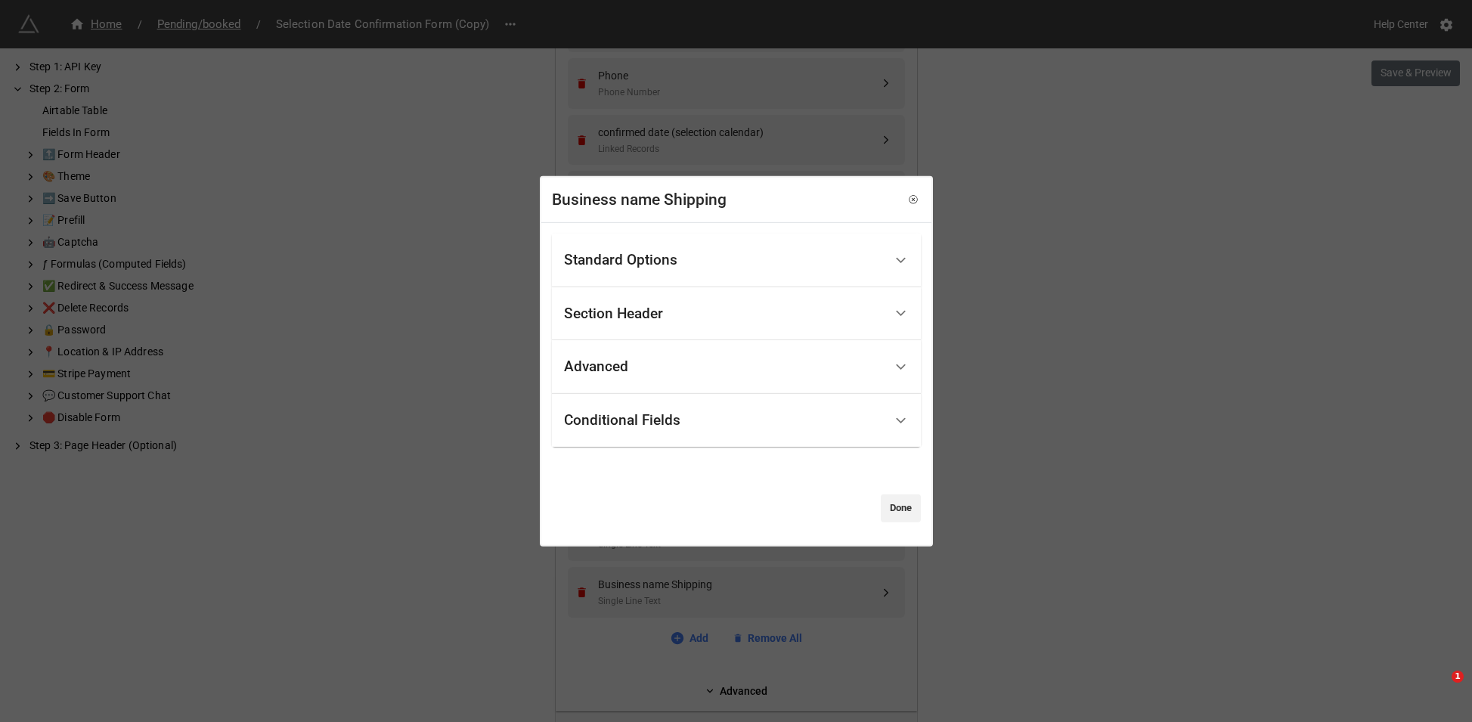
click at [660, 271] on div "Standard Options" at bounding box center [724, 261] width 320 height 36
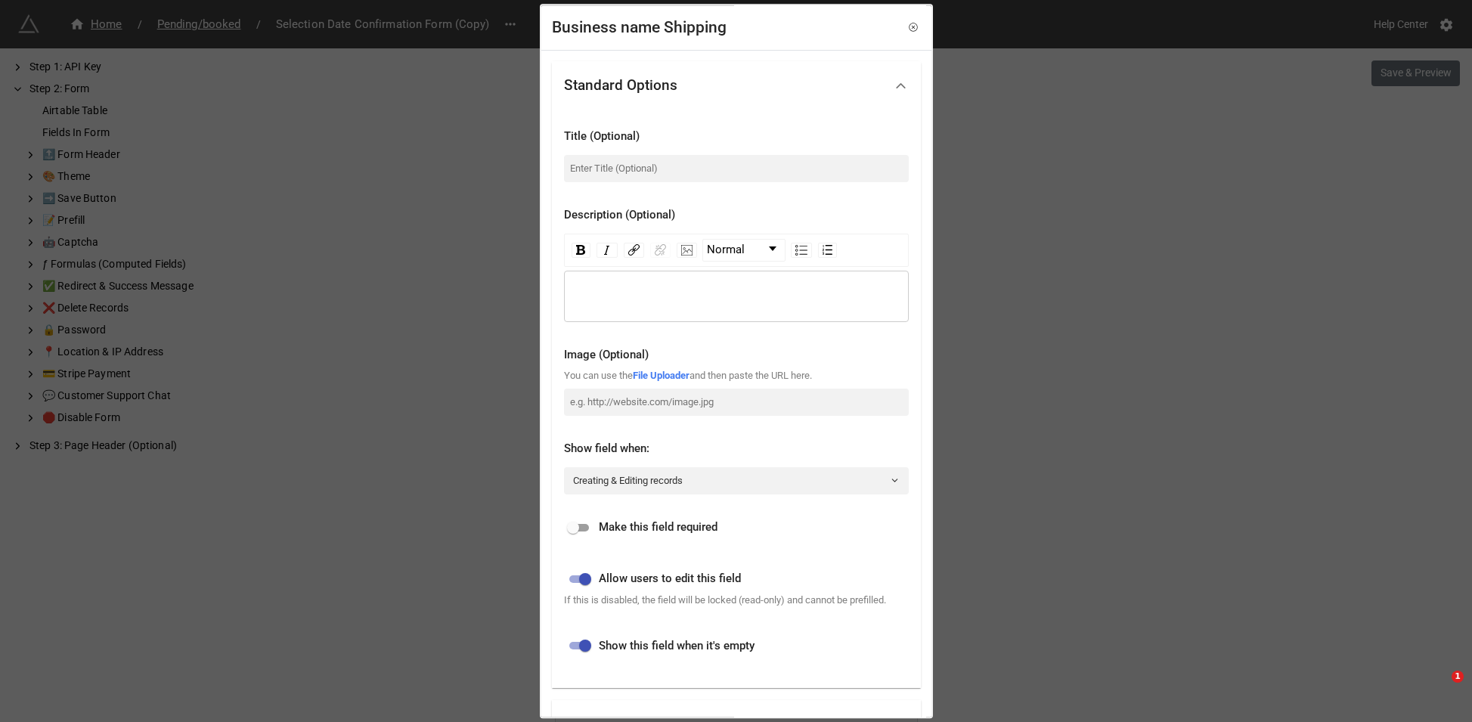
drag, startPoint x: 627, startPoint y: 526, endPoint x: 675, endPoint y: 538, distance: 49.2
click at [627, 526] on span "Make this field required" at bounding box center [658, 528] width 119 height 18
click at [585, 523] on input "checkbox" at bounding box center [573, 528] width 54 height 18
checkbox input "true"
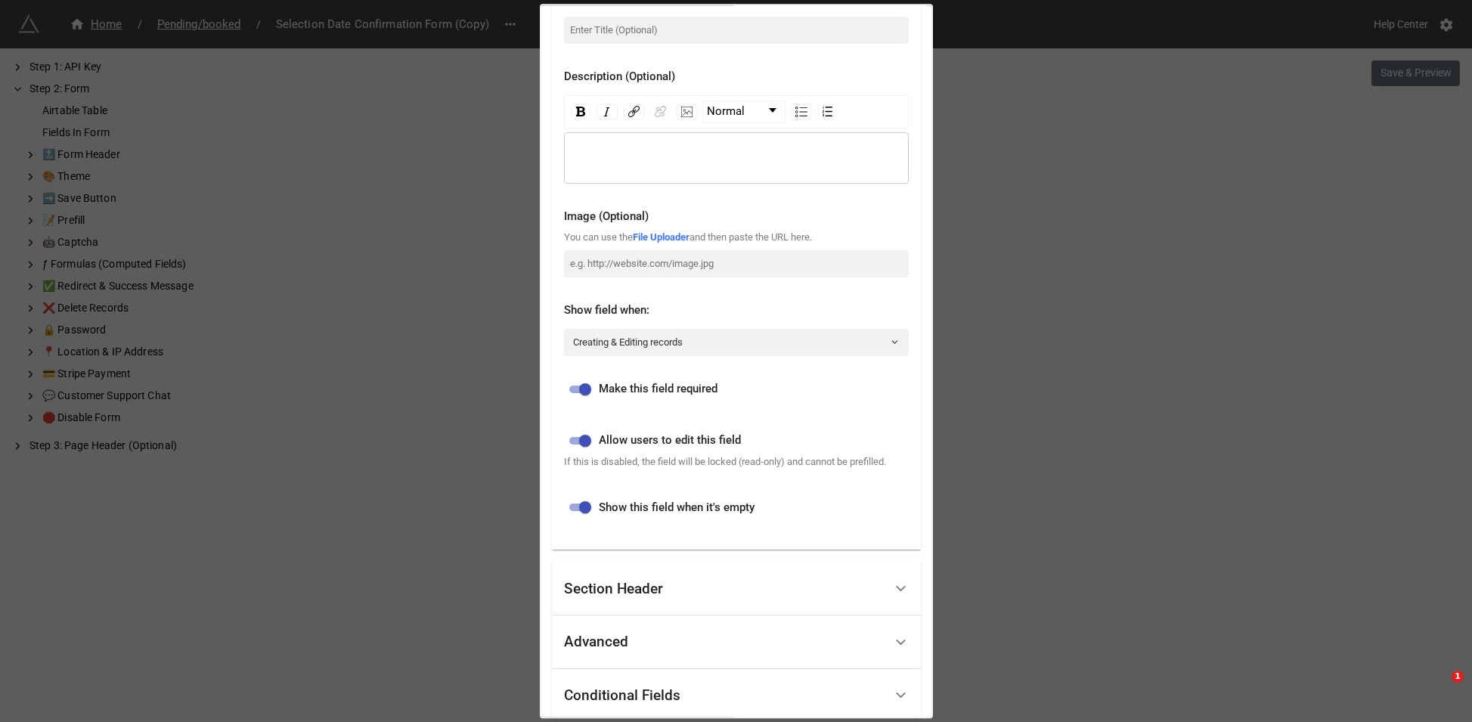
scroll to position [257, 0]
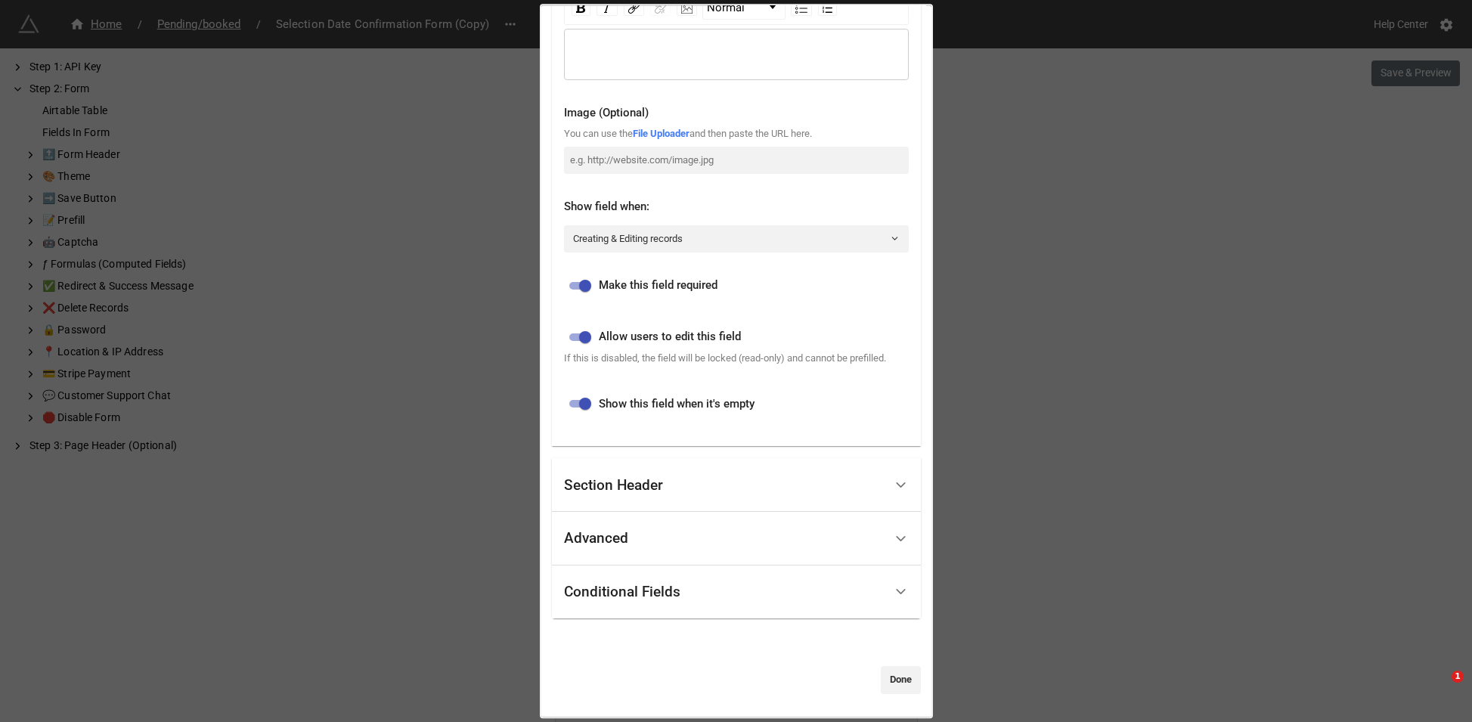
drag, startPoint x: 637, startPoint y: 587, endPoint x: 639, endPoint y: 507, distance: 79.4
click at [637, 586] on div "Conditional Fields" at bounding box center [622, 592] width 116 height 15
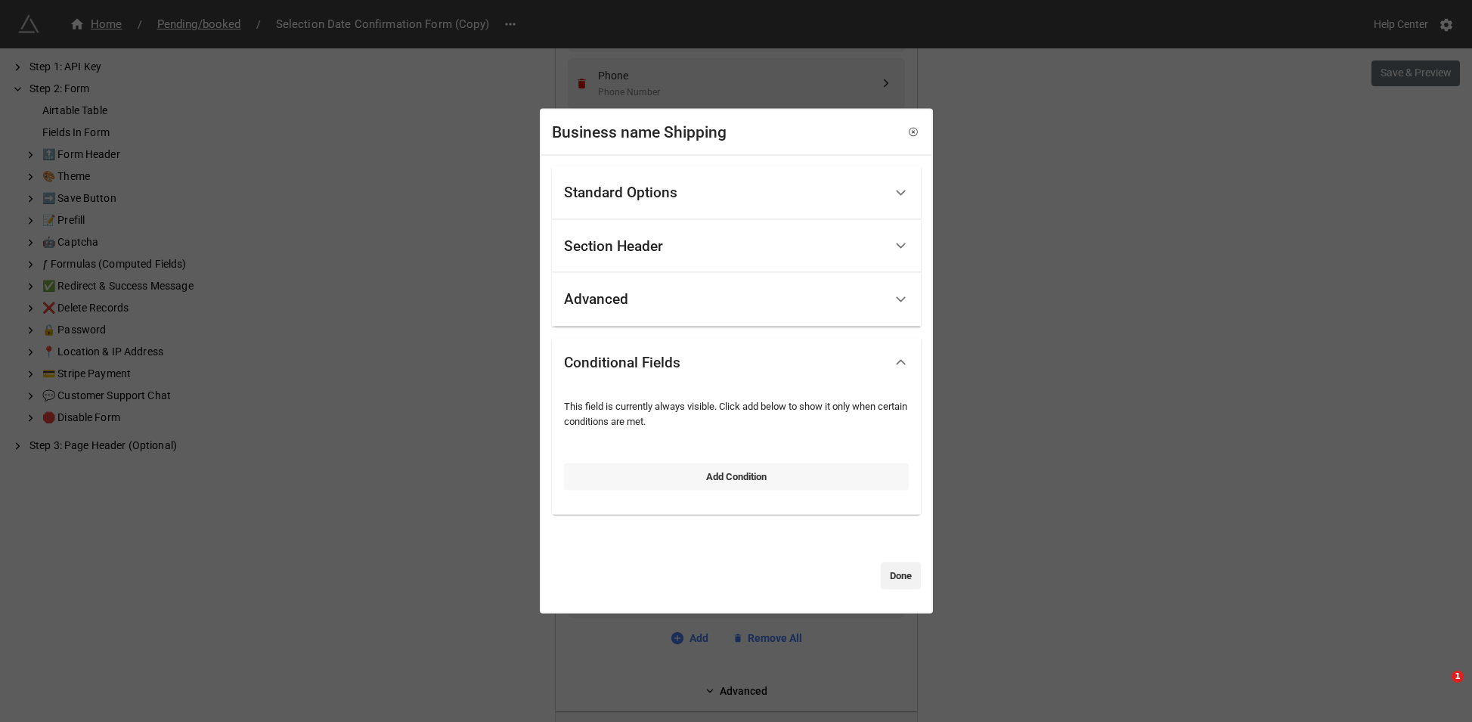
click at [644, 479] on link "Add Condition" at bounding box center [736, 476] width 345 height 27
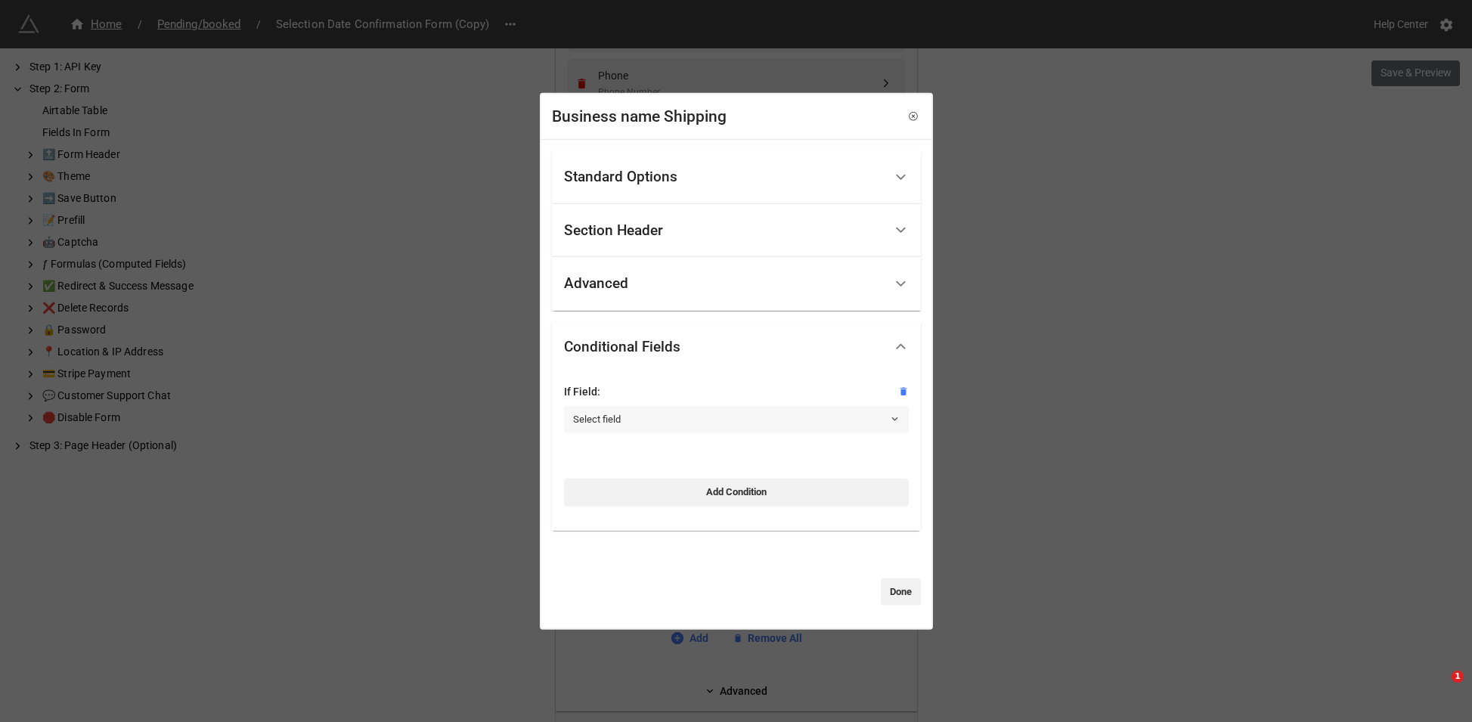
click at [641, 419] on link "Select field" at bounding box center [736, 419] width 345 height 27
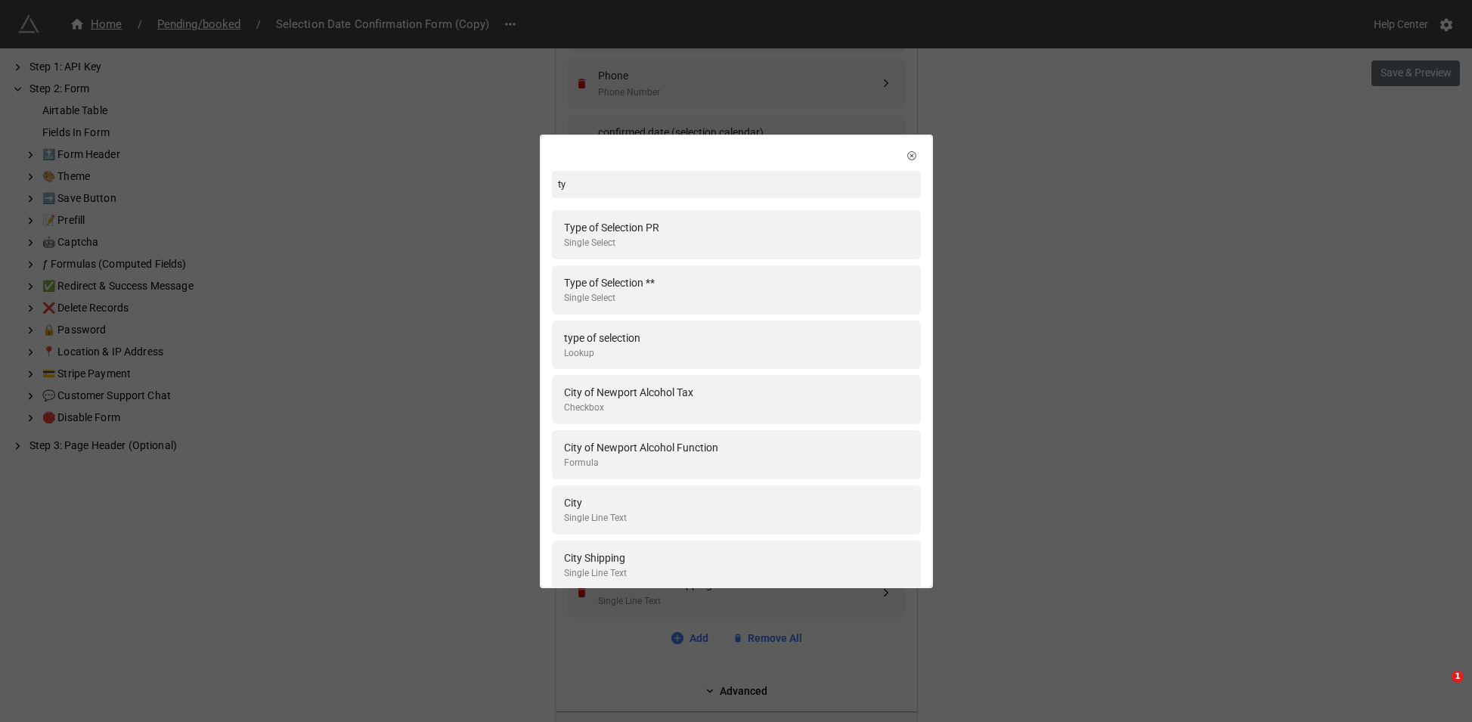
type input "ty"
click at [636, 285] on div "Type of Selection **" at bounding box center [609, 283] width 91 height 17
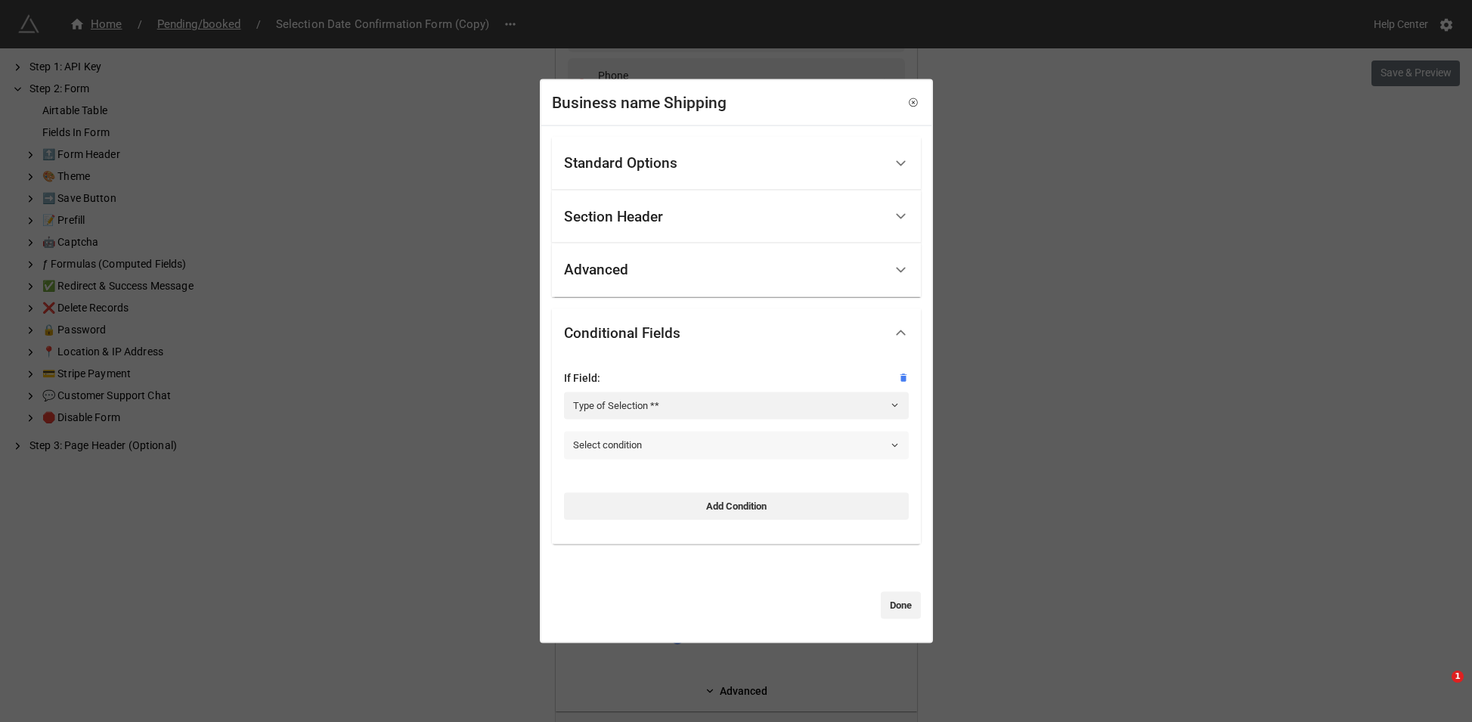
click at [651, 436] on link "Select condition" at bounding box center [736, 445] width 345 height 27
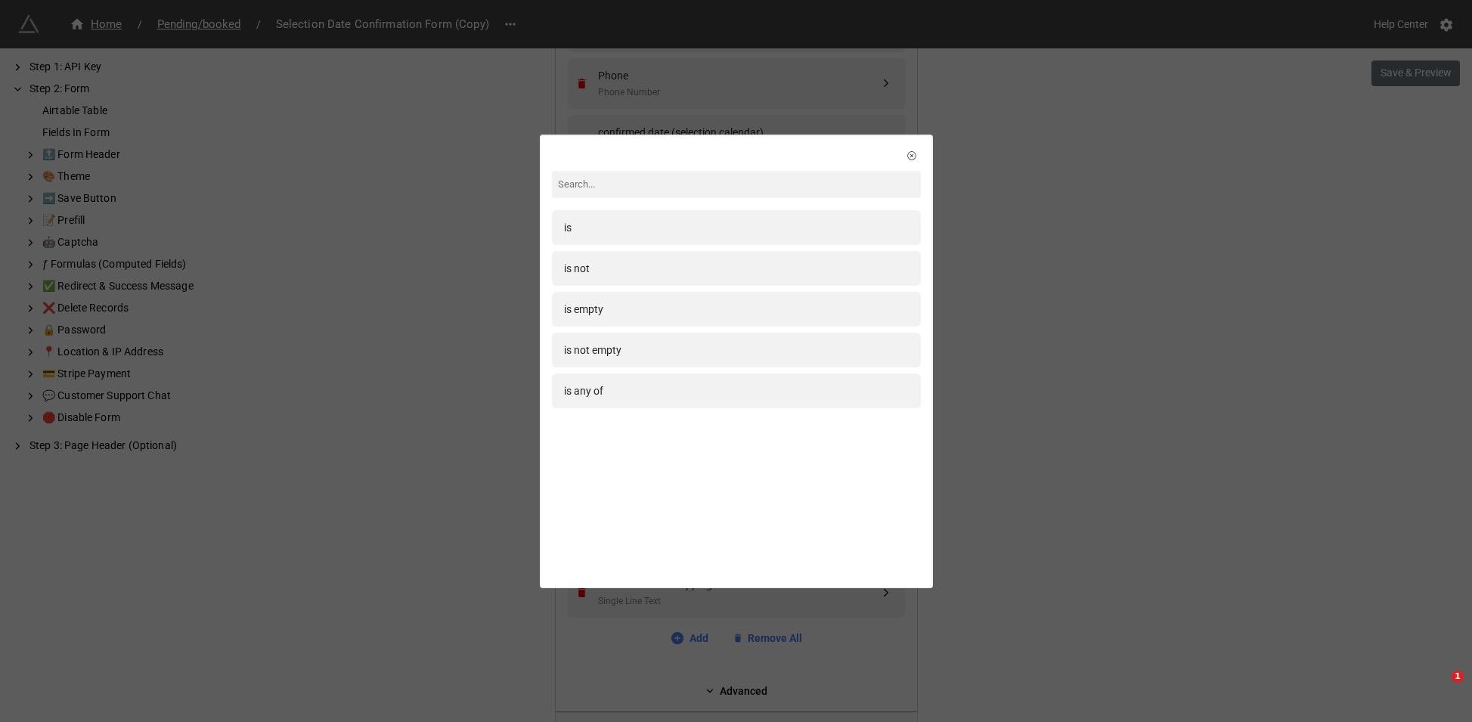
drag, startPoint x: 600, startPoint y: 223, endPoint x: 619, endPoint y: 302, distance: 80.7
click at [600, 224] on div "is" at bounding box center [736, 227] width 345 height 17
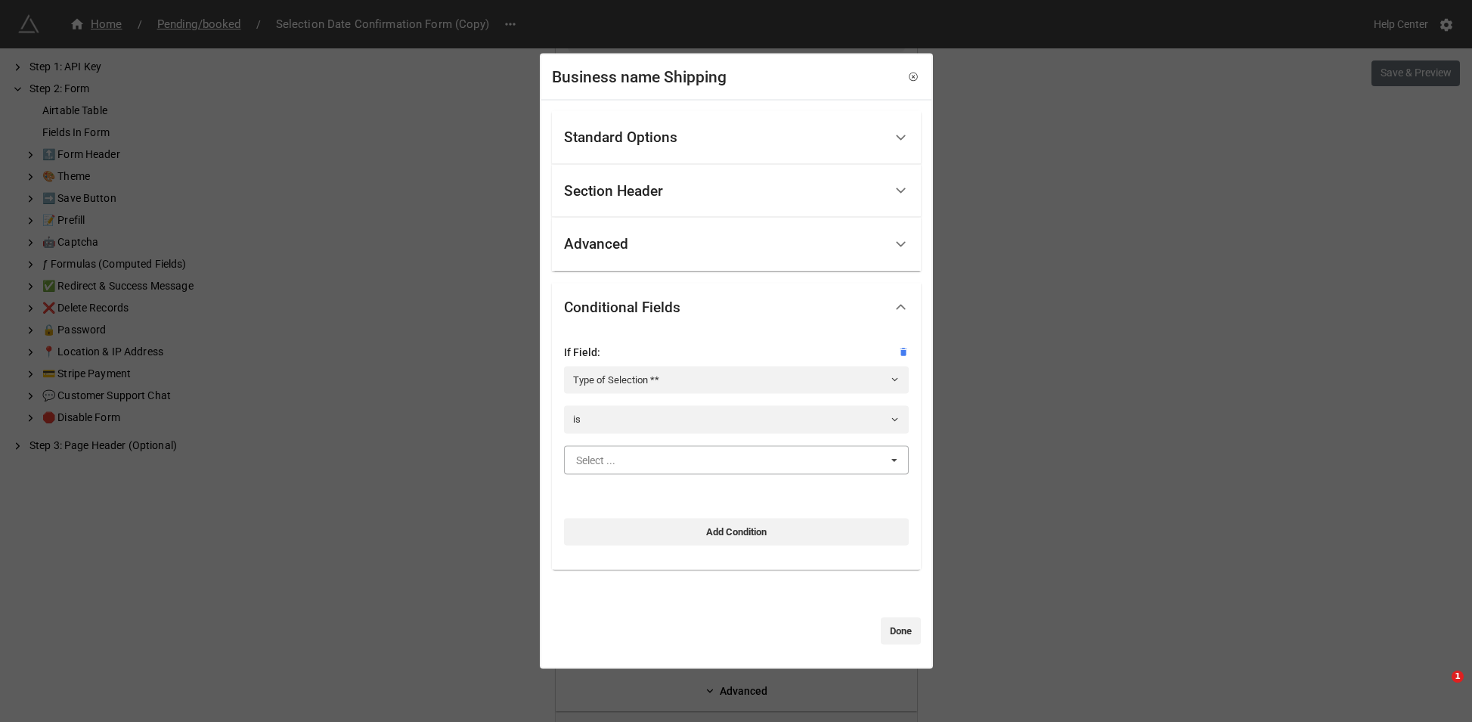
click at [645, 462] on input "text" at bounding box center [737, 459] width 343 height 27
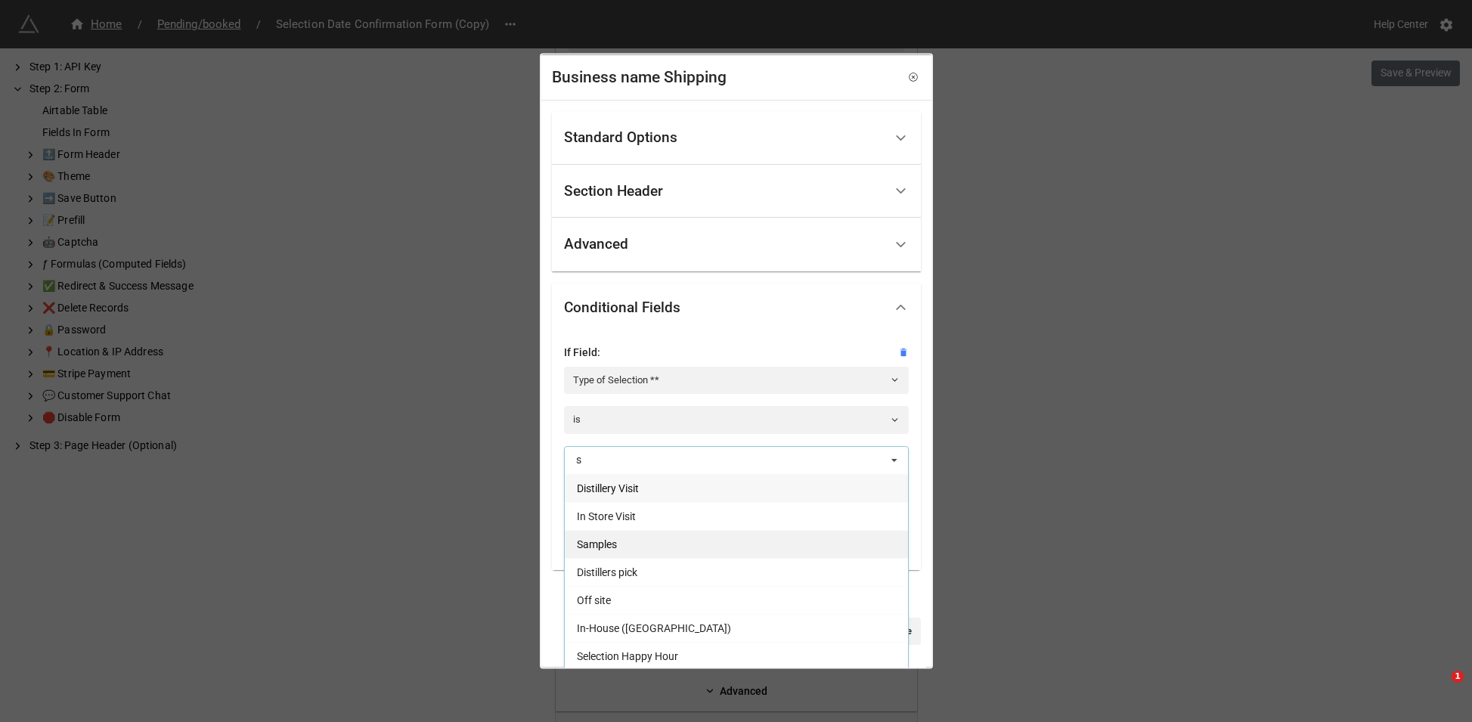
type input "s"
drag, startPoint x: 638, startPoint y: 547, endPoint x: 670, endPoint y: 553, distance: 33.1
click at [638, 548] on div "Samples" at bounding box center [736, 543] width 343 height 28
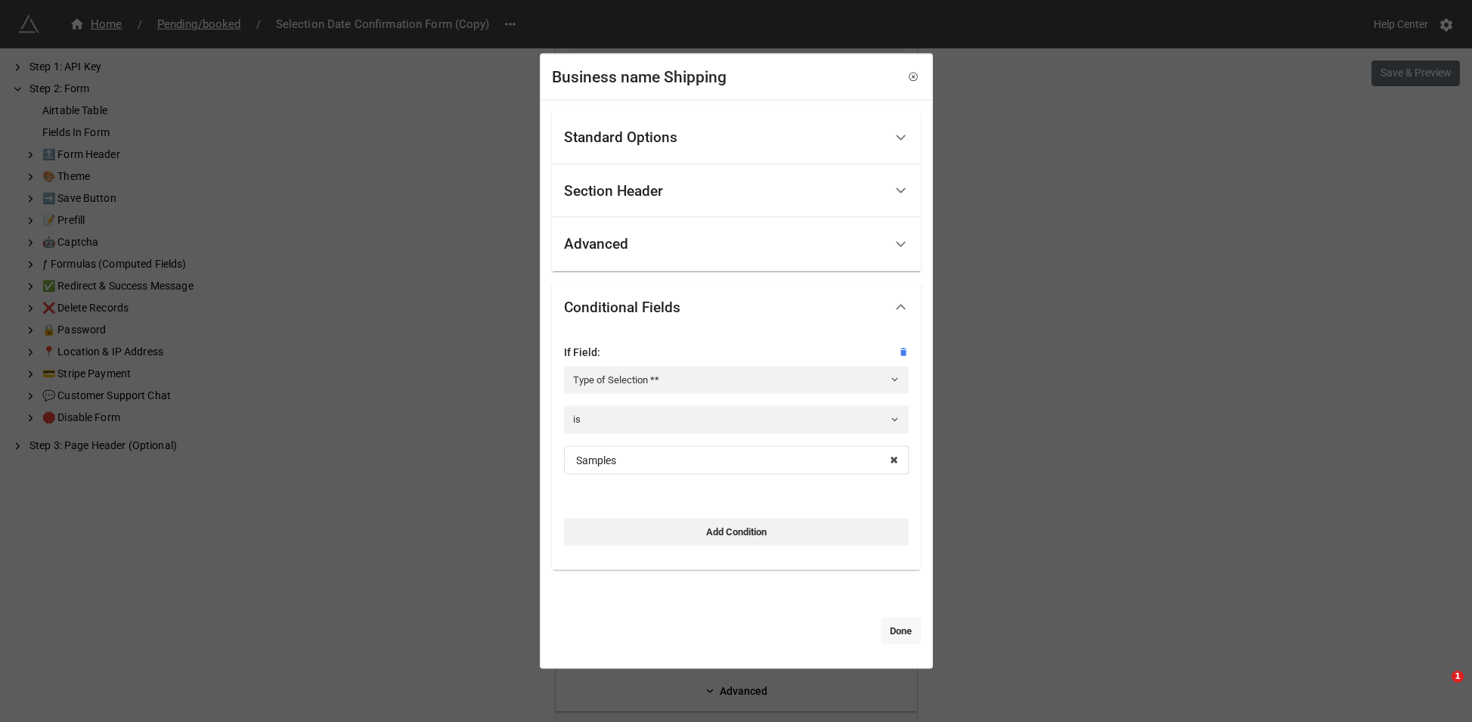
click at [890, 634] on link "Done" at bounding box center [901, 631] width 40 height 27
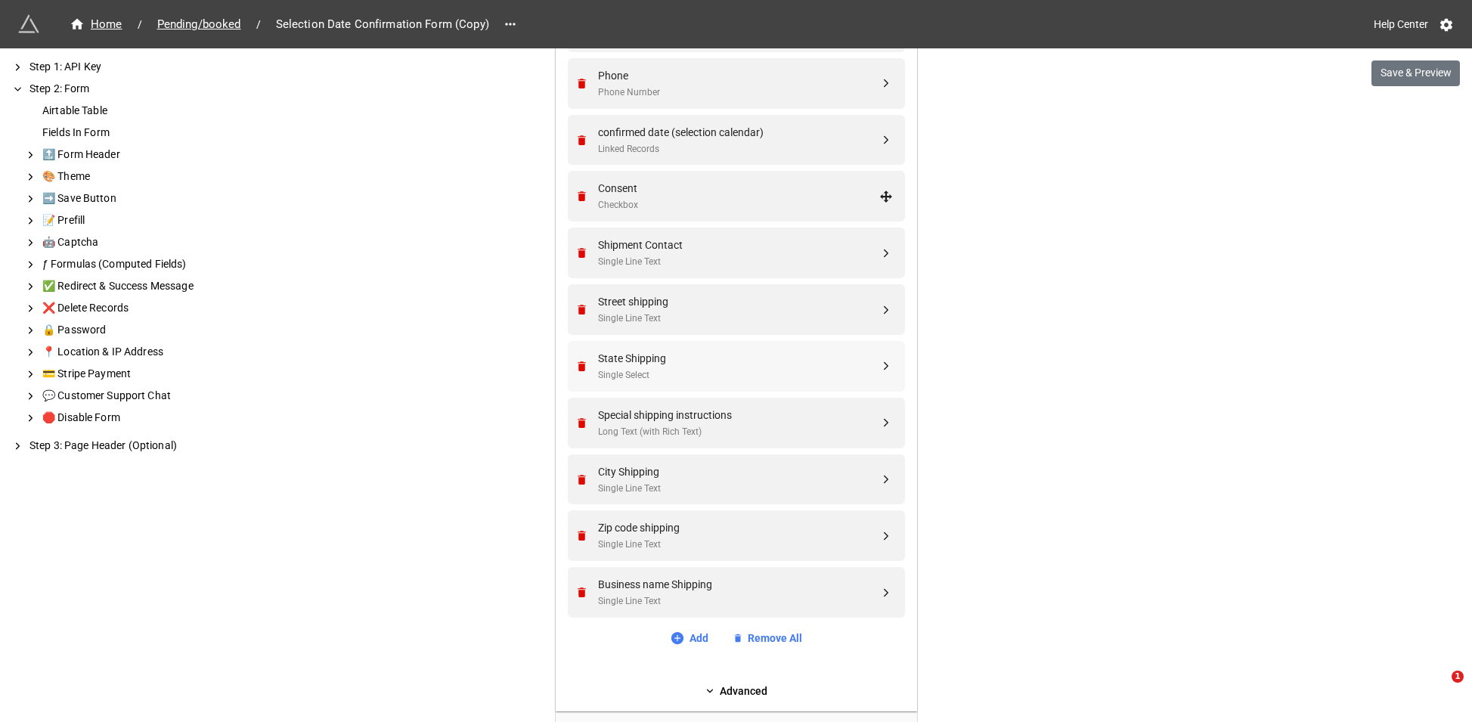
drag, startPoint x: 622, startPoint y: 582, endPoint x: 597, endPoint y: 359, distance: 223.7
click at [593, 236] on div "Contact Name Single Line Text Company Name Single Line Text Email Email Phone P…" at bounding box center [736, 256] width 337 height 736
drag, startPoint x: 878, startPoint y: 590, endPoint x: 870, endPoint y: 303, distance: 286.7
drag, startPoint x: 886, startPoint y: 535, endPoint x: 889, endPoint y: 417, distance: 118.0
drag, startPoint x: 881, startPoint y: 591, endPoint x: 873, endPoint y: 535, distance: 56.5
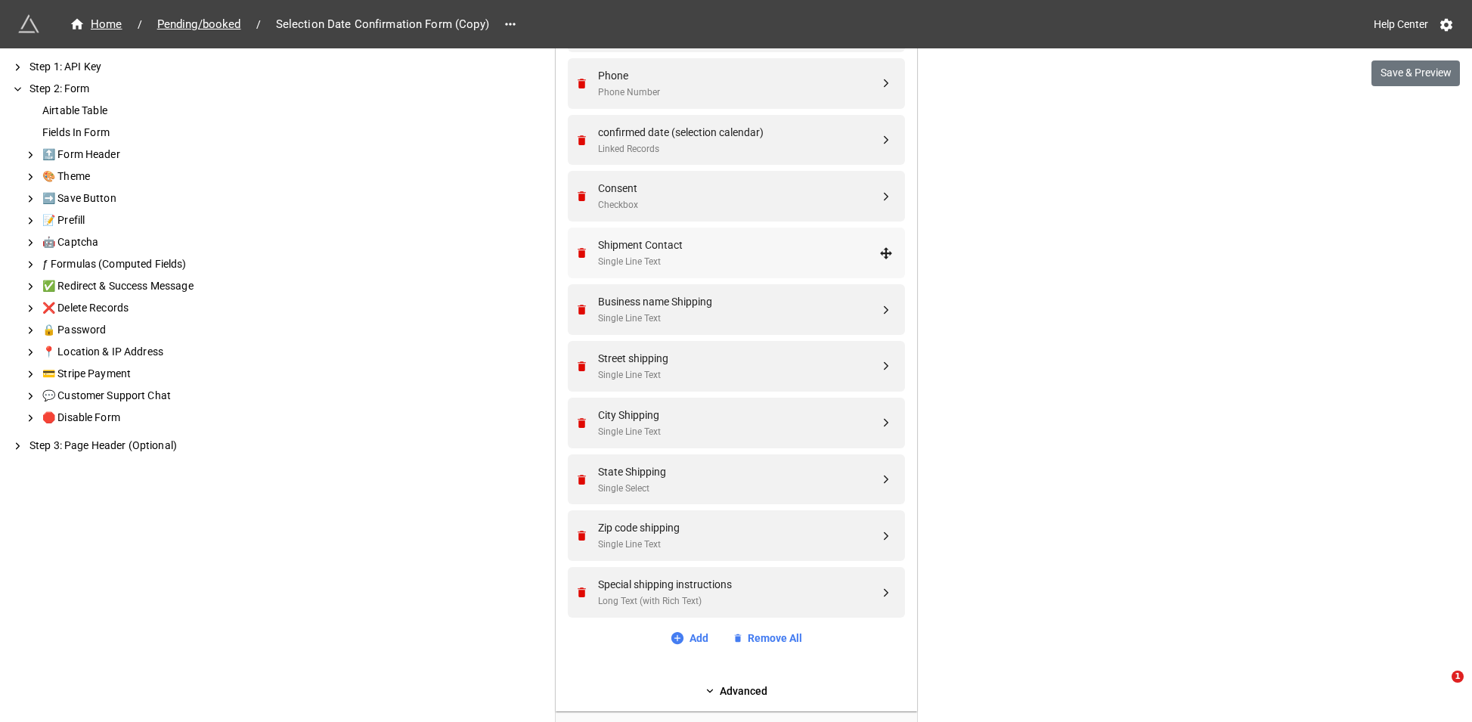
click at [653, 243] on div "Shipment Contact" at bounding box center [738, 245] width 281 height 17
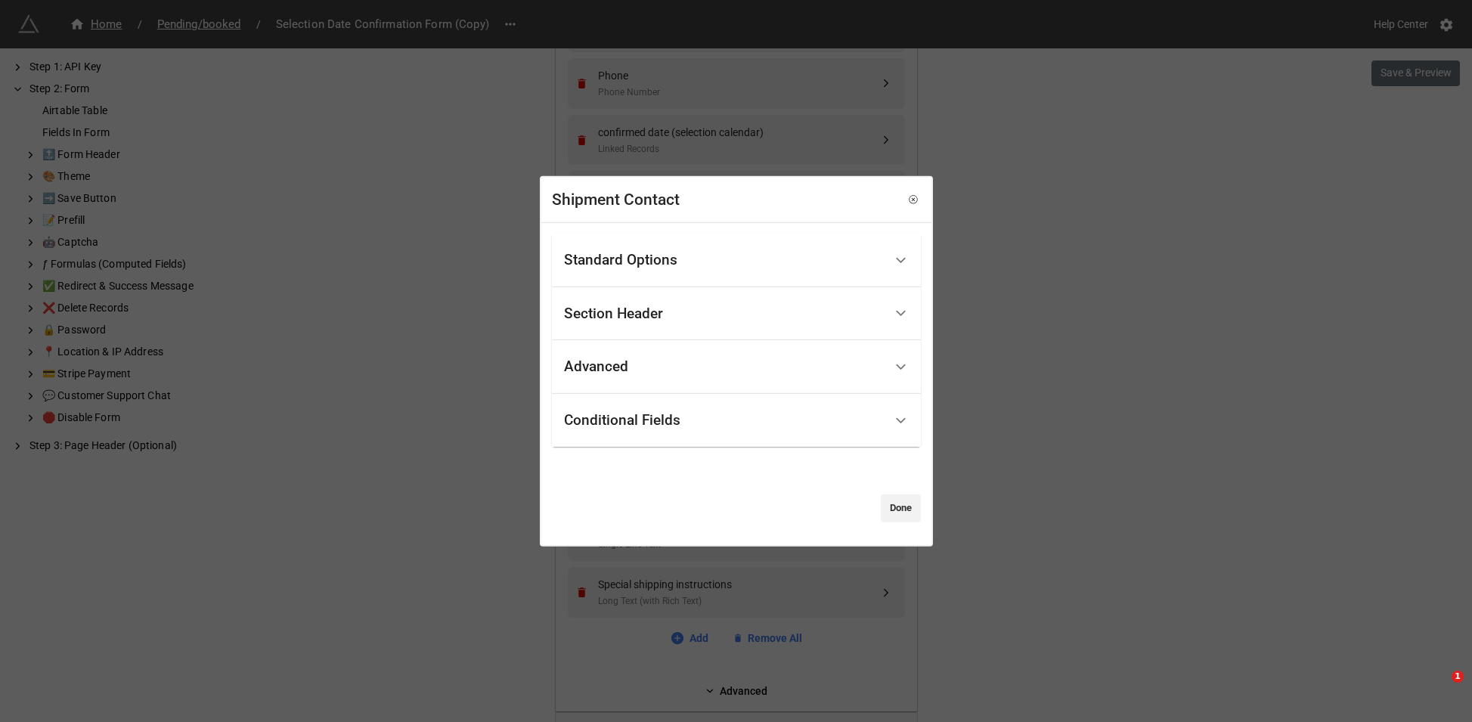
click at [652, 435] on div "Conditional Fields" at bounding box center [724, 421] width 320 height 36
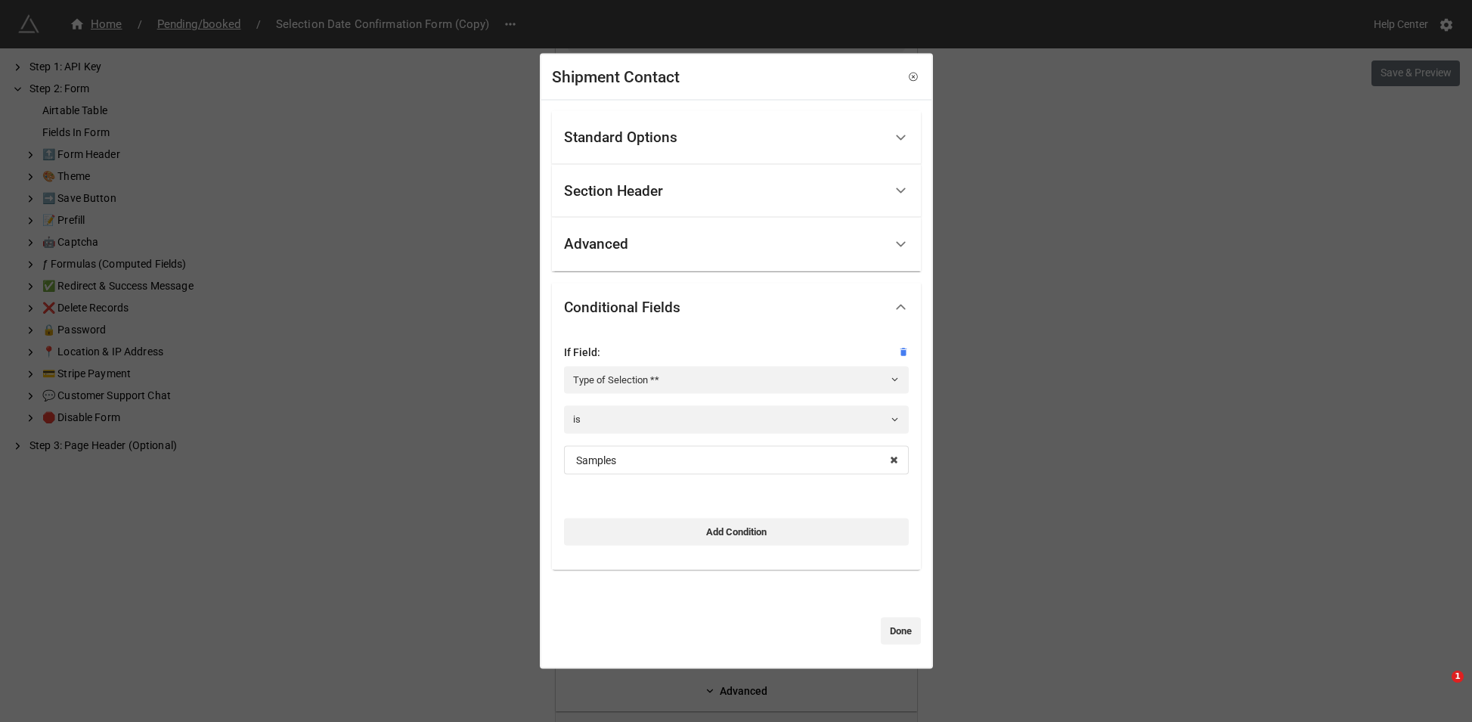
click at [661, 116] on div "Standard Options" at bounding box center [736, 138] width 369 height 54
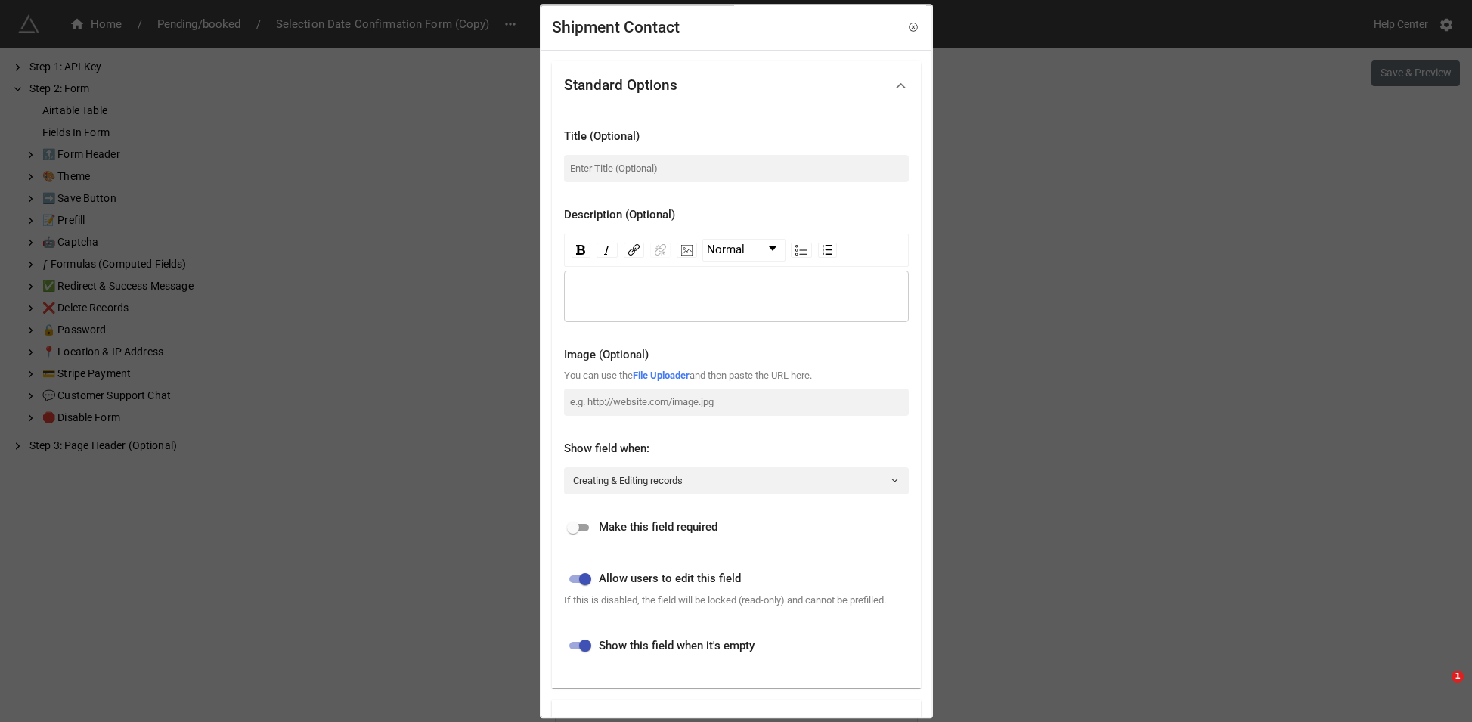
drag, startPoint x: 585, startPoint y: 535, endPoint x: 597, endPoint y: 531, distance: 12.0
click at [585, 535] on input "checkbox" at bounding box center [573, 528] width 54 height 18
checkbox input "true"
click at [1039, 450] on div "Shipment Contact Standard Options Title (Optional) Description (Optional) Norma…" at bounding box center [736, 361] width 1472 height 722
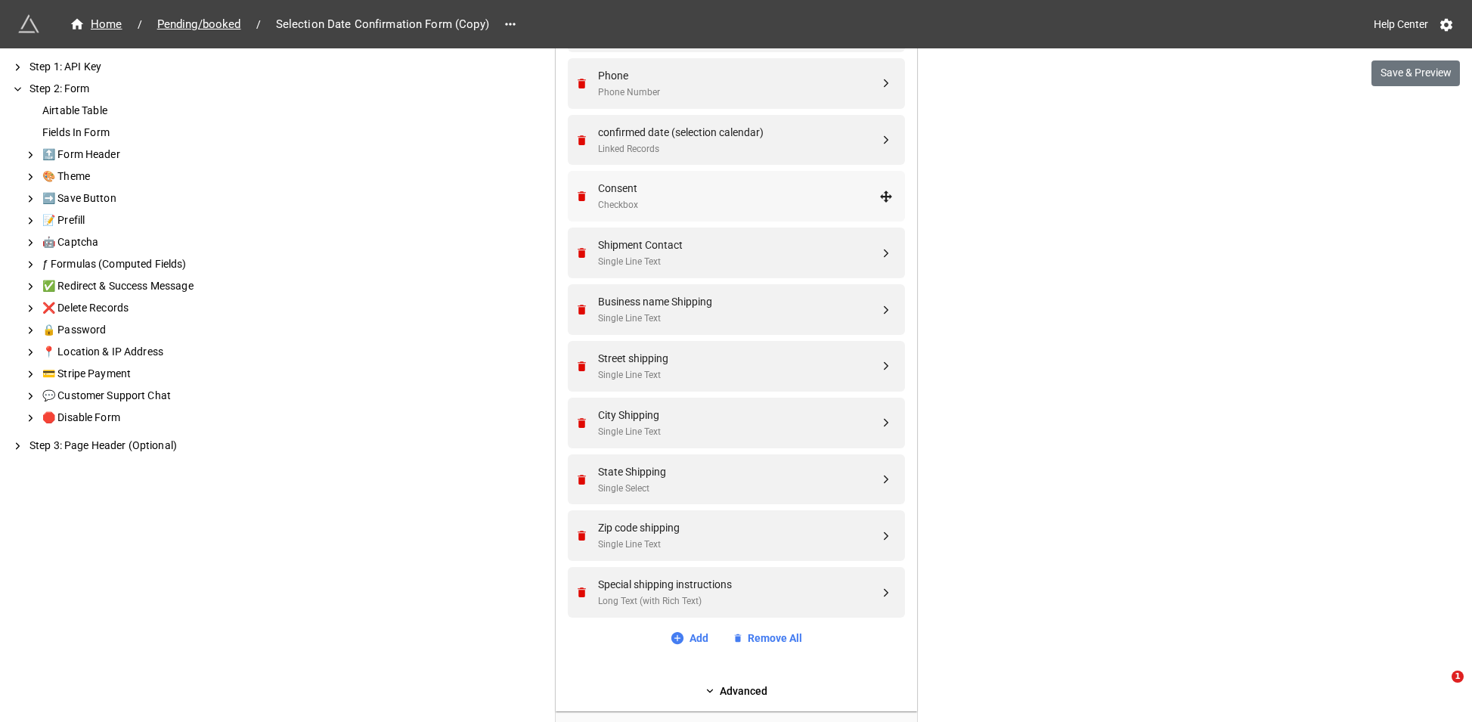
click at [670, 191] on div "Consent" at bounding box center [738, 188] width 281 height 17
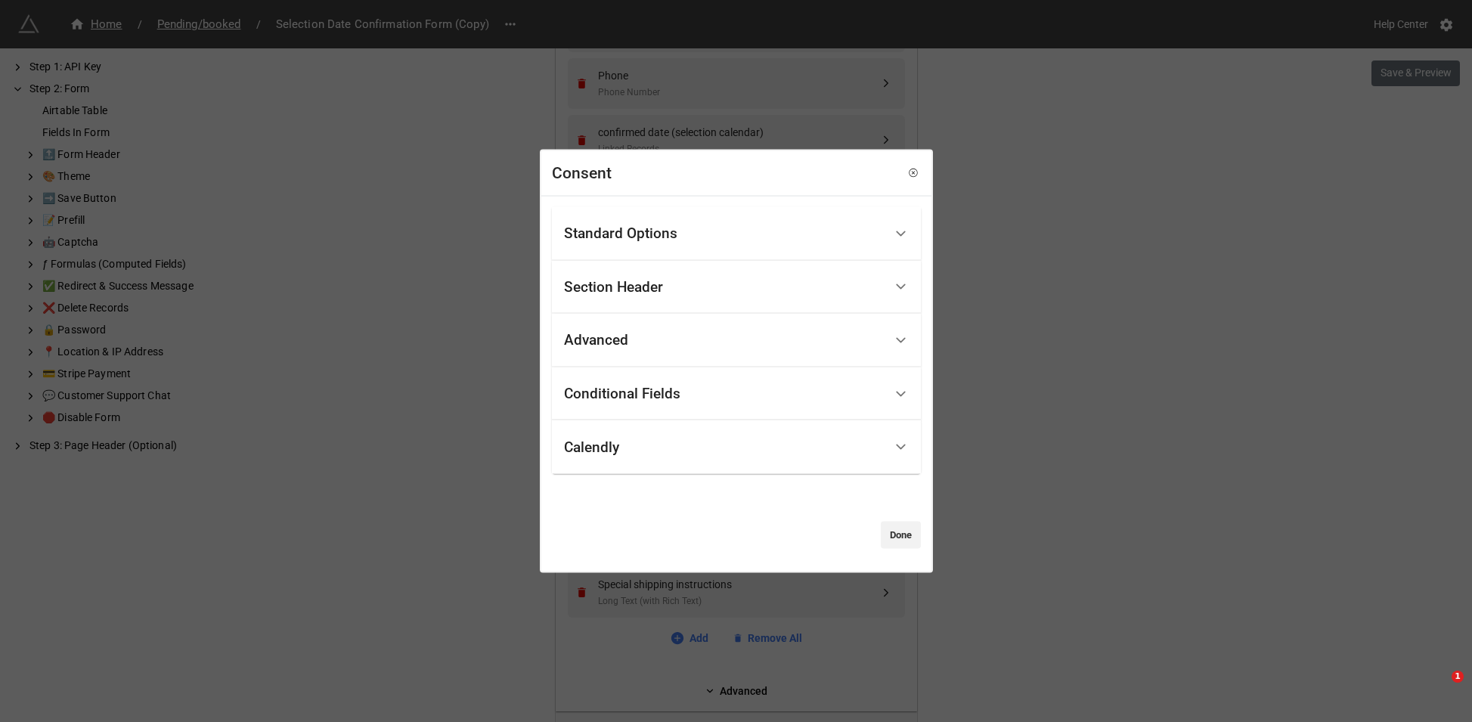
drag, startPoint x: 1082, startPoint y: 328, endPoint x: 773, endPoint y: 300, distance: 310.6
click at [1069, 326] on div "Consent Standard Options Title (Optional) Terms and Conditions Description (Opt…" at bounding box center [736, 361] width 1472 height 722
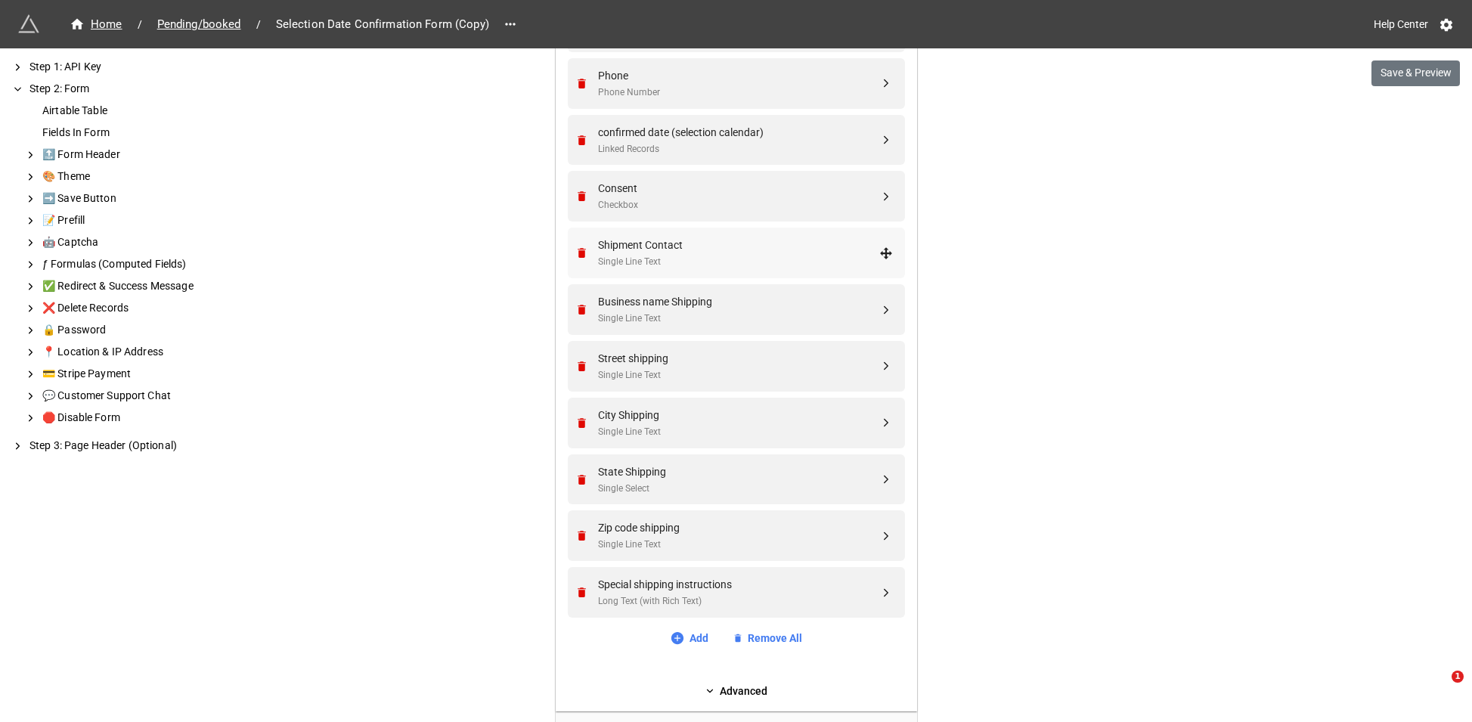
click at [703, 250] on div "Shipment Contact" at bounding box center [738, 245] width 281 height 17
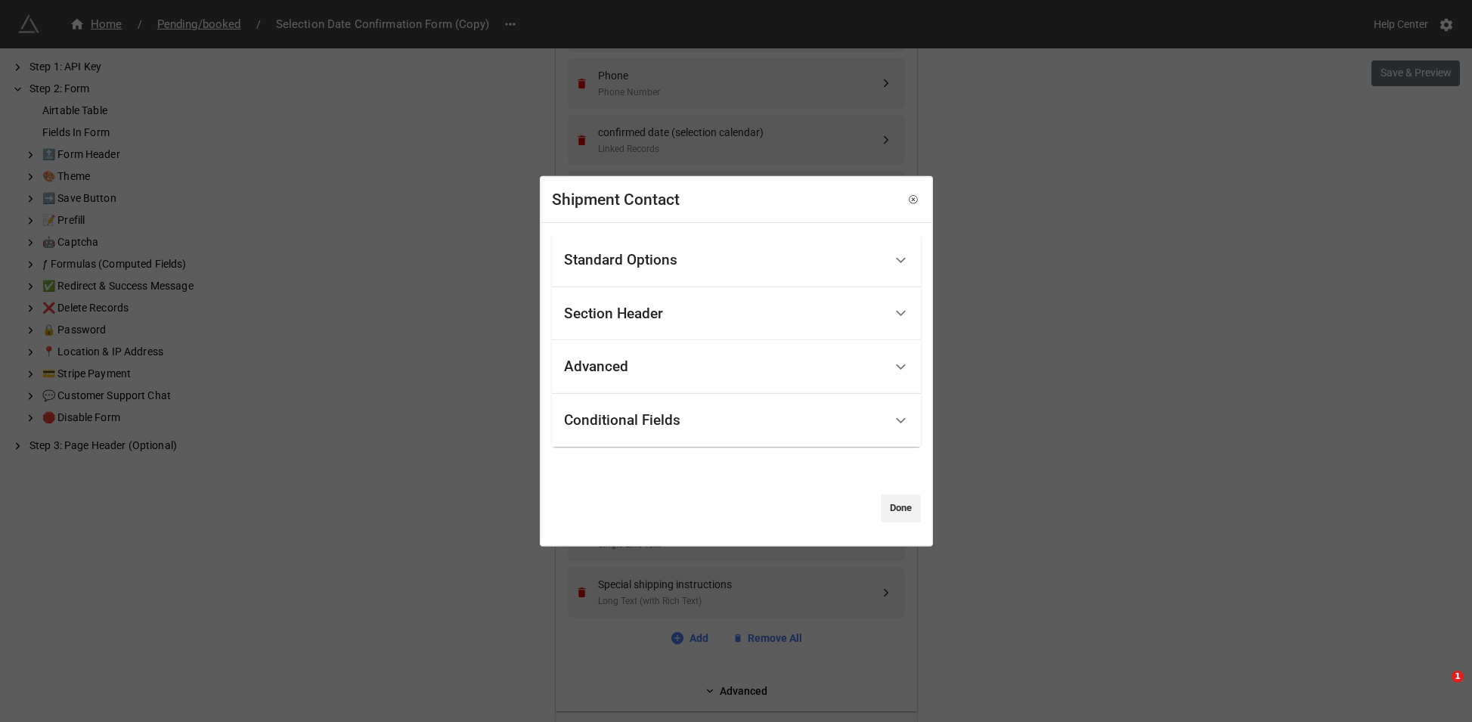
drag, startPoint x: 640, startPoint y: 265, endPoint x: 659, endPoint y: 330, distance: 67.0
click at [640, 265] on div "Standard Options" at bounding box center [620, 260] width 113 height 15
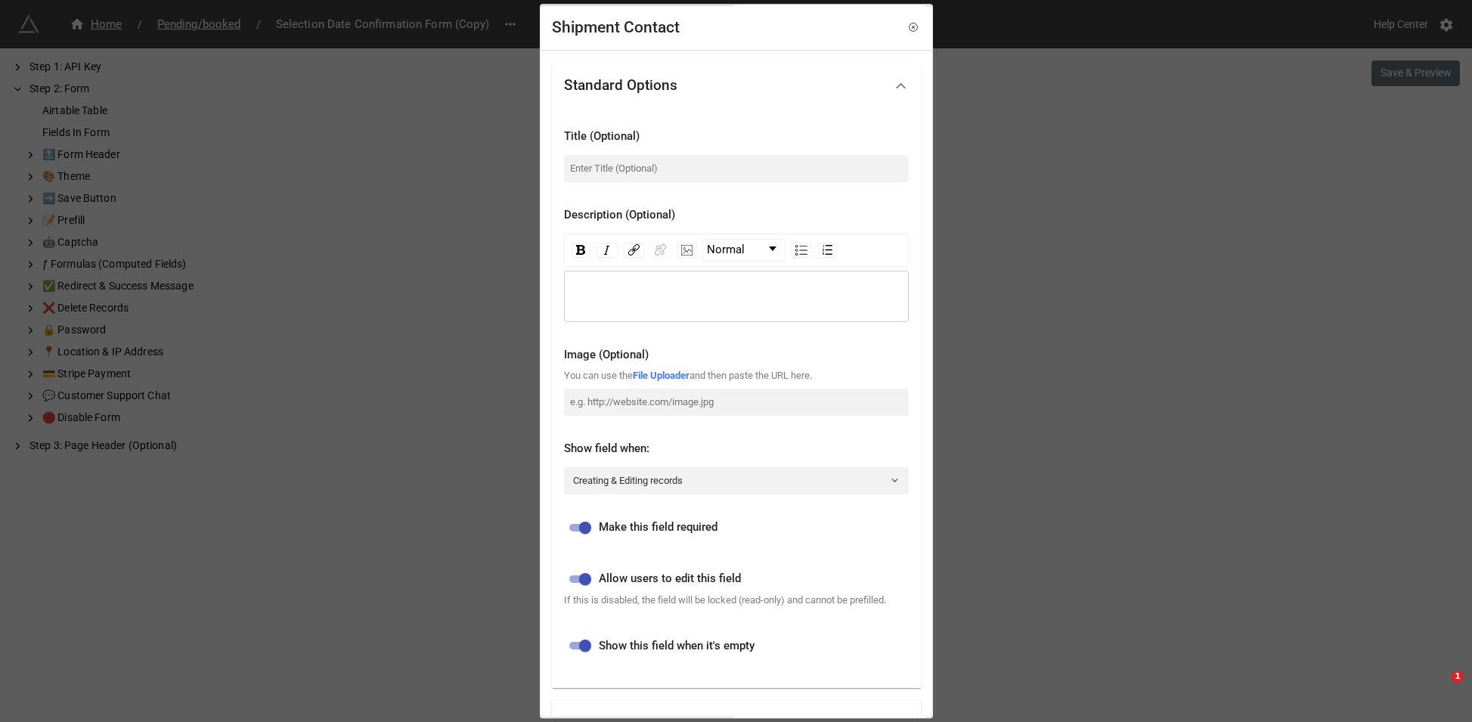
drag, startPoint x: 1050, startPoint y: 396, endPoint x: 960, endPoint y: 383, distance: 90.2
click at [1047, 396] on div "Shipment Contact Standard Options Title (Optional) Description (Optional) Norma…" at bounding box center [736, 361] width 1472 height 722
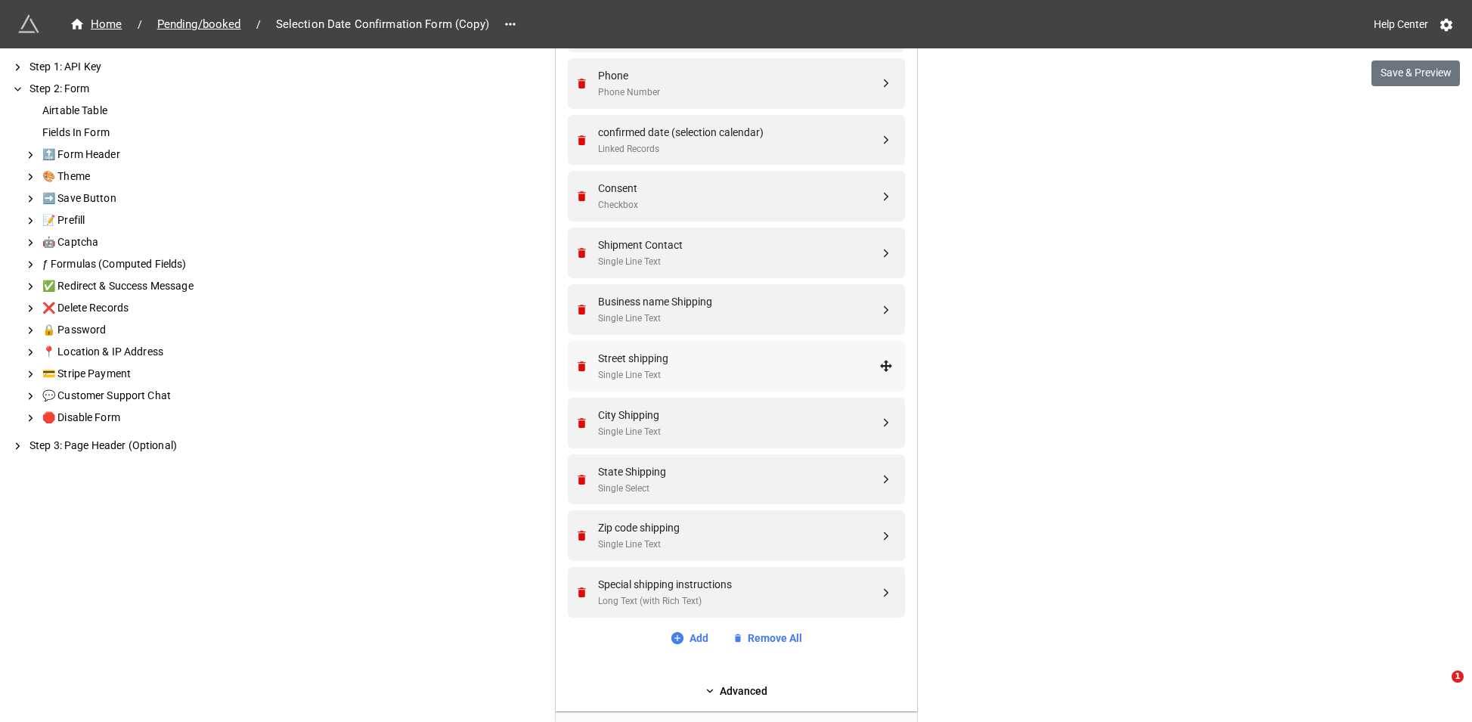
click at [697, 354] on div "Street shipping" at bounding box center [738, 358] width 281 height 17
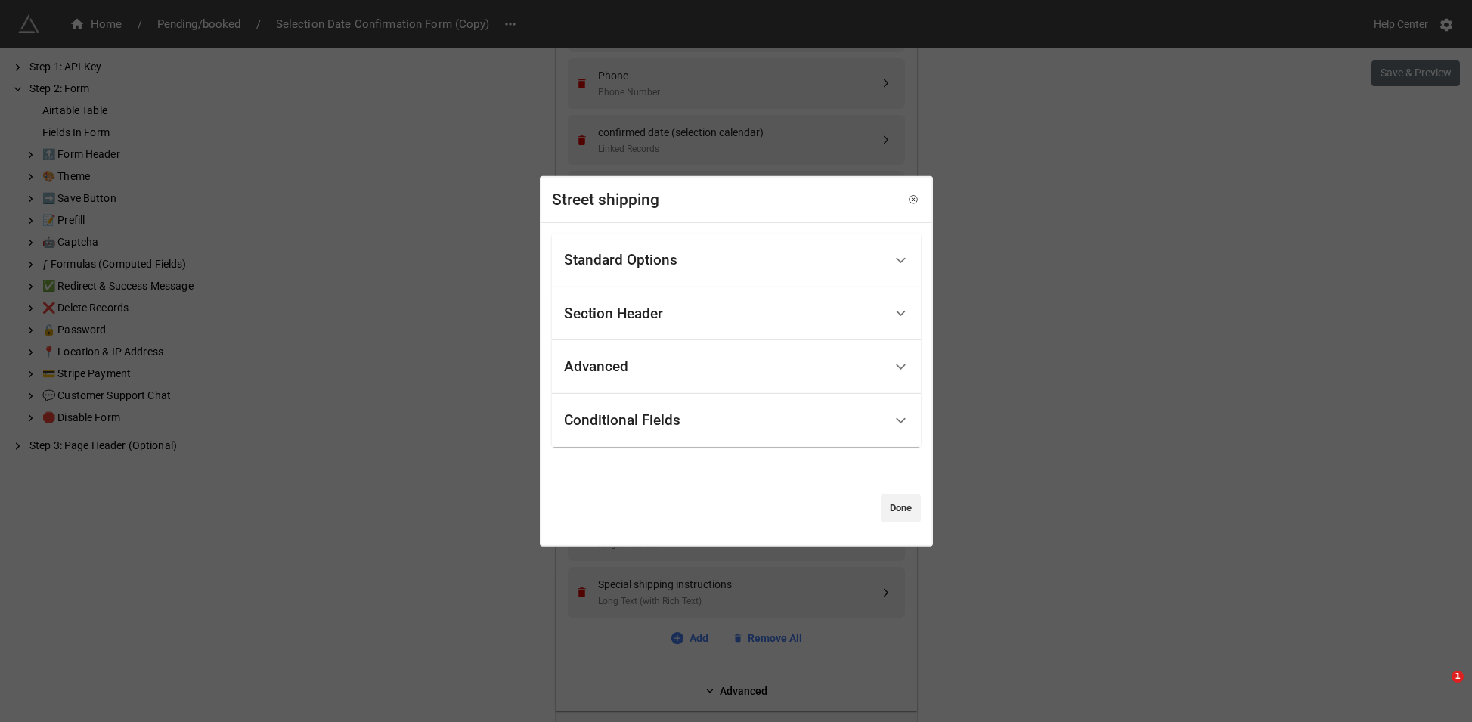
click at [700, 268] on div "Standard Options" at bounding box center [724, 261] width 320 height 36
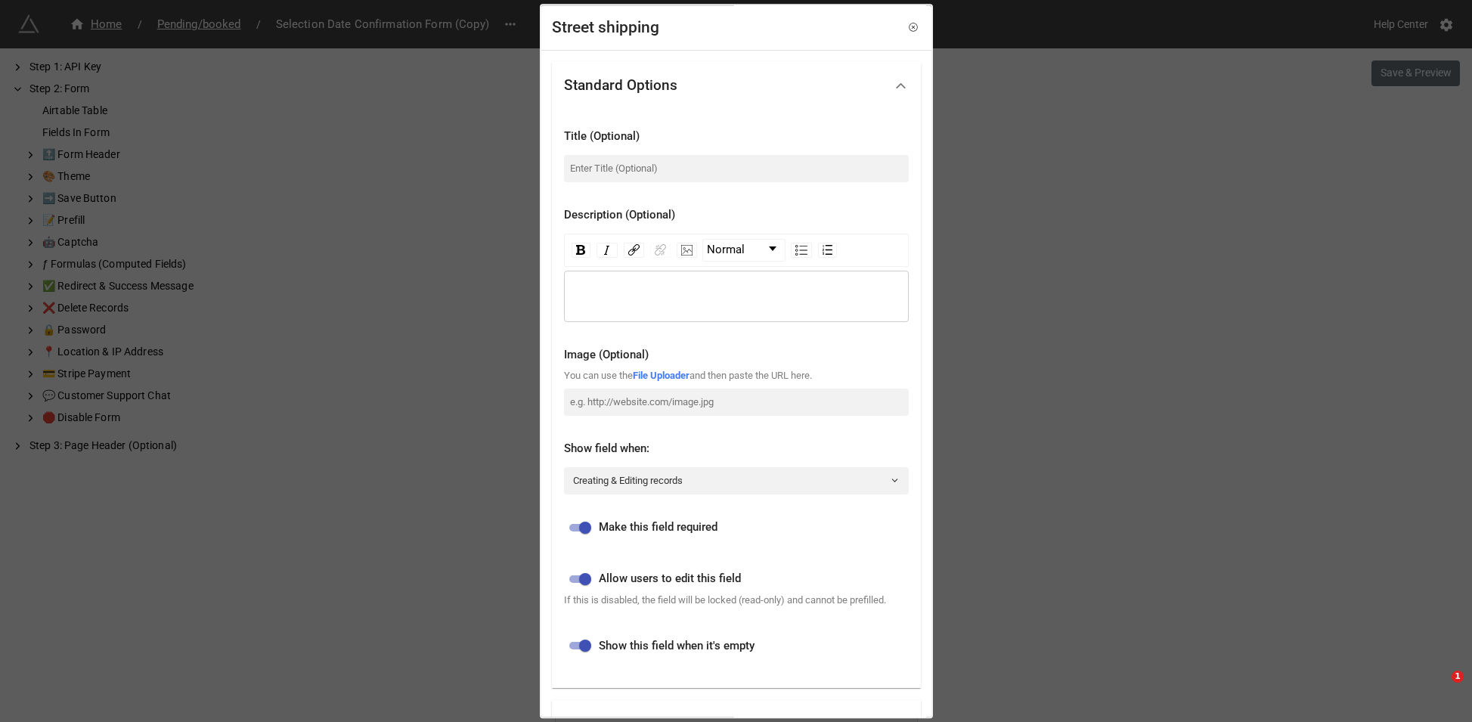
drag, startPoint x: 963, startPoint y: 411, endPoint x: 919, endPoint y: 385, distance: 51.5
click at [962, 410] on div "Street shipping Standard Options Title (Optional) Description (Optional) Normal…" at bounding box center [736, 361] width 1472 height 722
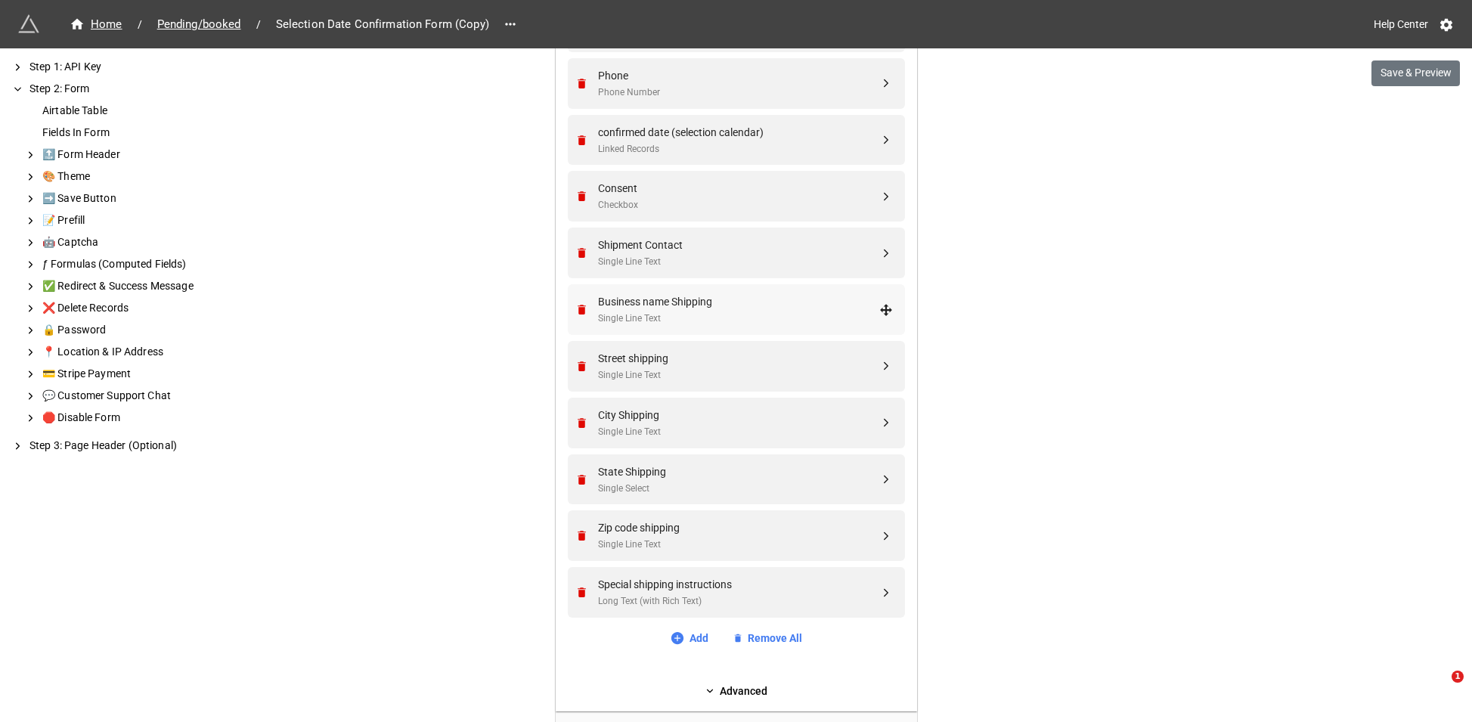
click at [740, 293] on div "Business name Shipping" at bounding box center [738, 301] width 281 height 17
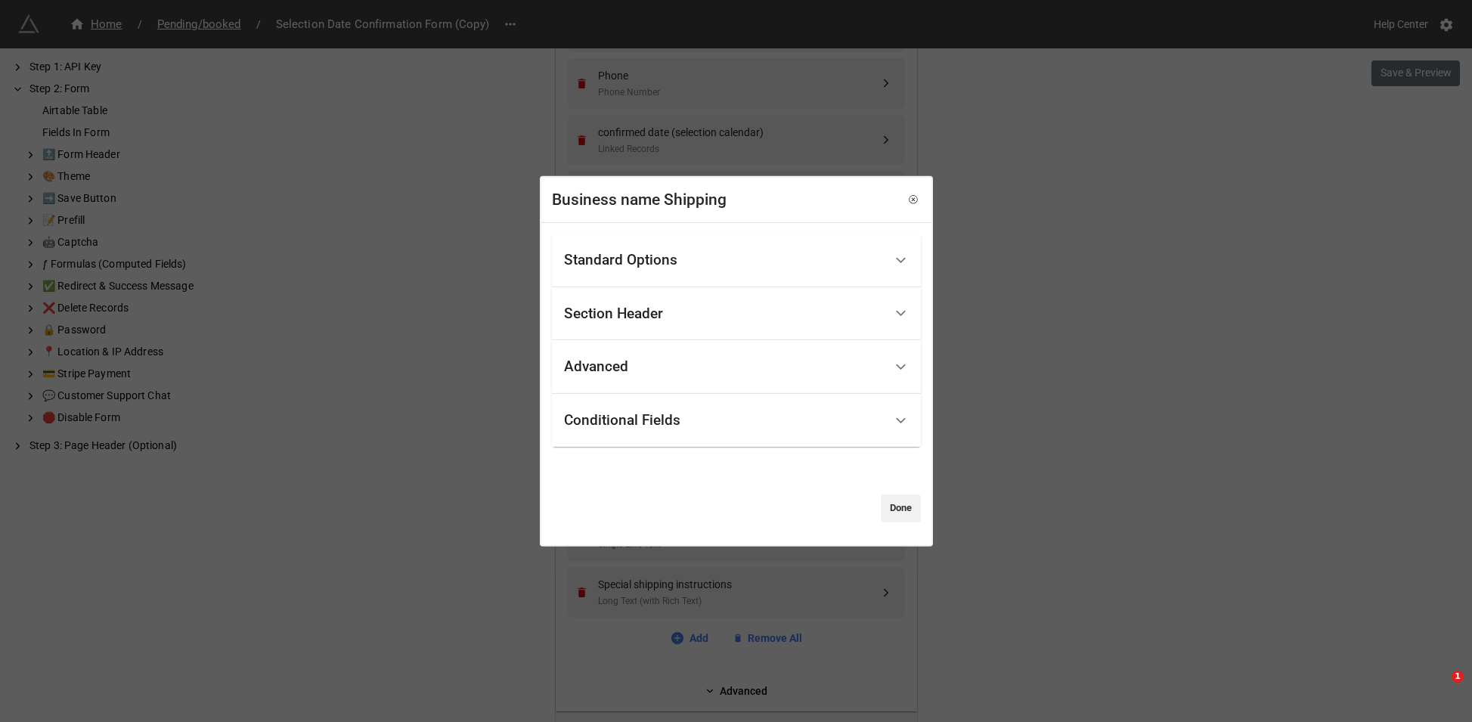
click at [728, 260] on div "Standard Options" at bounding box center [724, 261] width 320 height 36
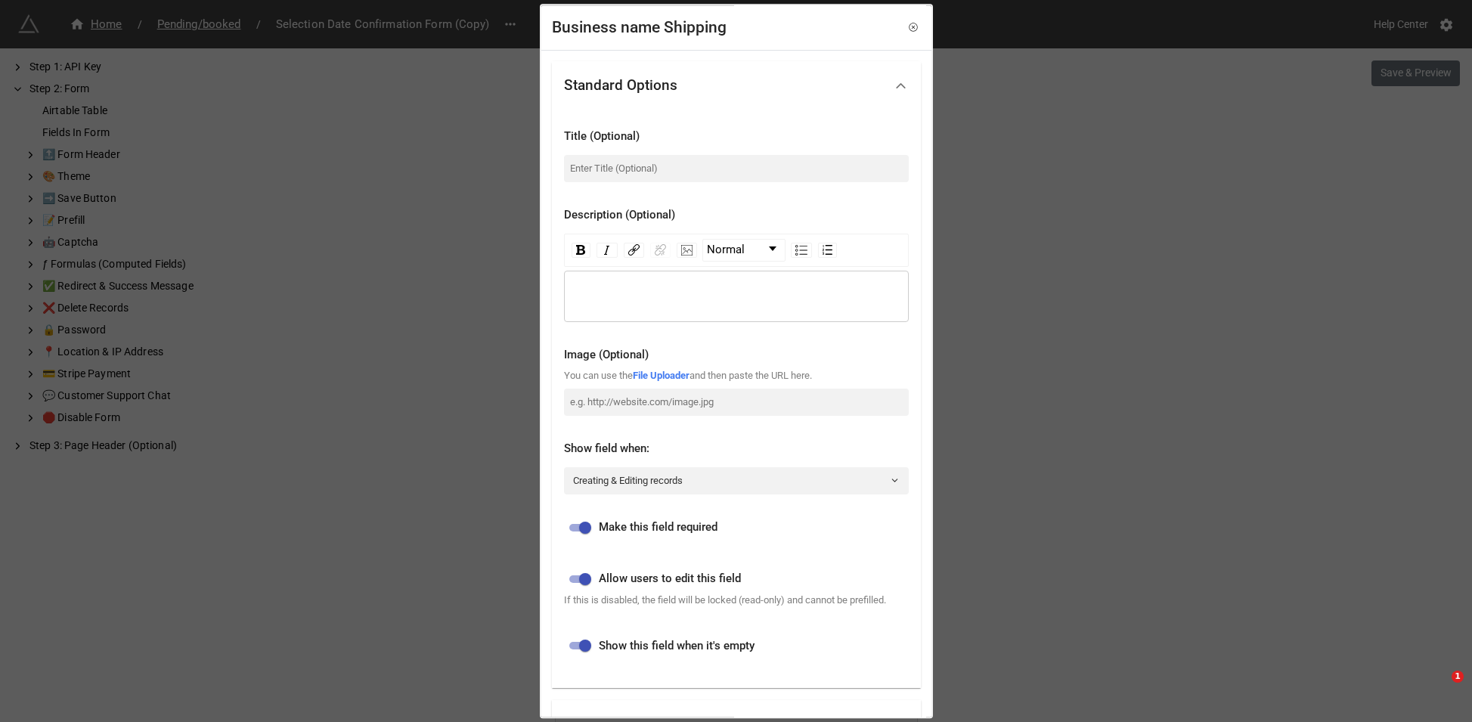
drag, startPoint x: 1089, startPoint y: 352, endPoint x: 931, endPoint y: 377, distance: 159.9
click at [1089, 352] on div "Business name Shipping Standard Options Title (Optional) Description (Optional)…" at bounding box center [736, 361] width 1472 height 722
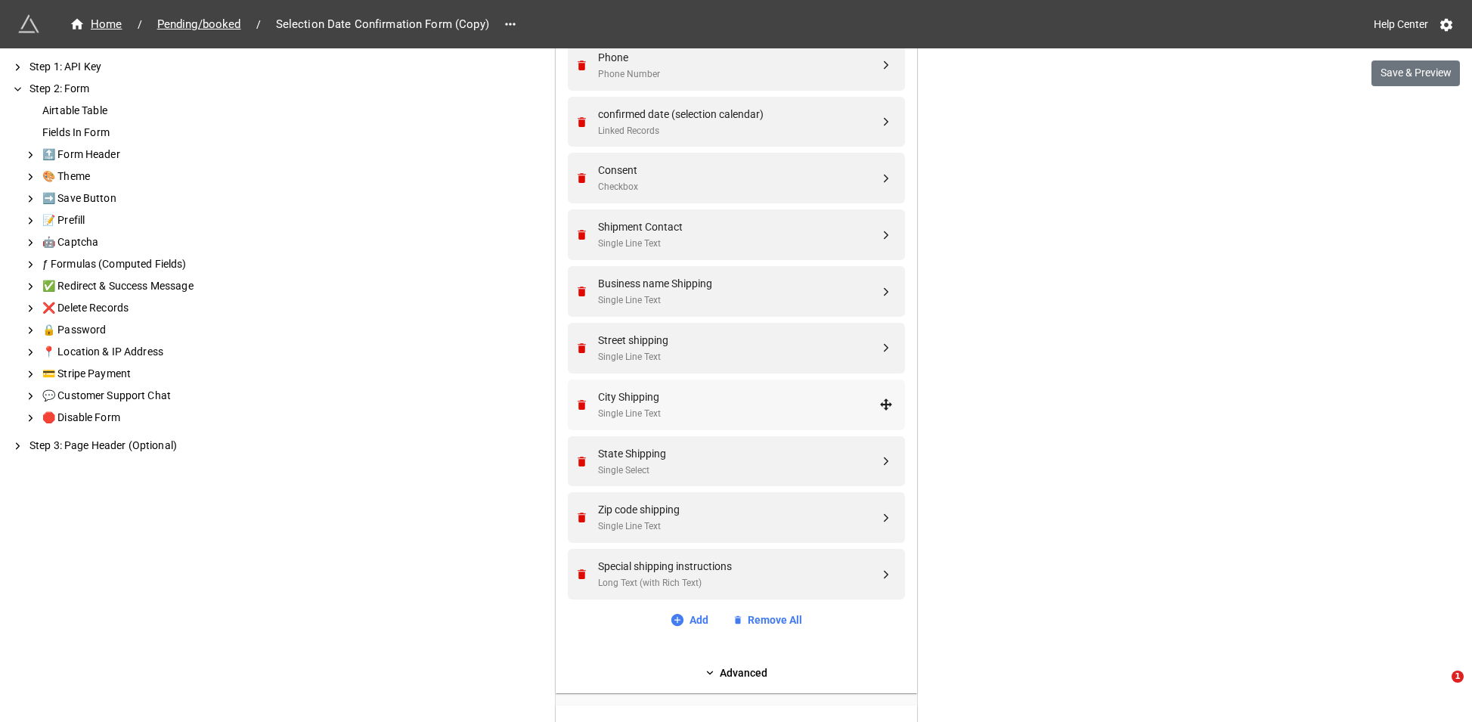
scroll to position [820, 0]
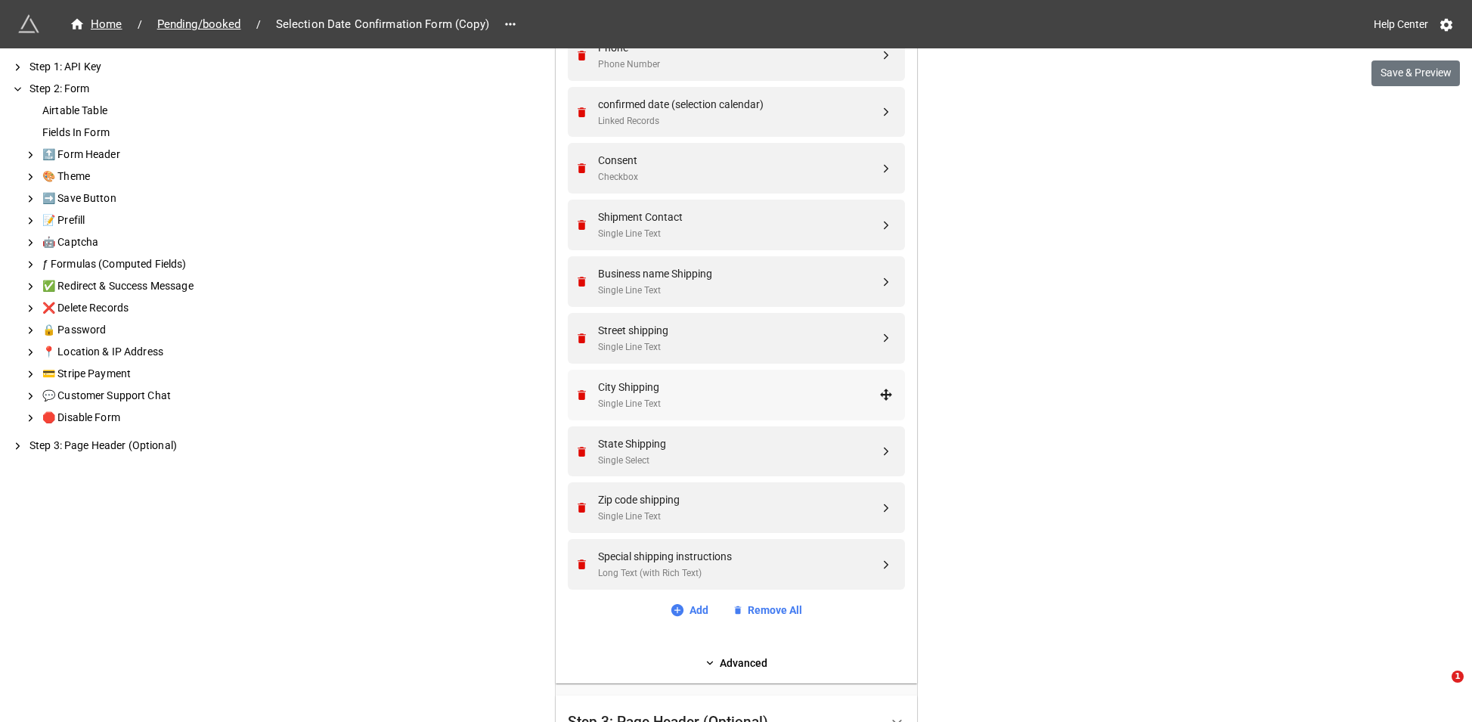
click at [785, 397] on div "Single Line Text" at bounding box center [738, 404] width 281 height 14
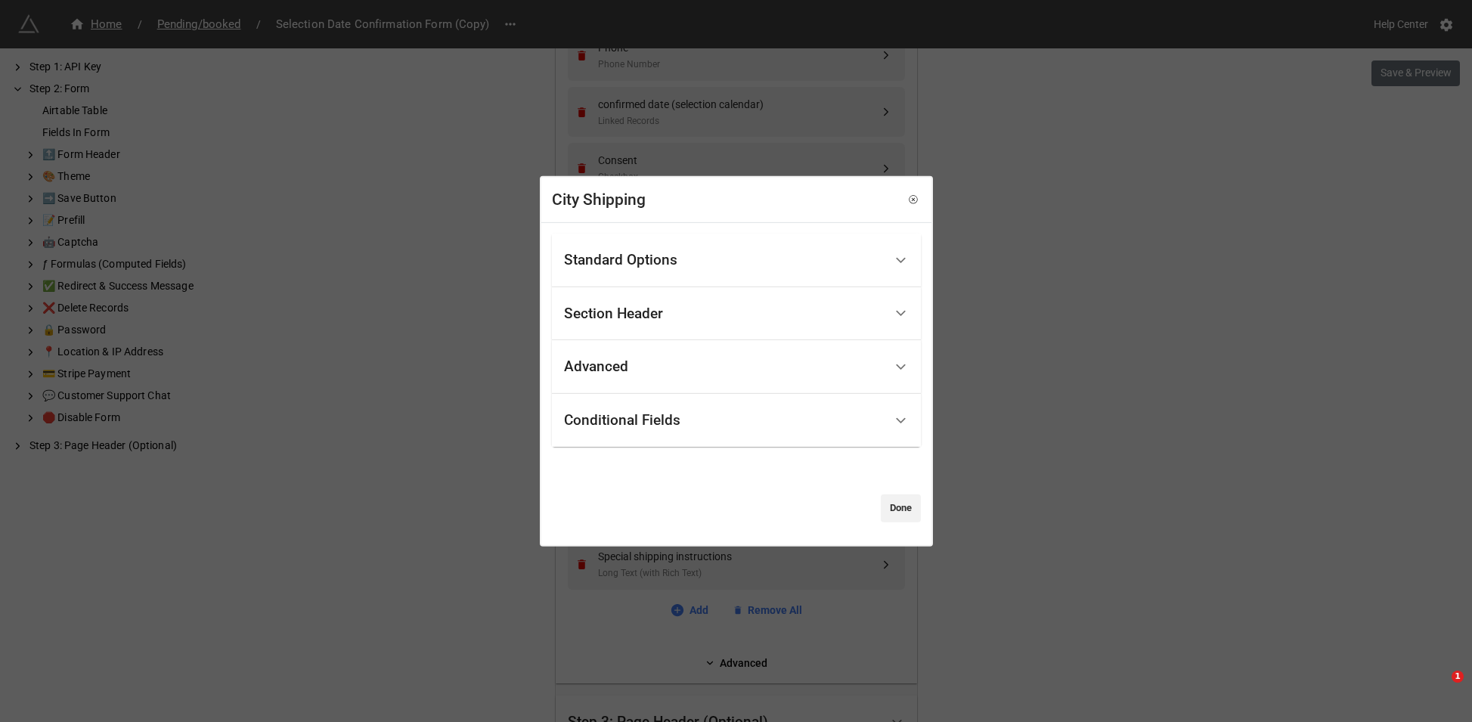
click at [799, 271] on div "Standard Options" at bounding box center [724, 261] width 320 height 36
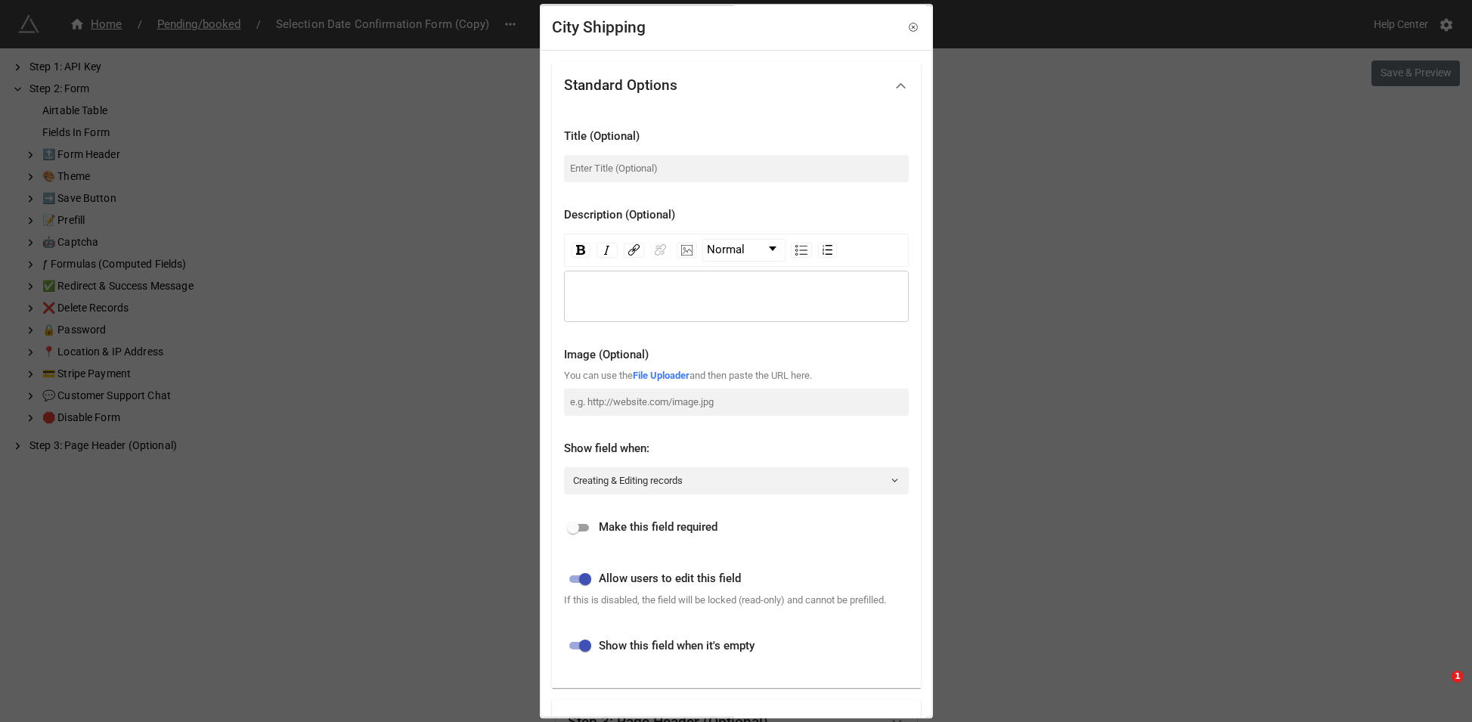
click at [678, 529] on span "Make this field required" at bounding box center [658, 528] width 119 height 18
click at [591, 526] on input "checkbox" at bounding box center [573, 528] width 54 height 18
checkbox input "true"
drag, startPoint x: 1074, startPoint y: 517, endPoint x: 1058, endPoint y: 504, distance: 20.0
click at [1072, 516] on div "City Shipping Standard Options Title (Optional) Description (Optional) Normal I…" at bounding box center [736, 361] width 1472 height 722
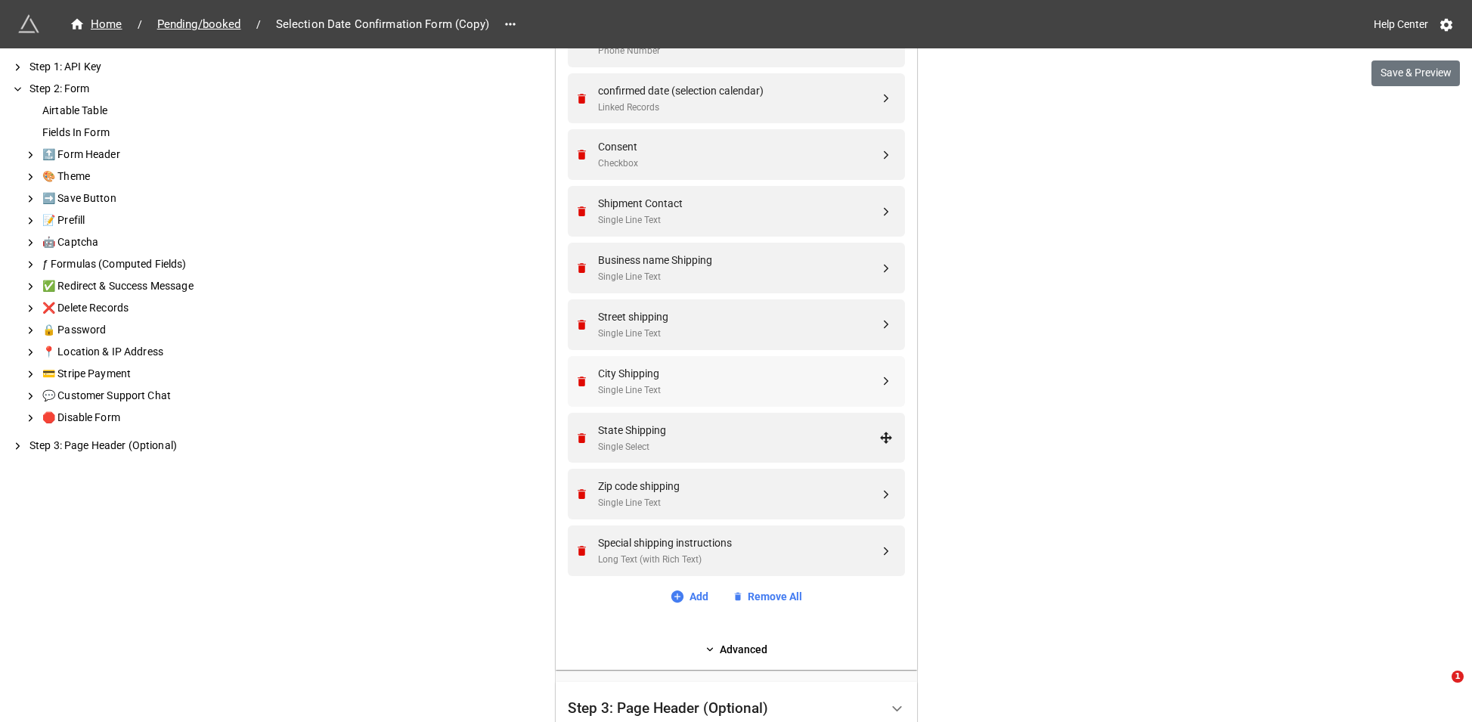
scroll to position [841, 0]
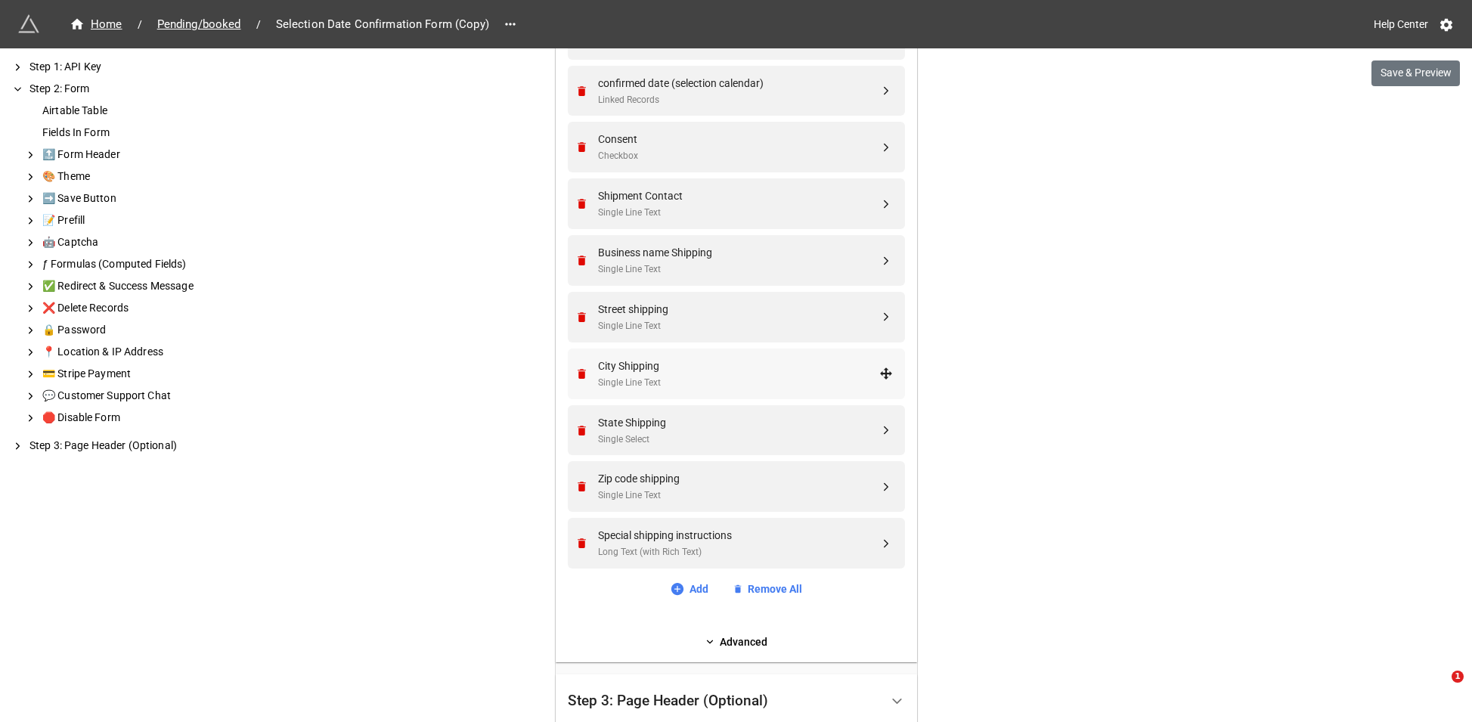
click at [766, 374] on div "City Shipping Single Line Text" at bounding box center [738, 374] width 281 height 33
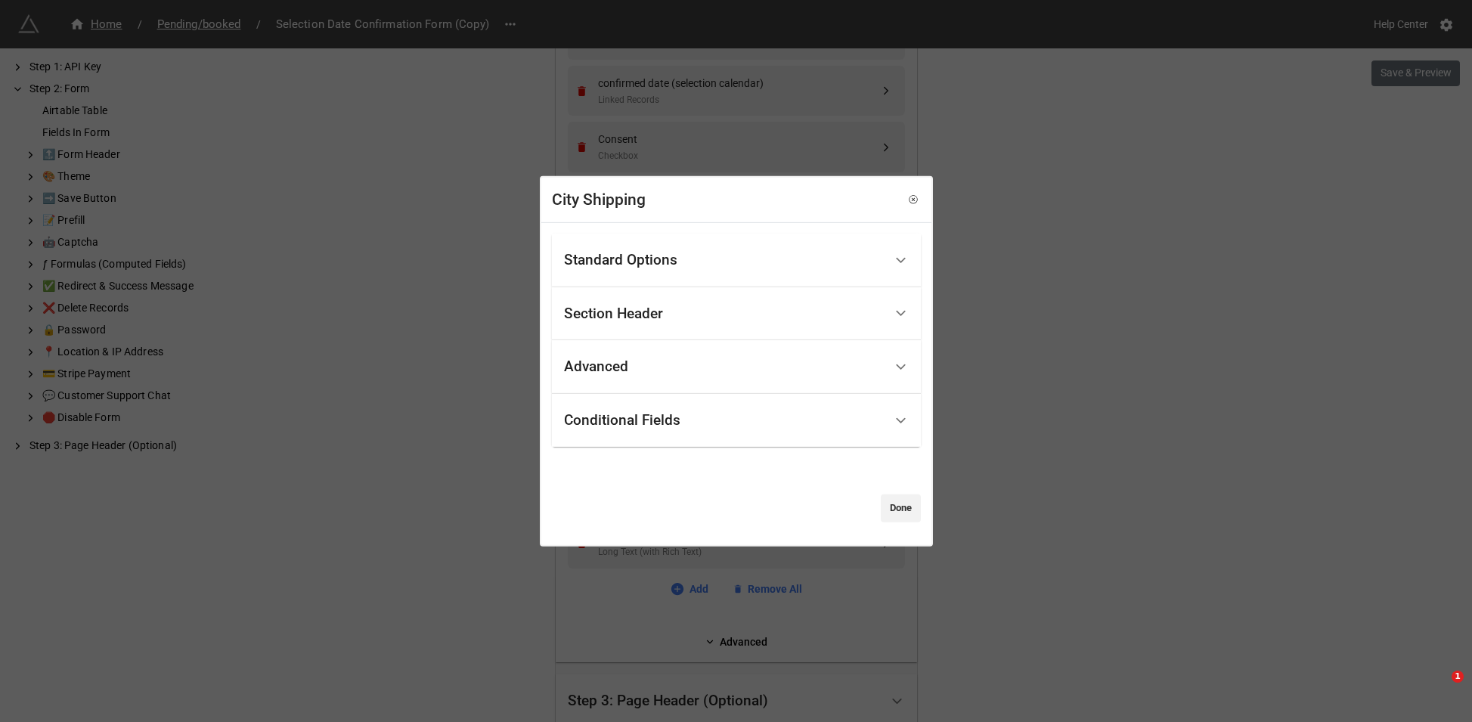
drag, startPoint x: 675, startPoint y: 231, endPoint x: 681, endPoint y: 248, distance: 18.2
click at [675, 231] on div "Standard Options Title (Optional) Description (Optional) Normal Image (Optional…" at bounding box center [736, 384] width 390 height 322
click at [691, 267] on div "Standard Options" at bounding box center [724, 261] width 320 height 36
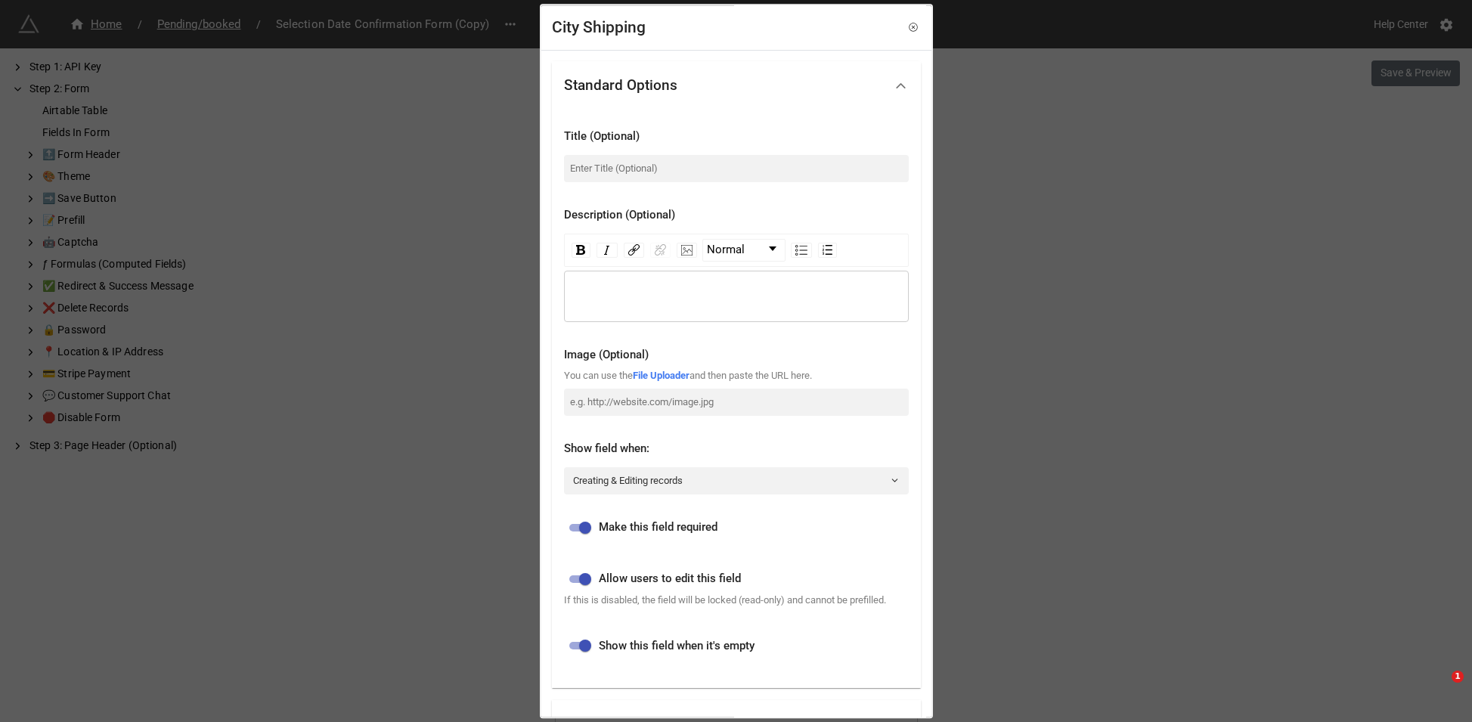
drag, startPoint x: 996, startPoint y: 450, endPoint x: 871, endPoint y: 477, distance: 127.7
click at [996, 450] on div "City Shipping Standard Options Title (Optional) Description (Optional) Normal I…" at bounding box center [736, 361] width 1472 height 722
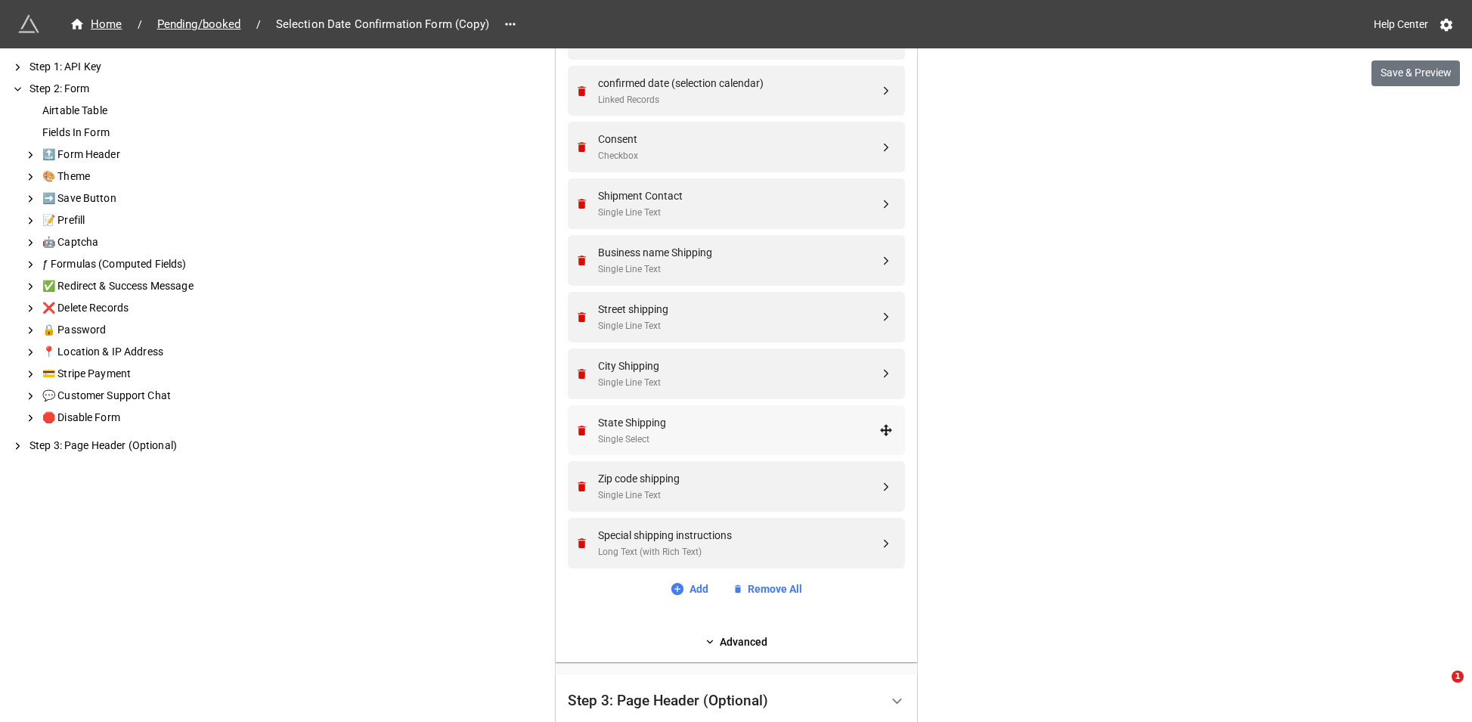
click at [707, 435] on div "Single Select" at bounding box center [738, 440] width 281 height 14
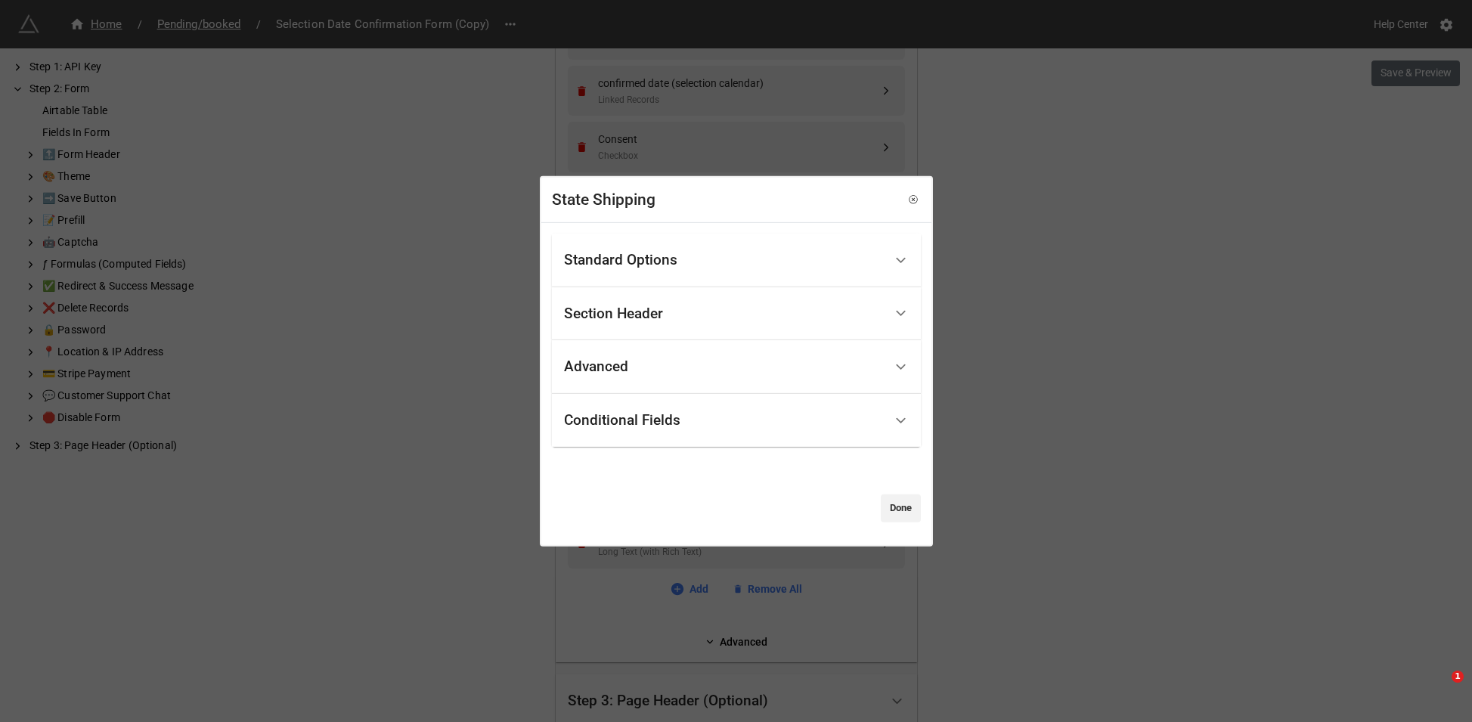
drag, startPoint x: 709, startPoint y: 253, endPoint x: 695, endPoint y: 281, distance: 31.5
click at [709, 253] on div "Standard Options" at bounding box center [724, 261] width 320 height 36
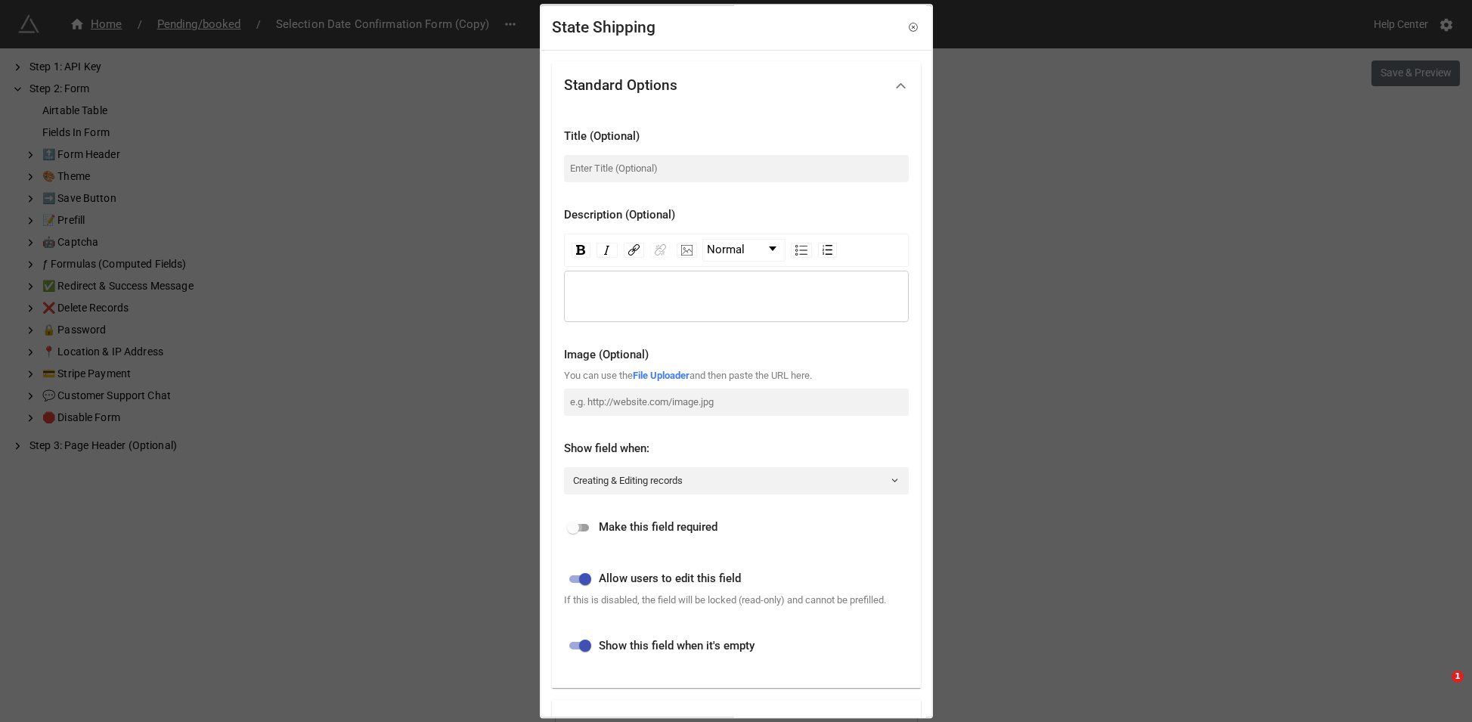
drag, startPoint x: 584, startPoint y: 529, endPoint x: 826, endPoint y: 543, distance: 242.4
click at [585, 529] on input "checkbox" at bounding box center [573, 528] width 54 height 18
checkbox input "true"
click at [1057, 506] on div "State Shipping Standard Options Title (Optional) Description (Optional) Normal …" at bounding box center [736, 361] width 1472 height 722
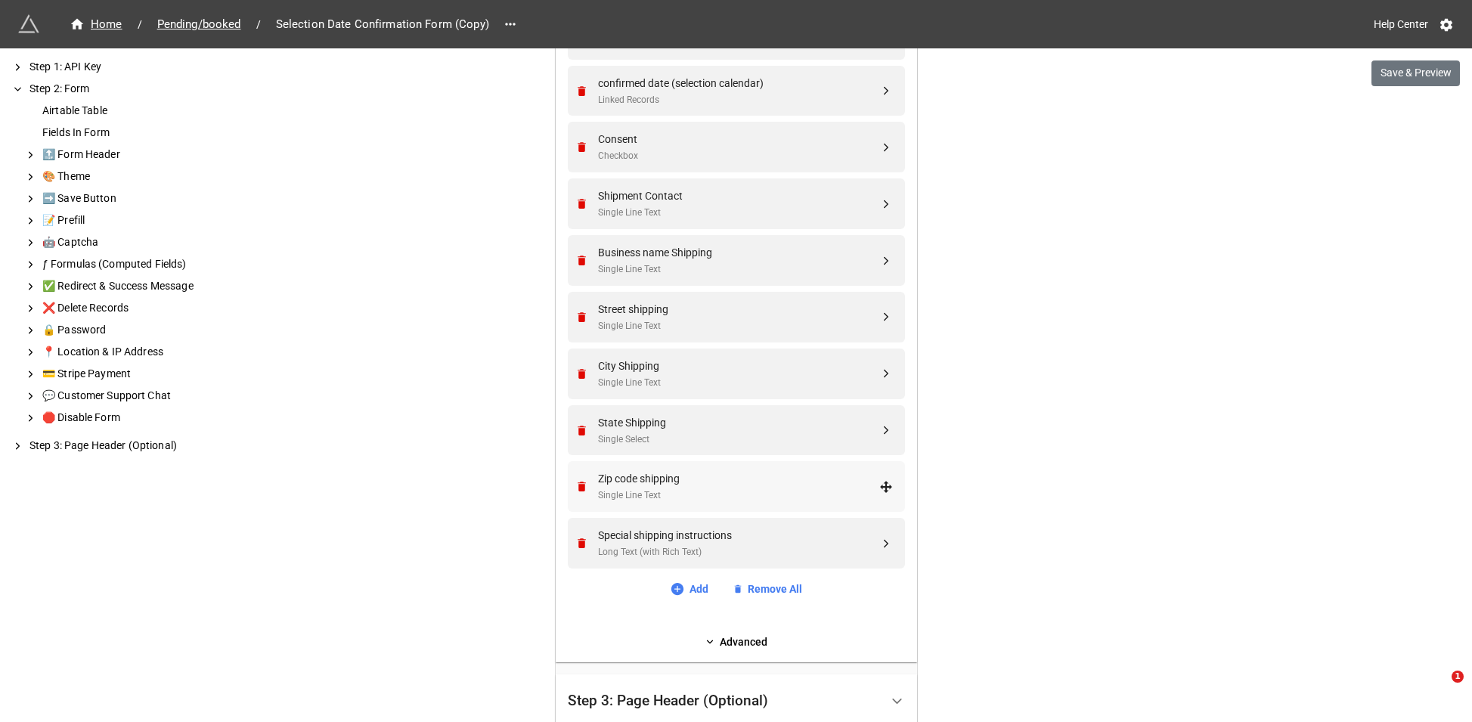
click at [771, 478] on div "Zip code shipping" at bounding box center [738, 478] width 281 height 17
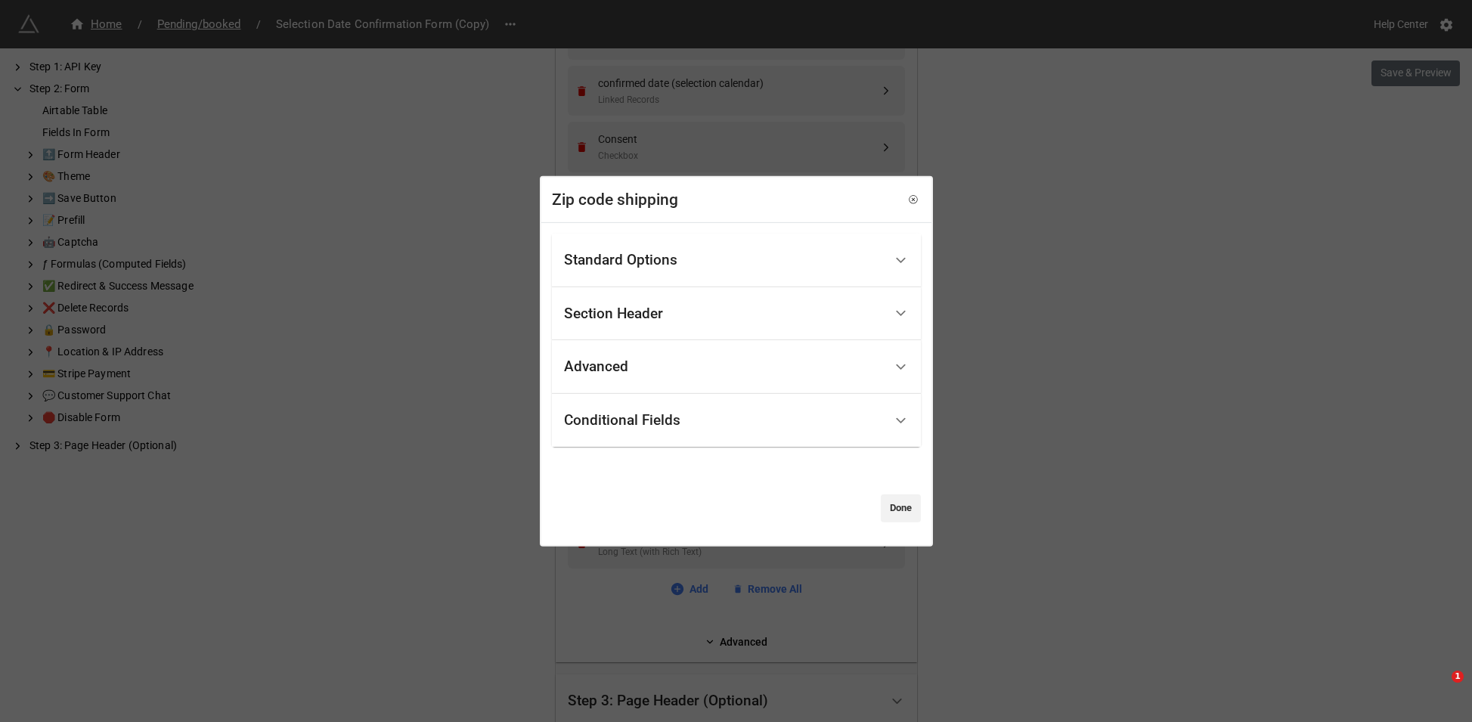
drag, startPoint x: 636, startPoint y: 257, endPoint x: 631, endPoint y: 269, distance: 12.9
click at [636, 257] on div "Standard Options" at bounding box center [620, 260] width 113 height 15
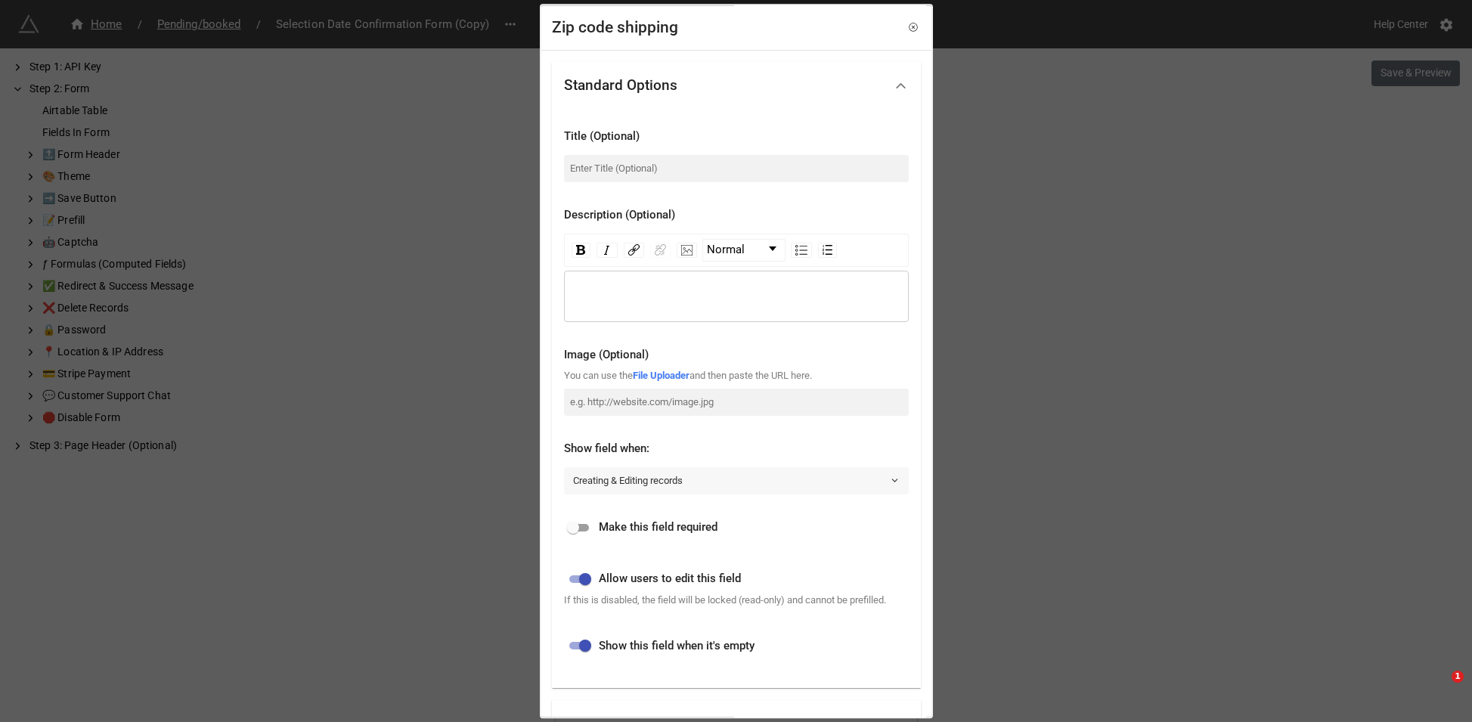
drag, startPoint x: 580, startPoint y: 523, endPoint x: 878, endPoint y: 488, distance: 300.0
click at [581, 523] on input "checkbox" at bounding box center [573, 528] width 54 height 18
checkbox input "true"
click at [1000, 474] on div "Zip code shipping Standard Options Title (Optional) Description (Optional) Norm…" at bounding box center [736, 361] width 1472 height 722
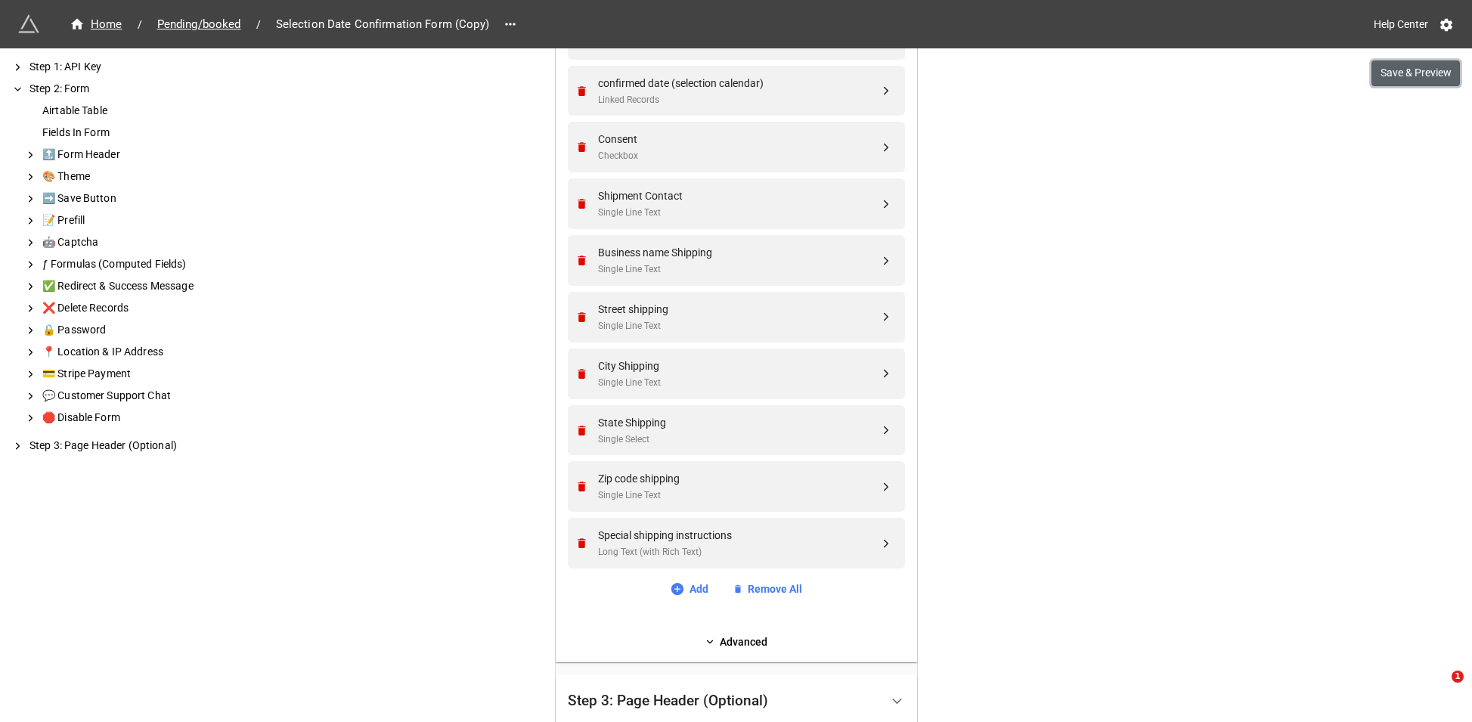
click at [1415, 70] on button "Save & Preview" at bounding box center [1416, 74] width 88 height 26
drag, startPoint x: 635, startPoint y: 144, endPoint x: 664, endPoint y: 157, distance: 31.8
click at [644, 179] on div "Contact Name Single Line Text Company Name Single Line Text Email Email Phone P…" at bounding box center [736, 207] width 337 height 736
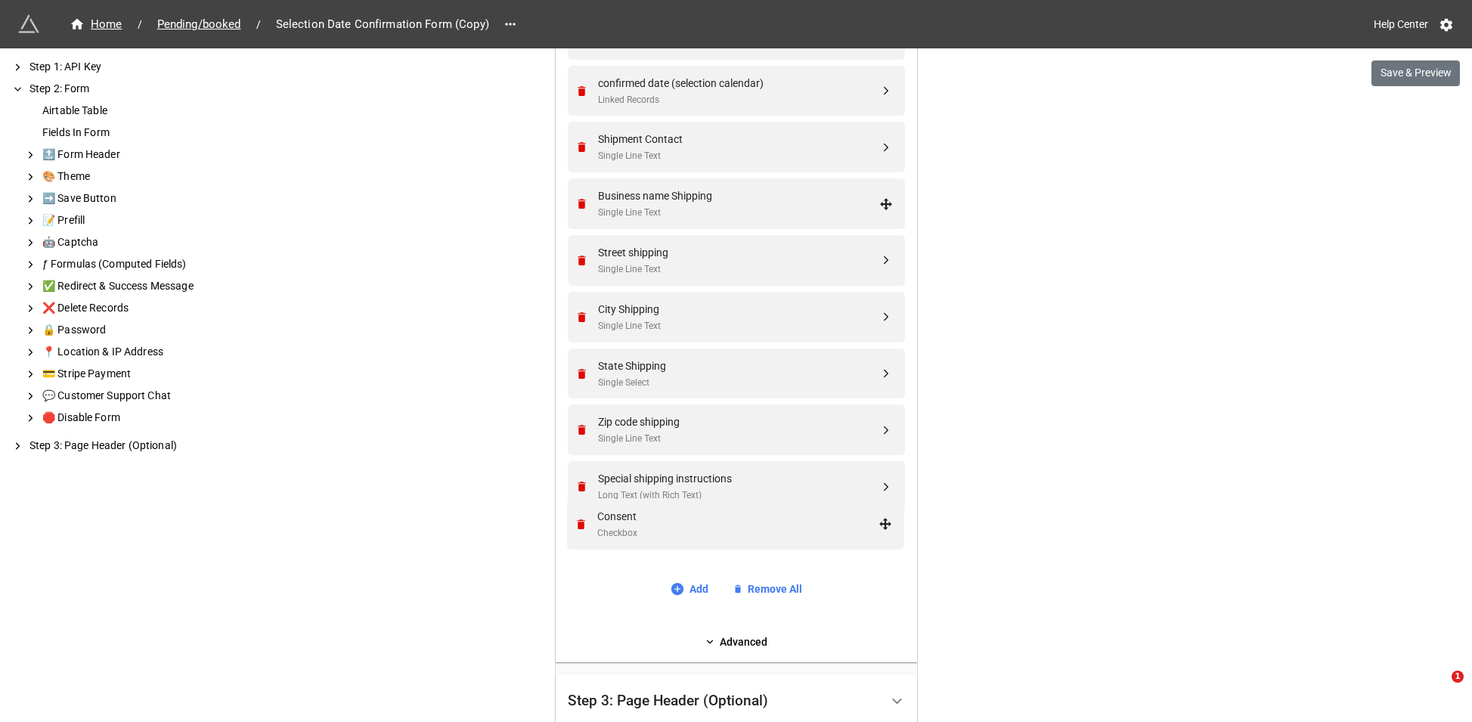
drag, startPoint x: 883, startPoint y: 146, endPoint x: 885, endPoint y: 524, distance: 378.1
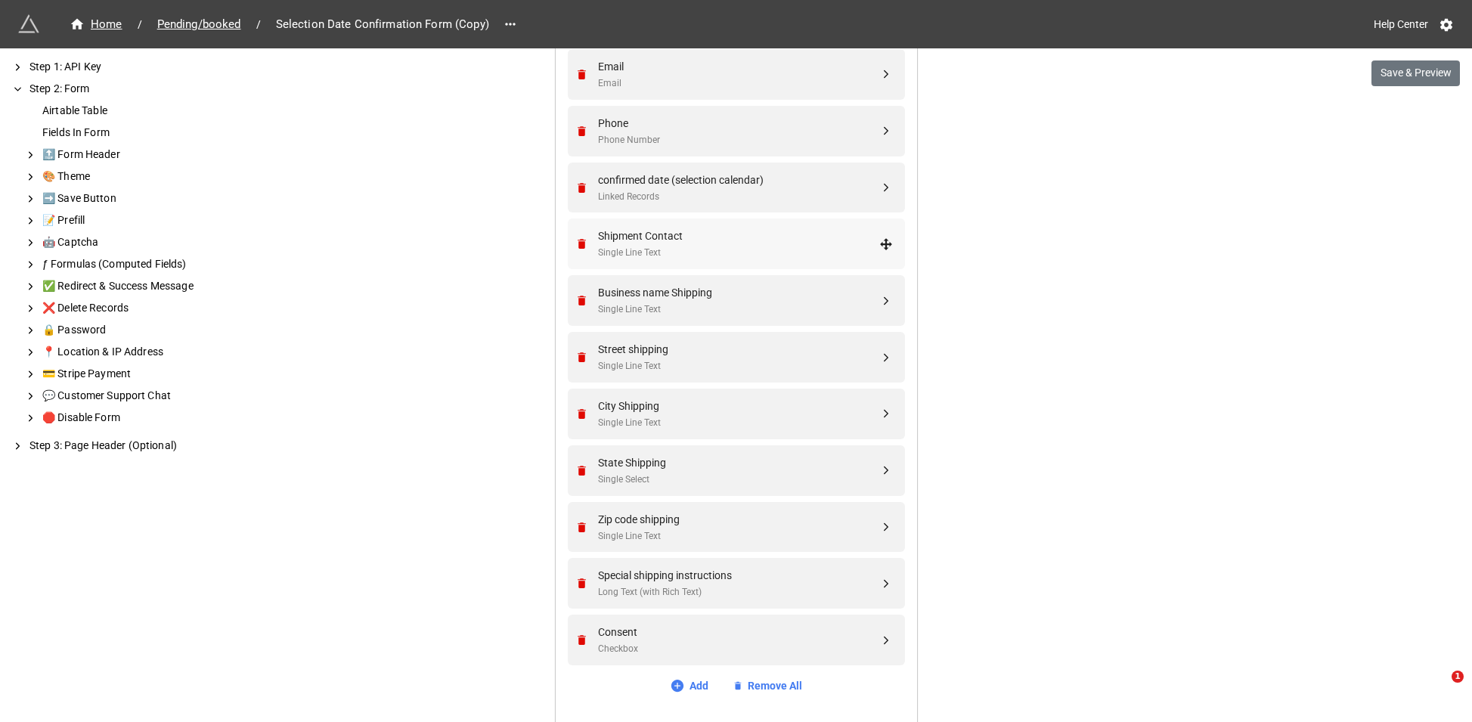
scroll to position [737, 0]
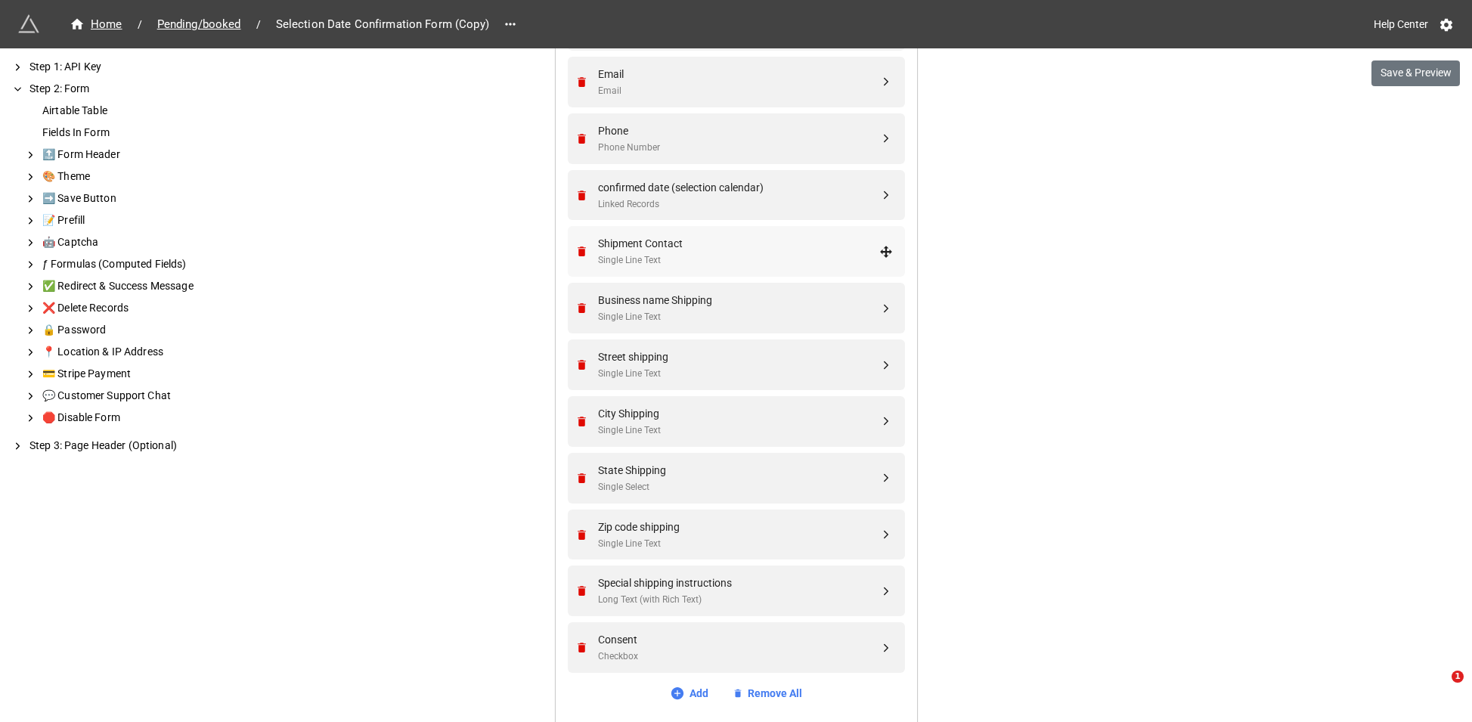
click at [677, 249] on div "Shipment Contact" at bounding box center [738, 243] width 281 height 17
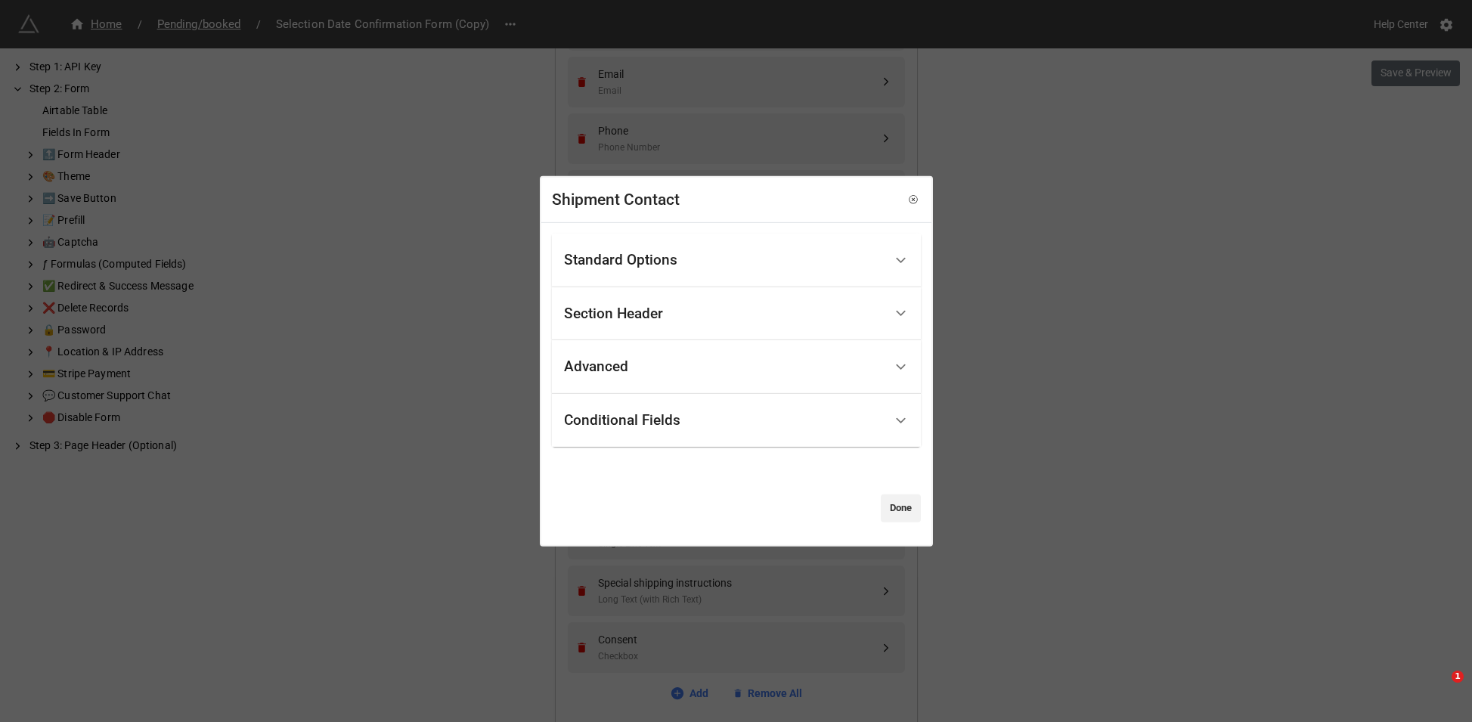
click at [665, 409] on div "Conditional Fields" at bounding box center [724, 421] width 320 height 36
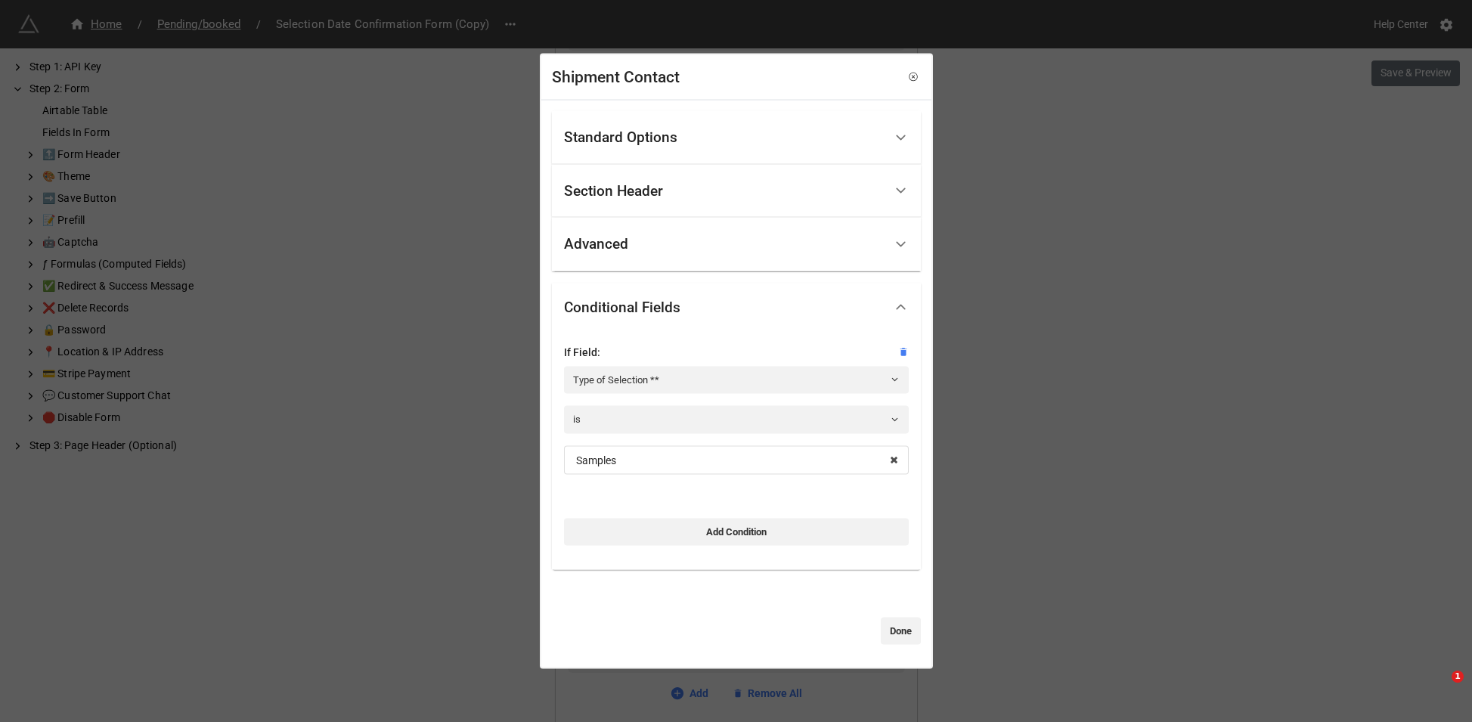
click at [728, 551] on div "If Field: Type of Selection ** is Samples Distillery Visit In Store Visit Sampl…" at bounding box center [736, 447] width 345 height 220
click at [730, 532] on link "Add Condition" at bounding box center [736, 531] width 345 height 27
select select "all-are-met"
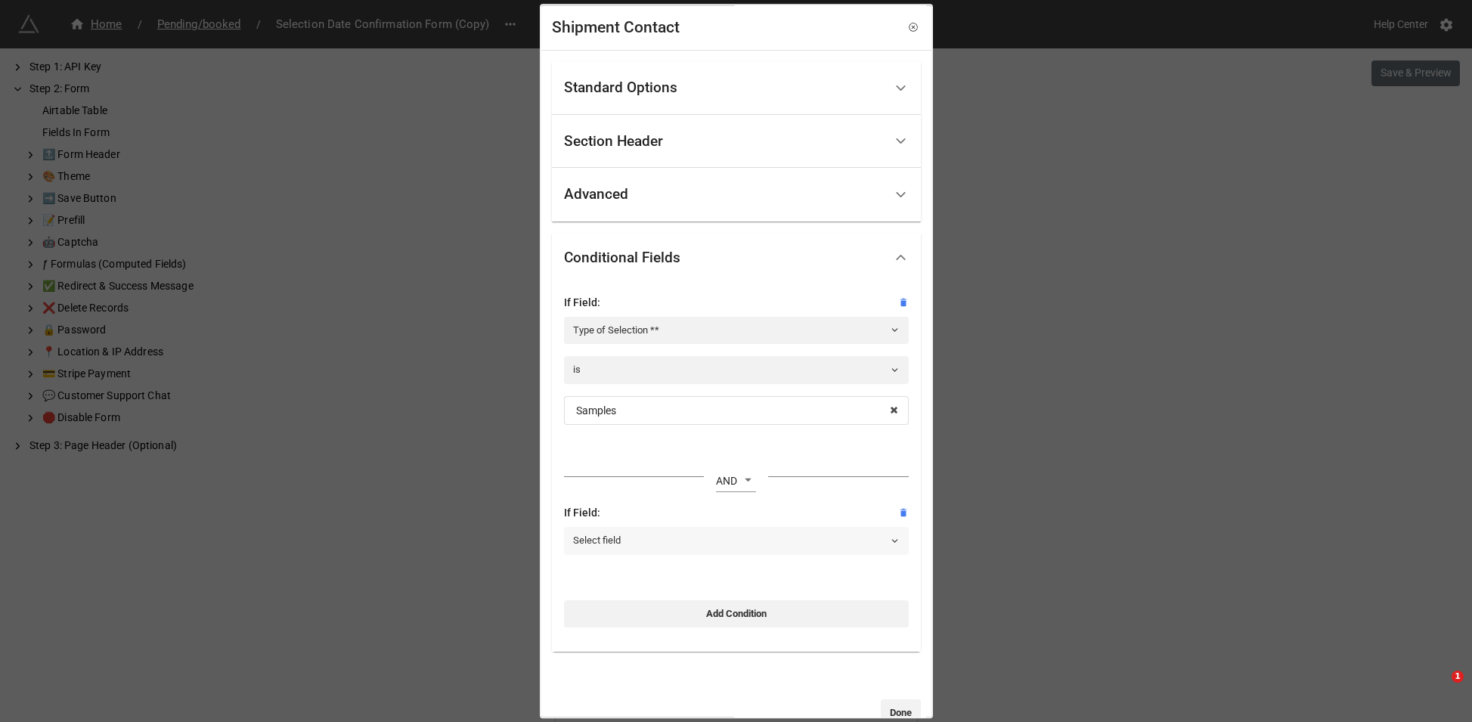
click at [687, 537] on link "Select field" at bounding box center [736, 541] width 345 height 27
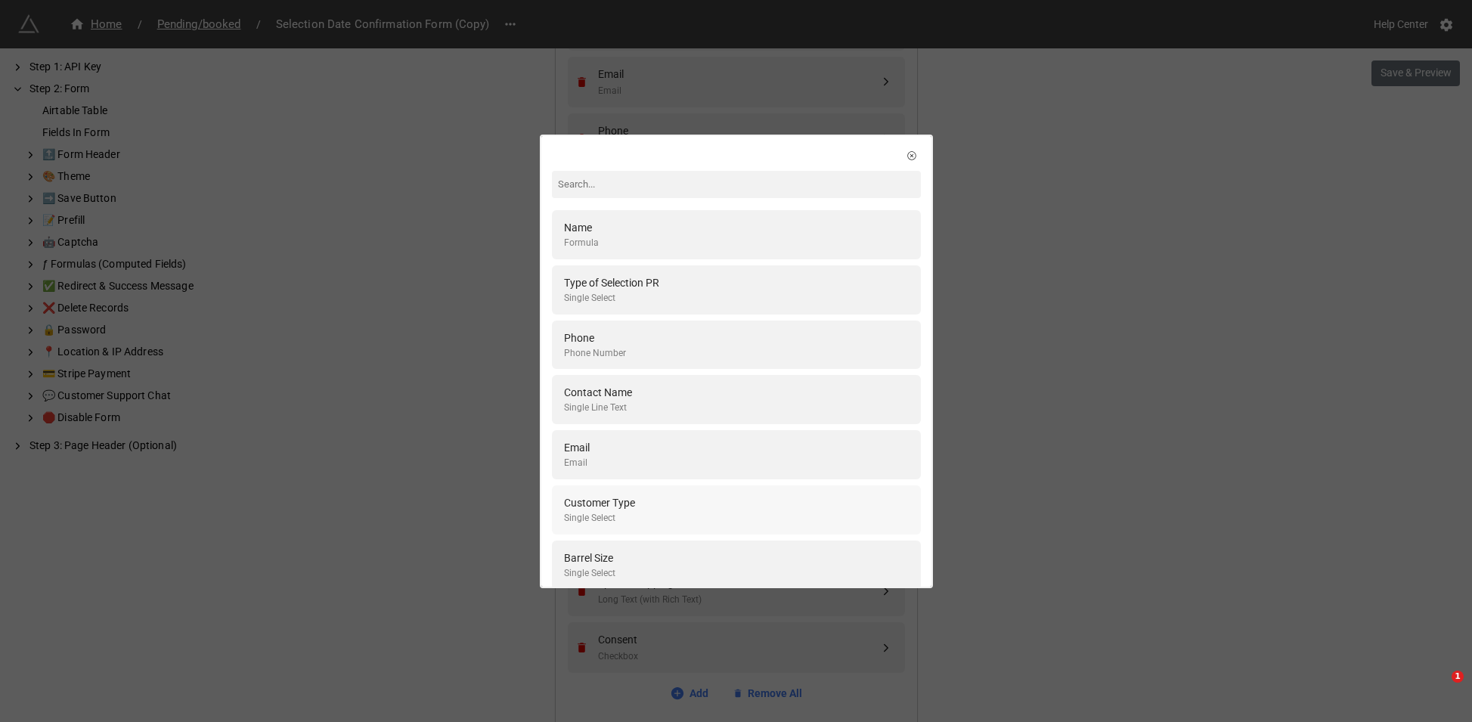
type input "h"
type input "shi"
drag, startPoint x: 627, startPoint y: 238, endPoint x: 637, endPoint y: 265, distance: 28.2
click at [627, 238] on div "Single Line Text" at bounding box center [606, 243] width 85 height 14
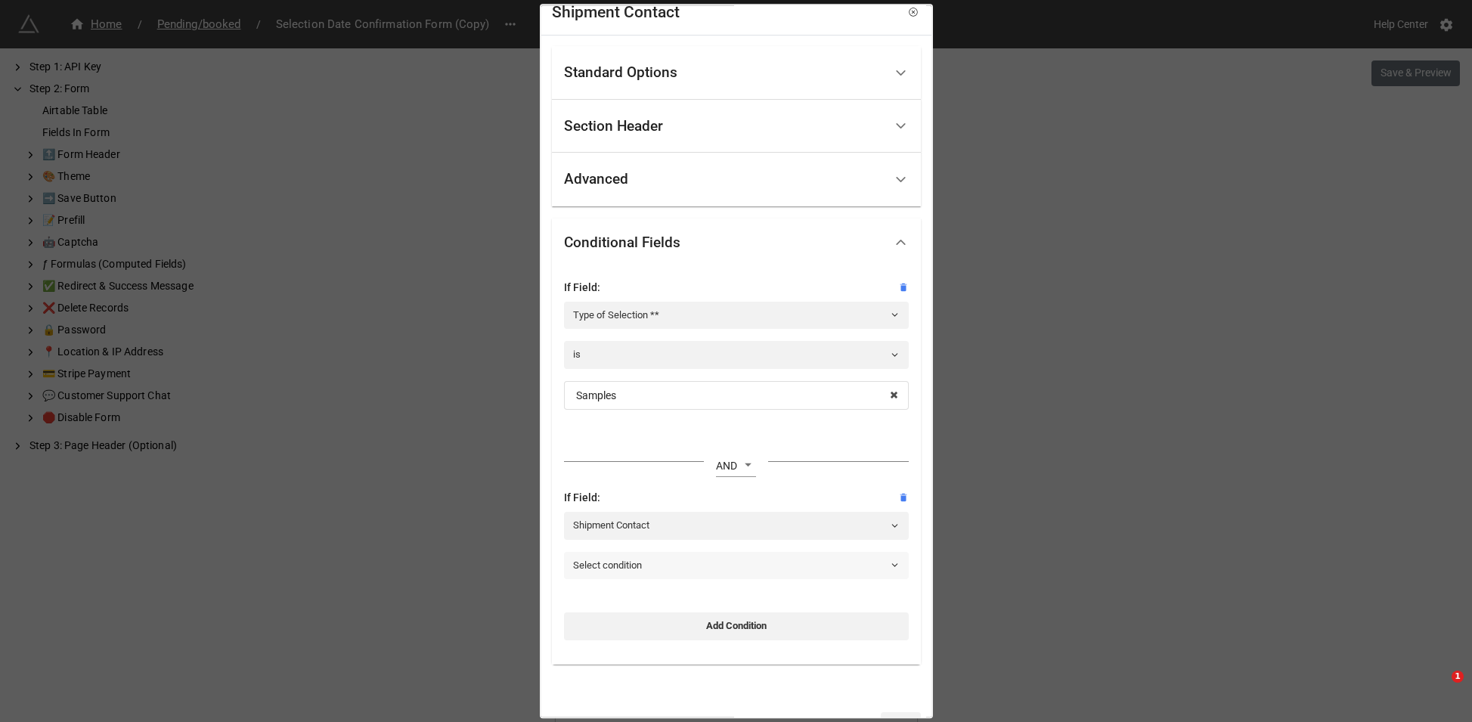
scroll to position [16, 0]
click at [684, 567] on link "Select condition" at bounding box center [736, 564] width 345 height 27
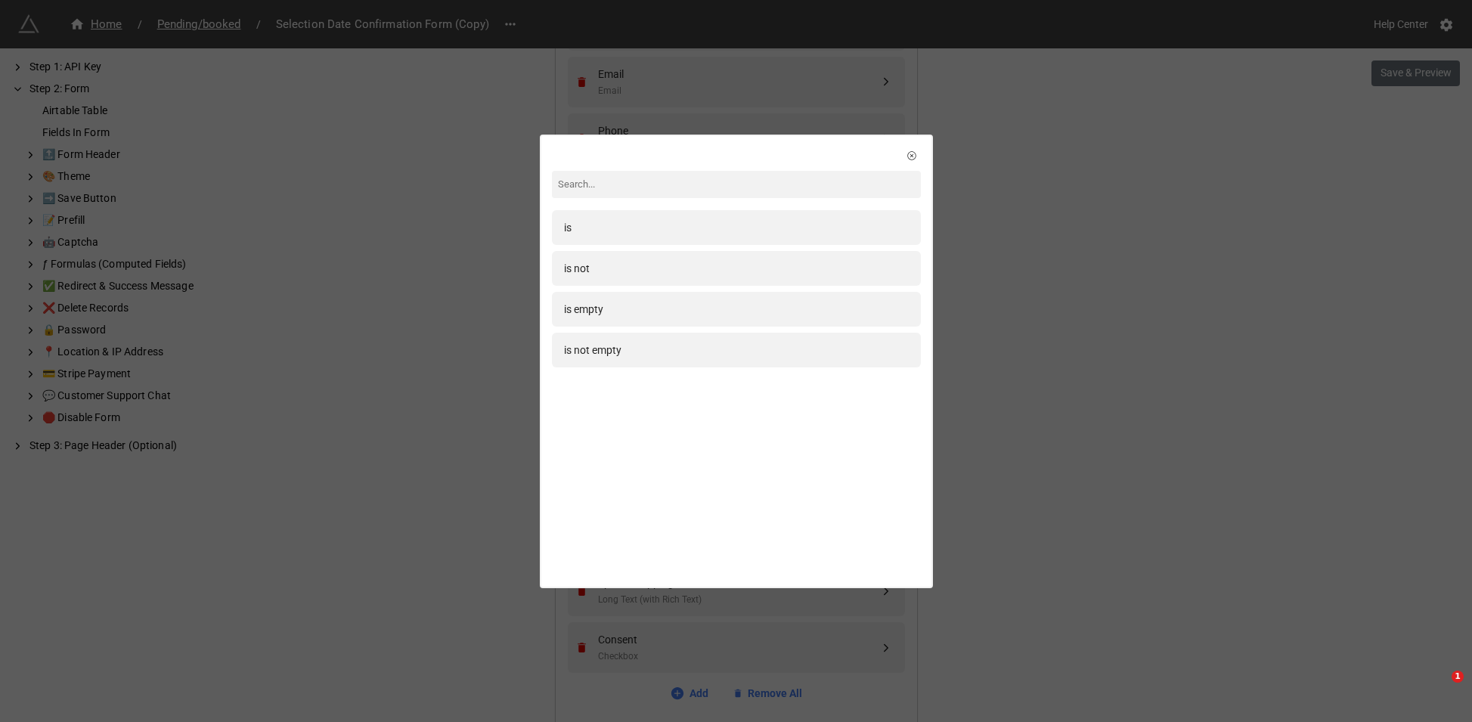
drag, startPoint x: 645, startPoint y: 306, endPoint x: 647, endPoint y: 316, distance: 10.1
click at [645, 306] on div "is empty" at bounding box center [736, 309] width 345 height 17
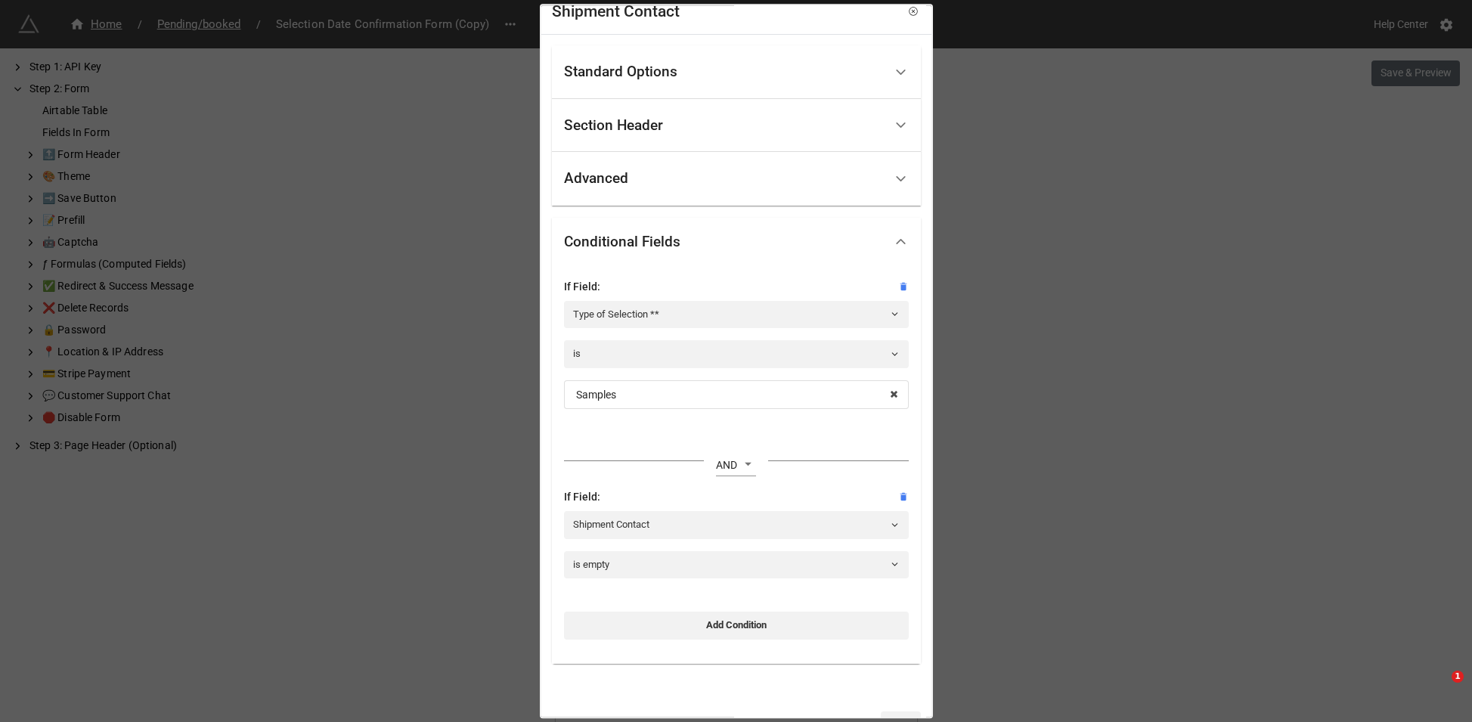
click at [1041, 376] on div "Shipment Contact Standard Options Title (Optional) Description (Optional) Norma…" at bounding box center [736, 361] width 1472 height 722
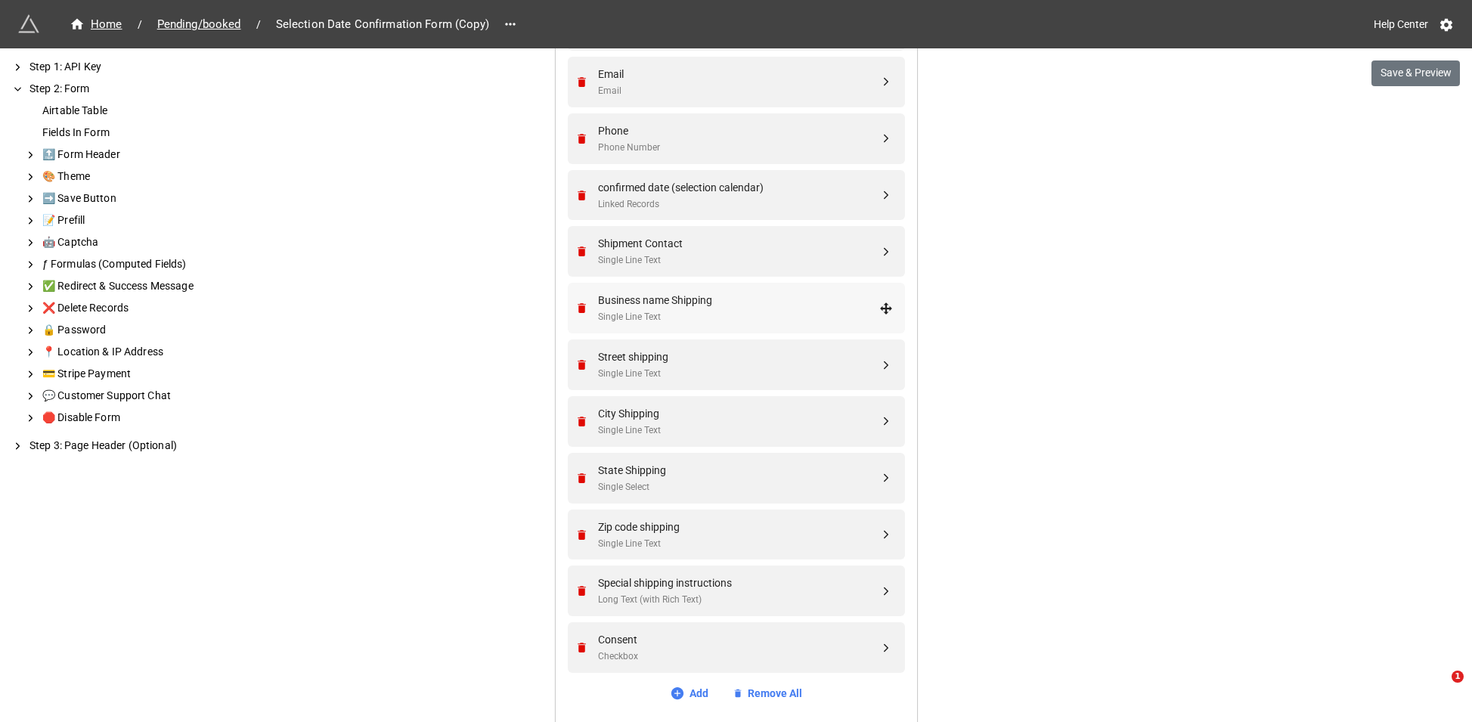
click at [650, 305] on div "Business name Shipping" at bounding box center [738, 300] width 281 height 17
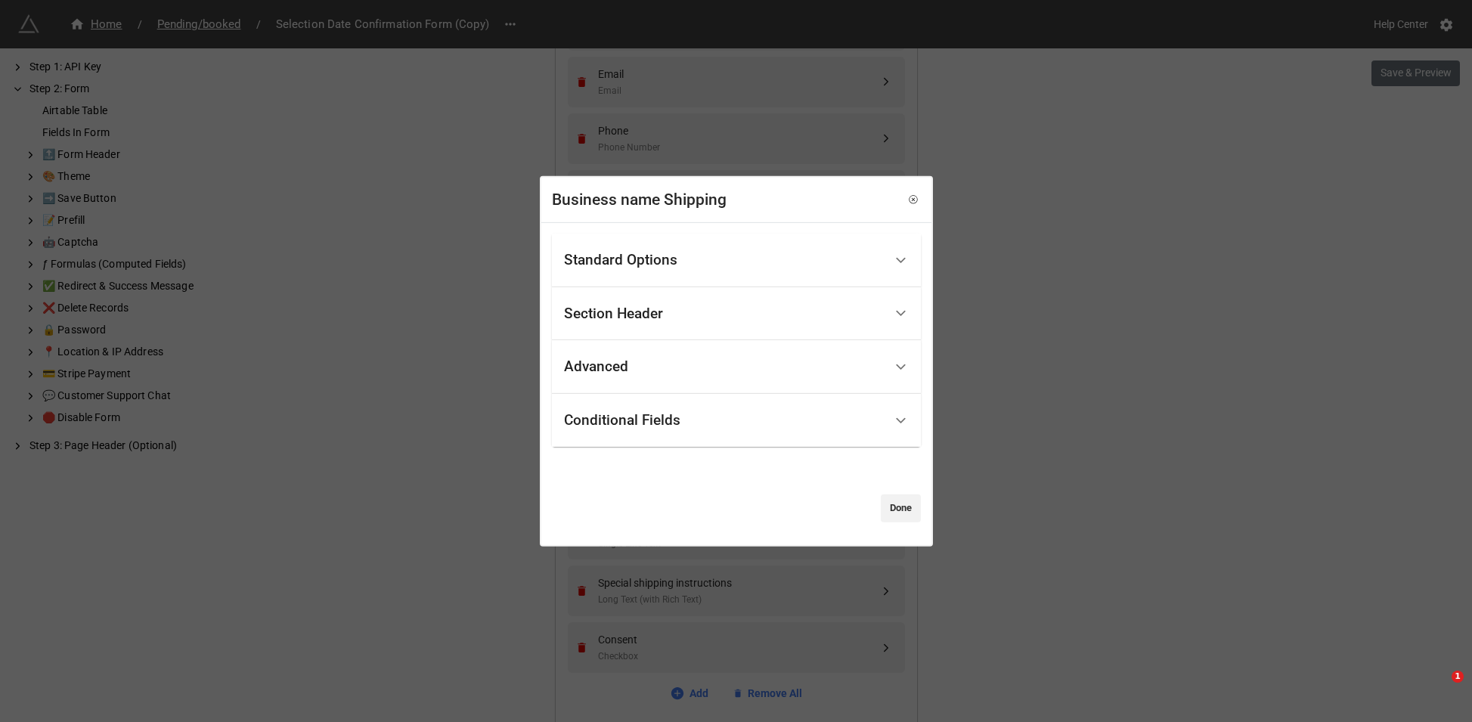
click at [692, 423] on div "Conditional Fields" at bounding box center [724, 421] width 320 height 36
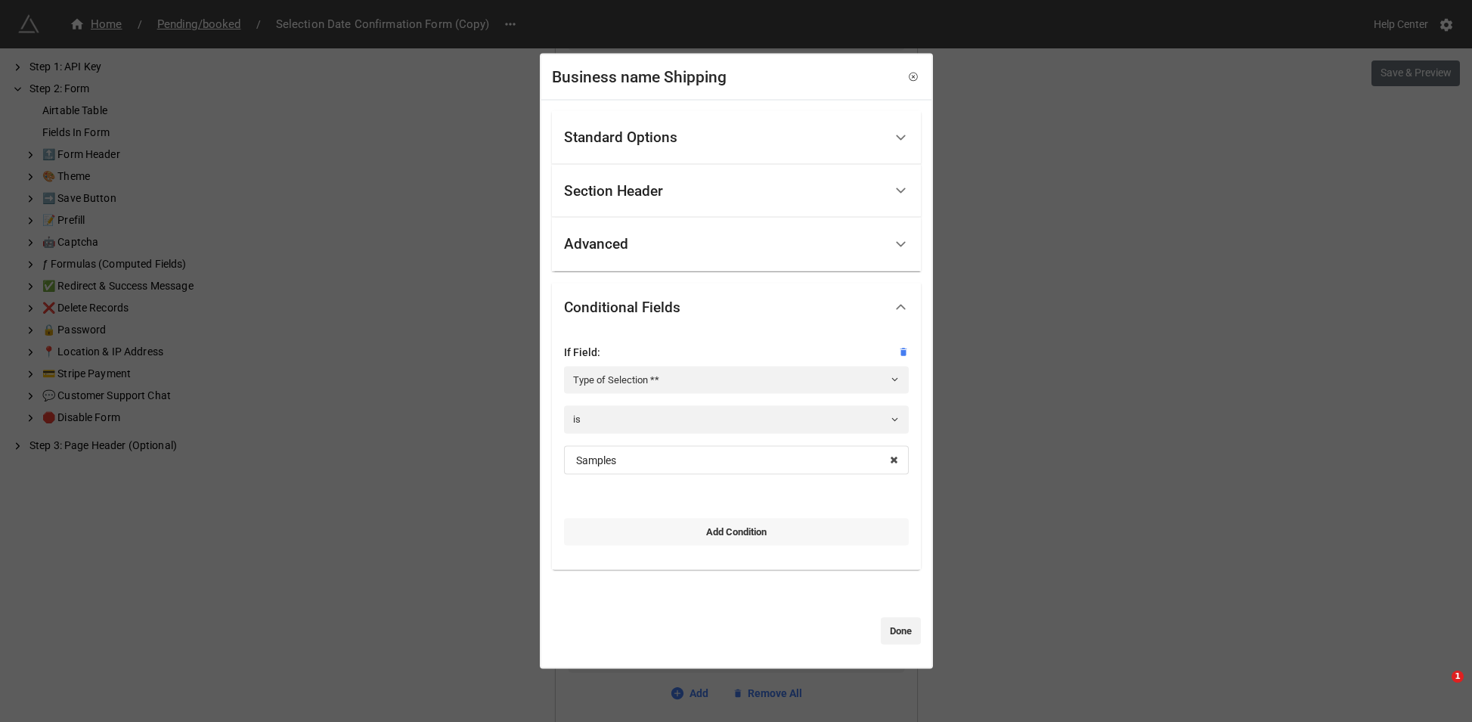
click at [723, 530] on link "Add Condition" at bounding box center [736, 531] width 345 height 27
select select "all-are-met"
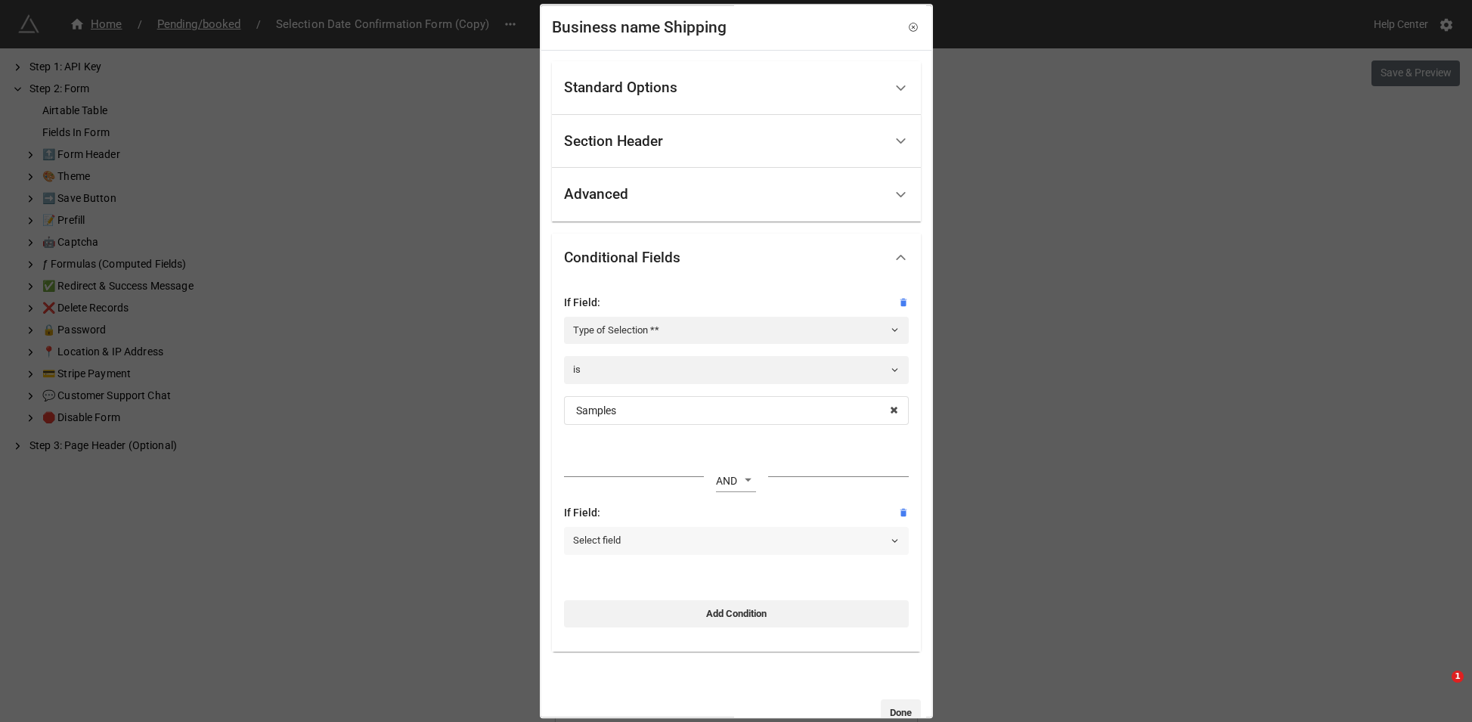
click at [658, 544] on link "Select field" at bounding box center [736, 541] width 345 height 27
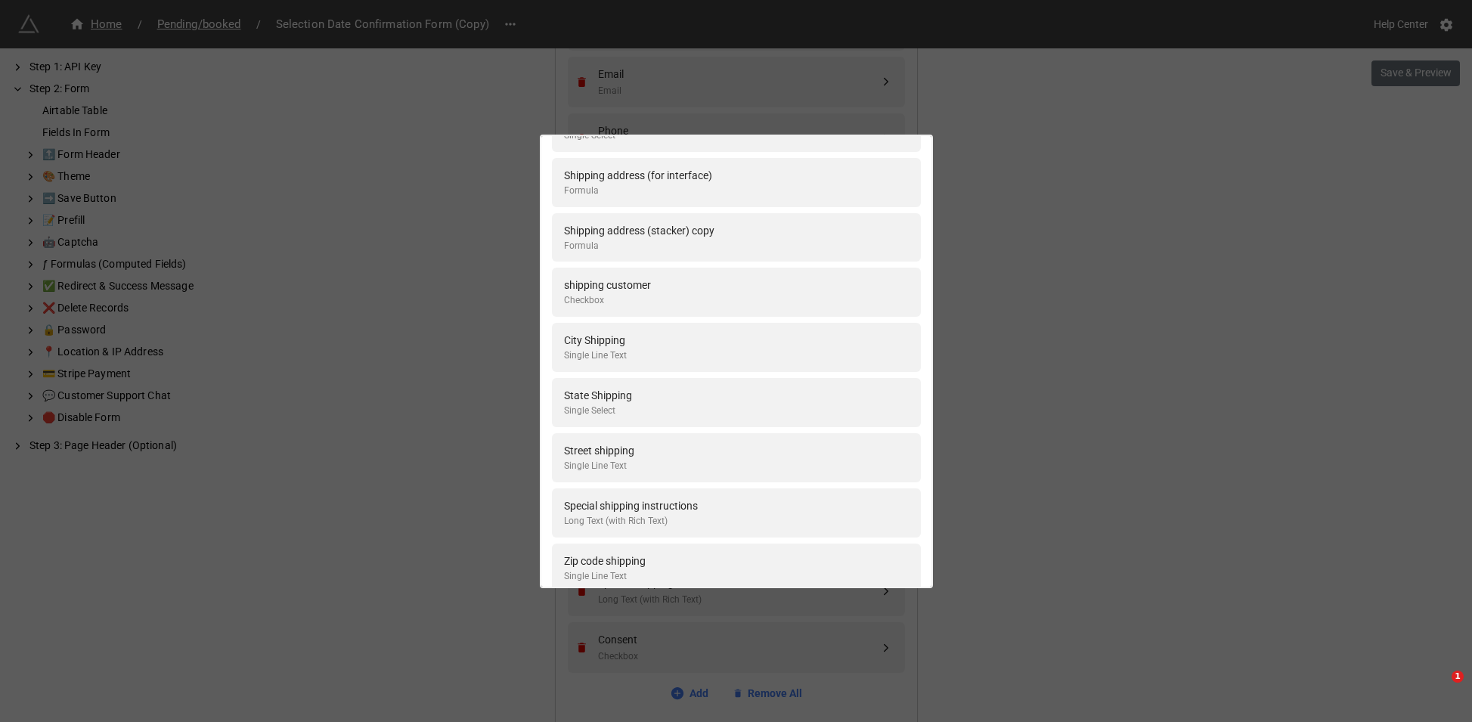
scroll to position [333, 0]
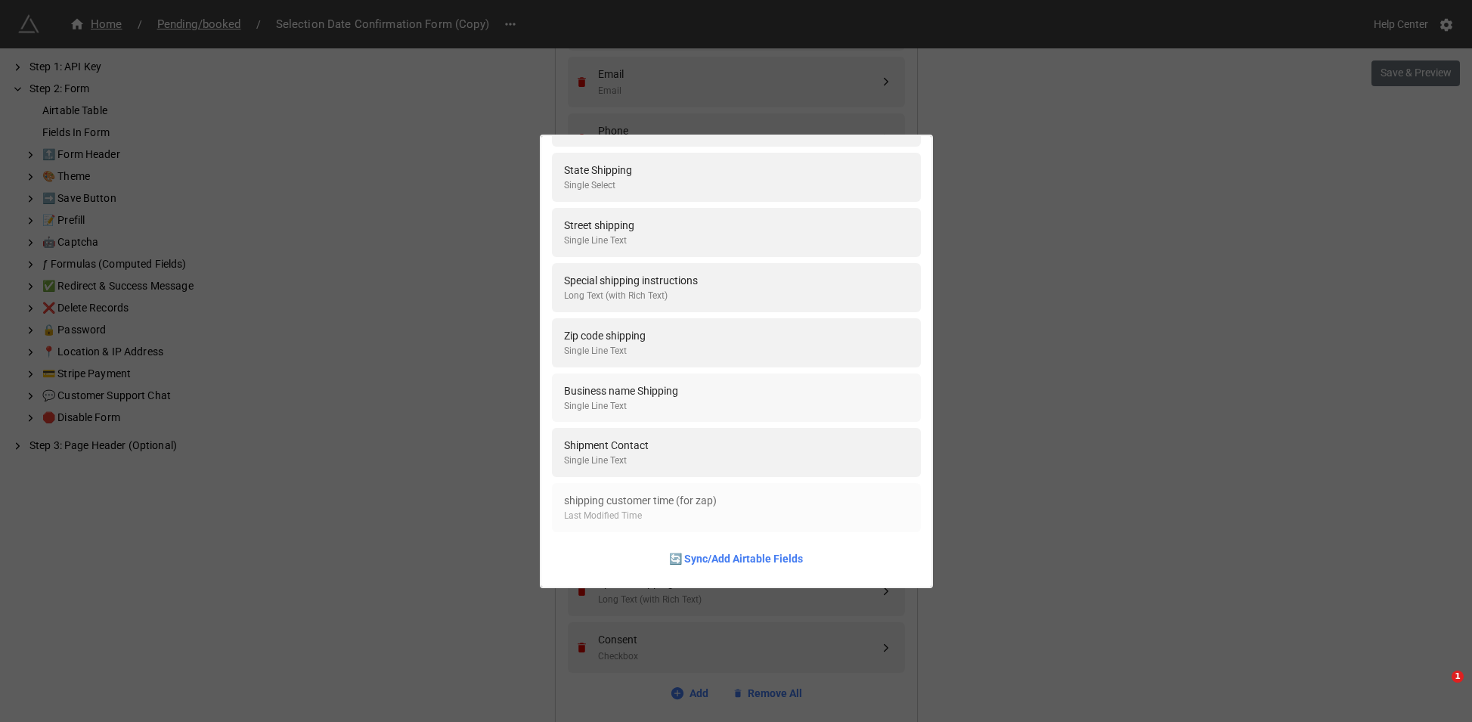
type input "[PERSON_NAME]"
drag, startPoint x: 663, startPoint y: 398, endPoint x: 1010, endPoint y: 417, distance: 347.6
click at [1010, 417] on div "[PERSON_NAME] Shipping address option Single Select Shipping address (for inter…" at bounding box center [736, 361] width 1472 height 722
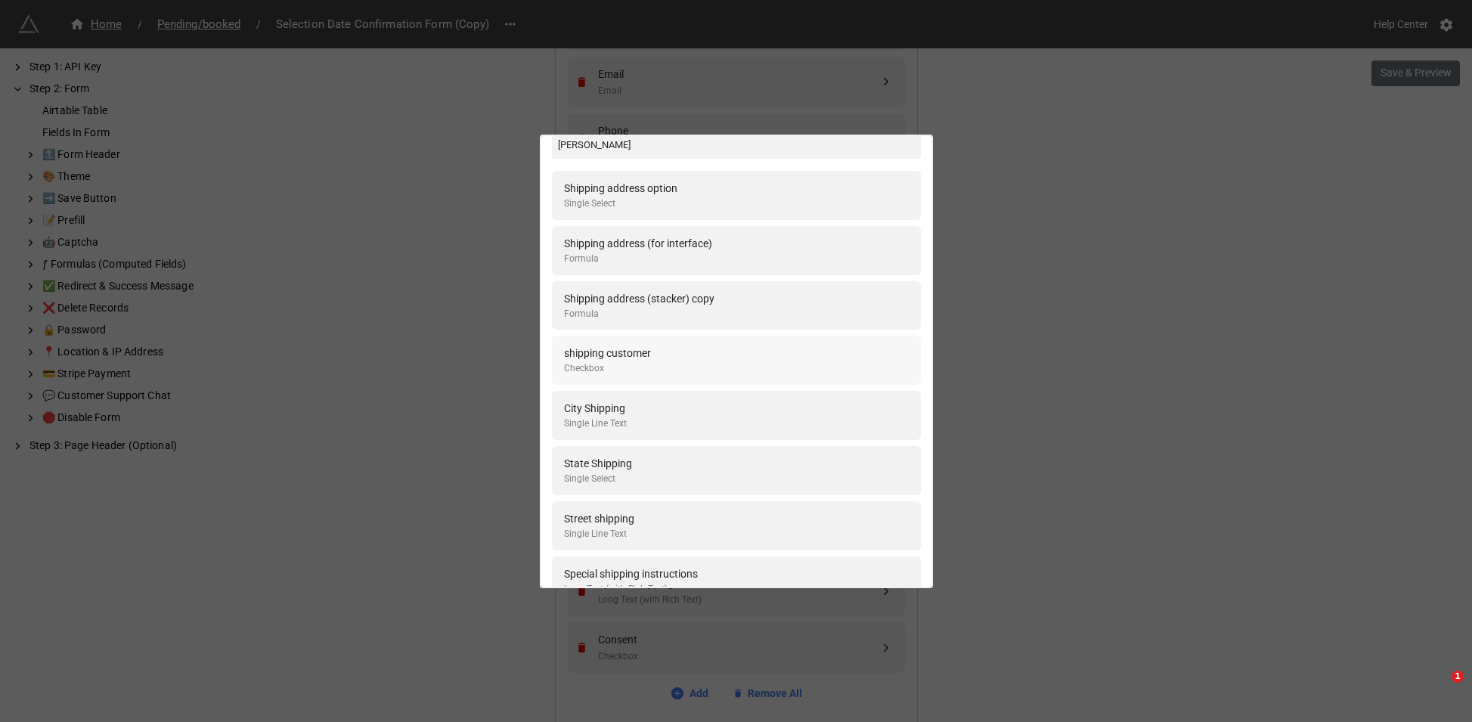
scroll to position [0, 0]
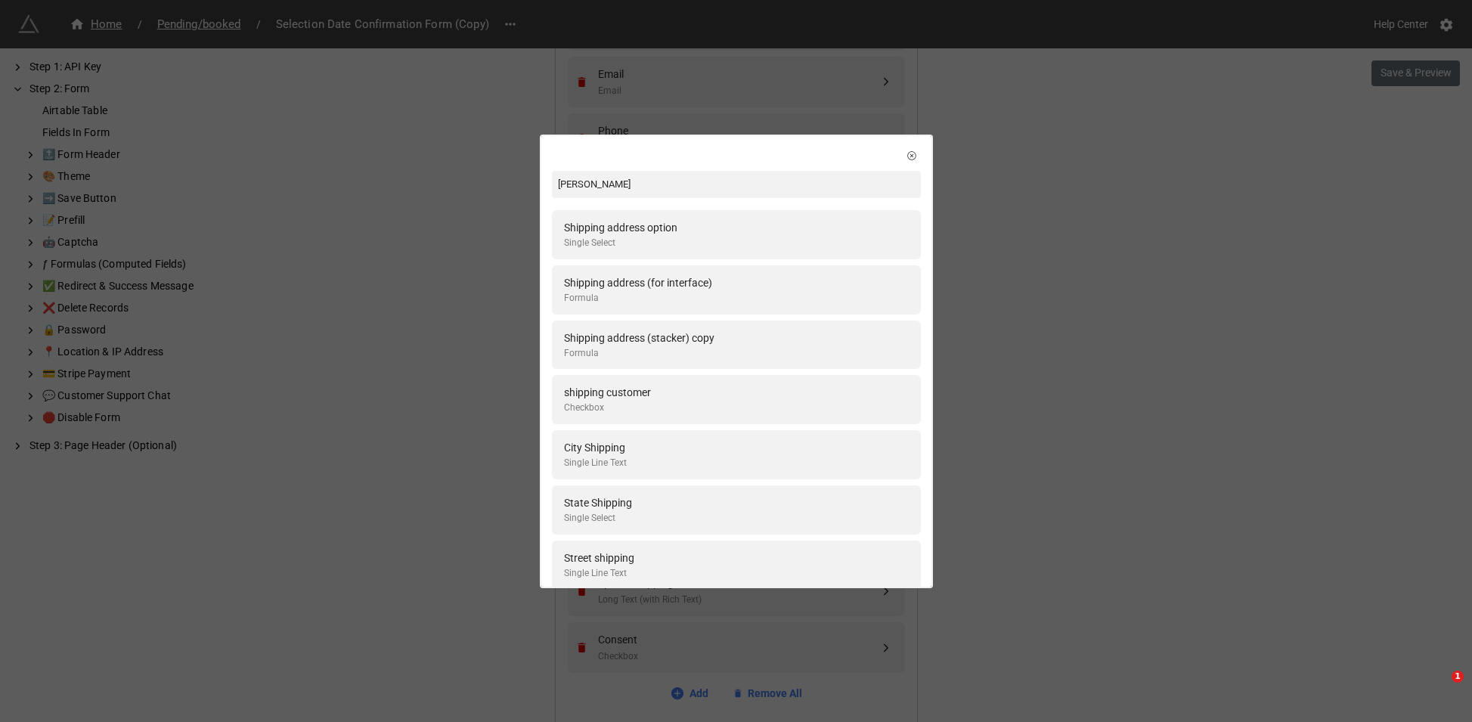
click at [1016, 391] on div "[PERSON_NAME] Shipping address option Single Select Shipping address (for inter…" at bounding box center [736, 361] width 1472 height 722
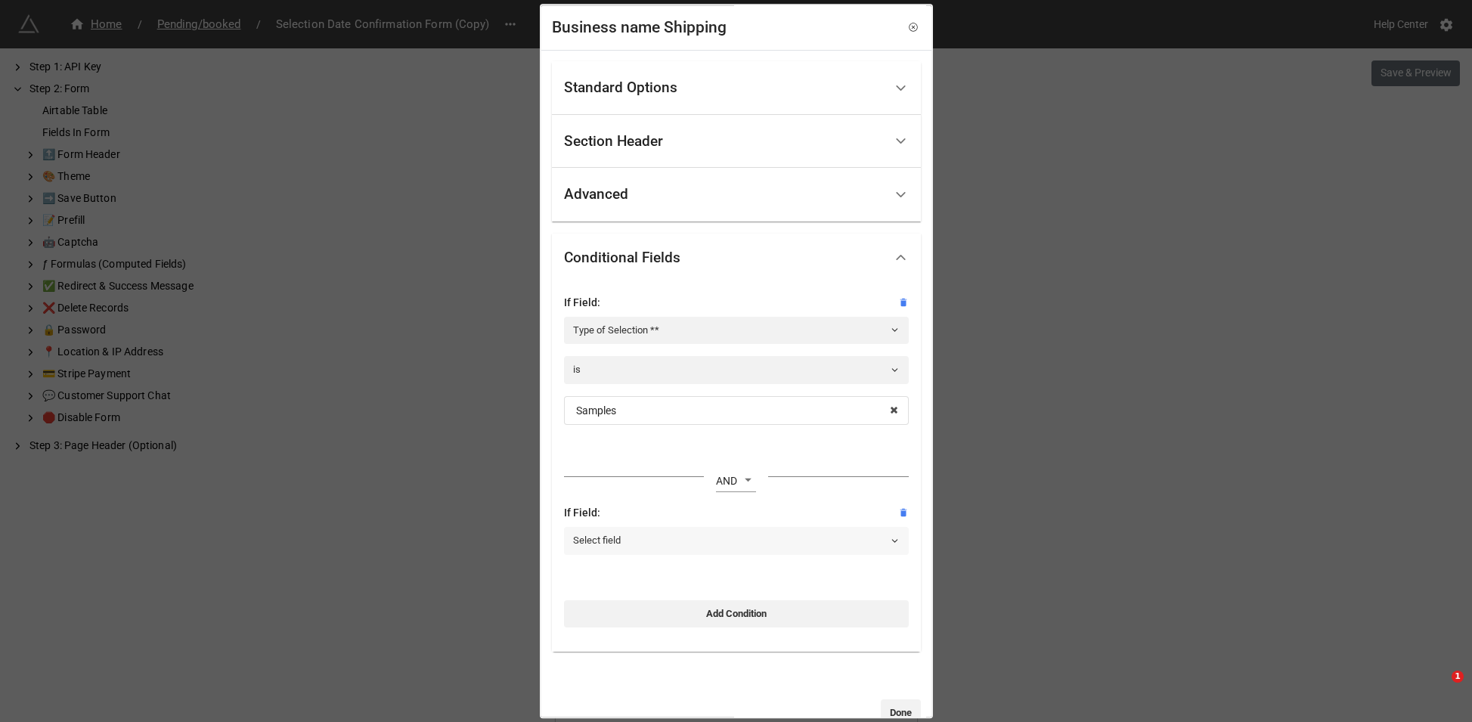
click at [707, 540] on link "Select field" at bounding box center [736, 541] width 345 height 27
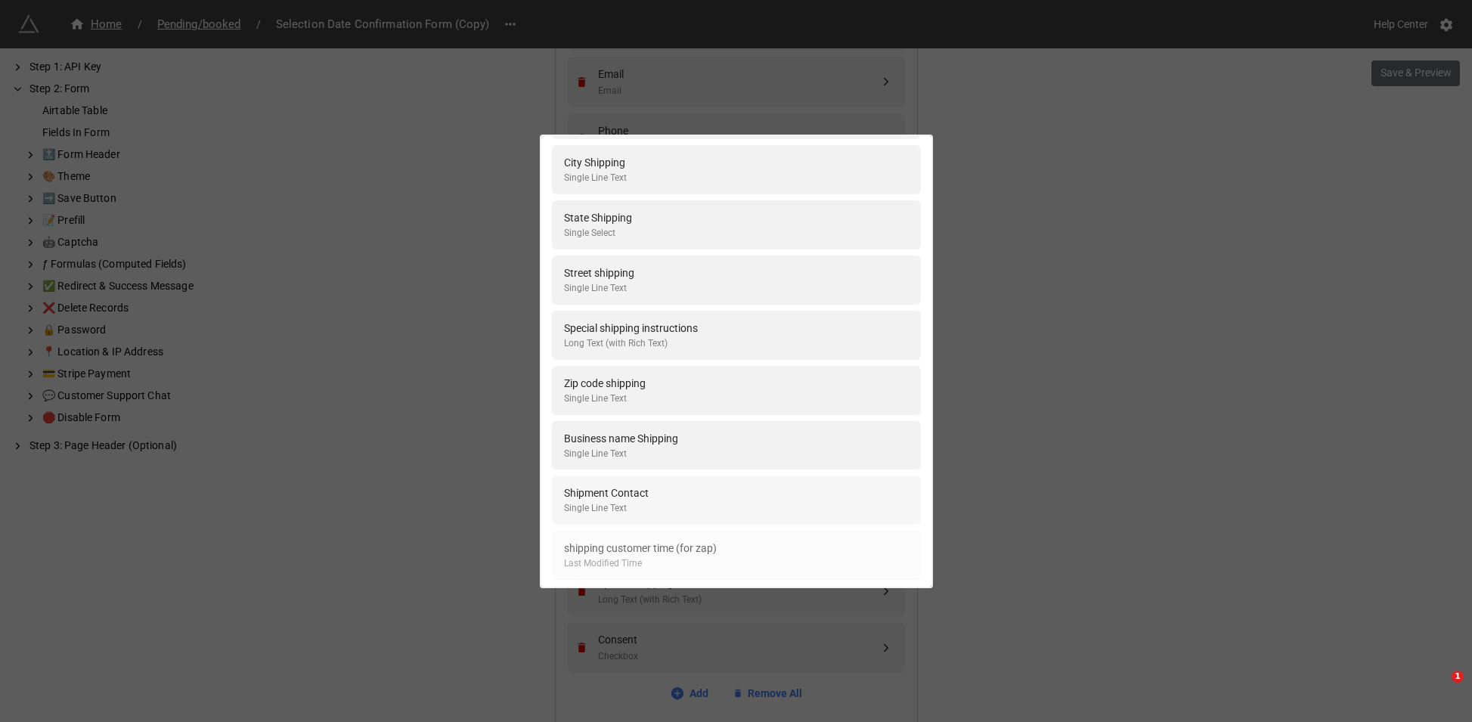
scroll to position [325, 0]
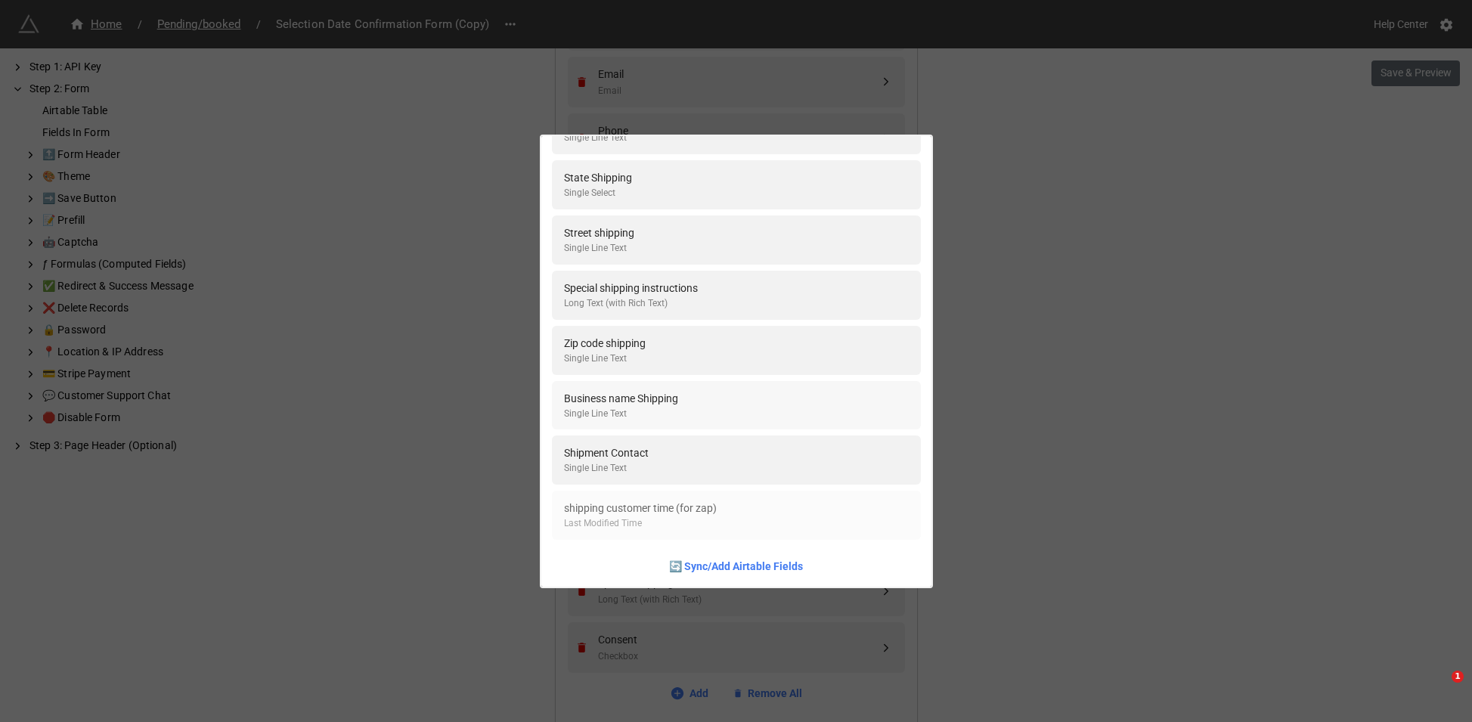
type input "[PERSON_NAME]"
click at [692, 396] on div "Business name Shipping Single Line Text" at bounding box center [736, 405] width 345 height 31
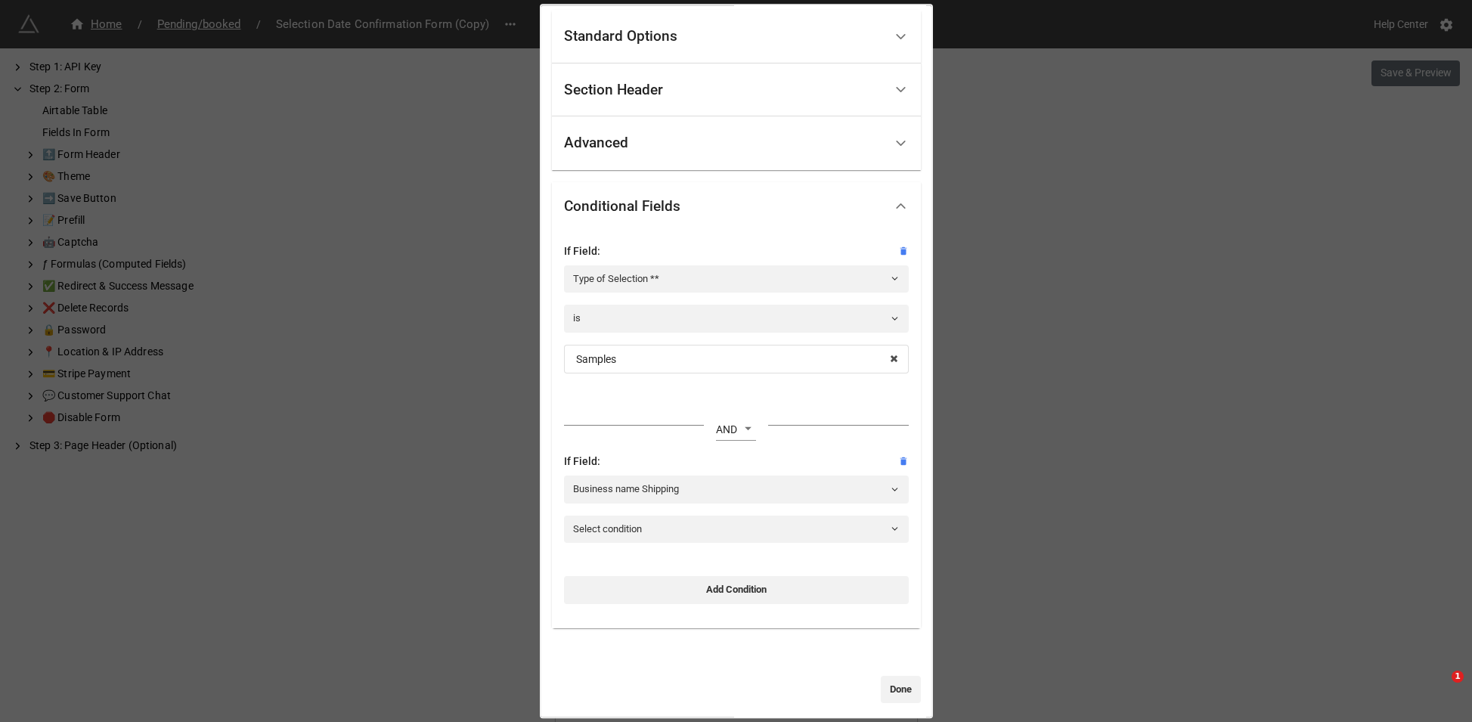
scroll to position [61, 0]
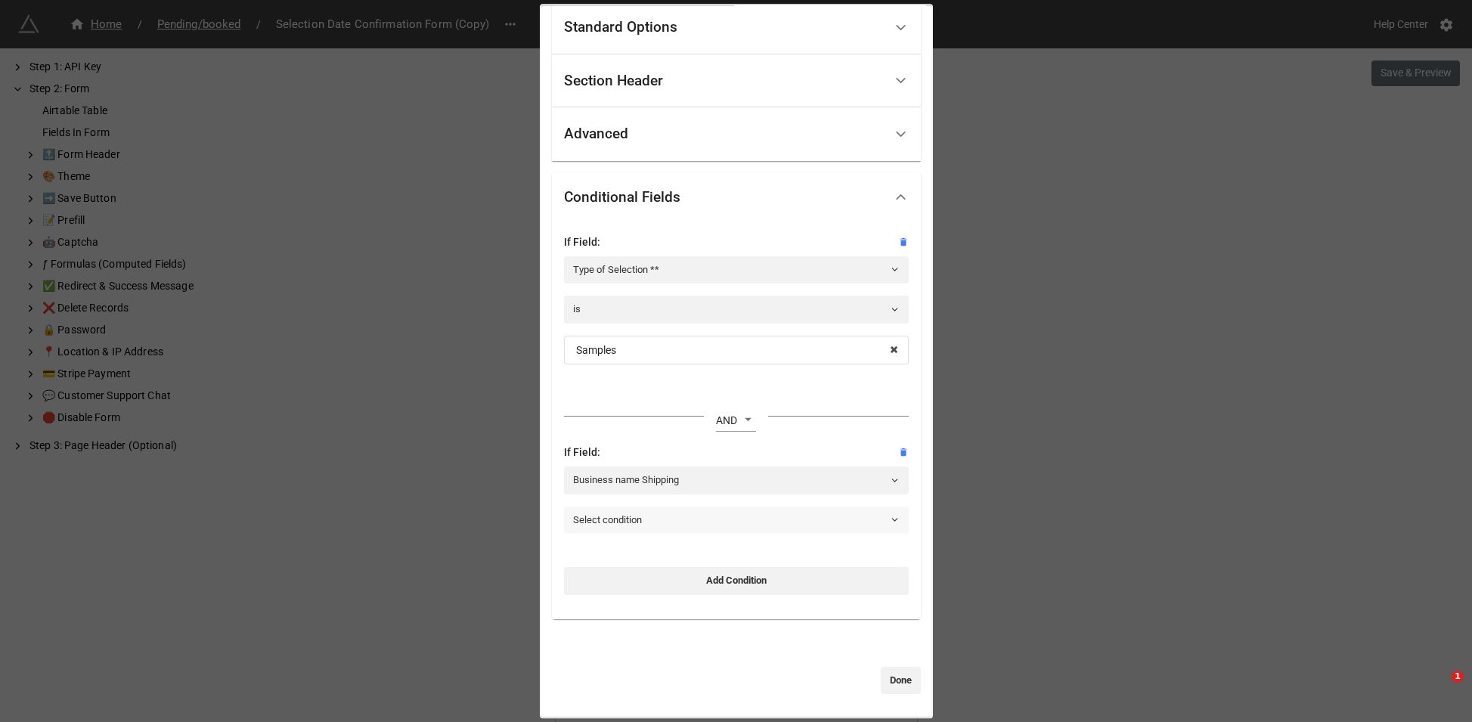
click at [706, 519] on link "Select condition" at bounding box center [736, 520] width 345 height 27
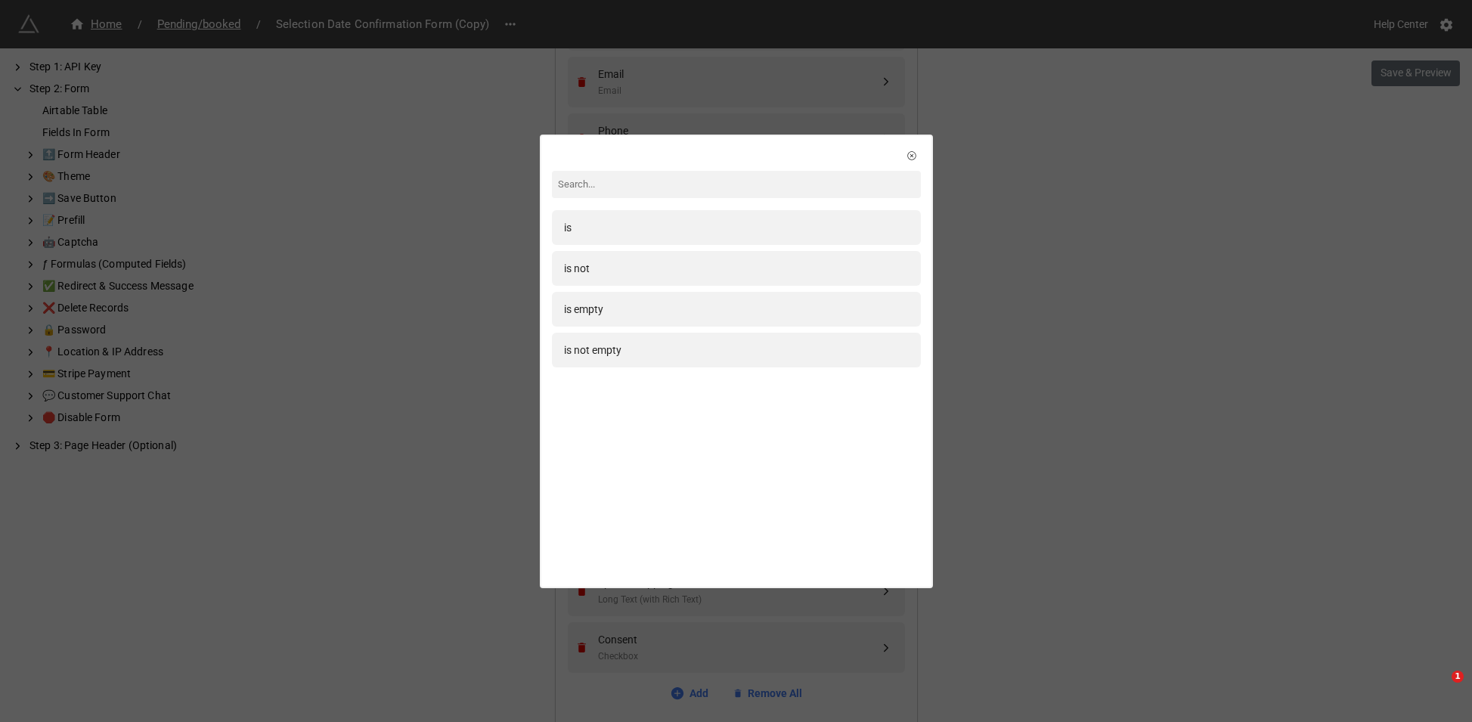
drag, startPoint x: 686, startPoint y: 307, endPoint x: 723, endPoint y: 325, distance: 41.3
click at [686, 307] on div "is empty" at bounding box center [736, 309] width 345 height 17
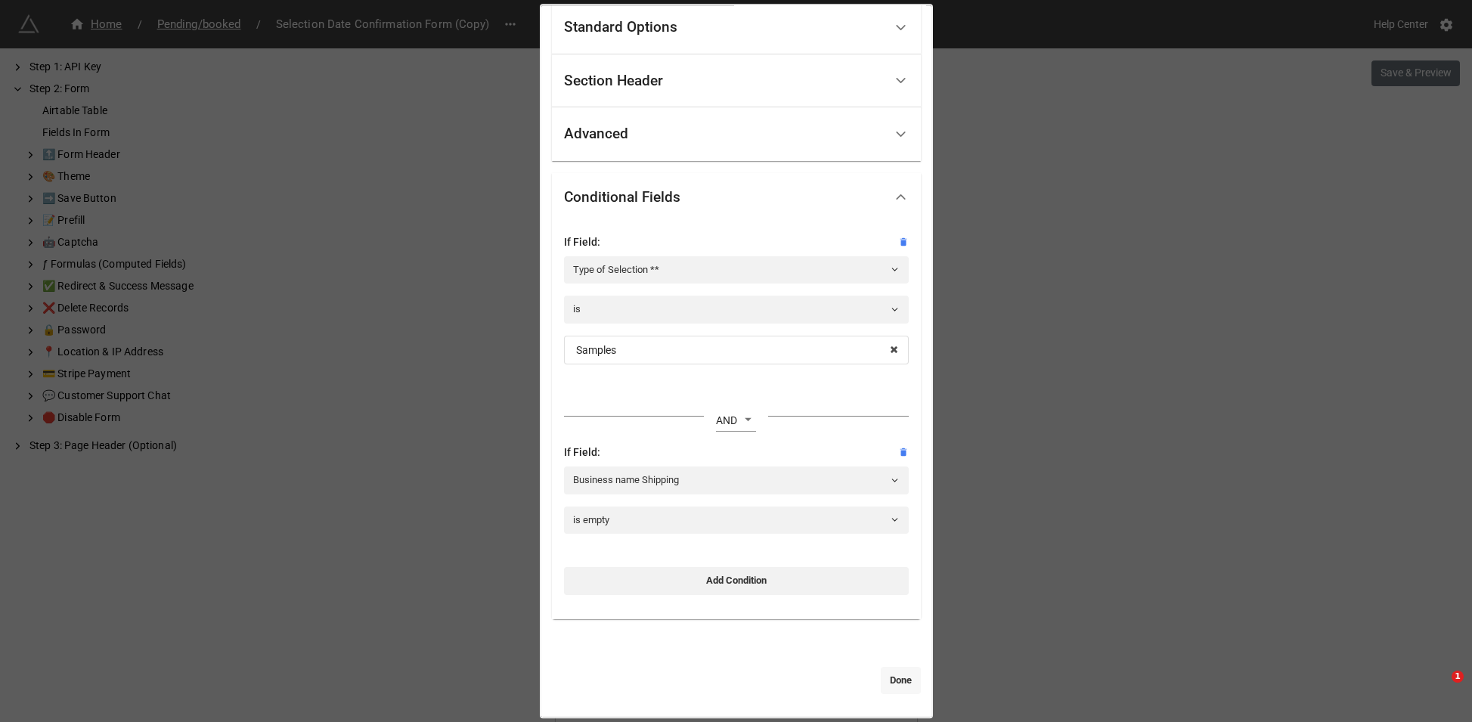
drag, startPoint x: 887, startPoint y: 697, endPoint x: 889, endPoint y: 689, distance: 8.6
click at [889, 692] on div "Standard Options Title (Optional) Description (Optional) Normal Image (Optional…" at bounding box center [736, 353] width 390 height 727
click at [891, 681] on link "Done" at bounding box center [901, 680] width 40 height 27
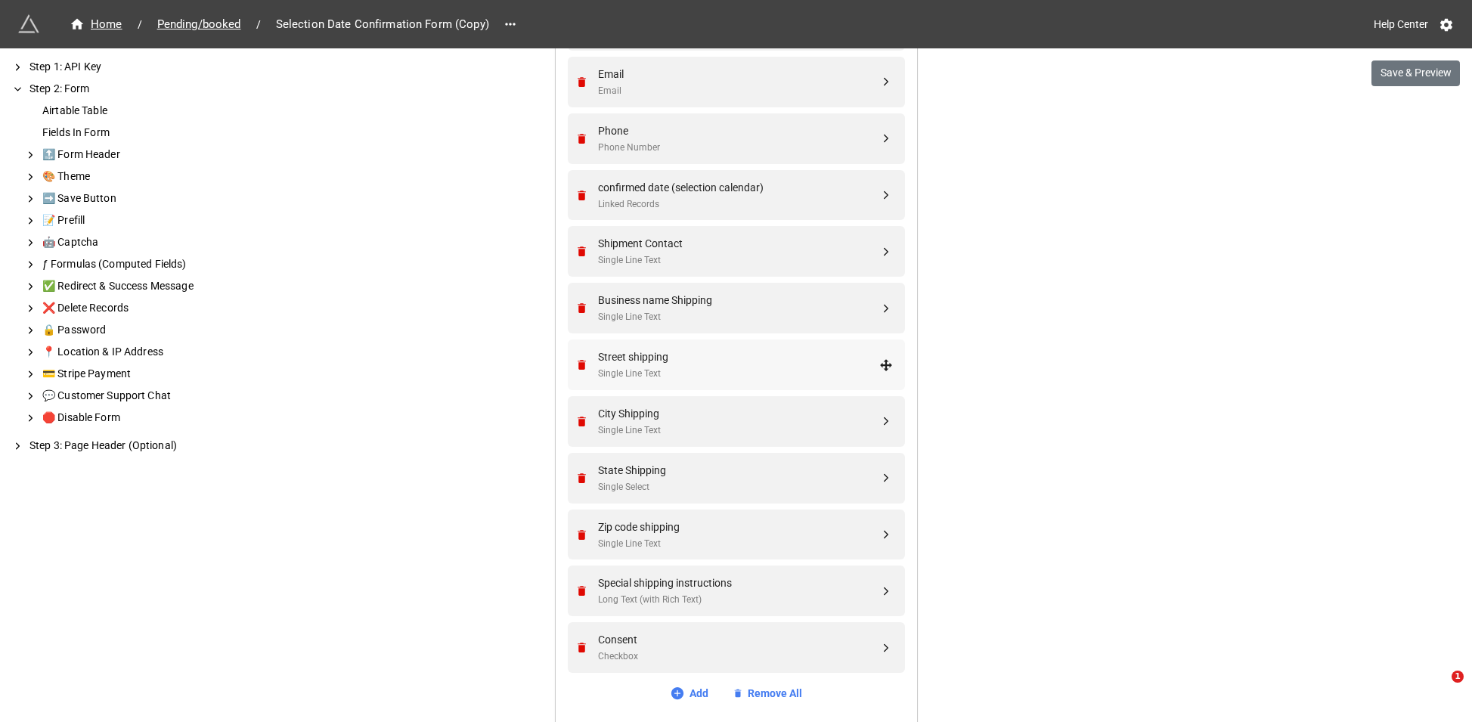
click at [682, 363] on div "Street shipping" at bounding box center [738, 357] width 281 height 17
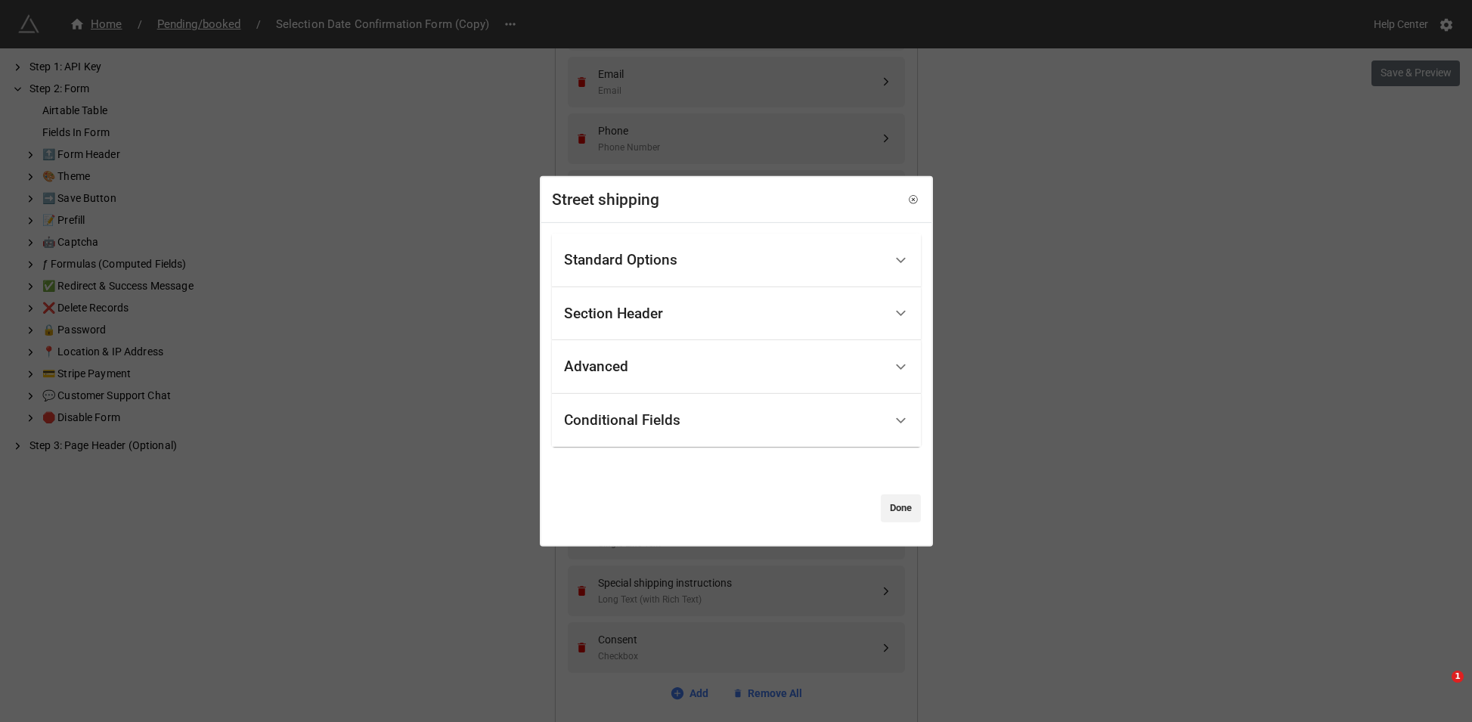
drag, startPoint x: 673, startPoint y: 415, endPoint x: 675, endPoint y: 424, distance: 8.5
click at [673, 416] on div "Conditional Fields" at bounding box center [622, 420] width 116 height 15
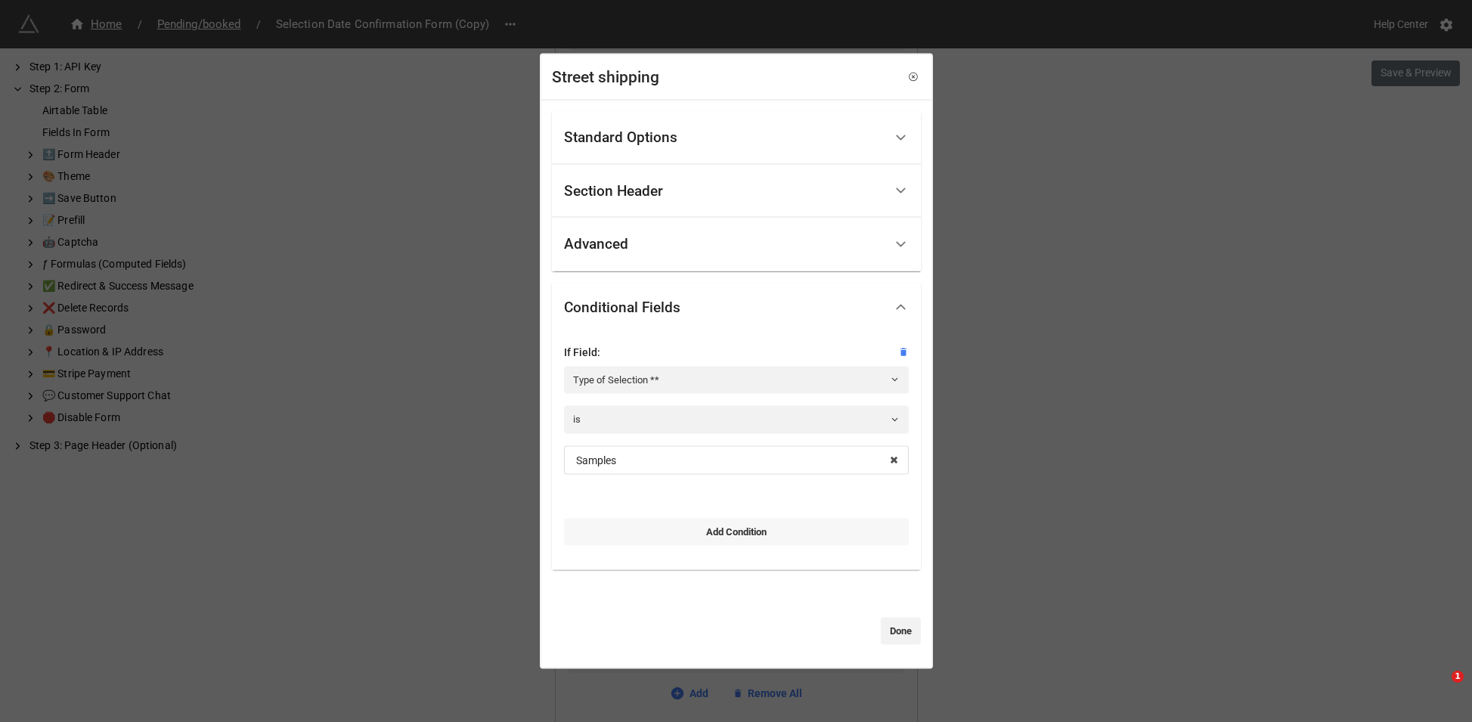
click at [693, 537] on link "Add Condition" at bounding box center [736, 531] width 345 height 27
select select "all-are-met"
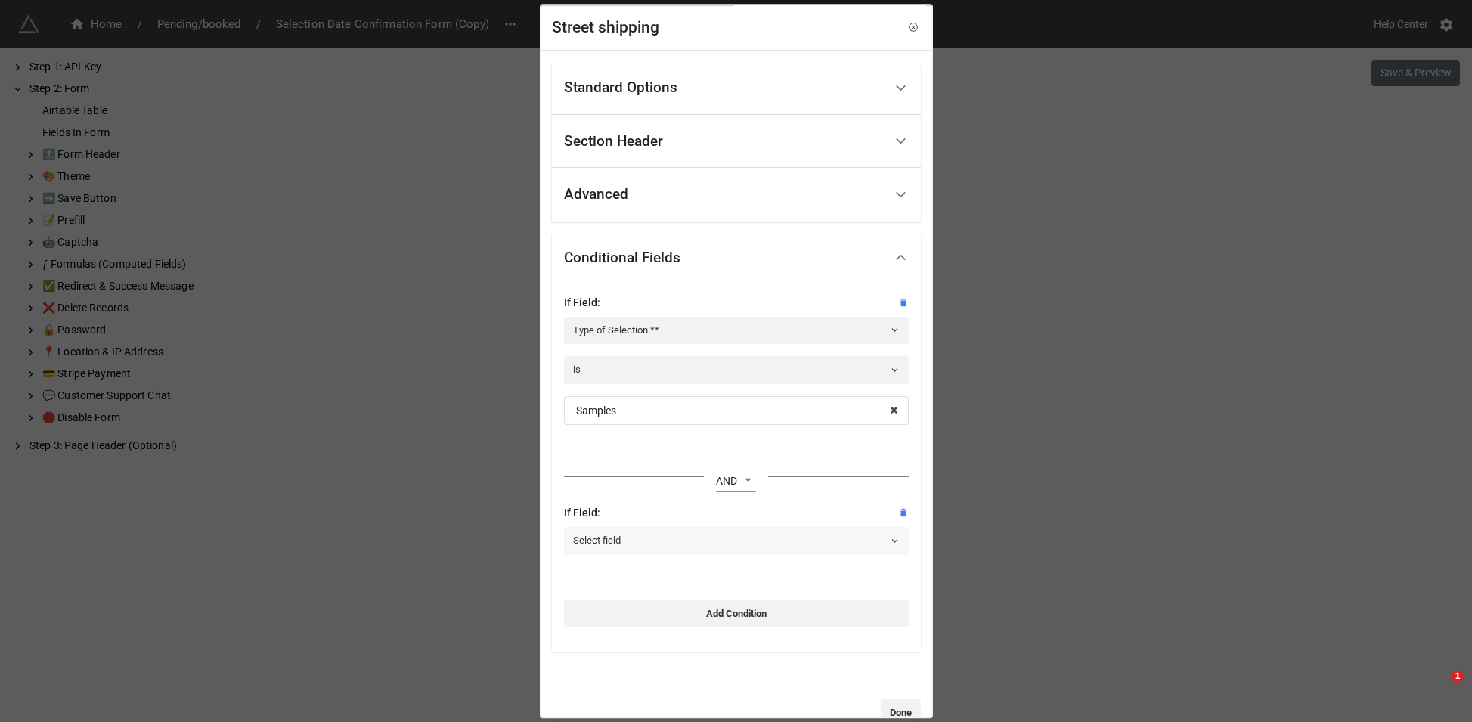
click at [693, 537] on link "Select field" at bounding box center [736, 541] width 345 height 27
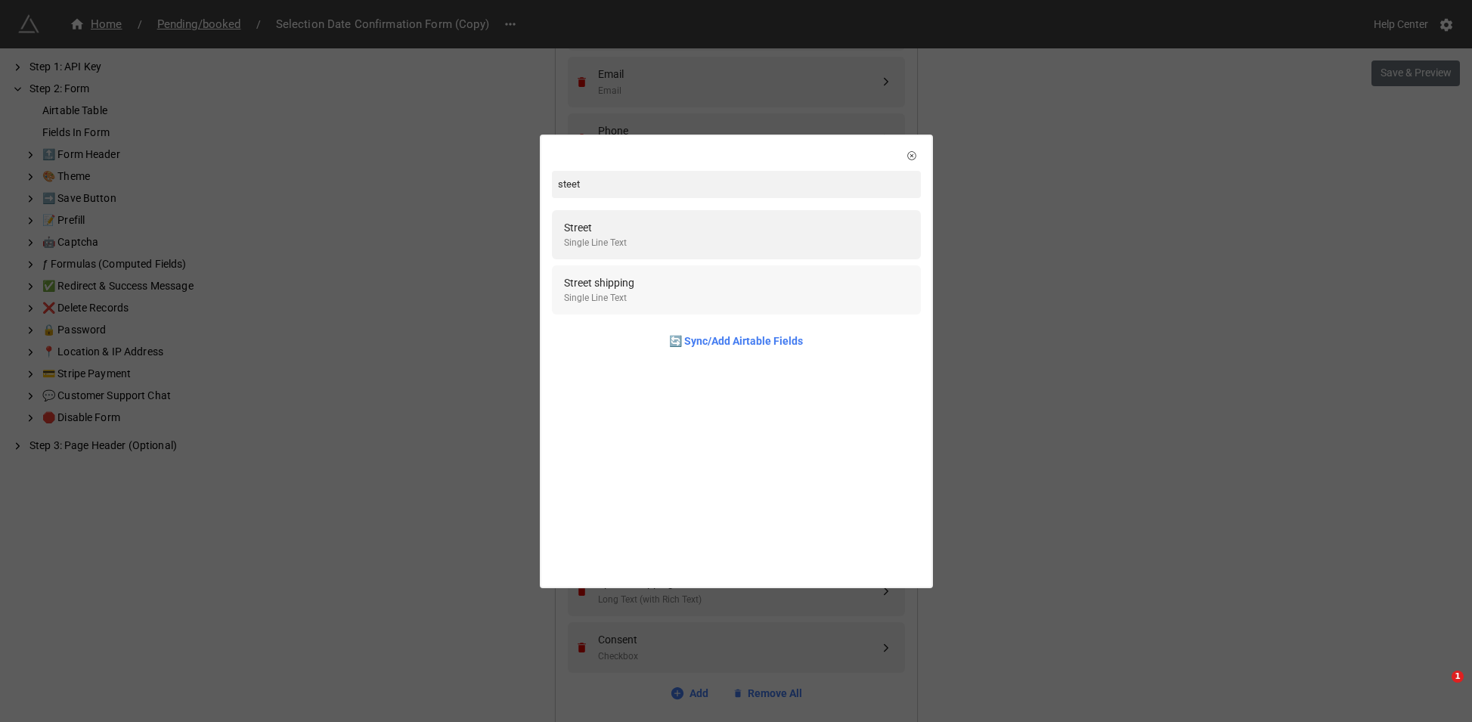
type input "steet"
click at [660, 288] on div "Street shipping Single Line Text" at bounding box center [736, 290] width 345 height 31
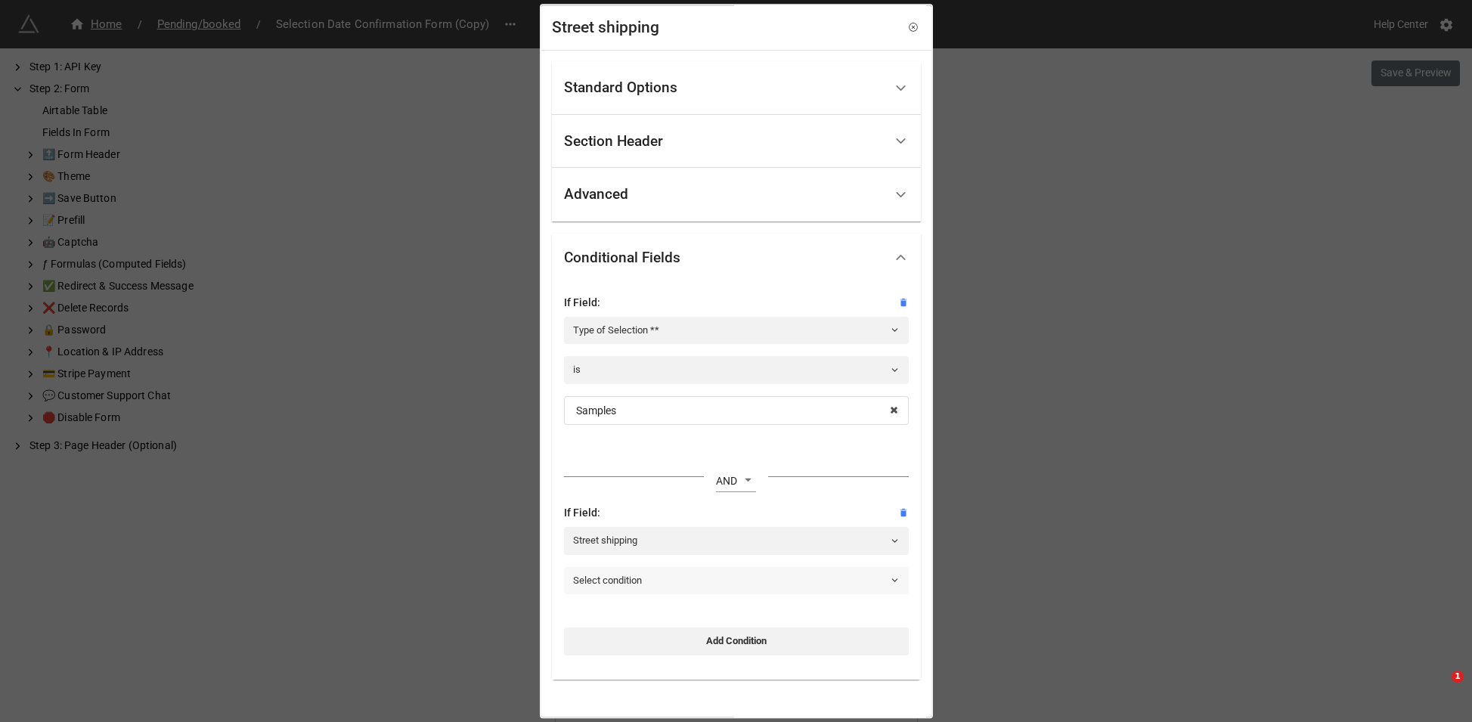
click at [707, 585] on link "Select condition" at bounding box center [736, 580] width 345 height 27
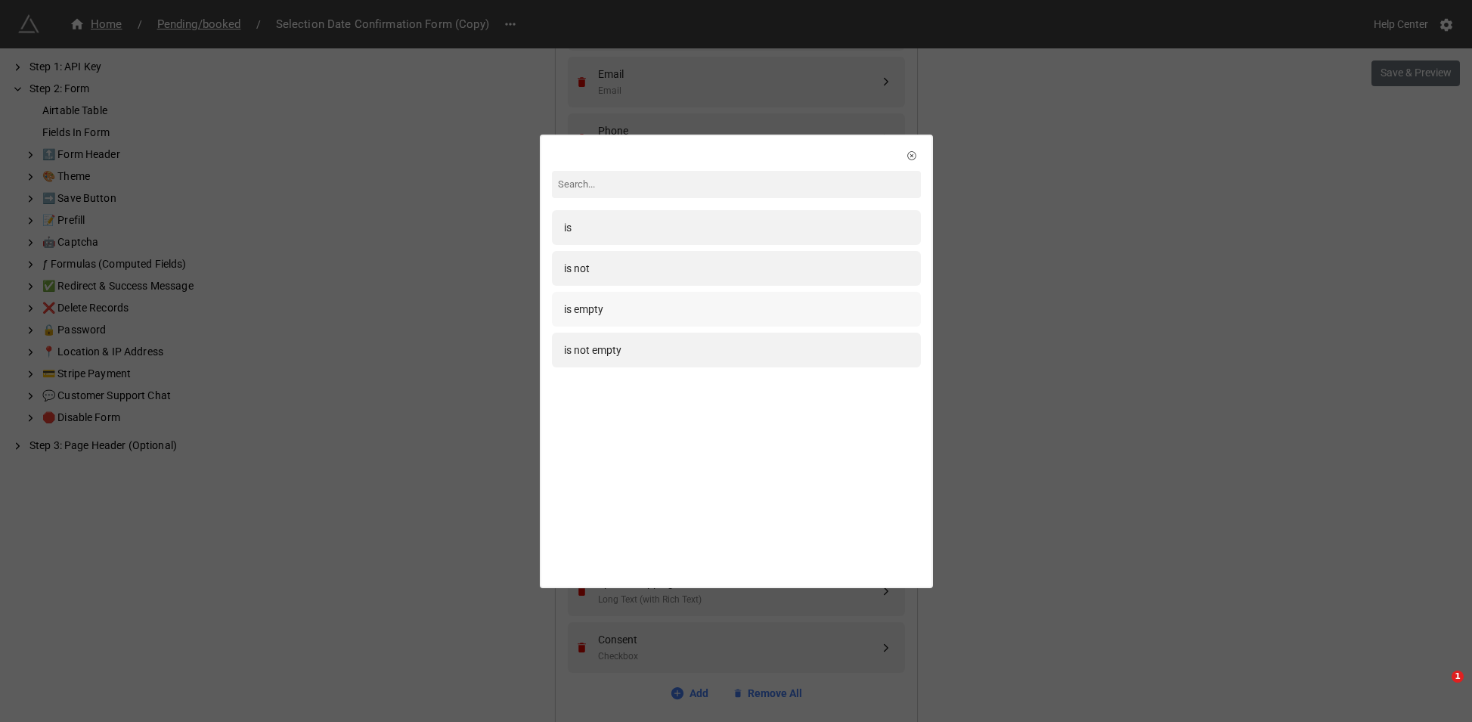
drag, startPoint x: 673, startPoint y: 345, endPoint x: 668, endPoint y: 303, distance: 41.9
click at [668, 303] on div "is is not is empty is not empty" at bounding box center [736, 291] width 369 height 163
drag, startPoint x: 669, startPoint y: 306, endPoint x: 678, endPoint y: 315, distance: 12.8
click at [669, 306] on div "is empty" at bounding box center [736, 309] width 345 height 17
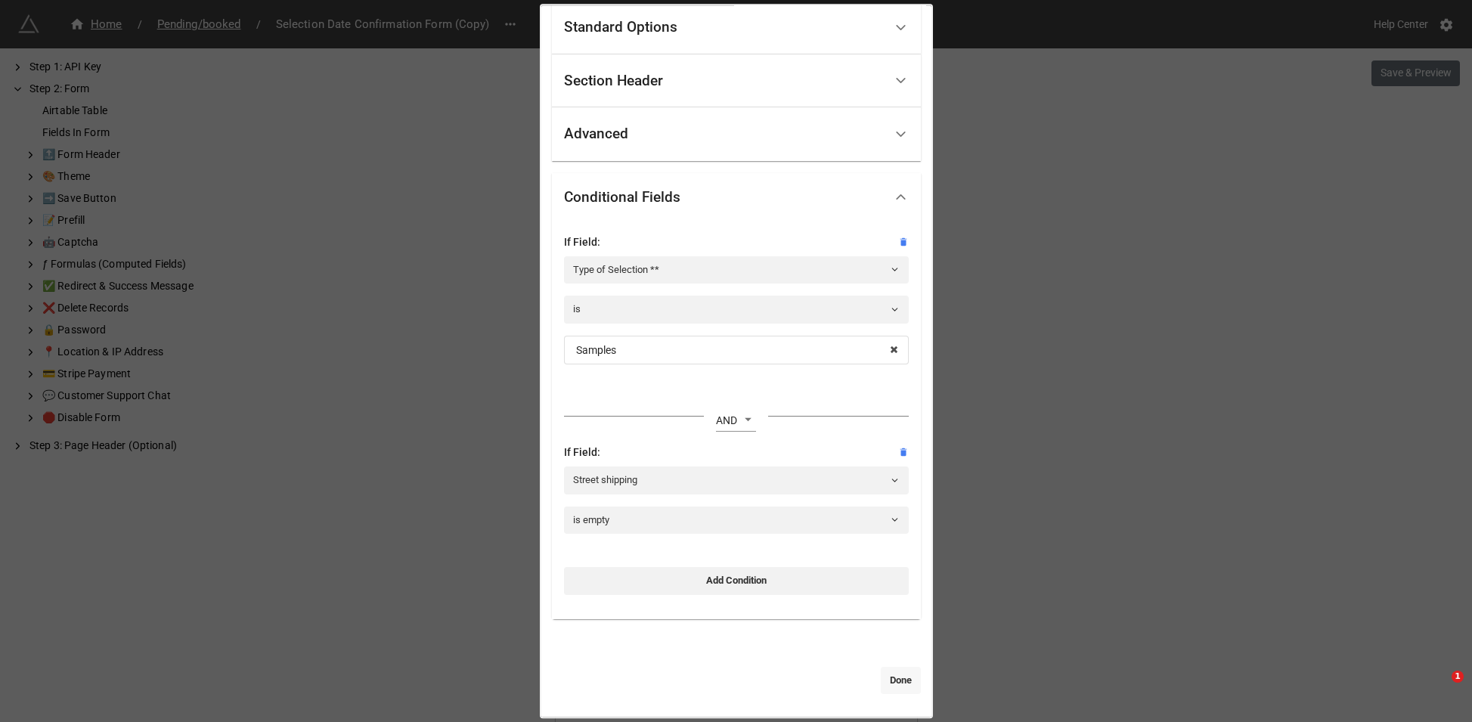
click at [892, 670] on link "Done" at bounding box center [901, 680] width 40 height 27
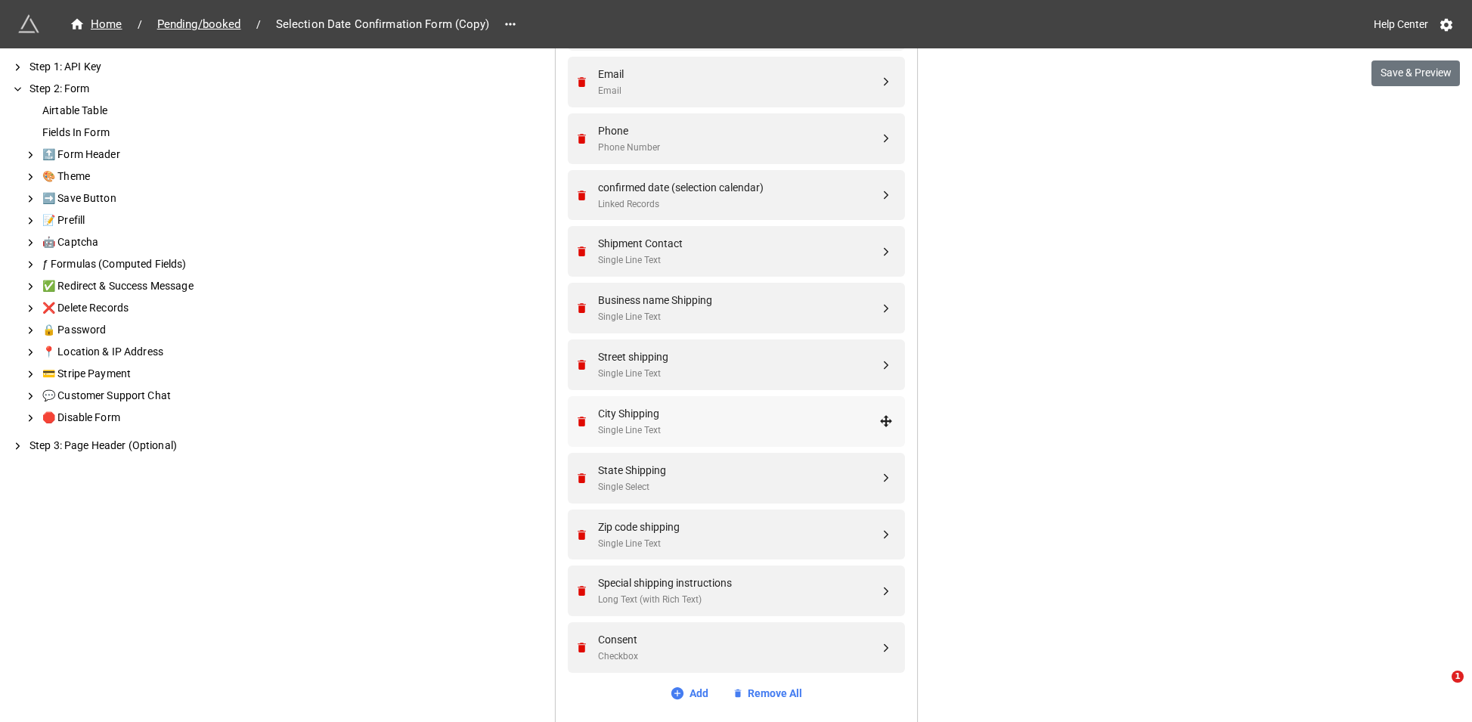
click at [682, 414] on div "City Shipping" at bounding box center [738, 413] width 281 height 17
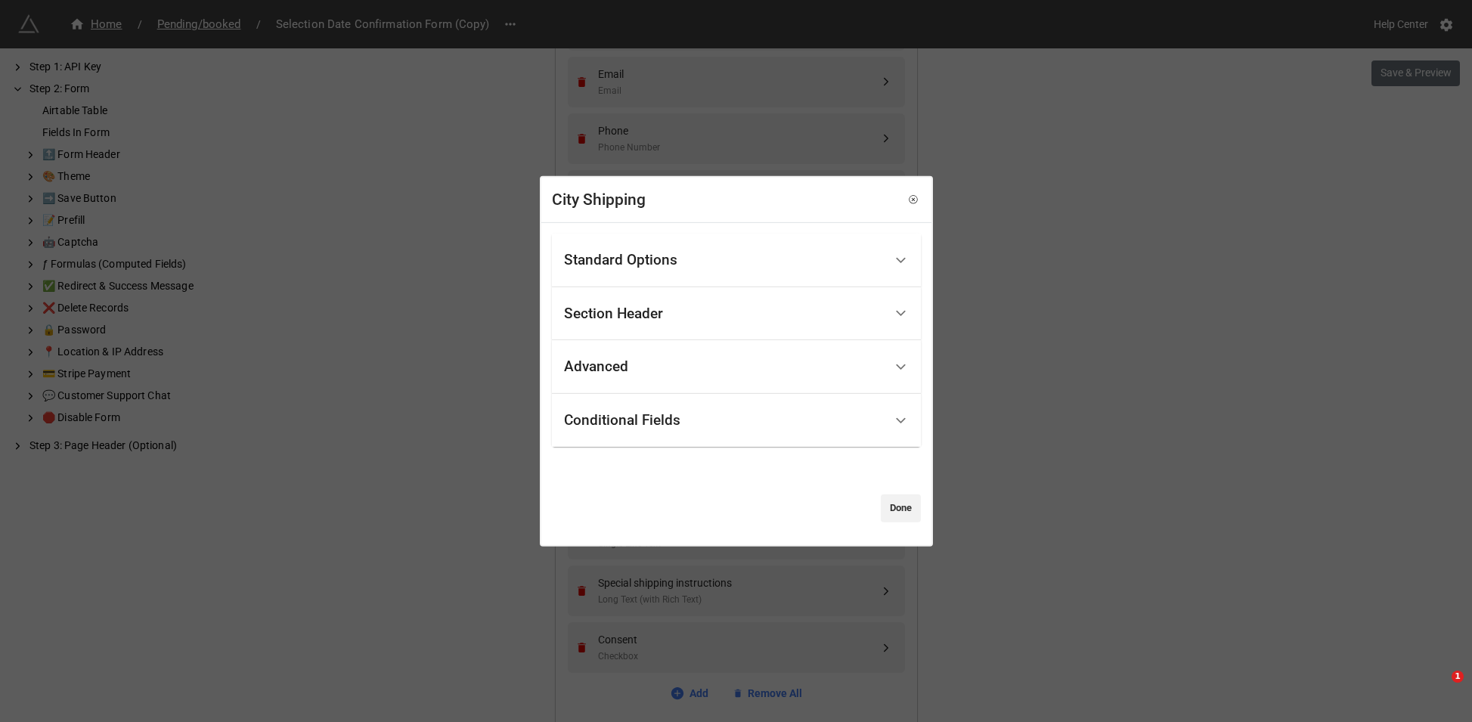
drag, startPoint x: 684, startPoint y: 420, endPoint x: 692, endPoint y: 451, distance: 31.2
click at [684, 420] on div "Conditional Fields" at bounding box center [724, 421] width 320 height 36
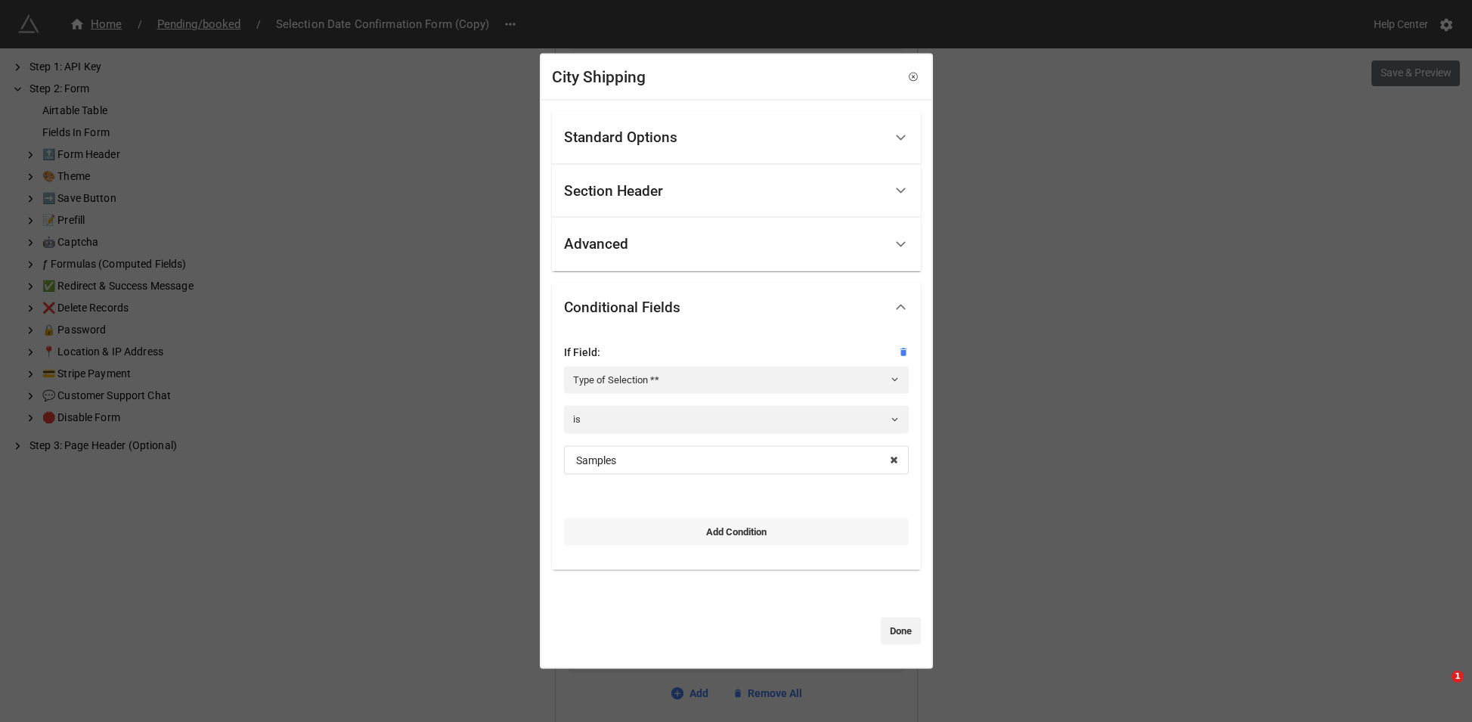
click at [696, 535] on link "Add Condition" at bounding box center [736, 531] width 345 height 27
select select "all-are-met"
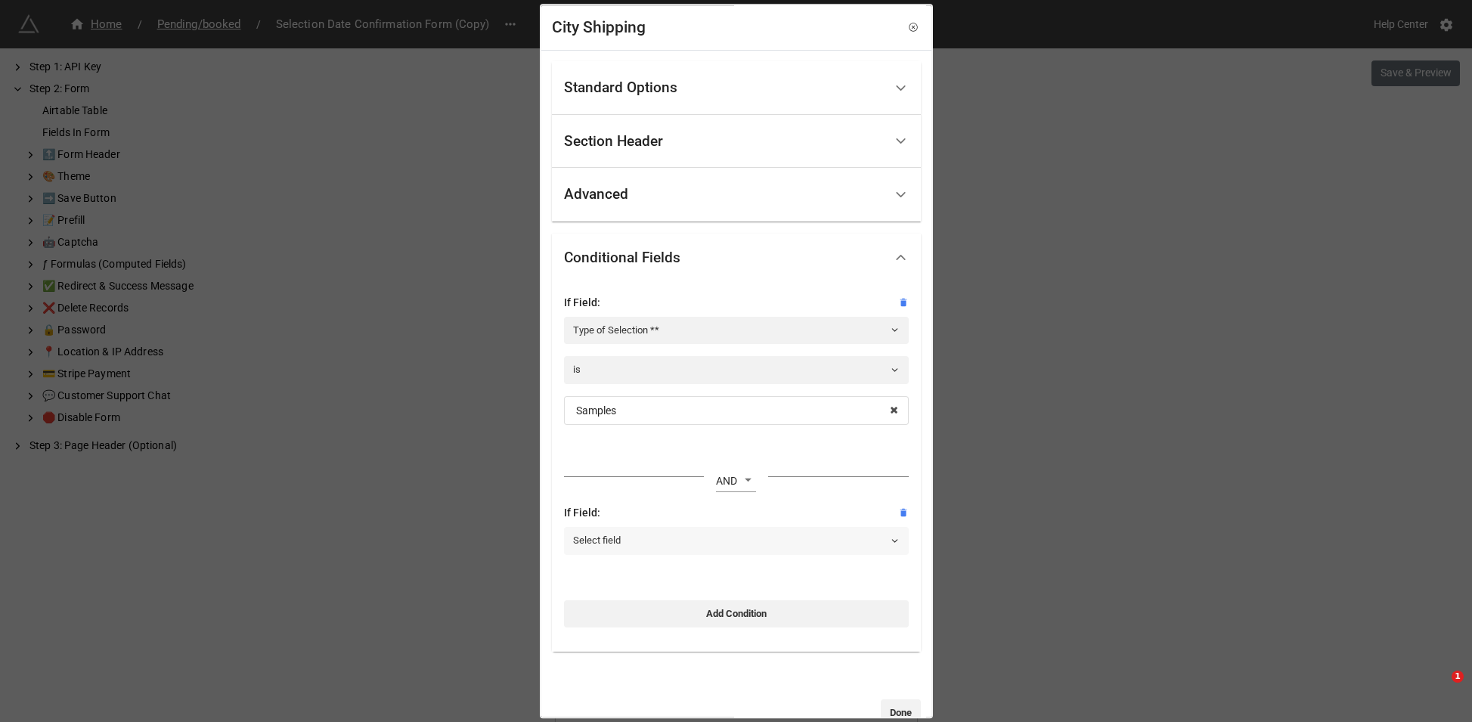
click at [697, 528] on div "Select field" at bounding box center [736, 541] width 345 height 27
click at [694, 541] on link "Select field" at bounding box center [736, 541] width 345 height 27
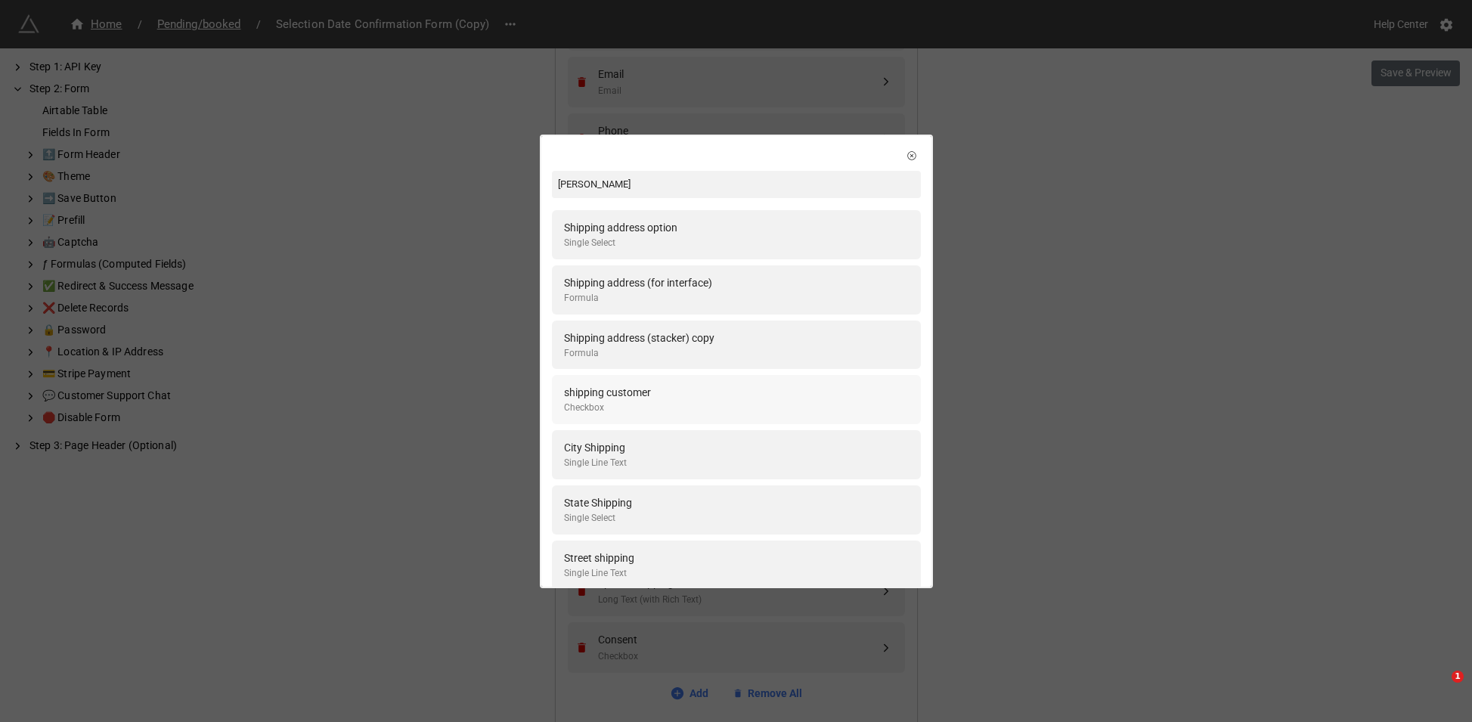
scroll to position [4, 0]
type input "[PERSON_NAME]"
click at [1010, 392] on div "[PERSON_NAME] Shipping address option Single Select Shipping address (for inter…" at bounding box center [736, 361] width 1472 height 722
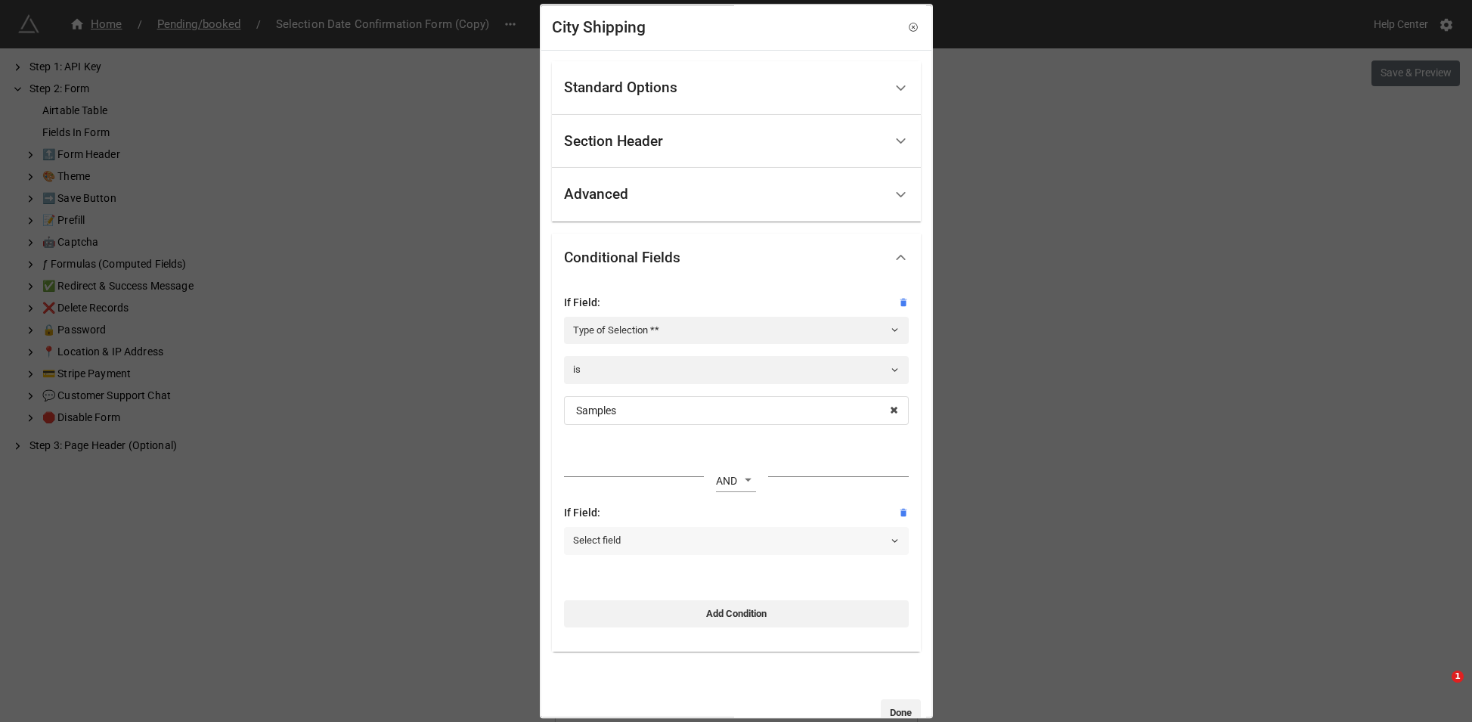
click at [709, 538] on link "Select field" at bounding box center [736, 541] width 345 height 27
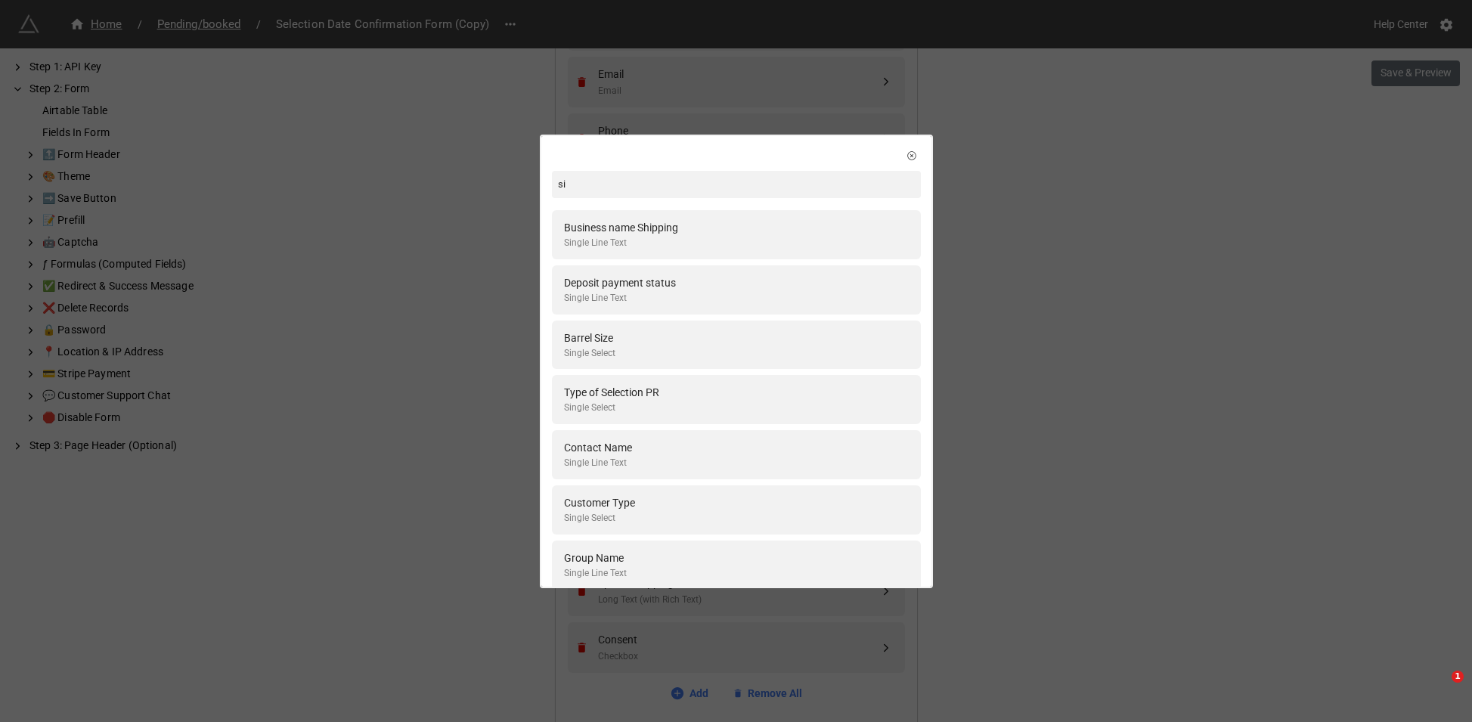
type input "s"
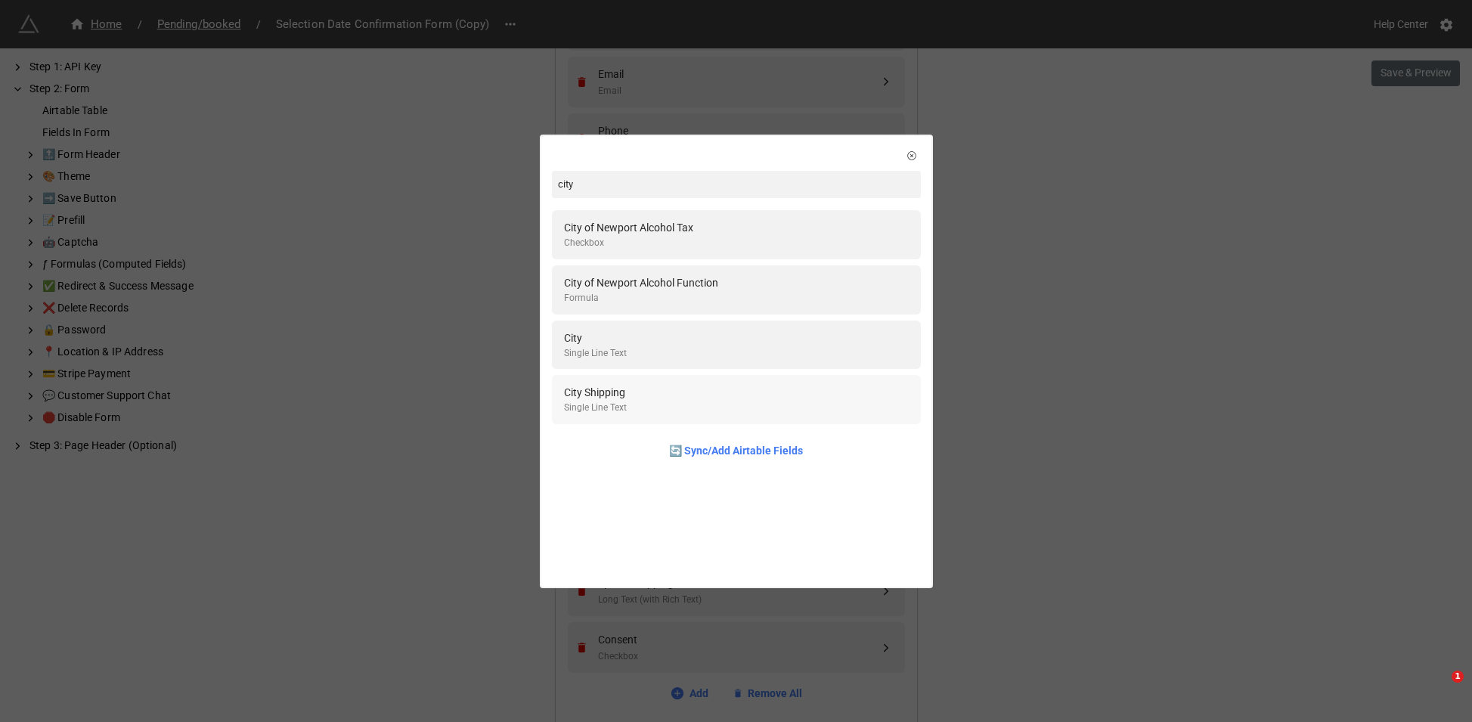
type input "city"
click at [653, 394] on div "City Shipping Single Line Text" at bounding box center [736, 399] width 345 height 31
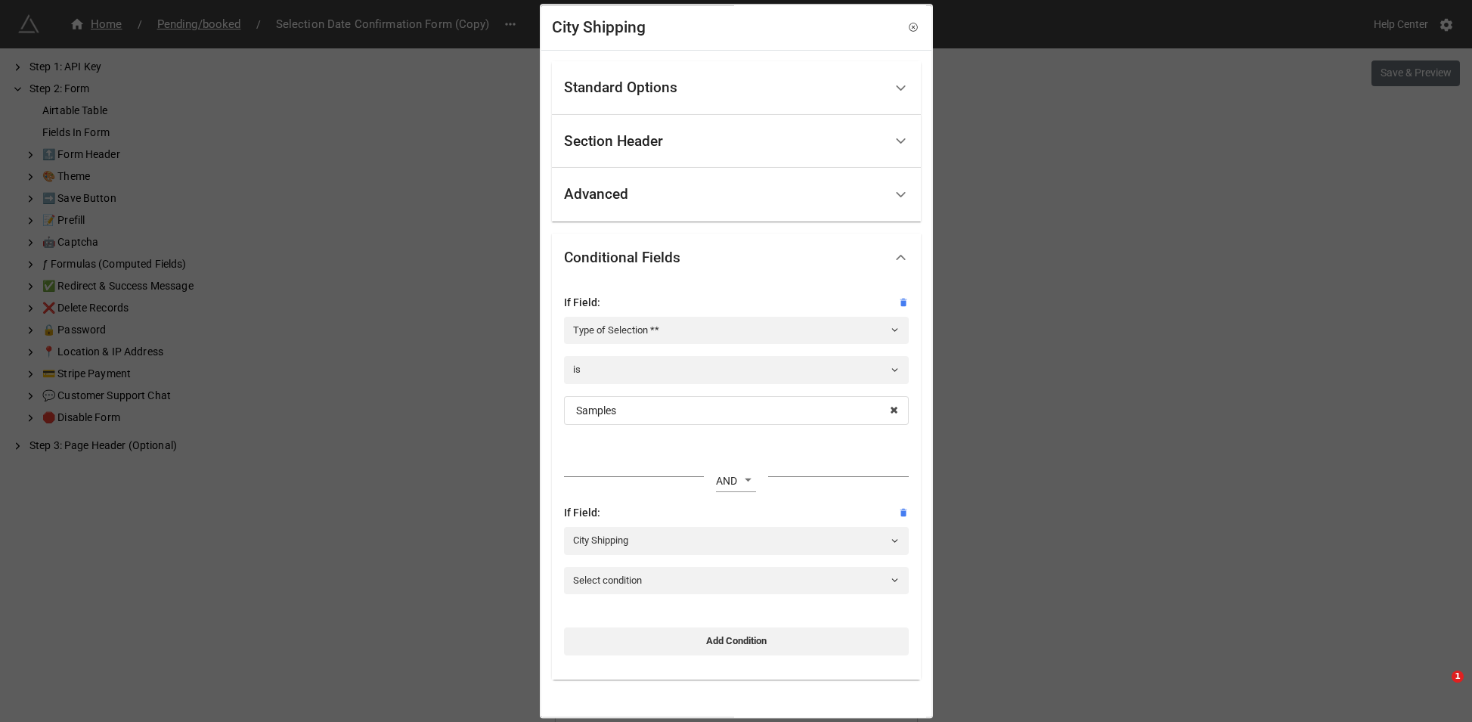
scroll to position [61, 0]
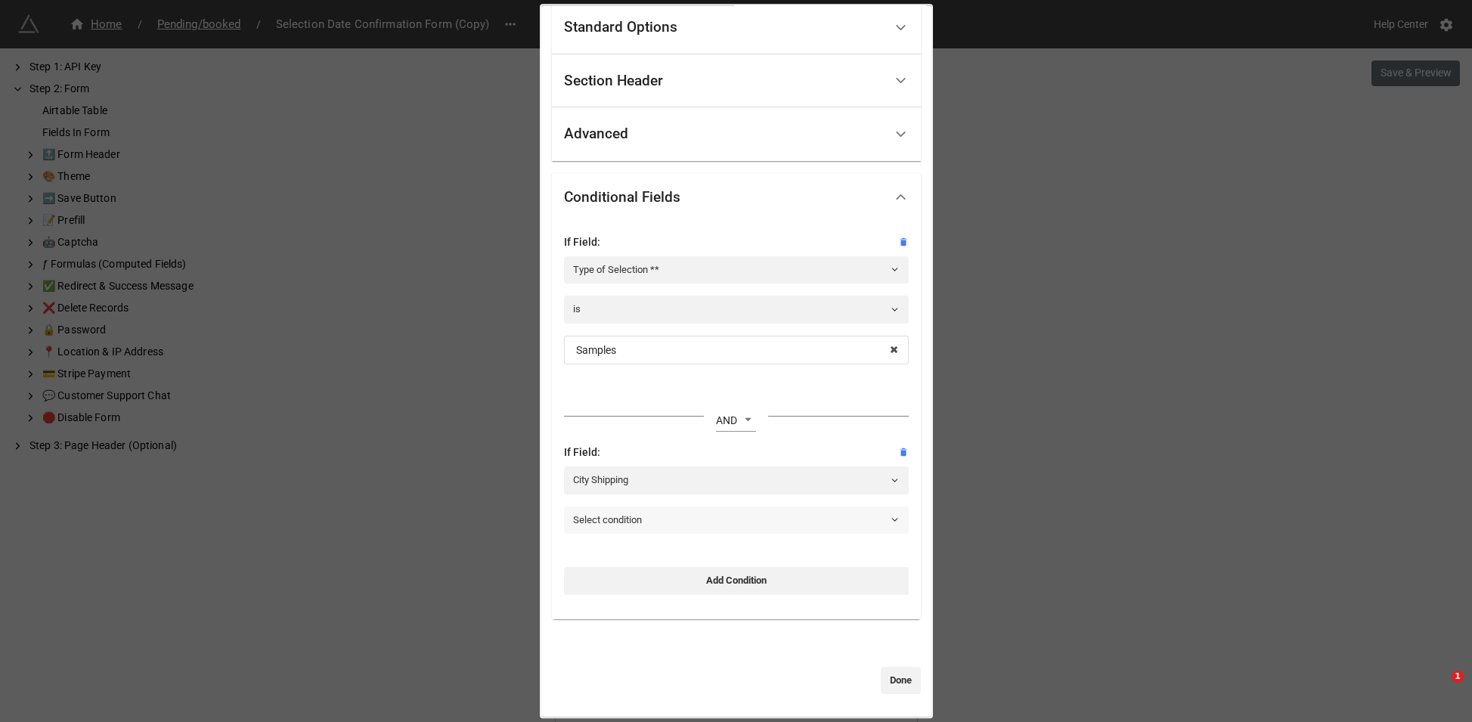
click at [728, 520] on link "Select condition" at bounding box center [736, 520] width 345 height 27
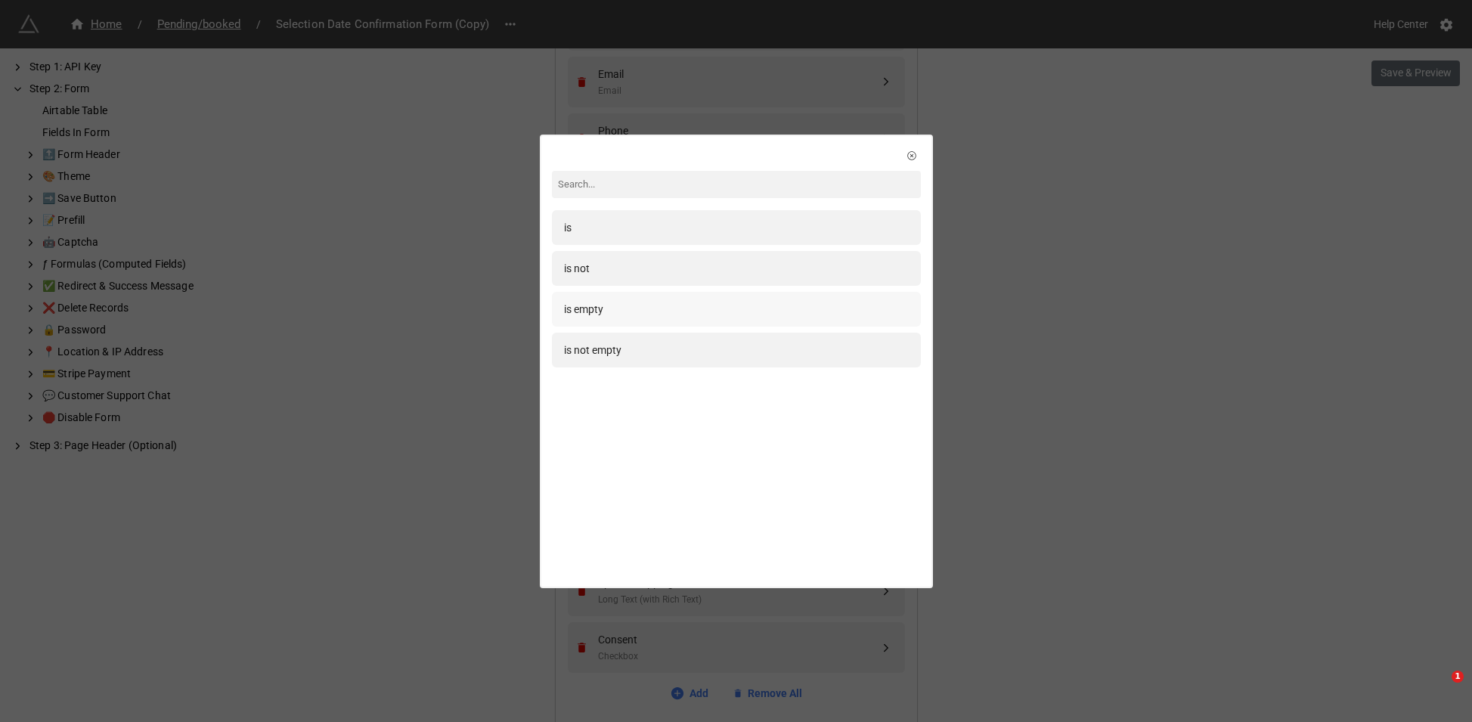
click at [672, 309] on div "is empty" at bounding box center [736, 309] width 345 height 17
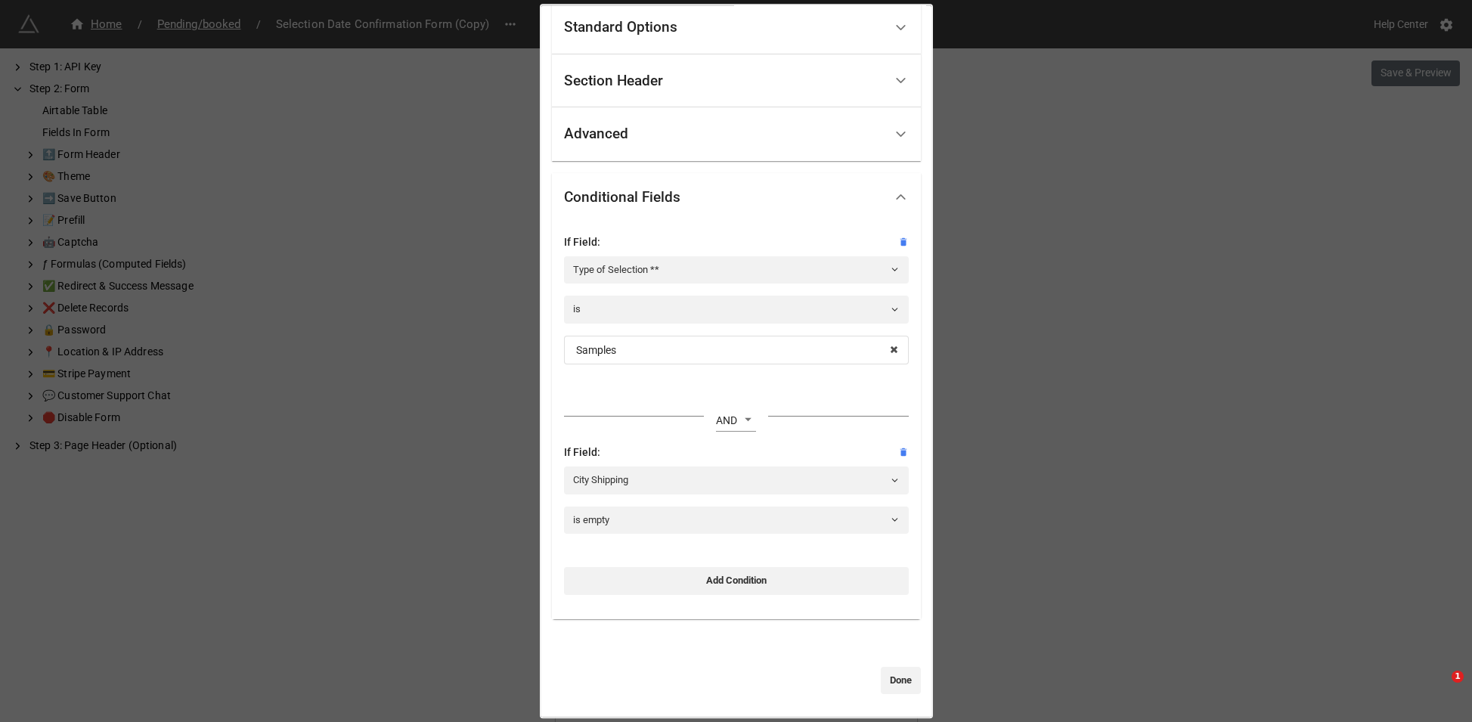
click at [889, 691] on link "Done" at bounding box center [901, 680] width 40 height 27
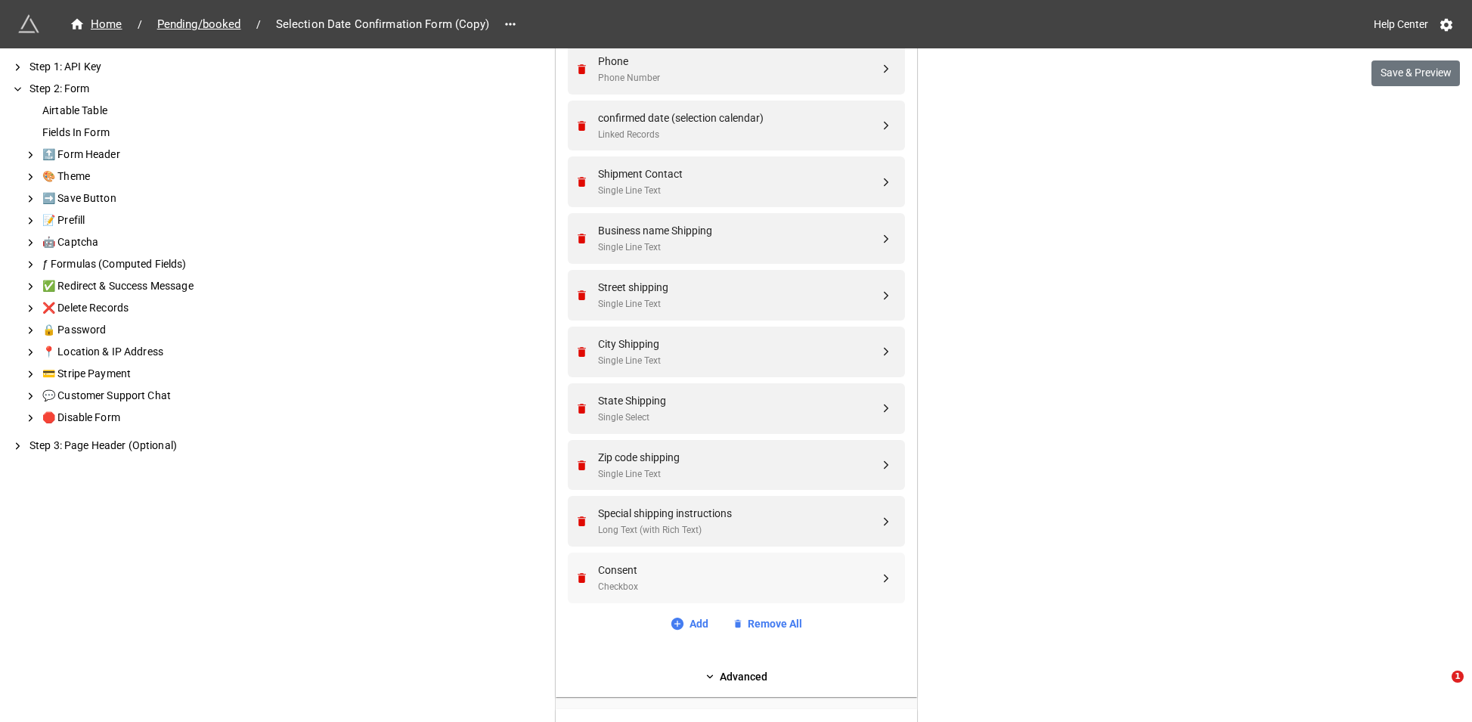
scroll to position [835, 0]
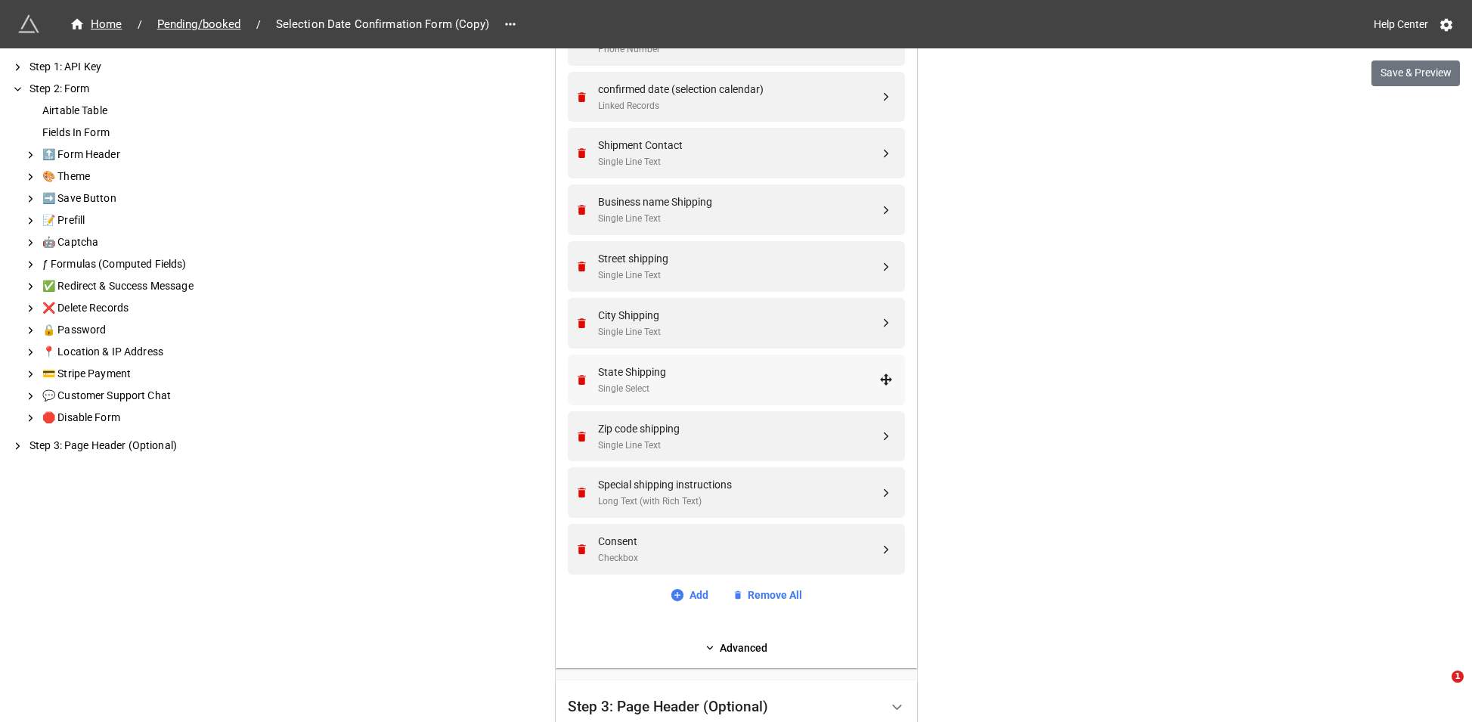
click at [641, 368] on div "State Shipping" at bounding box center [738, 372] width 281 height 17
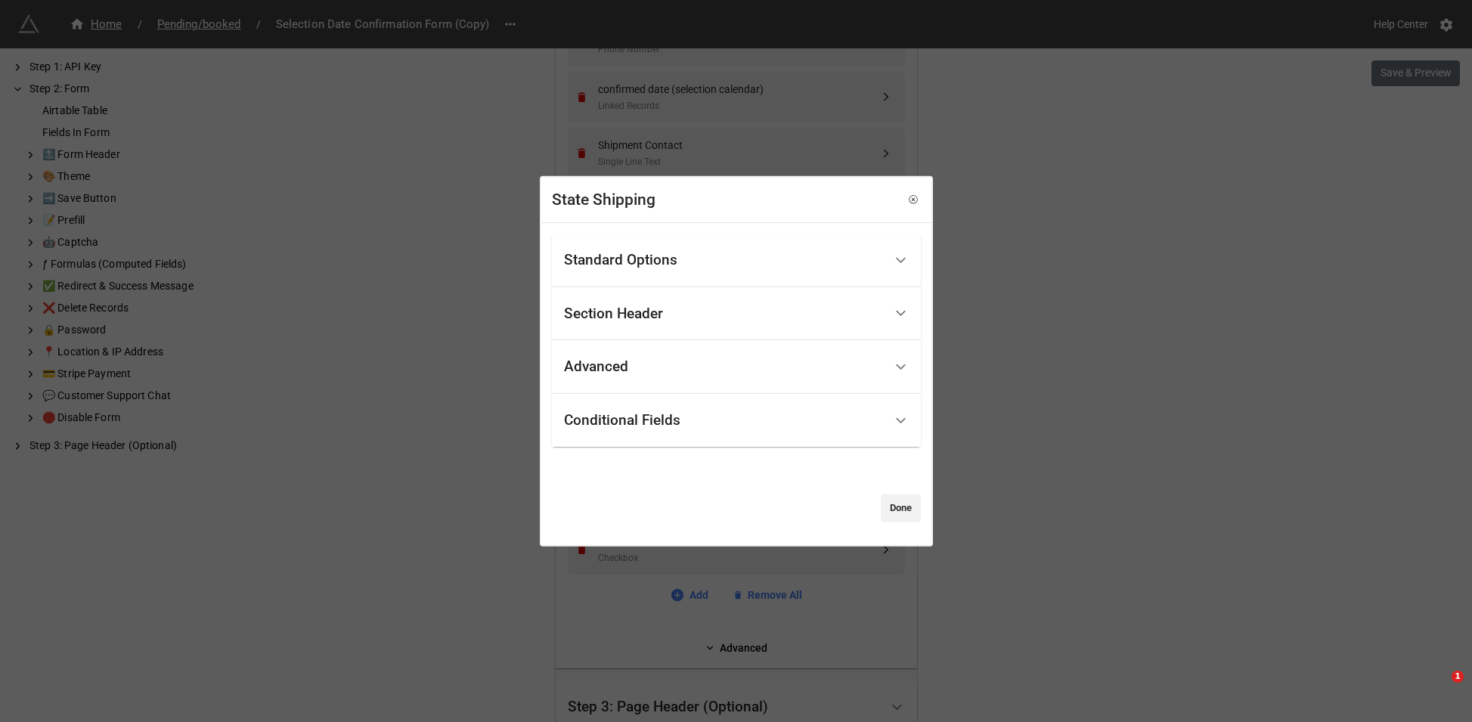
click at [679, 421] on div "Conditional Fields" at bounding box center [622, 420] width 116 height 15
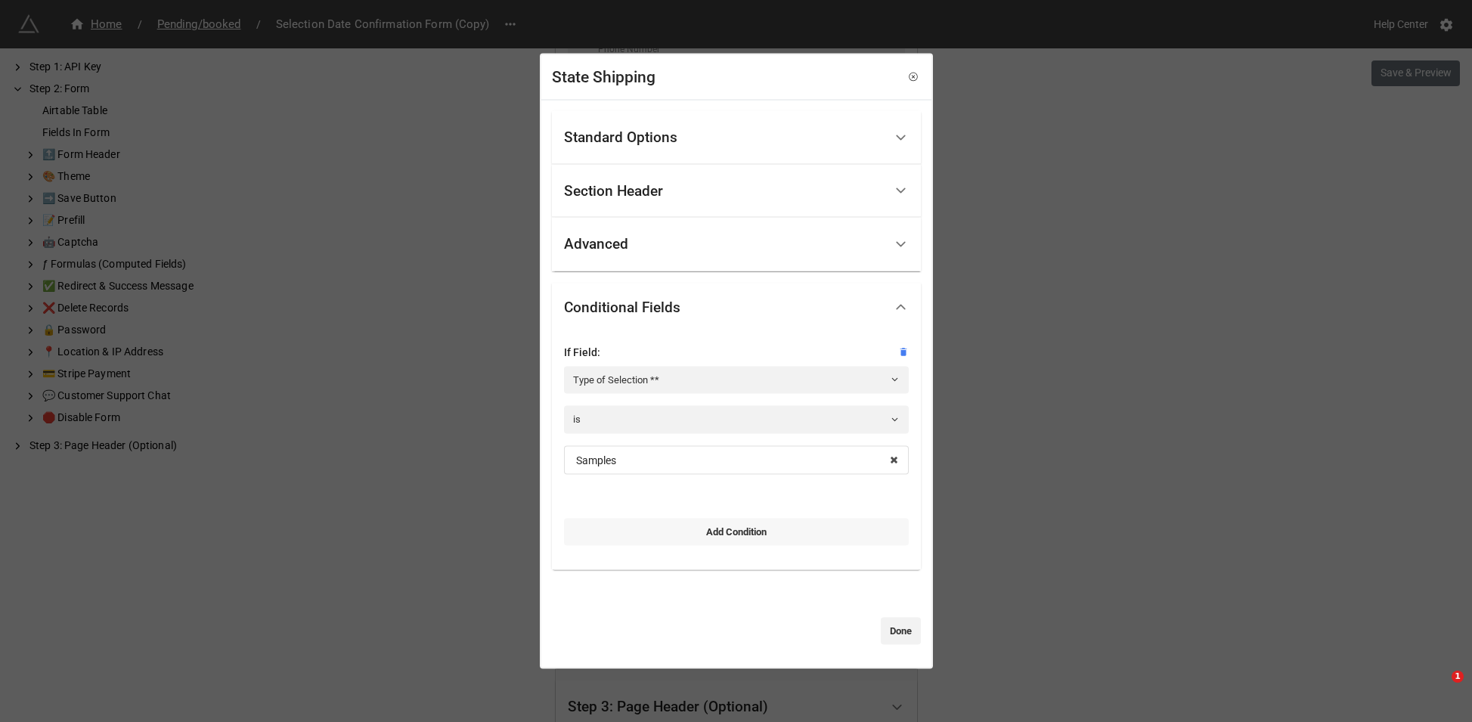
click at [689, 528] on link "Add Condition" at bounding box center [736, 531] width 345 height 27
select select "all-are-met"
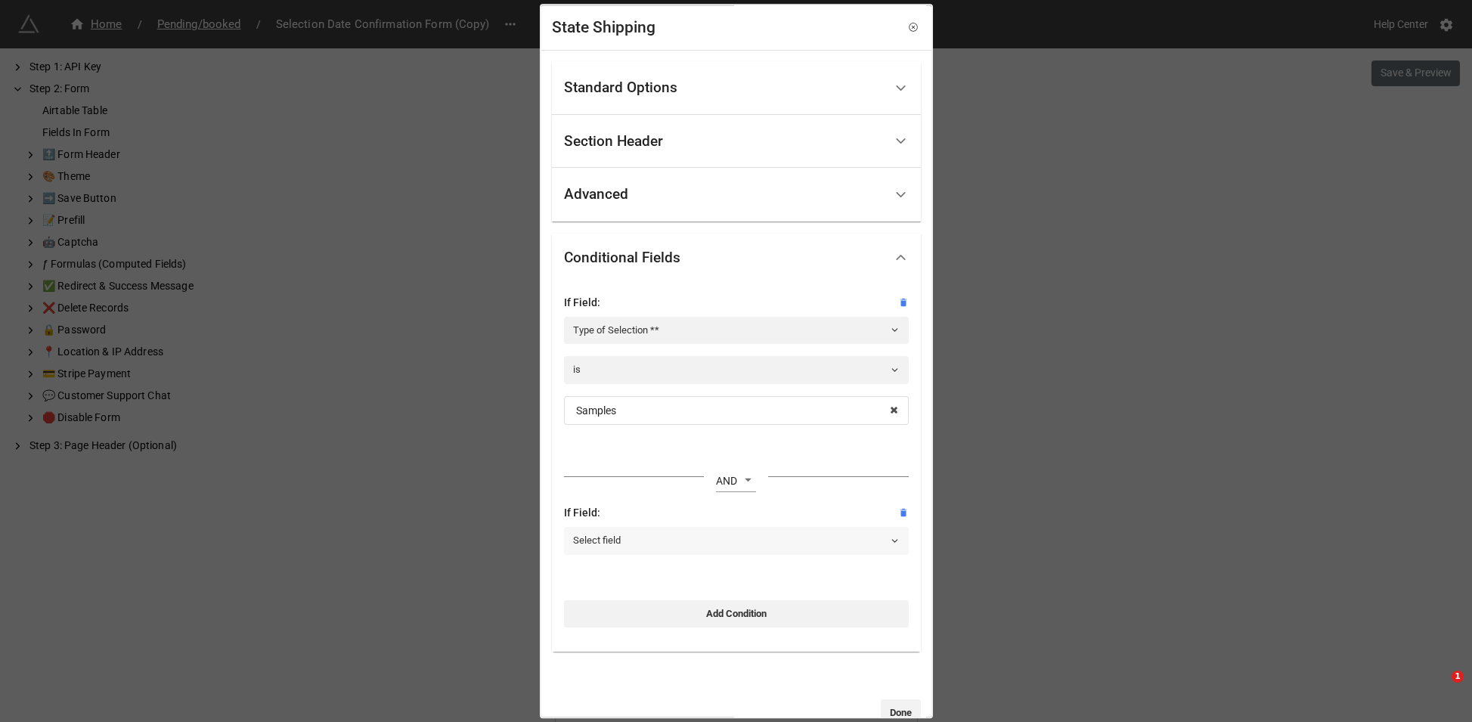
click at [675, 539] on link "Select field" at bounding box center [736, 541] width 345 height 27
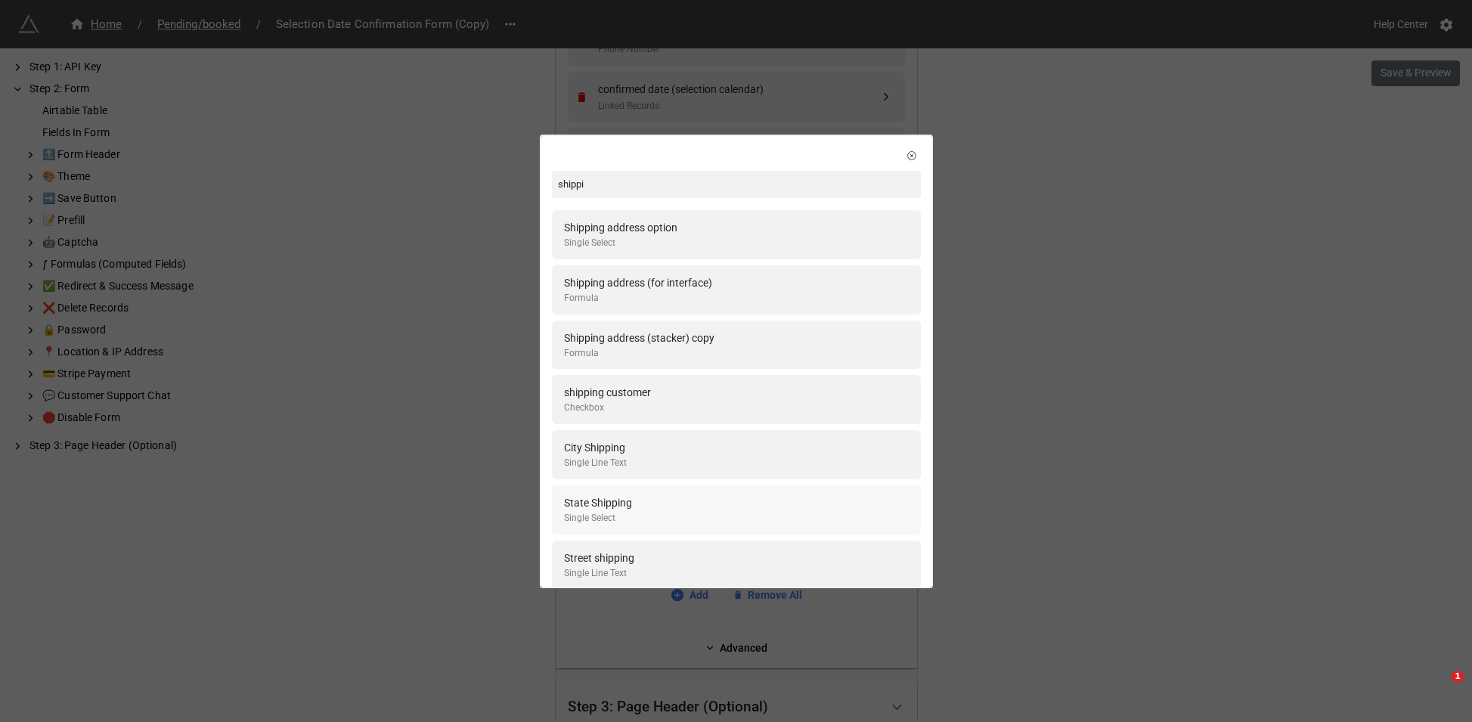
scroll to position [38, 0]
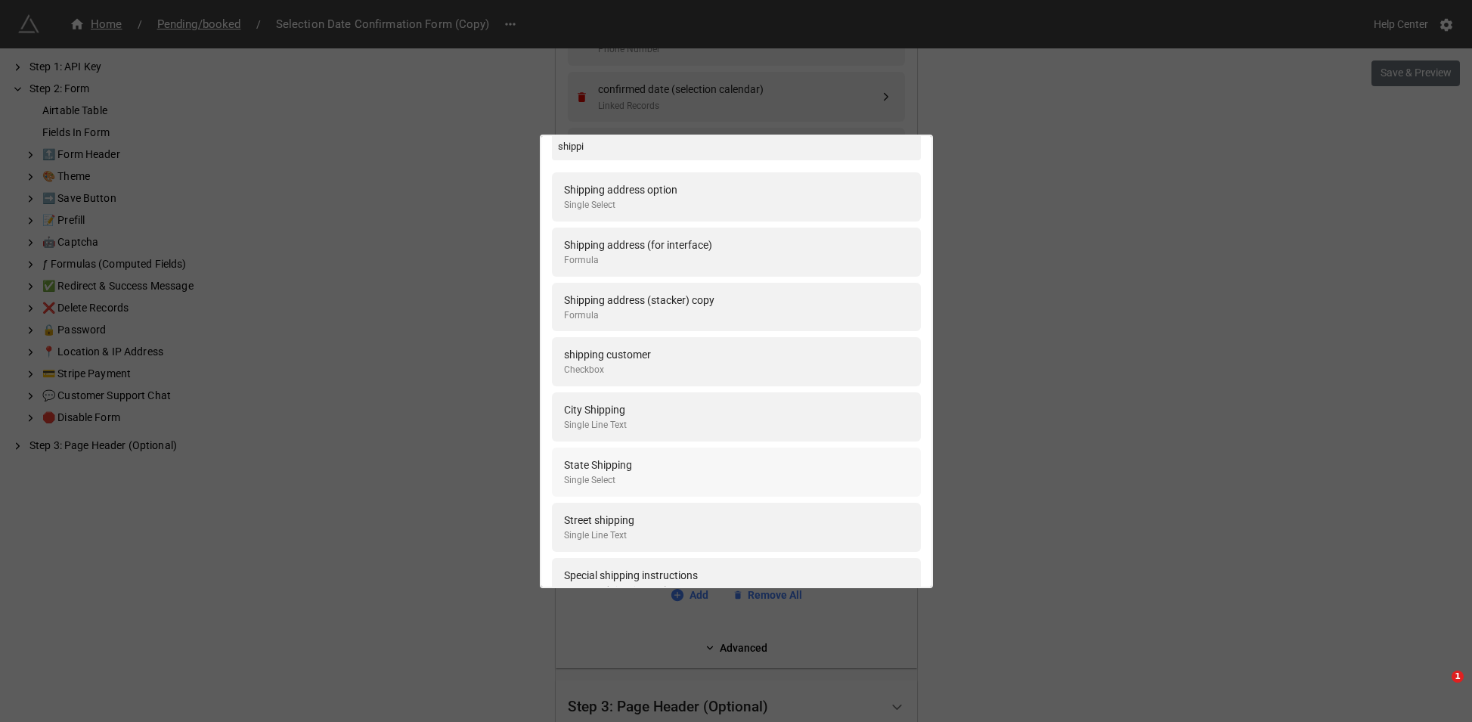
type input "shippi"
click at [640, 470] on div "State Shipping Single Select" at bounding box center [736, 472] width 345 height 31
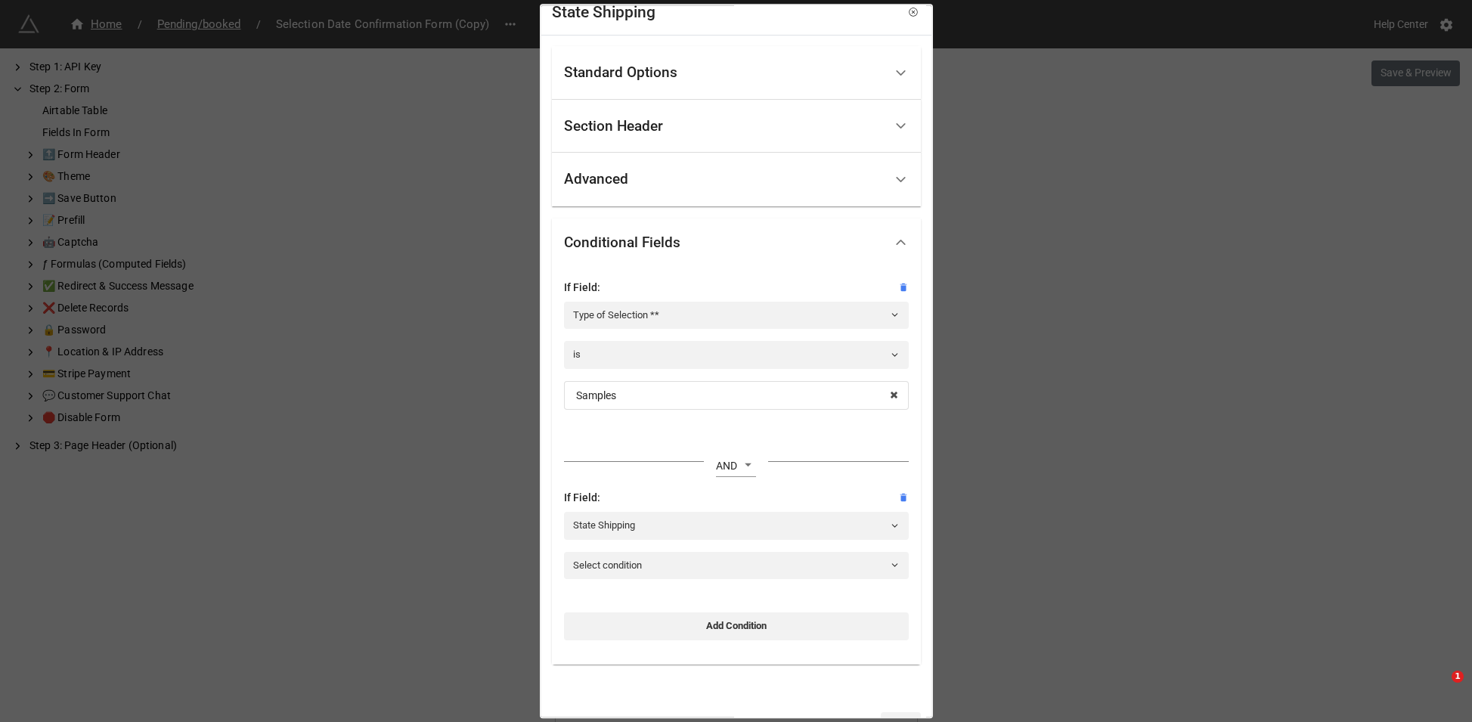
scroll to position [61, 0]
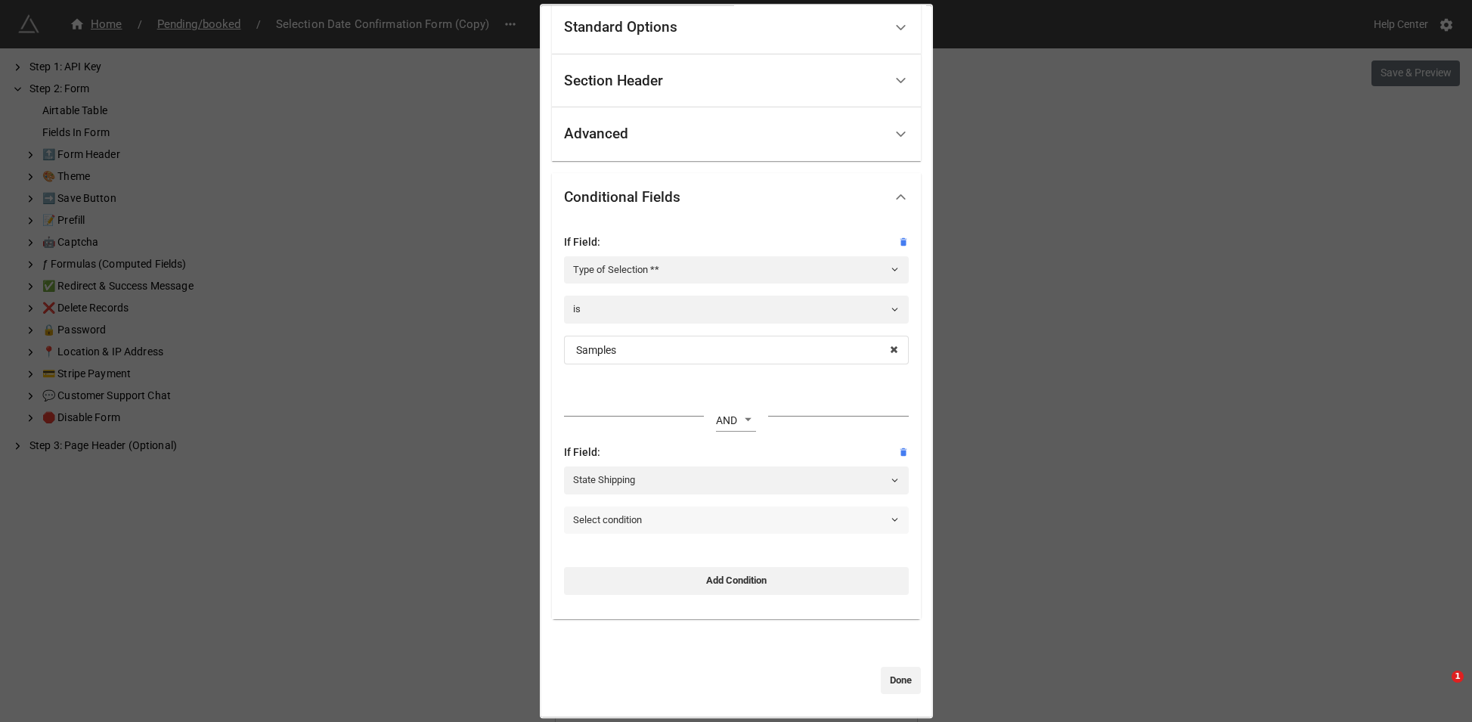
click at [699, 527] on link "Select condition" at bounding box center [736, 520] width 345 height 27
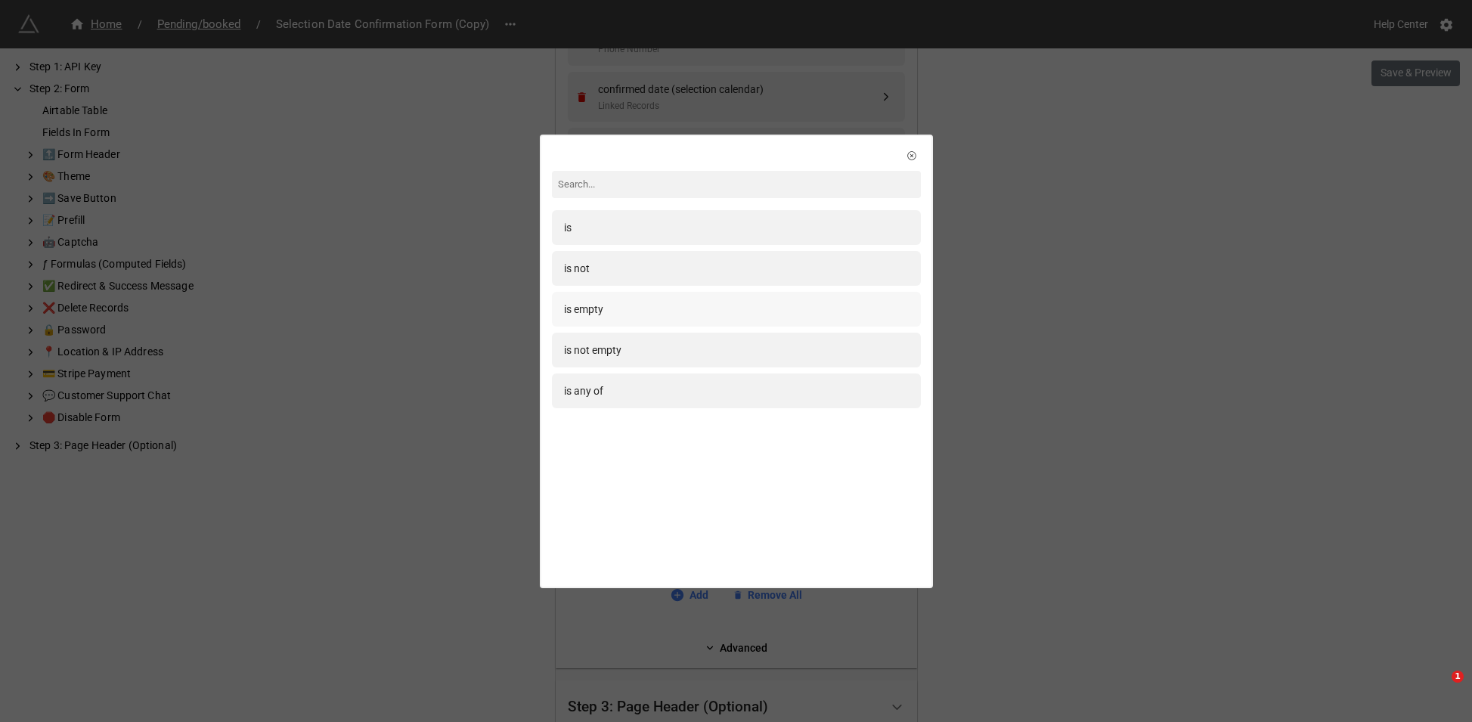
click at [634, 314] on div "is empty" at bounding box center [736, 309] width 345 height 17
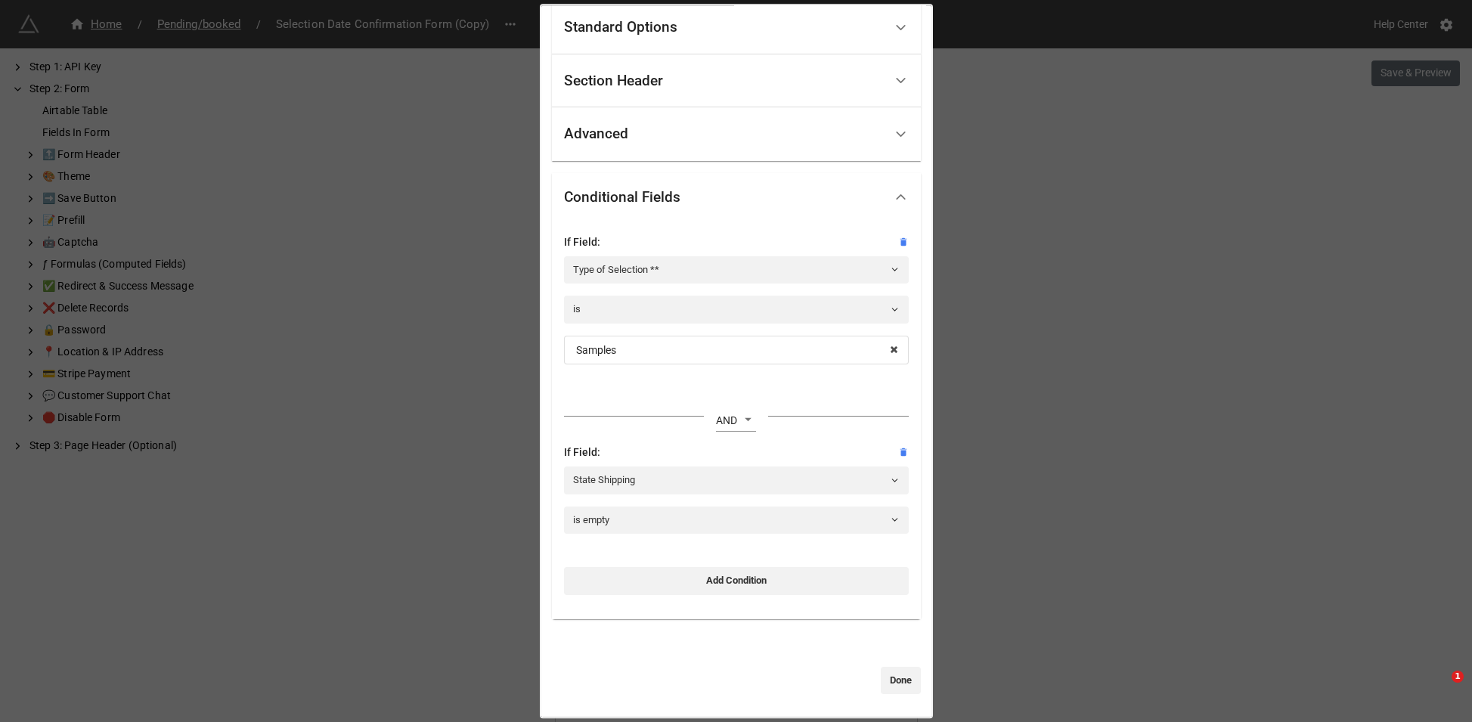
drag, startPoint x: 883, startPoint y: 682, endPoint x: 912, endPoint y: 644, distance: 47.5
click at [883, 682] on link "Done" at bounding box center [901, 680] width 40 height 27
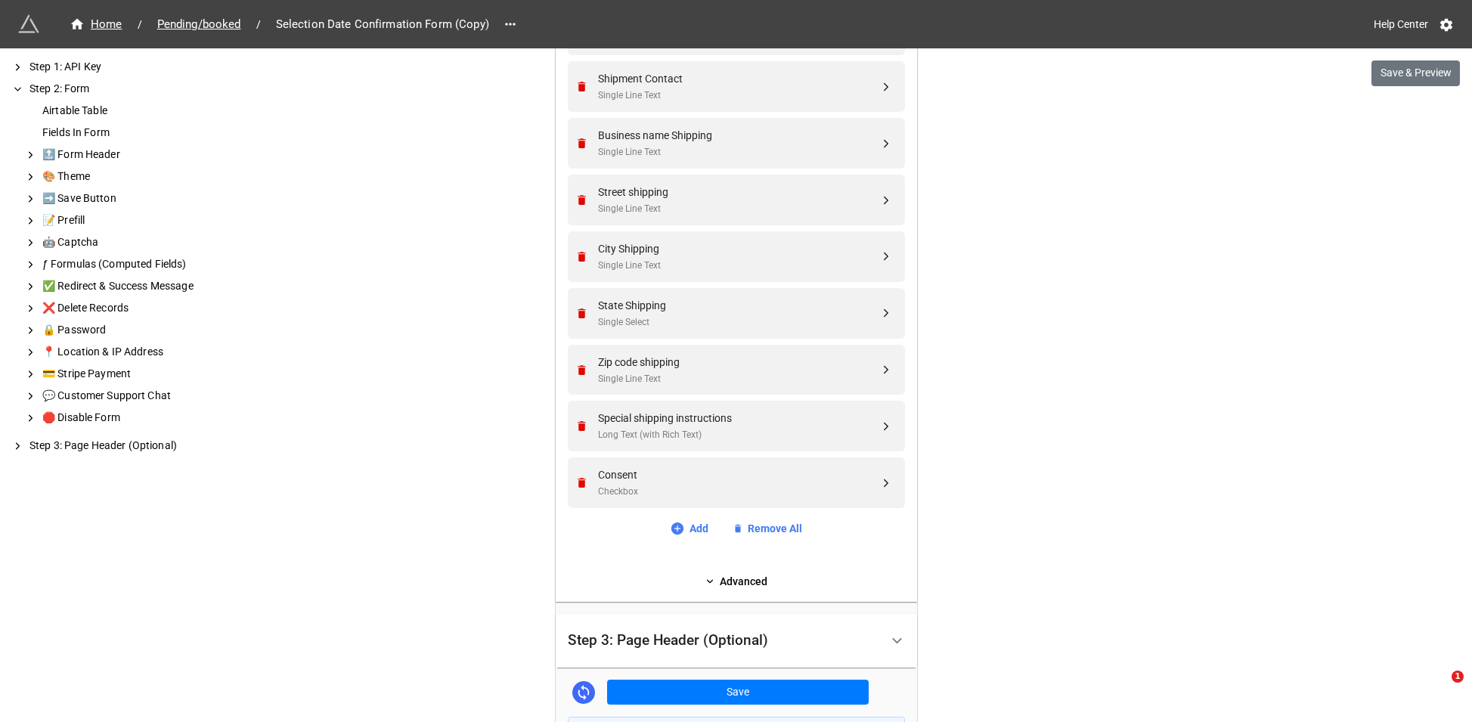
scroll to position [929, 0]
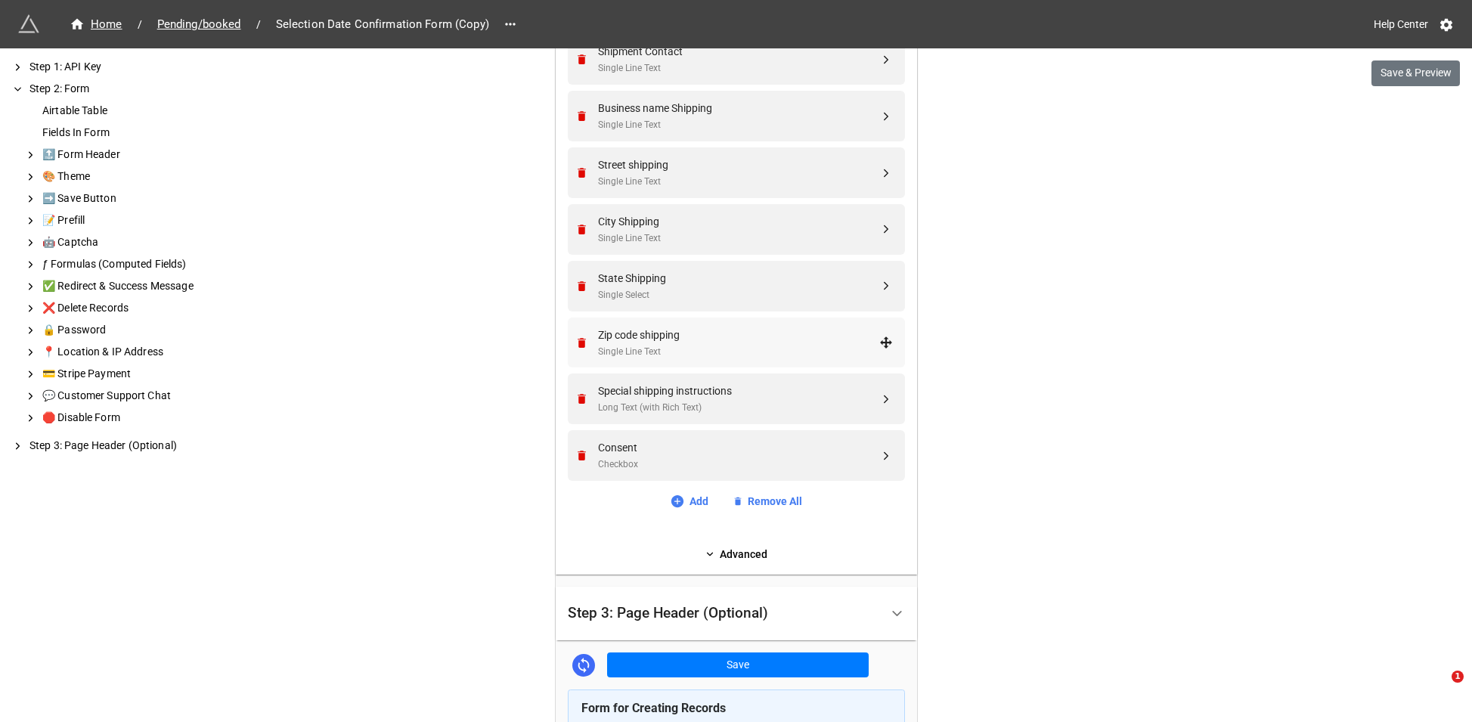
click at [631, 330] on div "Zip code shipping" at bounding box center [738, 335] width 281 height 17
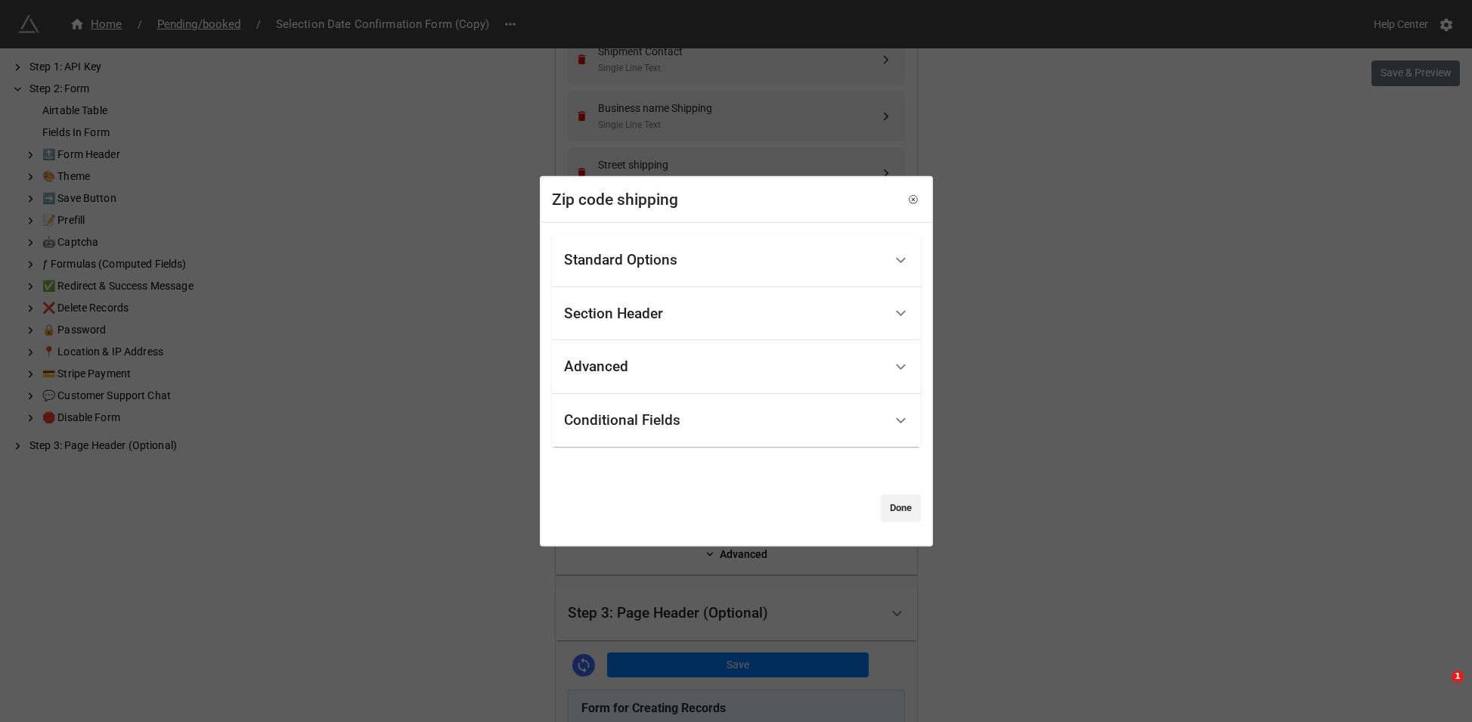
click at [669, 420] on div "Conditional Fields" at bounding box center [622, 420] width 116 height 15
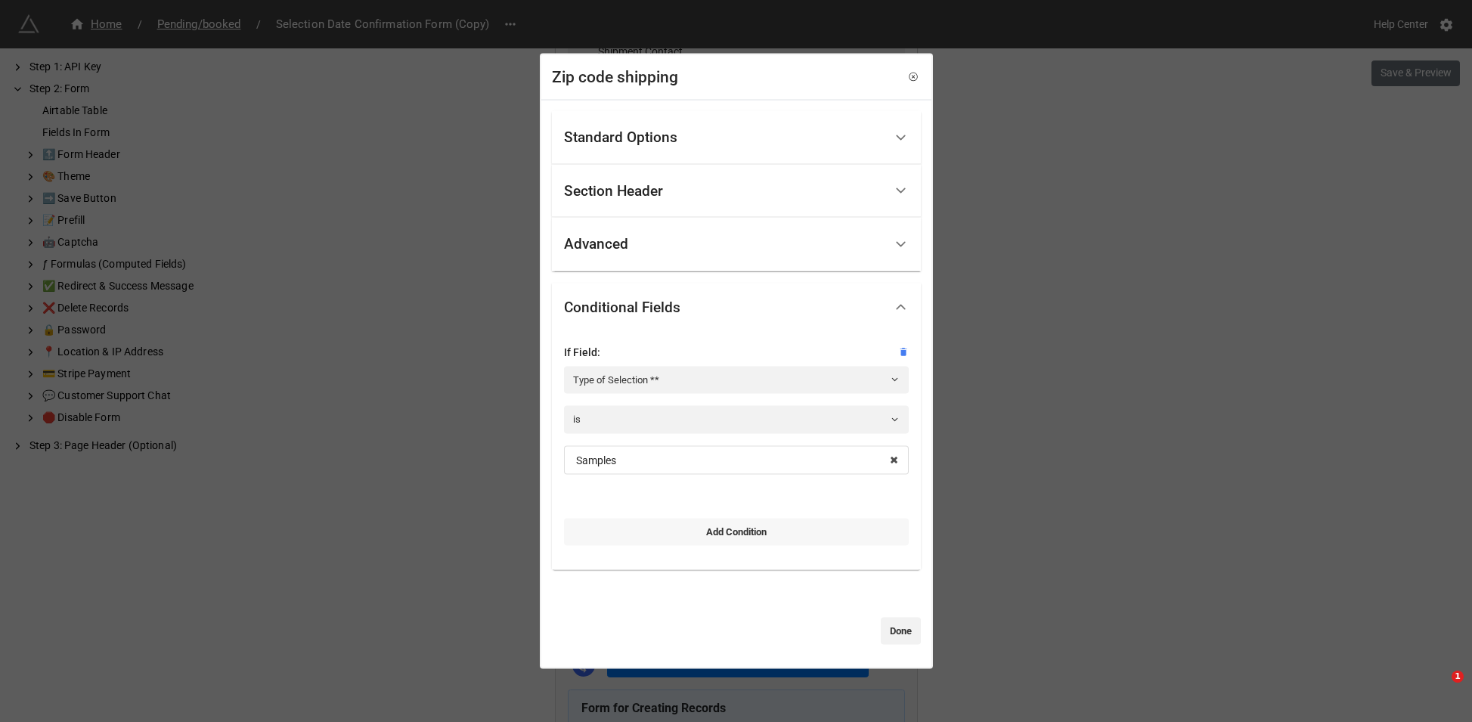
click at [670, 529] on link "Add Condition" at bounding box center [736, 531] width 345 height 27
select select "all-are-met"
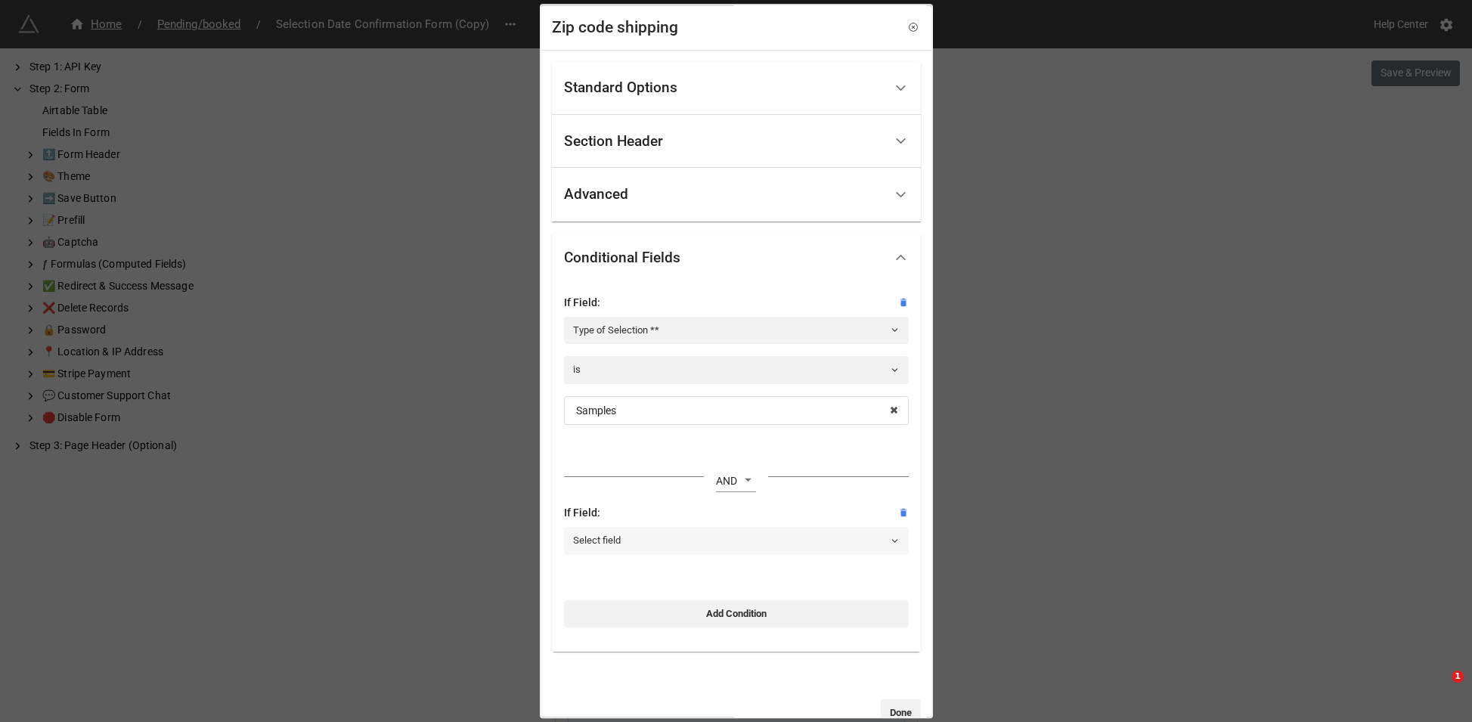
click at [687, 541] on link "Select field" at bounding box center [736, 541] width 345 height 27
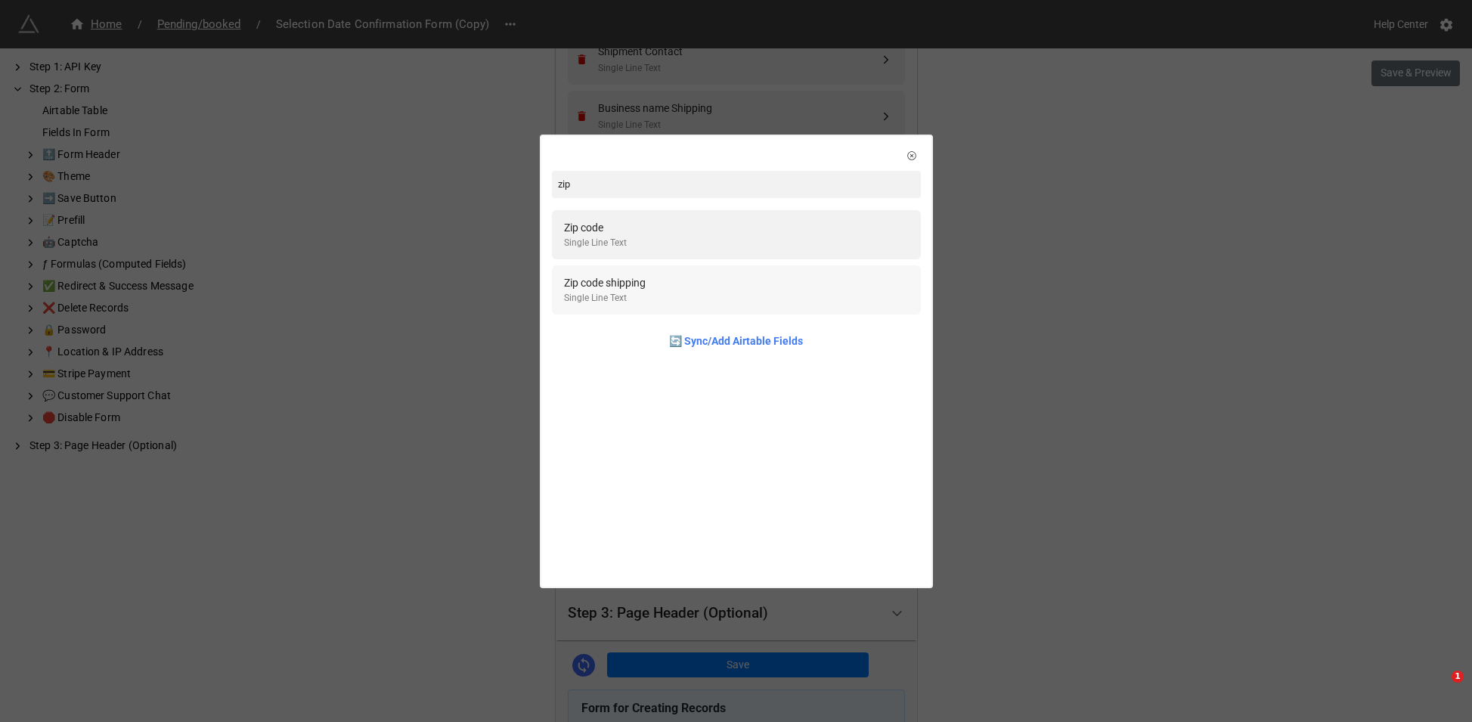
type input "zip"
click at [627, 295] on div "Single Line Text" at bounding box center [605, 298] width 82 height 14
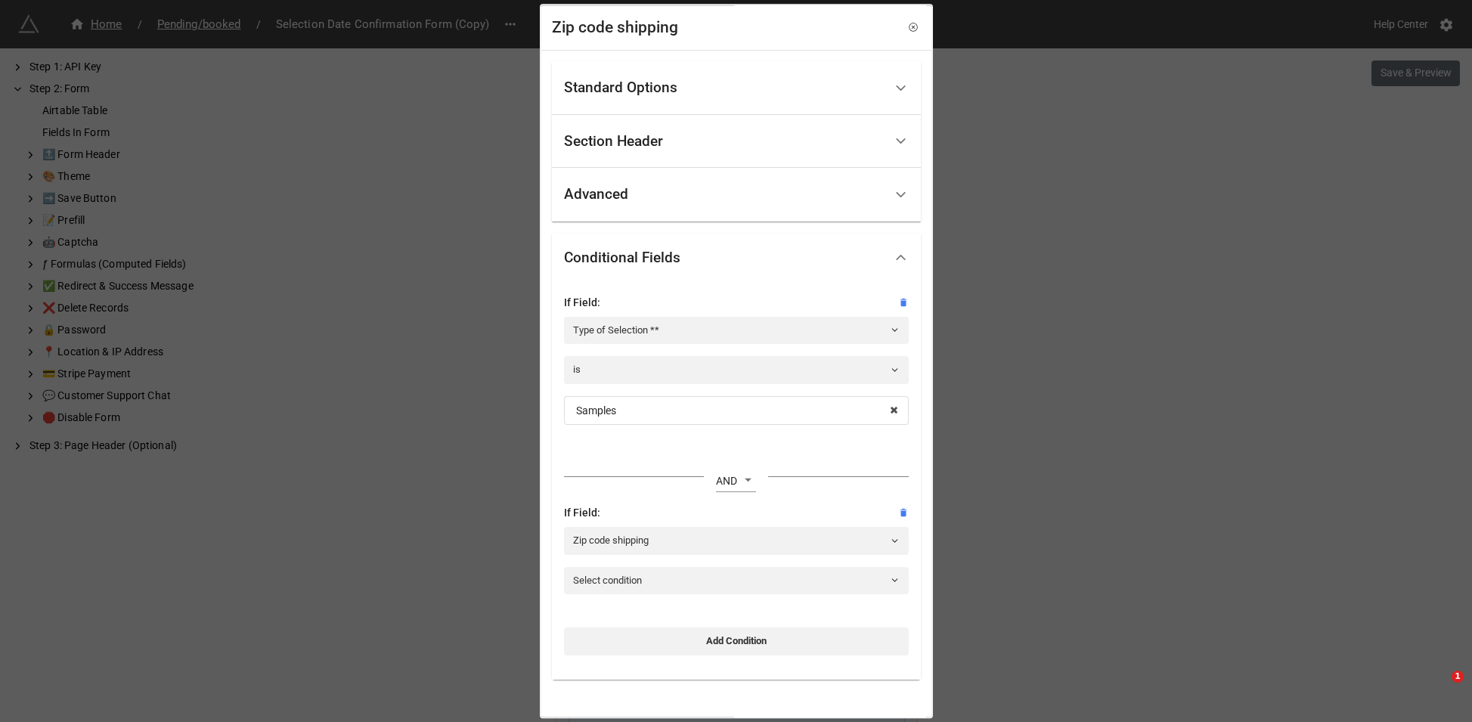
scroll to position [61, 0]
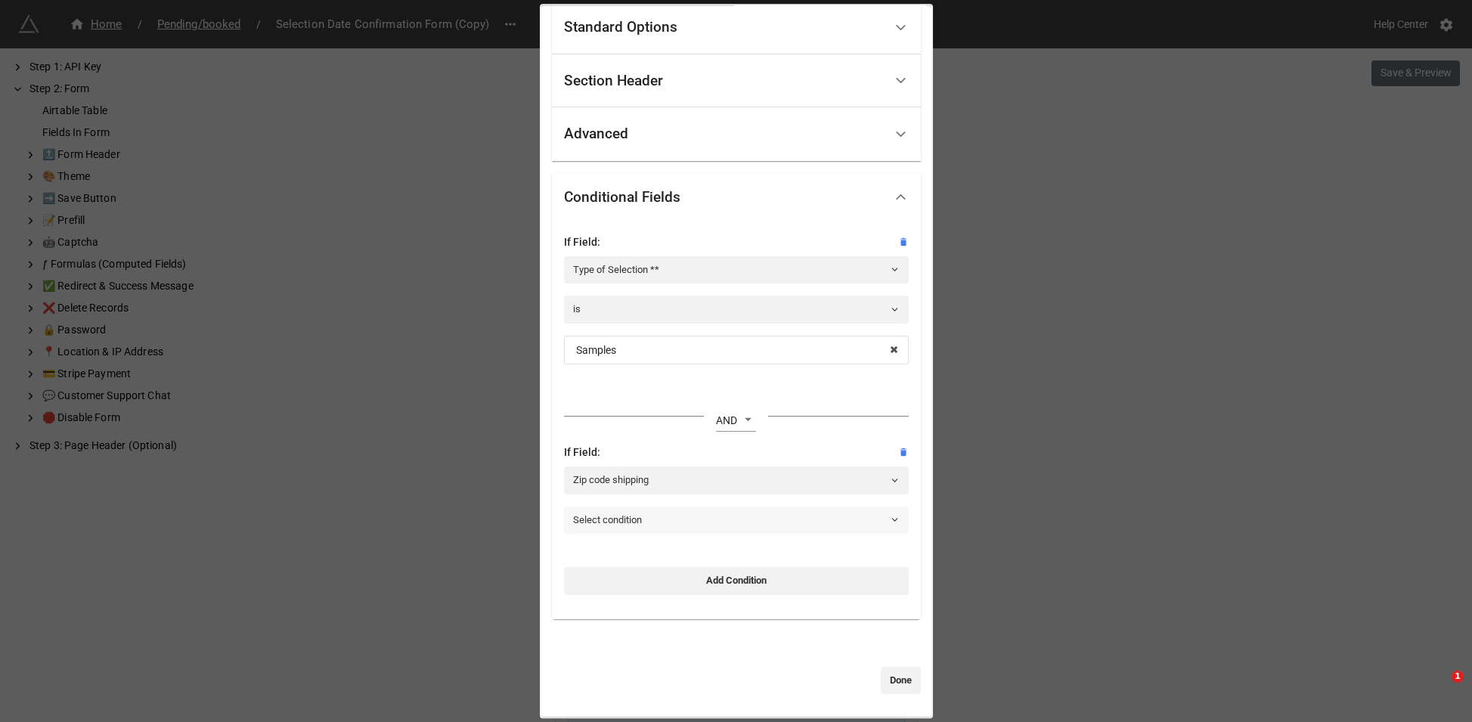
click at [703, 524] on link "Select condition" at bounding box center [736, 520] width 345 height 27
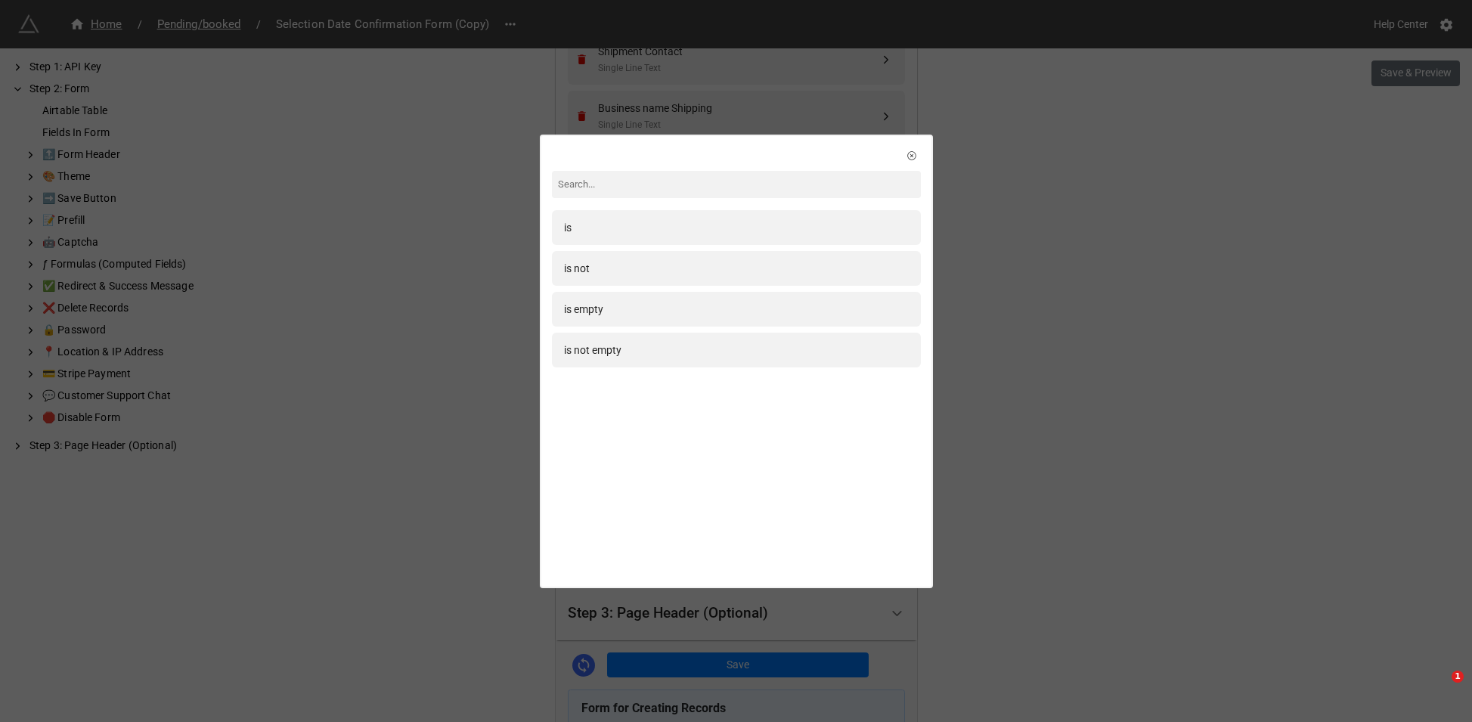
drag, startPoint x: 615, startPoint y: 304, endPoint x: 881, endPoint y: 407, distance: 285.4
click at [616, 304] on div "is empty" at bounding box center [736, 309] width 345 height 17
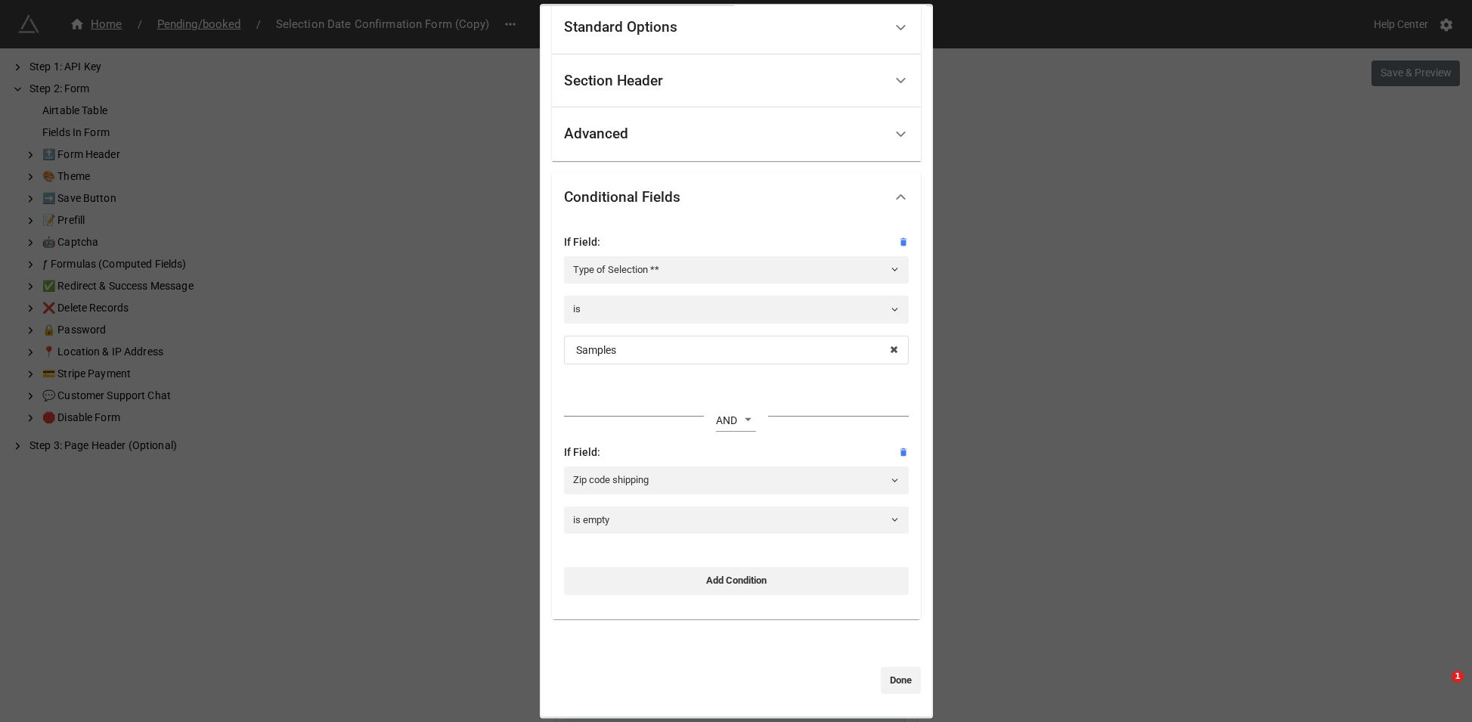
click at [897, 682] on link "Done" at bounding box center [901, 680] width 40 height 27
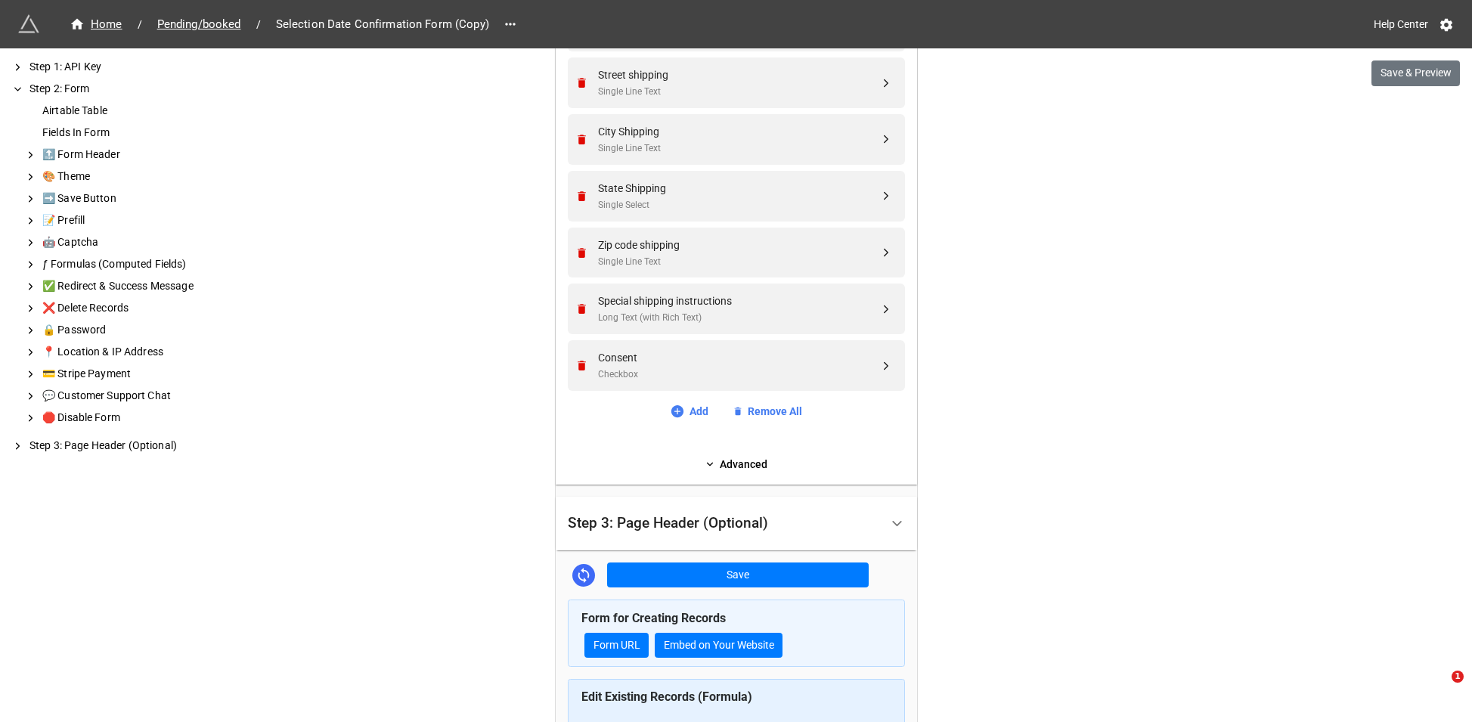
scroll to position [1020, 0]
click at [721, 306] on div "Special shipping instructions" at bounding box center [738, 299] width 281 height 17
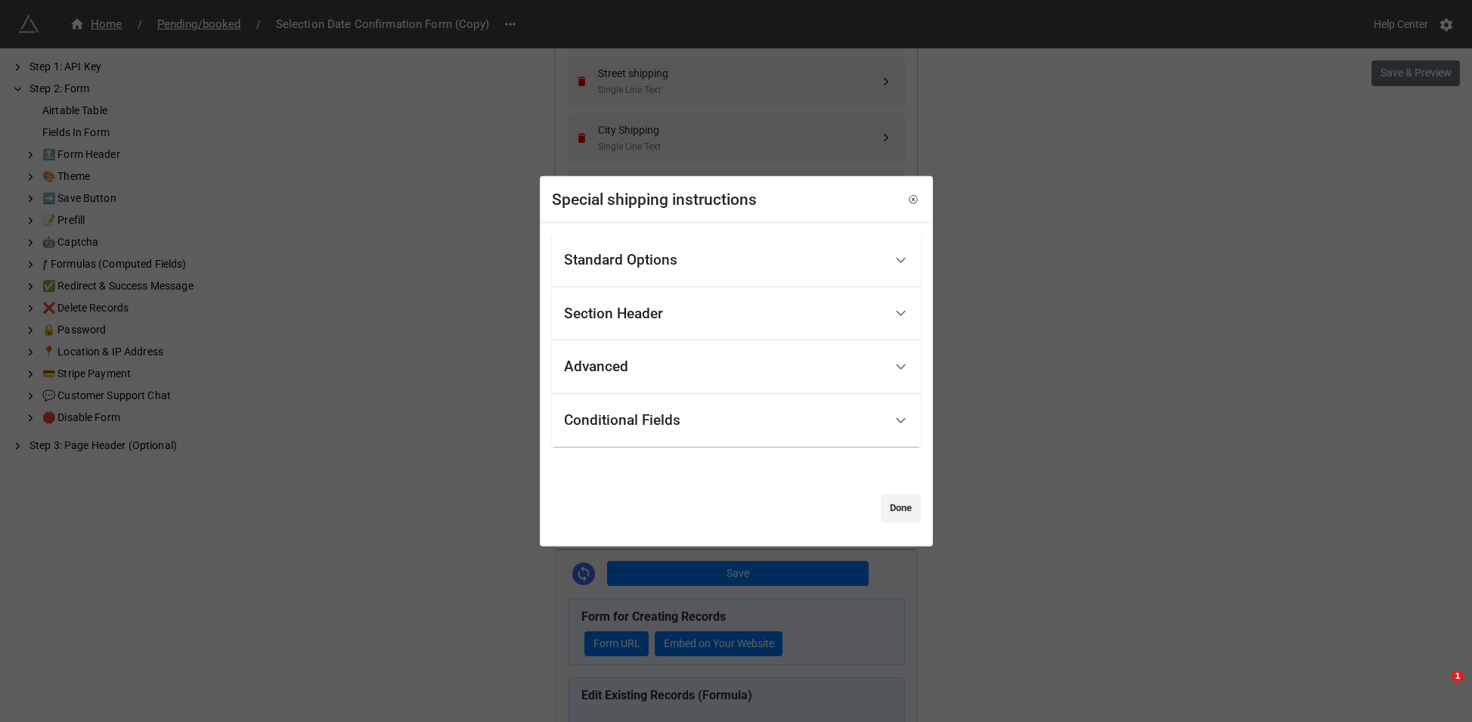
click at [698, 419] on div "Conditional Fields" at bounding box center [724, 421] width 320 height 36
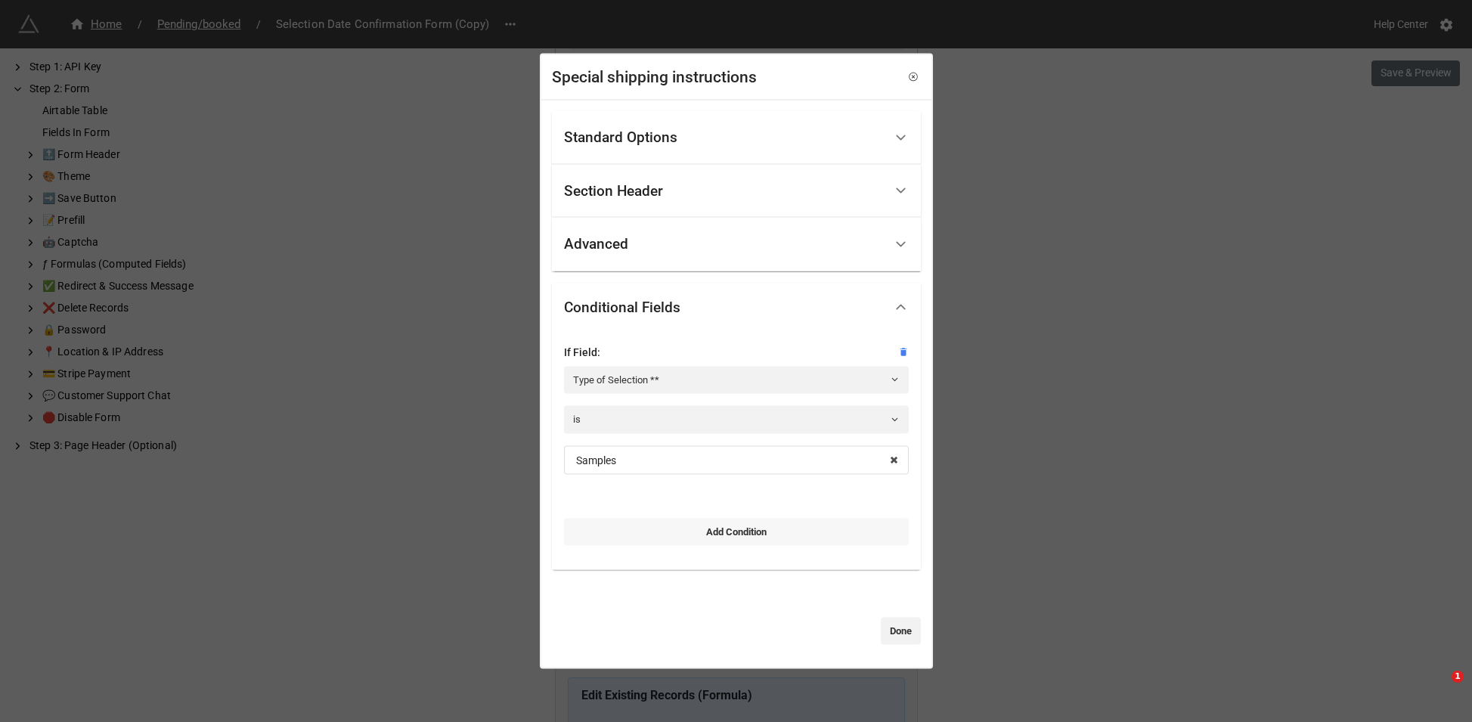
click at [777, 529] on link "Add Condition" at bounding box center [736, 531] width 345 height 27
select select "all-are-met"
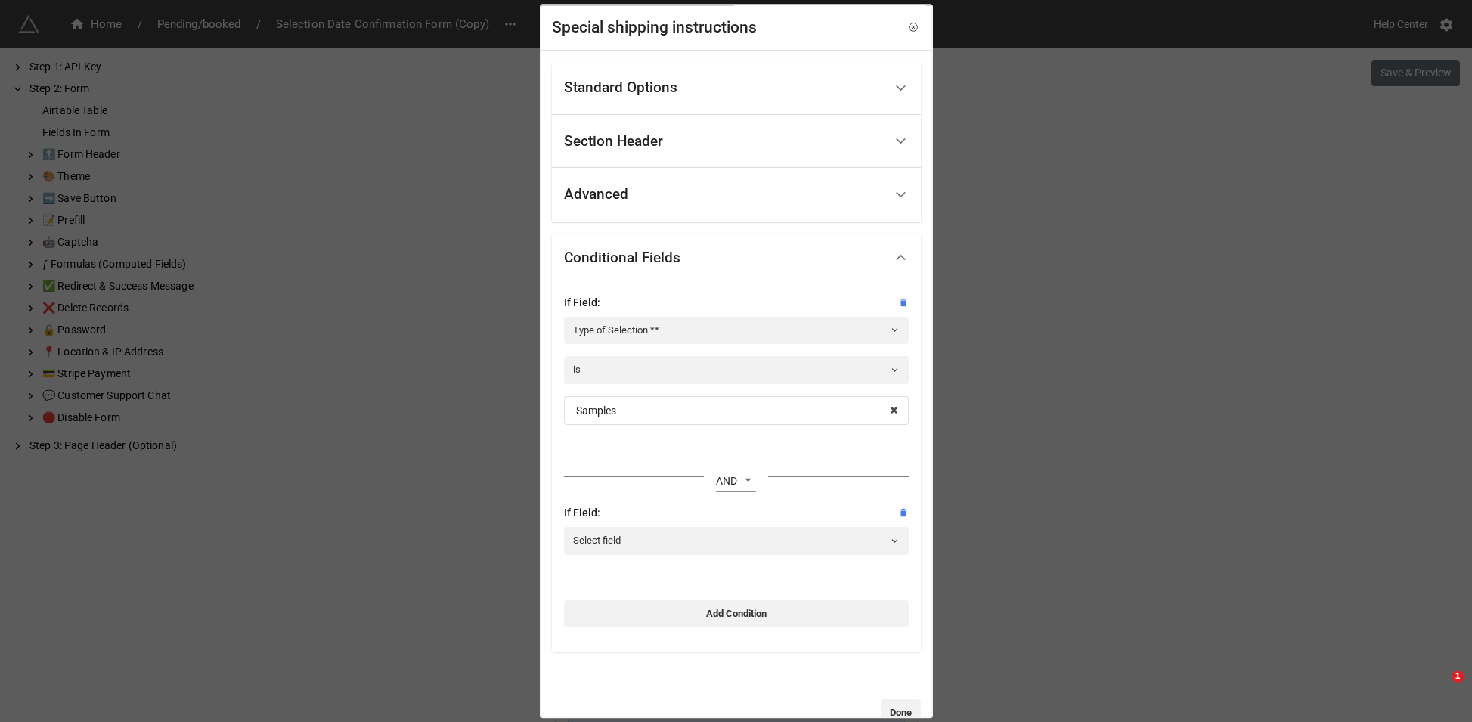
click at [661, 88] on div "Standard Options" at bounding box center [620, 88] width 113 height 15
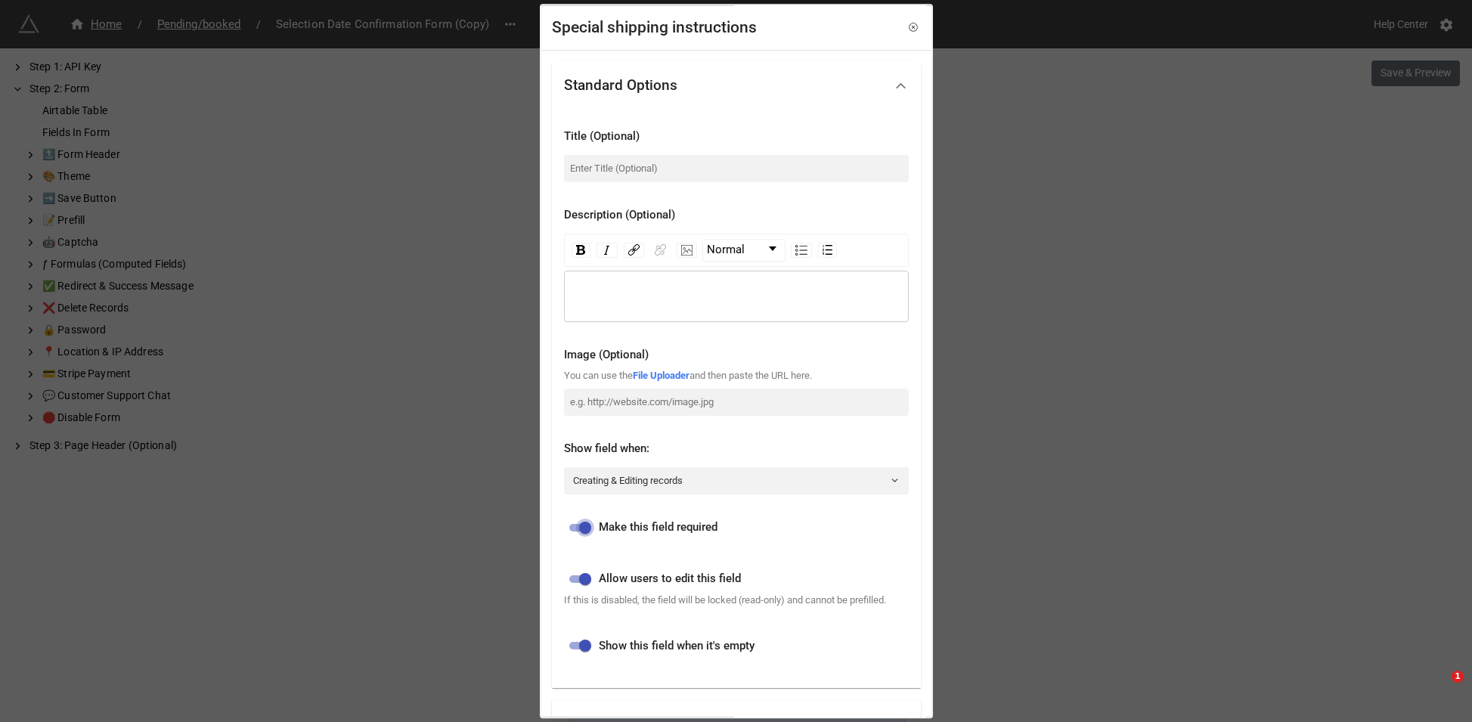
click at [579, 520] on input "checkbox" at bounding box center [585, 528] width 54 height 18
checkbox input "false"
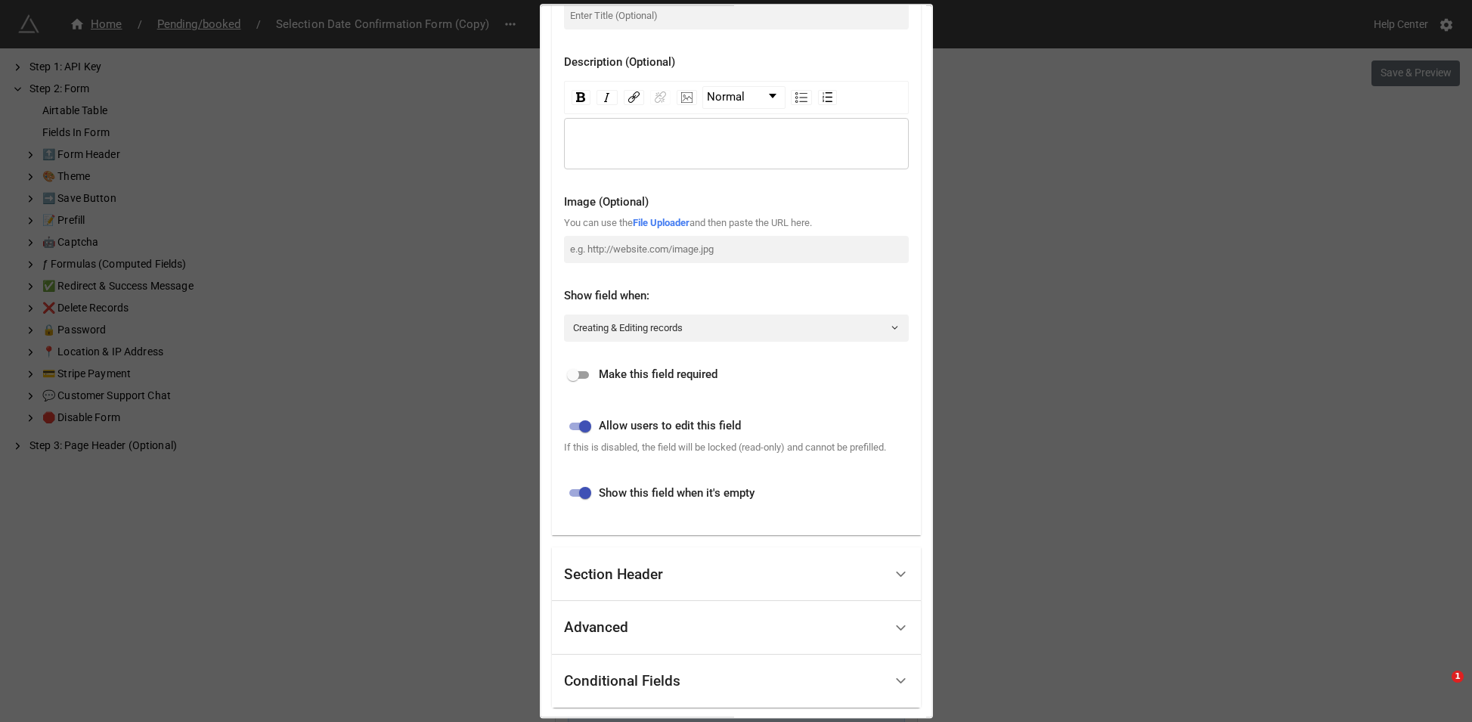
scroll to position [257, 0]
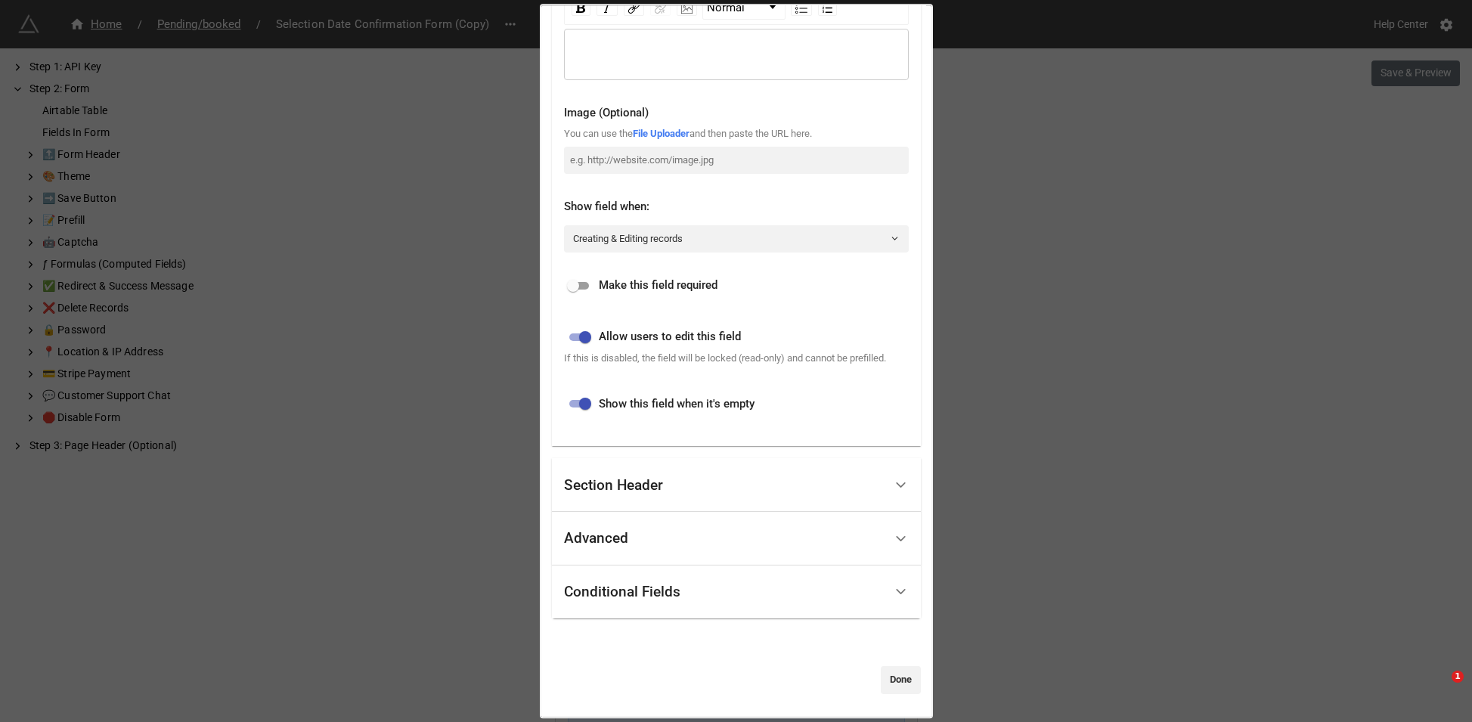
click at [653, 591] on div "Conditional Fields" at bounding box center [622, 592] width 116 height 15
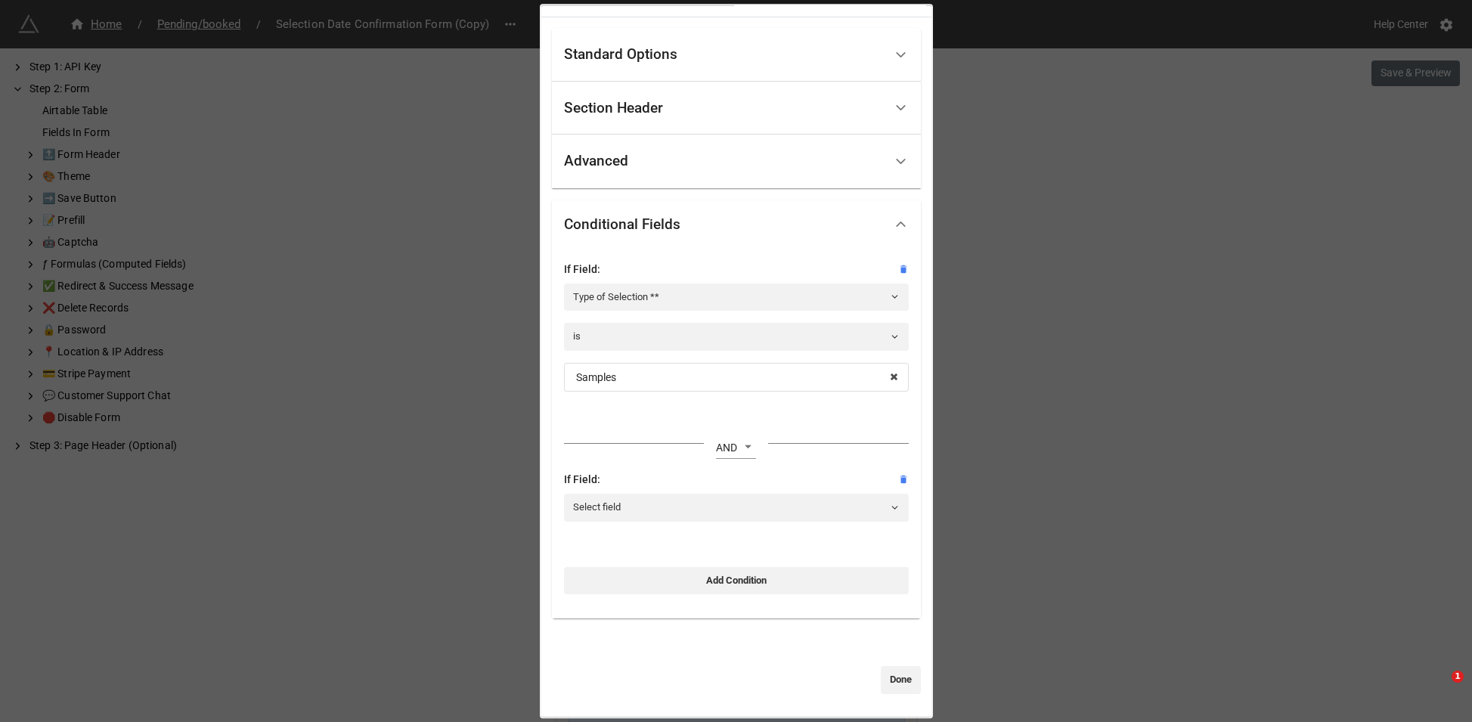
scroll to position [0, 0]
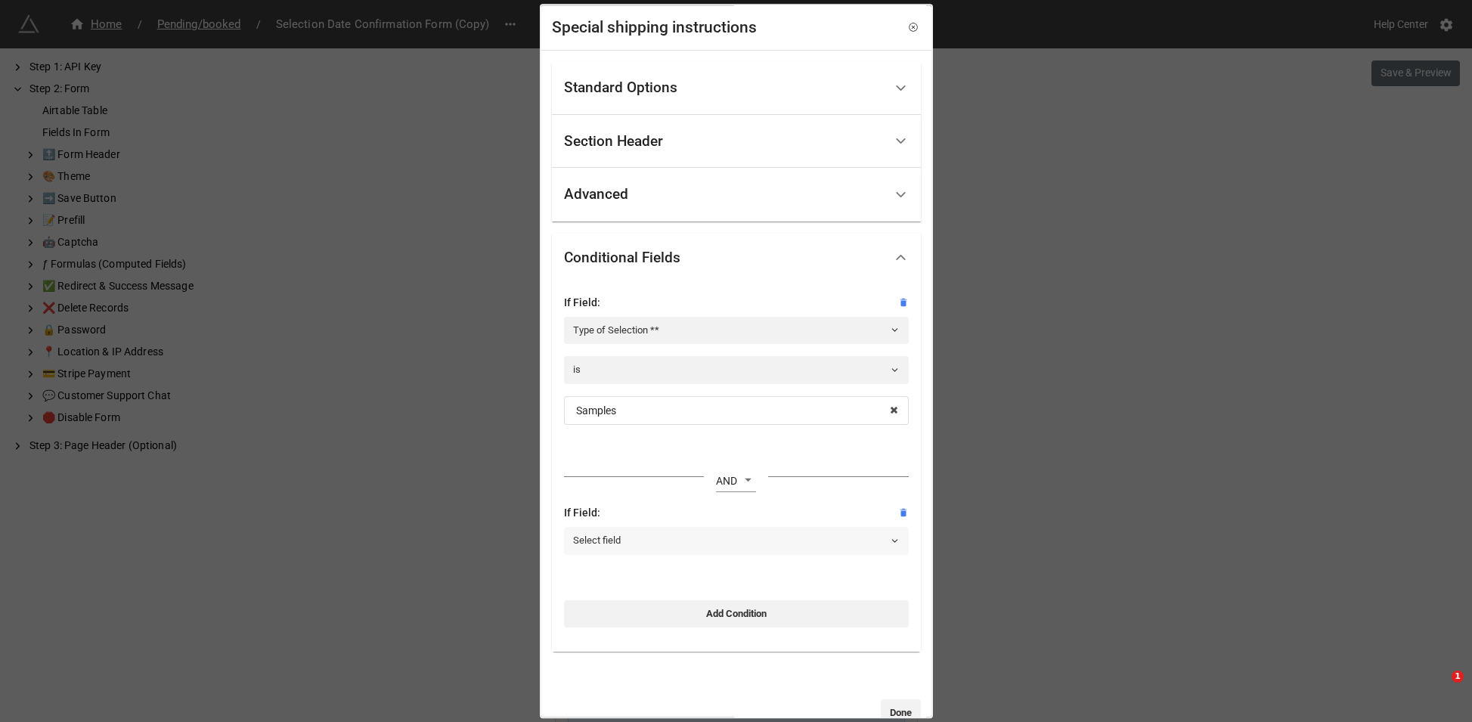
click at [678, 536] on link "Select field" at bounding box center [736, 541] width 345 height 27
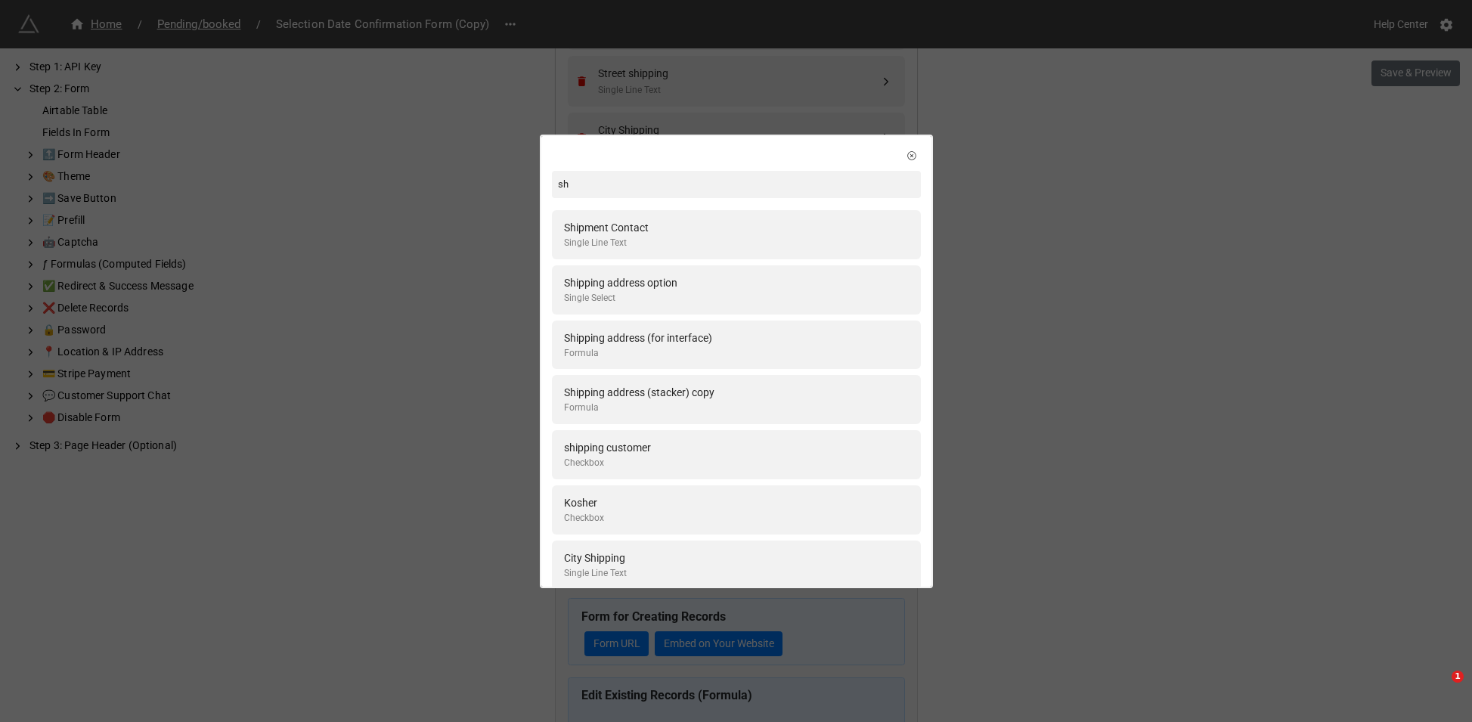
type input "s"
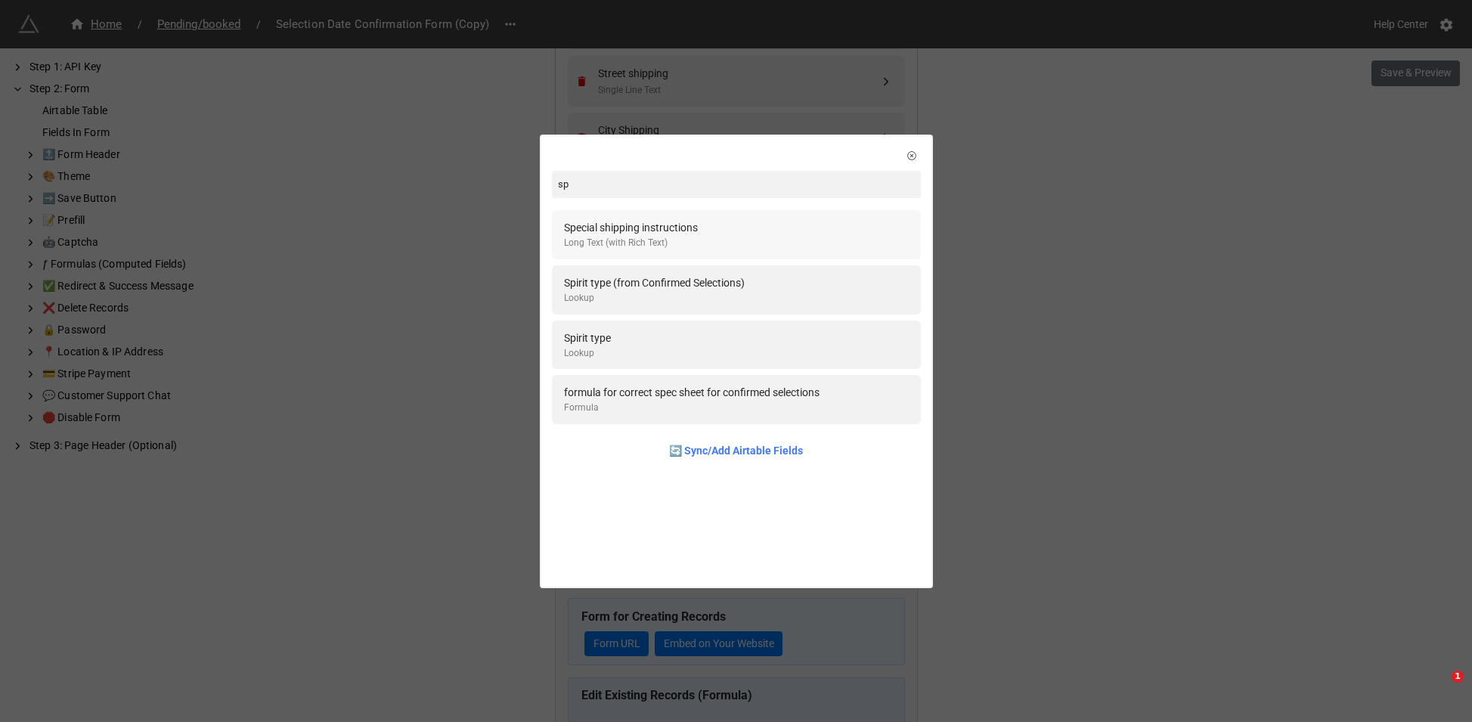
type input "sp"
click at [689, 229] on div "Special shipping instructions" at bounding box center [631, 227] width 134 height 17
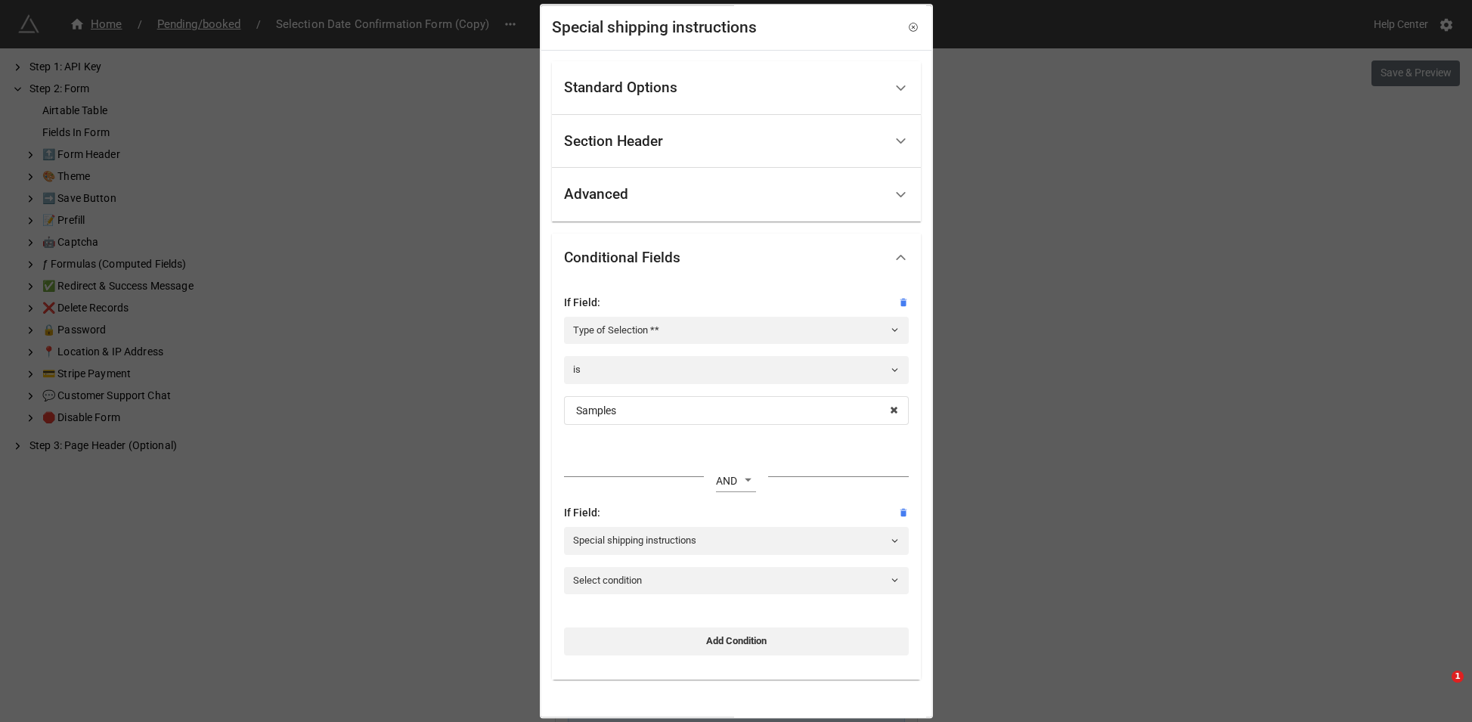
scroll to position [61, 0]
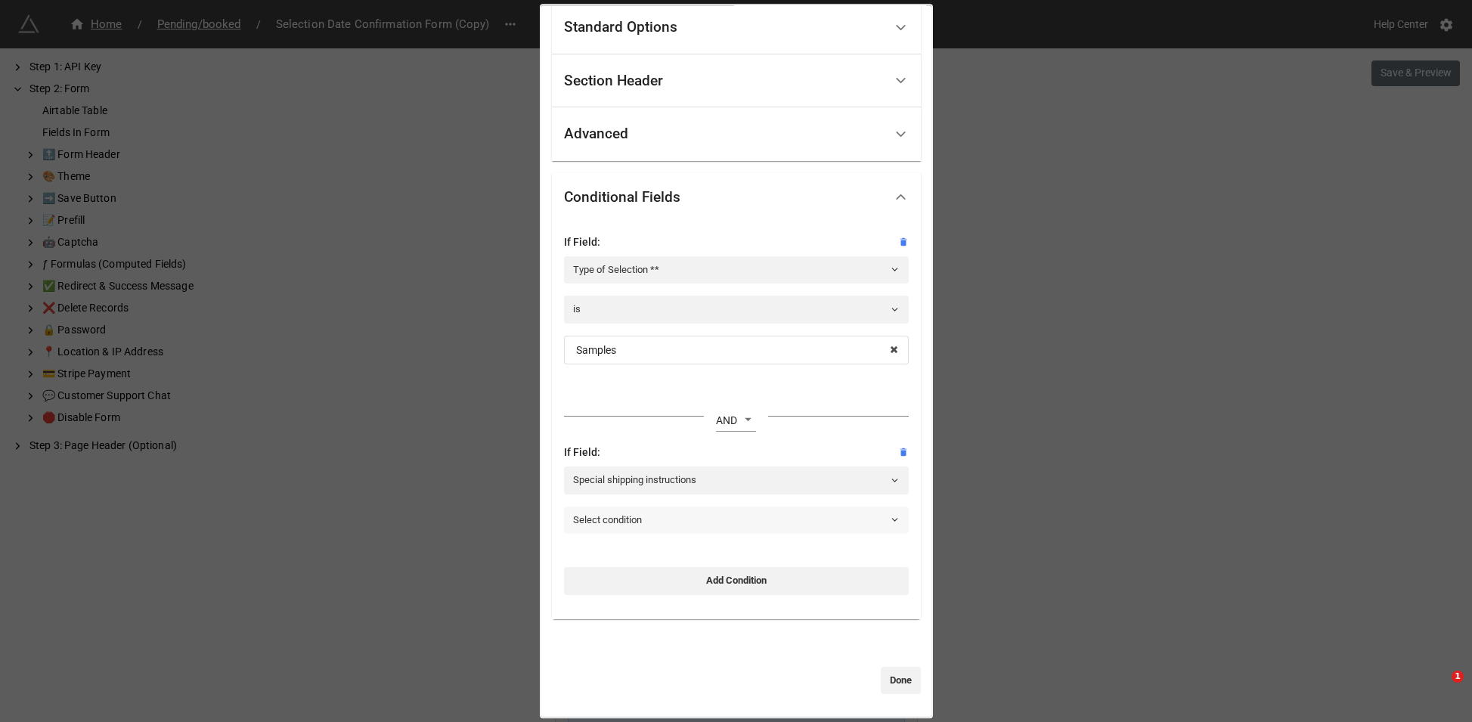
click at [715, 521] on link "Select condition" at bounding box center [736, 520] width 345 height 27
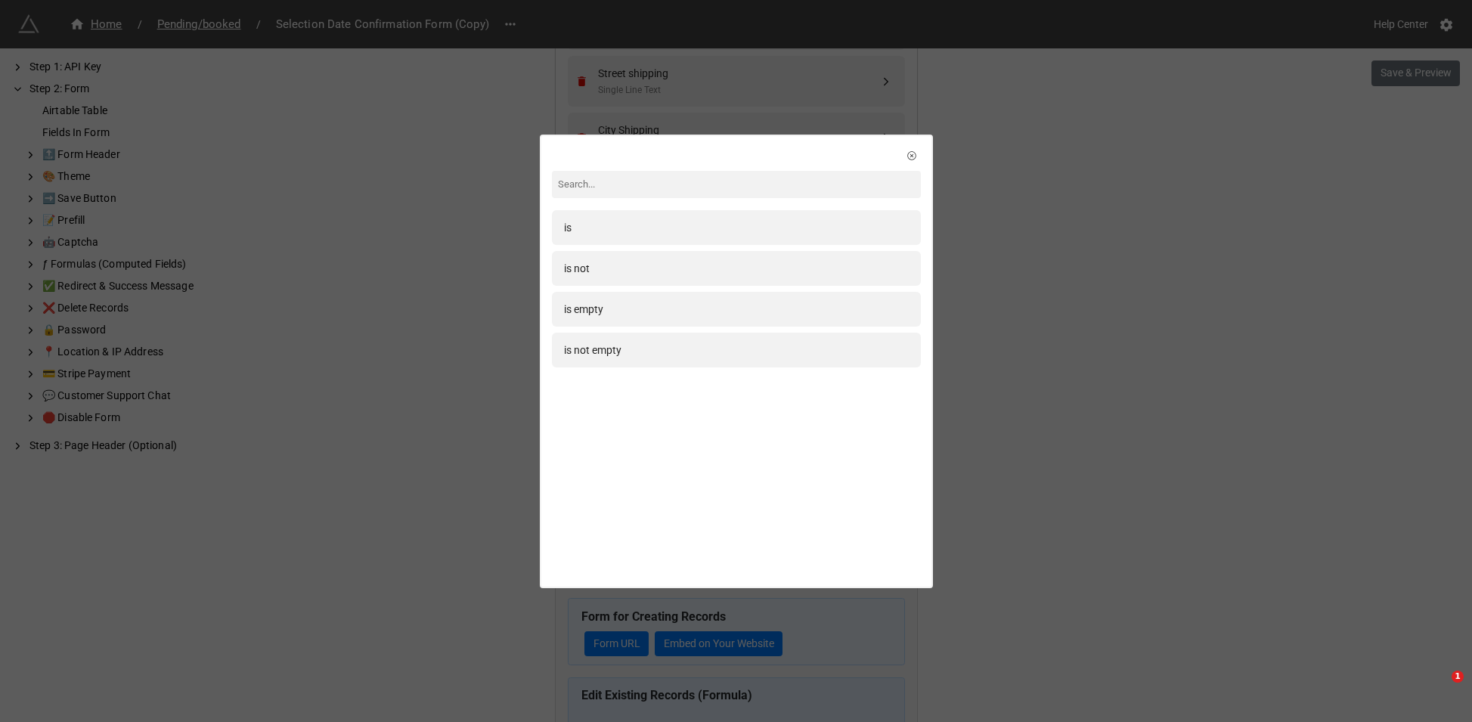
drag, startPoint x: 629, startPoint y: 314, endPoint x: 675, endPoint y: 373, distance: 74.9
click at [629, 314] on div "is empty" at bounding box center [736, 309] width 345 height 17
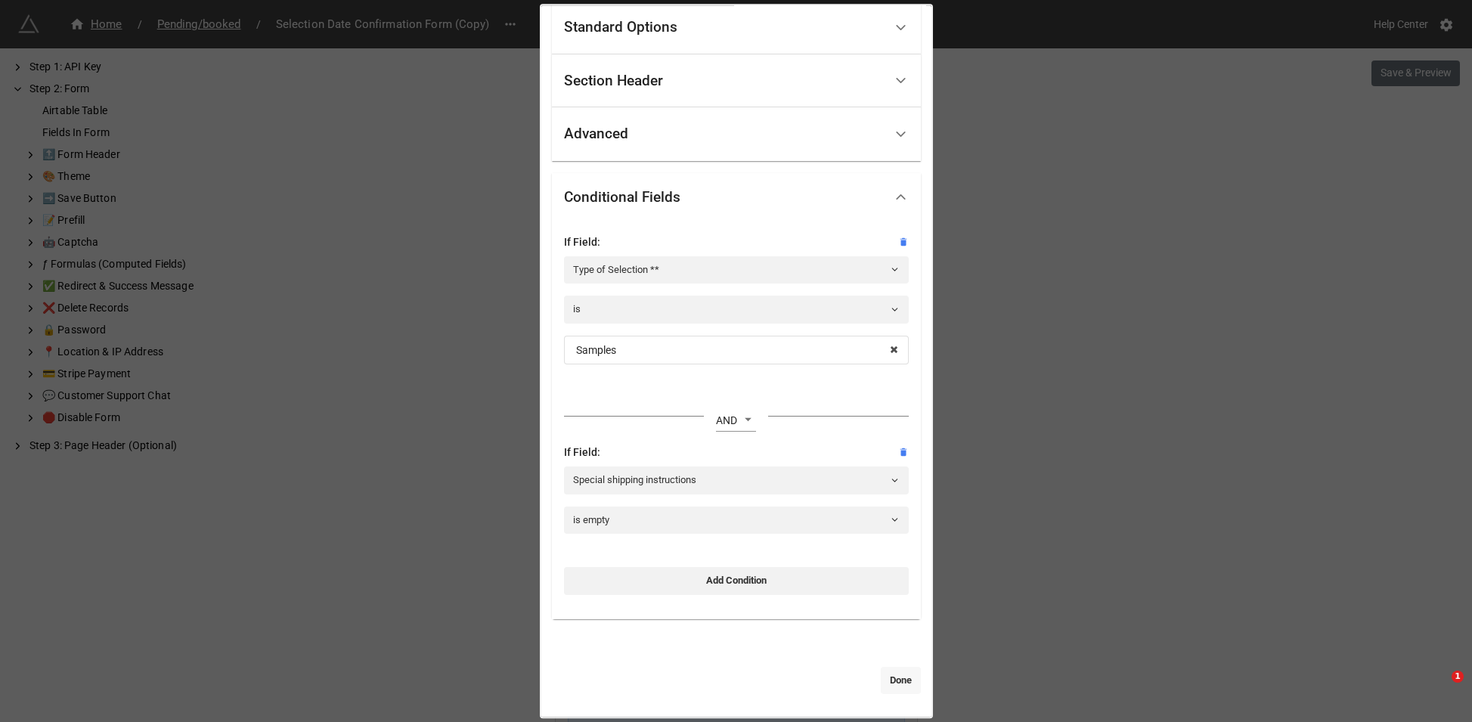
click at [895, 684] on link "Done" at bounding box center [901, 680] width 40 height 27
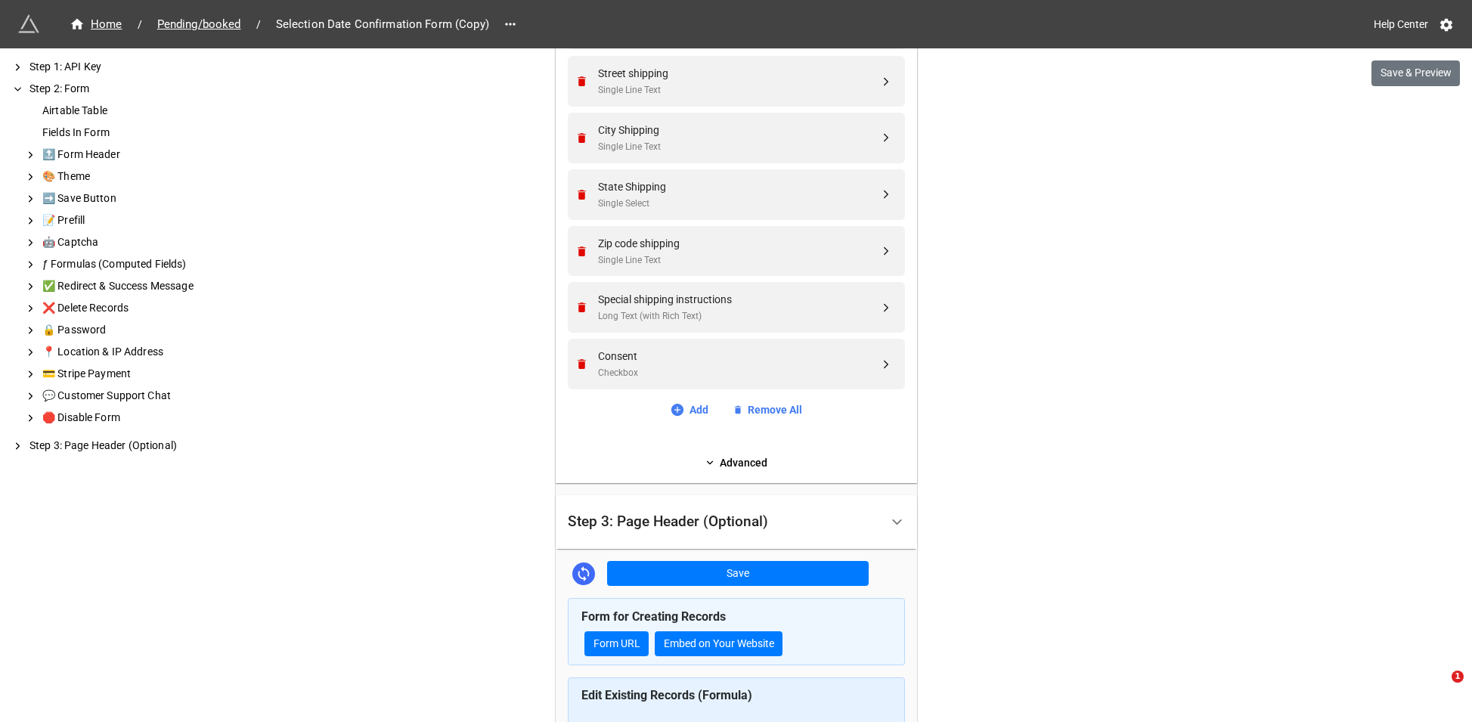
scroll to position [1027, 0]
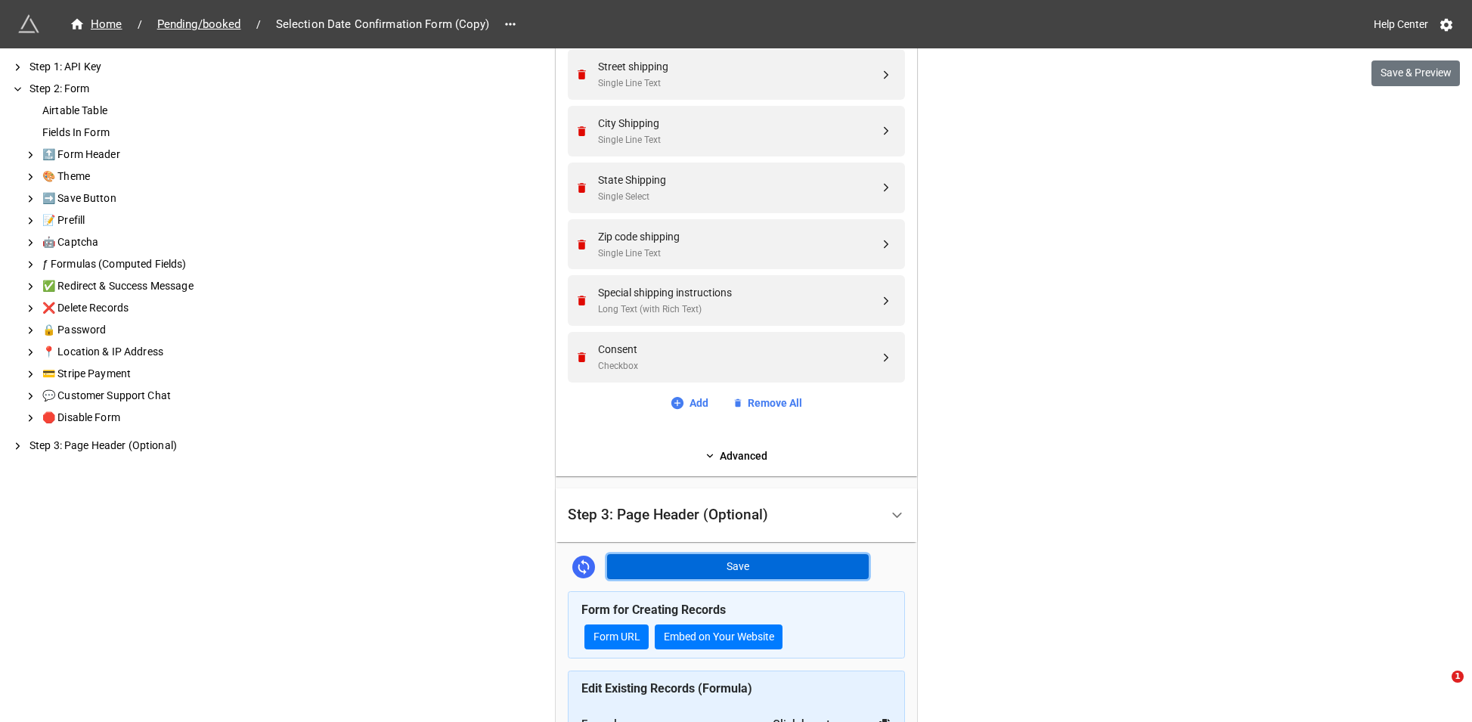
click at [800, 565] on button "Save" at bounding box center [738, 567] width 262 height 26
